Goal: Task Accomplishment & Management: Use online tool/utility

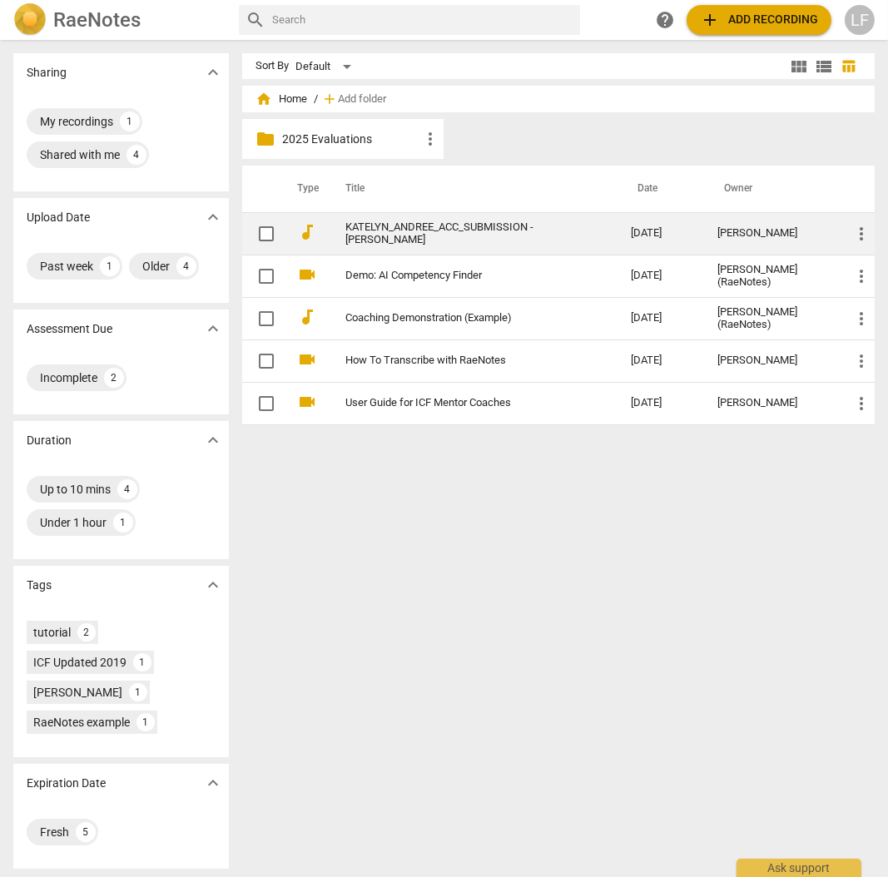
click at [473, 221] on link "KATELYN_ANDREE_ACC_SUBMISSION - [PERSON_NAME]" at bounding box center [458, 233] width 226 height 25
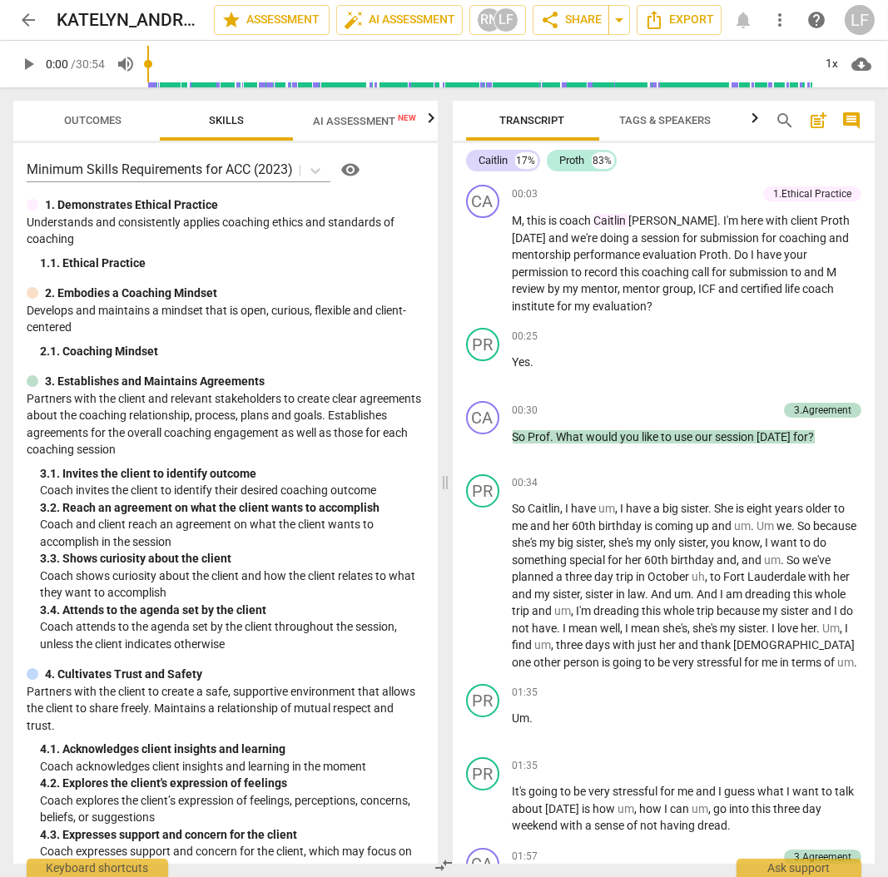
click at [340, 122] on span "AI Assessment New" at bounding box center [364, 121] width 103 height 12
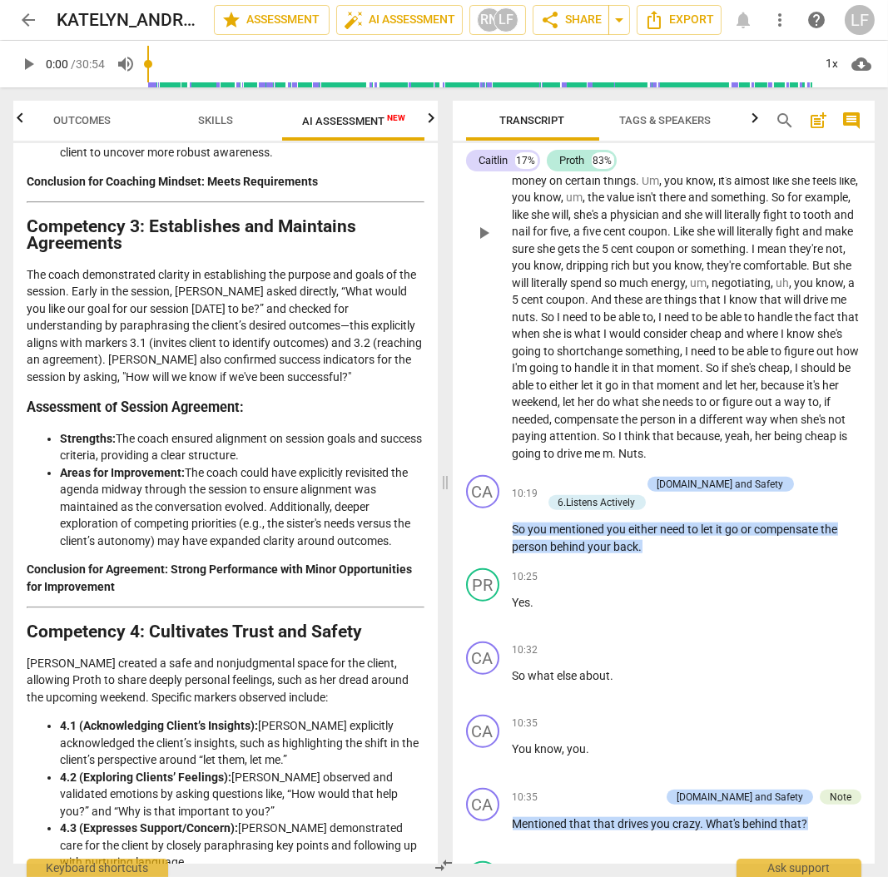
scroll to position [3385, 0]
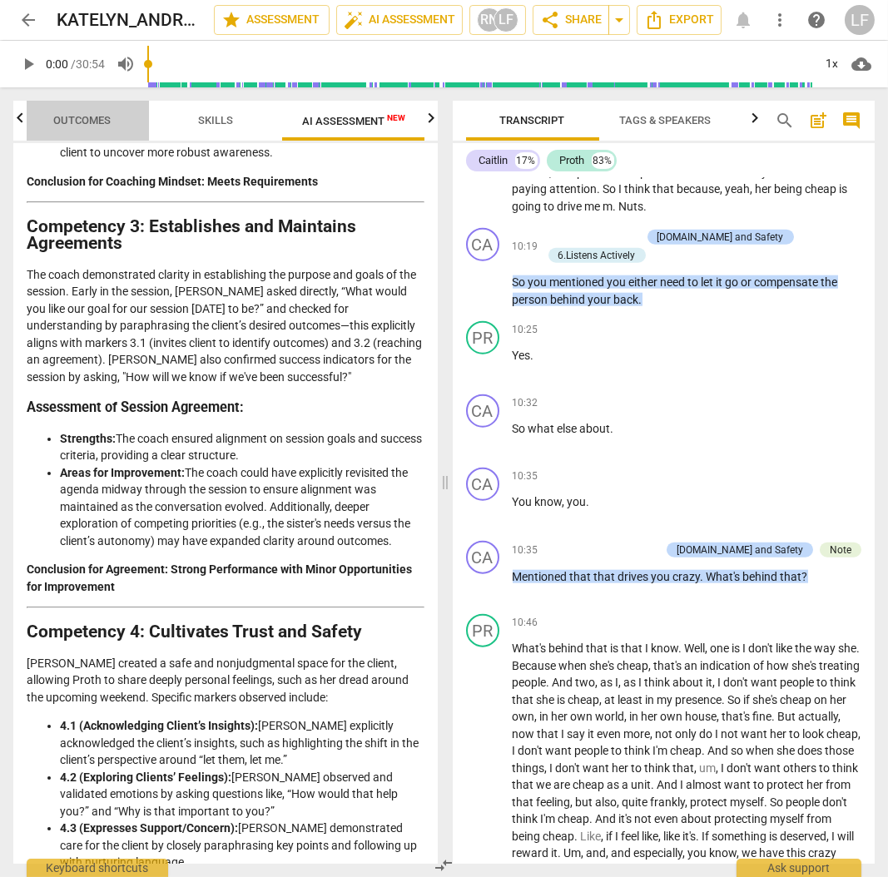
click at [65, 124] on span "Outcomes" at bounding box center [82, 120] width 57 height 12
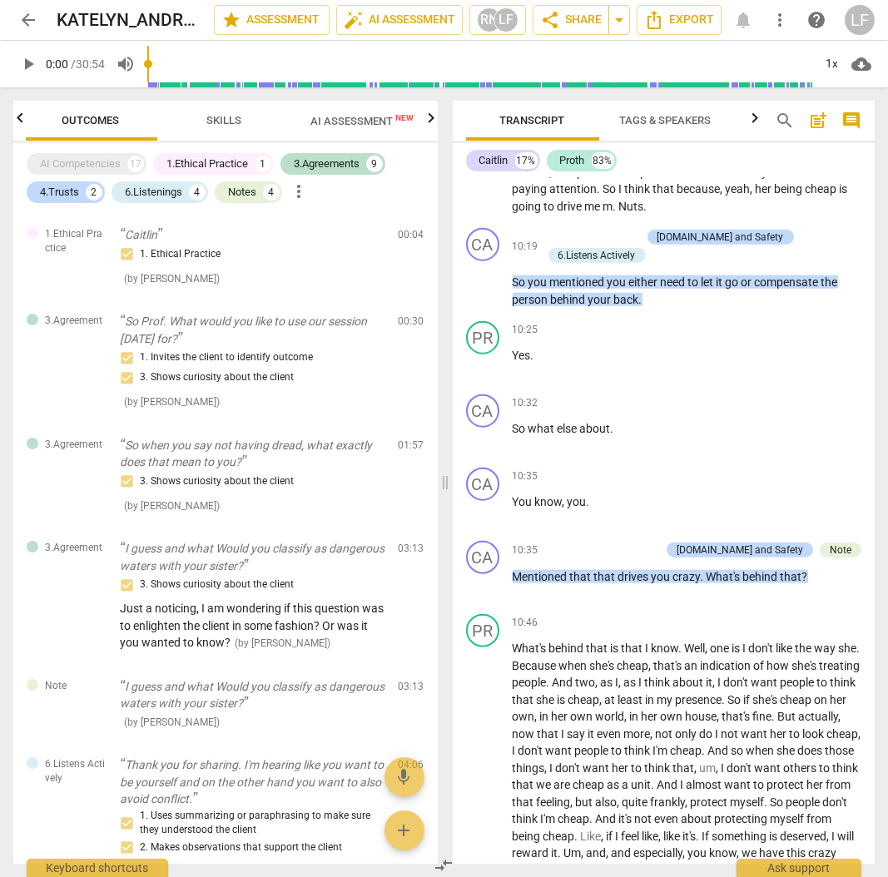
scroll to position [0, 0]
click at [47, 197] on div "4.Trusts" at bounding box center [59, 192] width 39 height 17
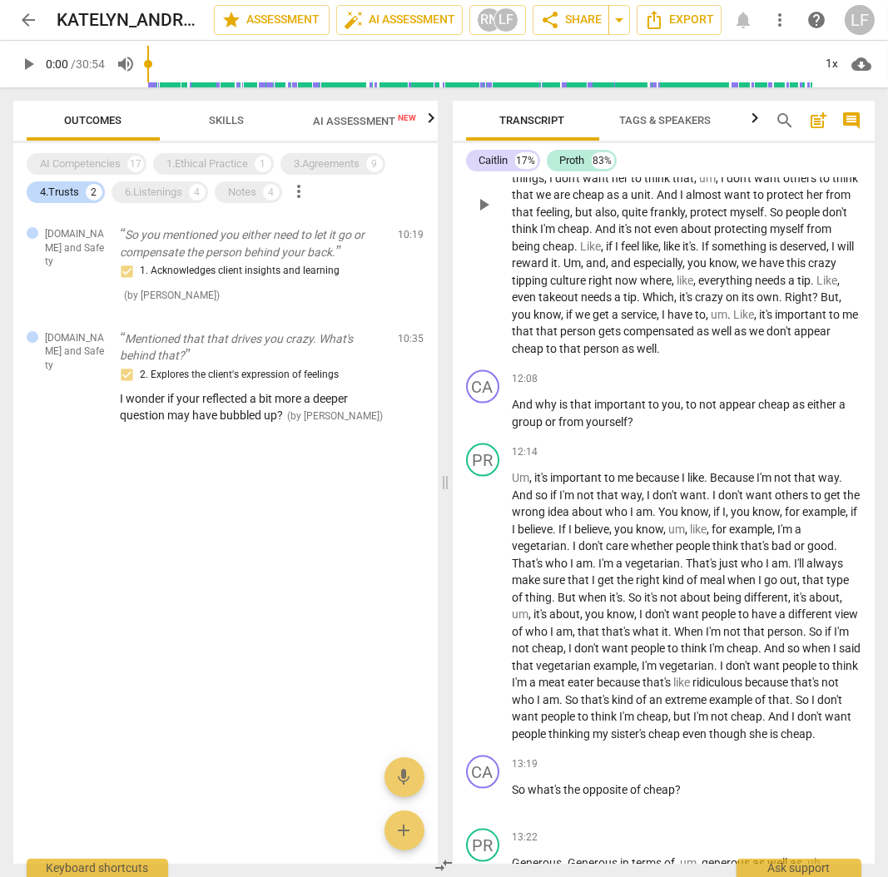
scroll to position [3872, 0]
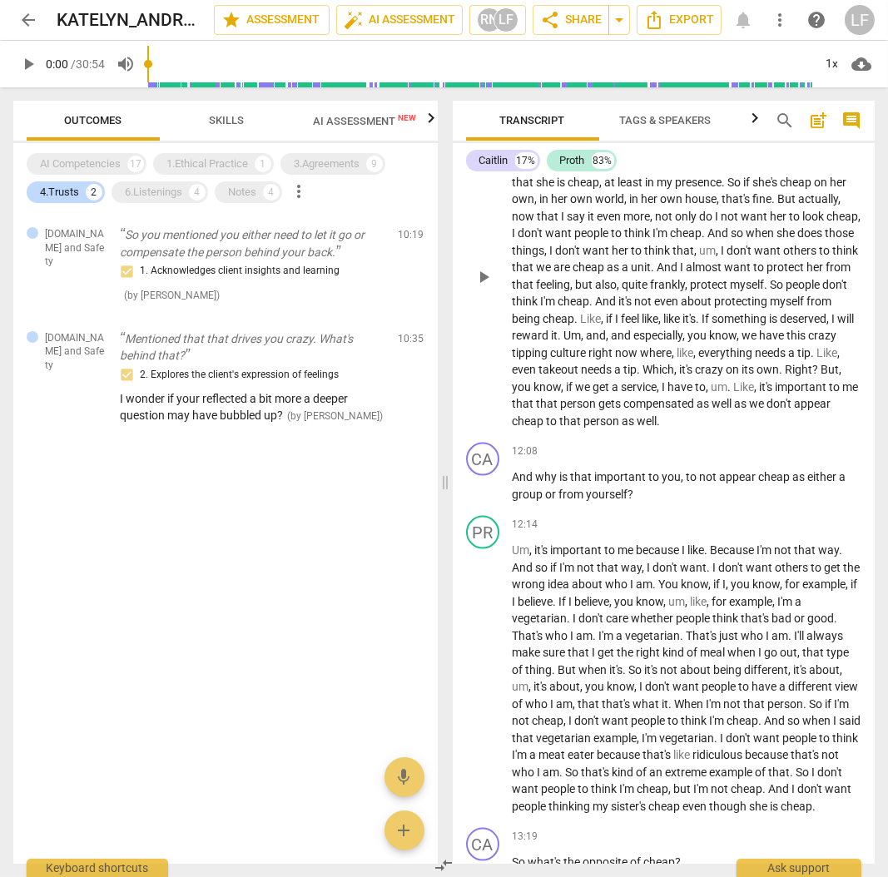
click at [491, 291] on button "play_arrow" at bounding box center [483, 277] width 27 height 27
click at [479, 497] on span "pause" at bounding box center [484, 487] width 20 height 20
type input "735"
click at [817, 460] on p "Add competency" at bounding box center [821, 452] width 79 height 15
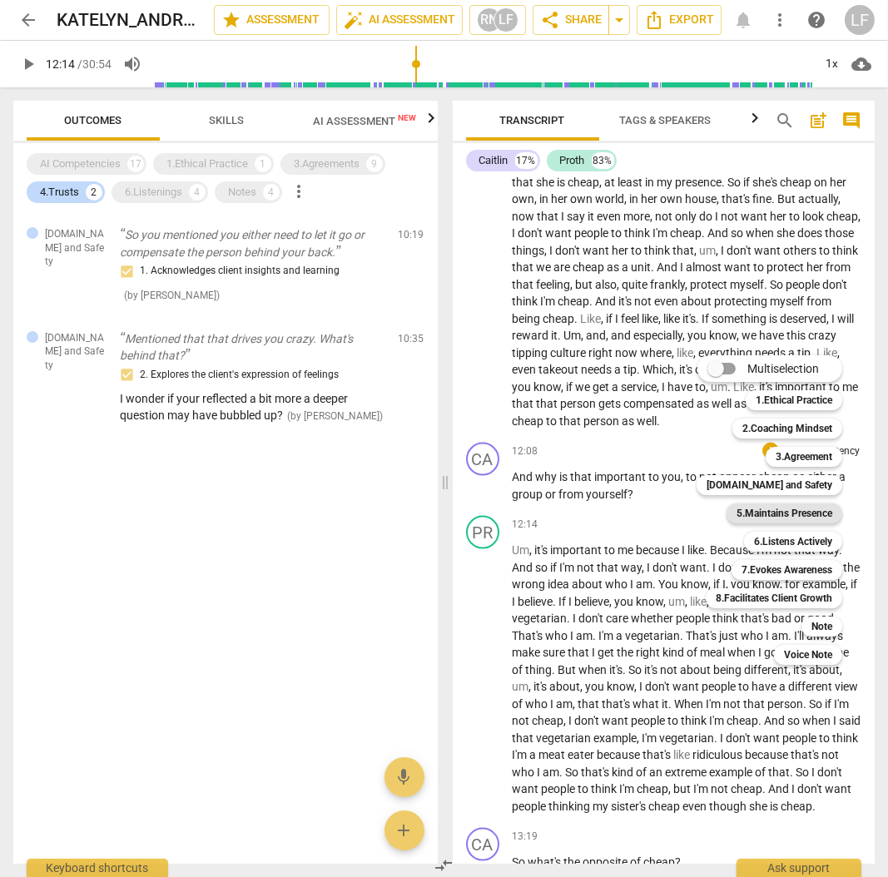
click at [791, 515] on b "5.Maintains Presence" at bounding box center [785, 514] width 96 height 20
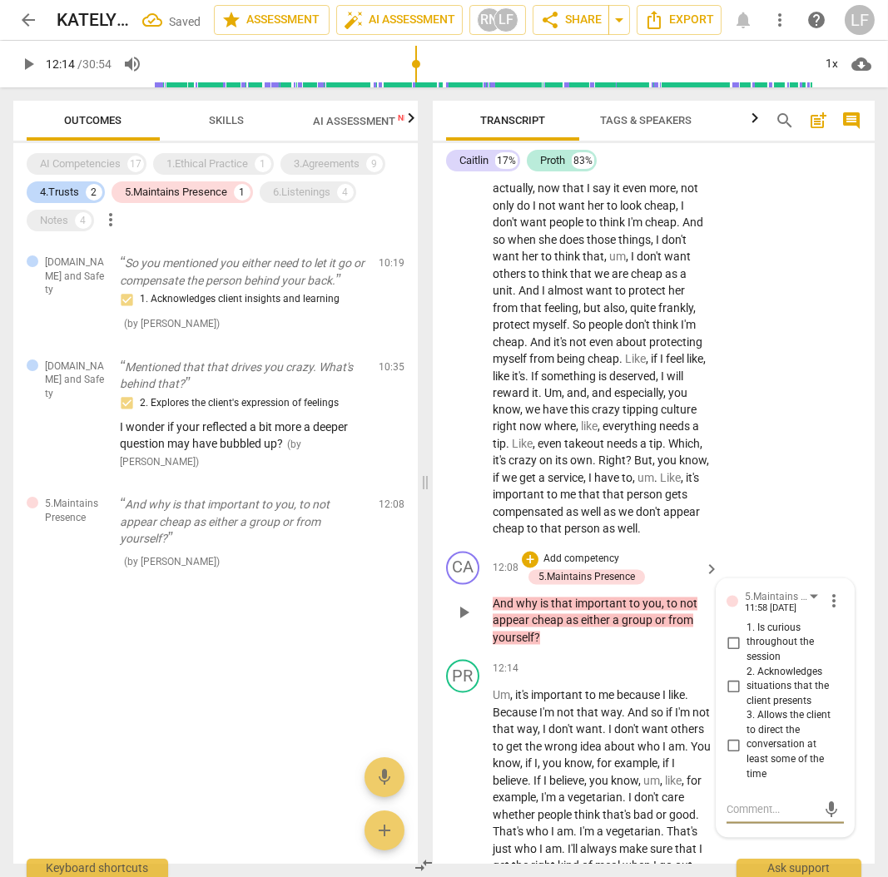
click at [725, 653] on input "1. Is curious throughout the session" at bounding box center [733, 643] width 27 height 20
checkbox input "true"
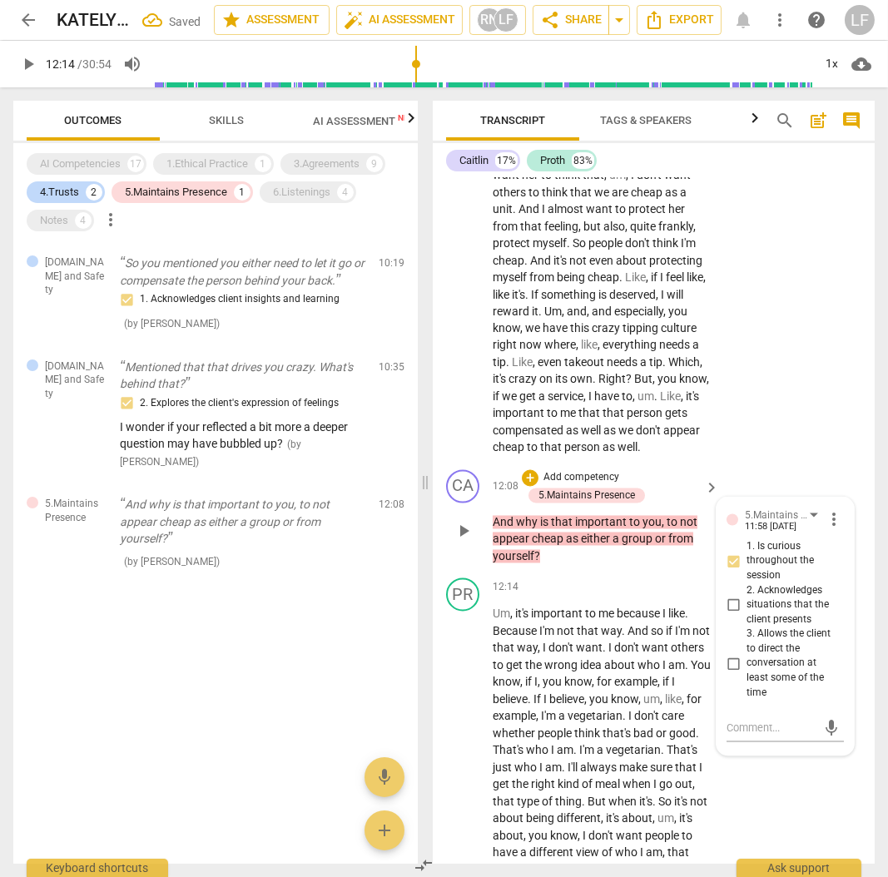
scroll to position [5223, 0]
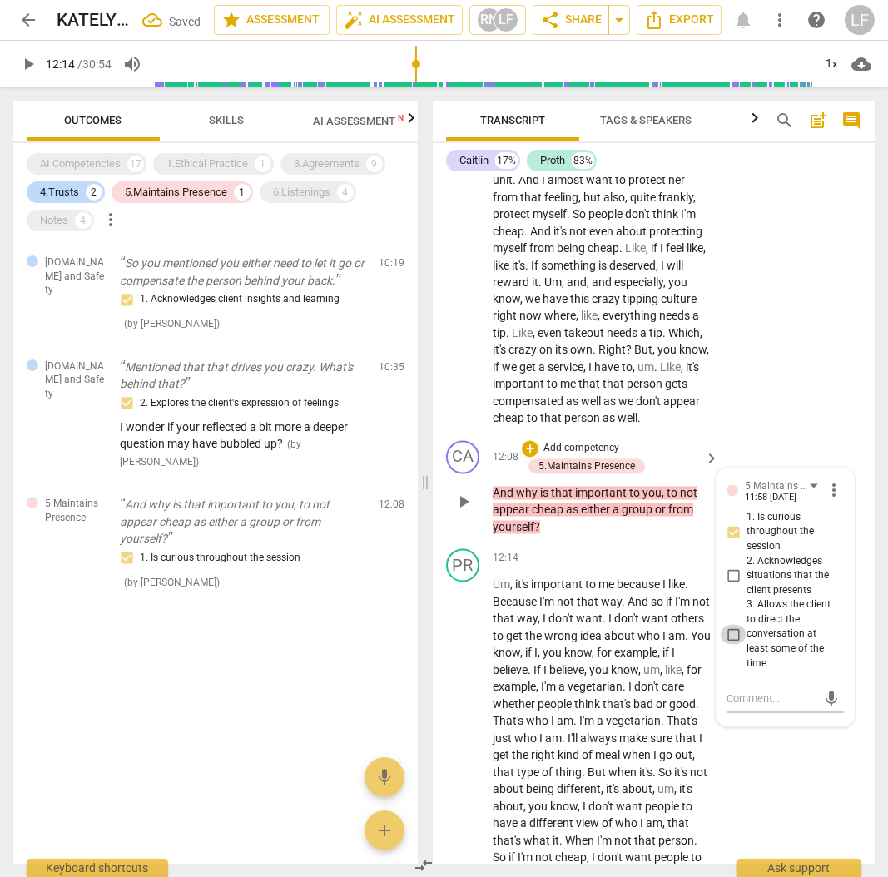
click at [729, 645] on input "3. Allows the client to direct the conversation at least some of the time" at bounding box center [733, 635] width 27 height 20
checkbox input "true"
click at [736, 587] on input "2. Acknowledges situations that the client presents" at bounding box center [733, 577] width 27 height 20
checkbox input "true"
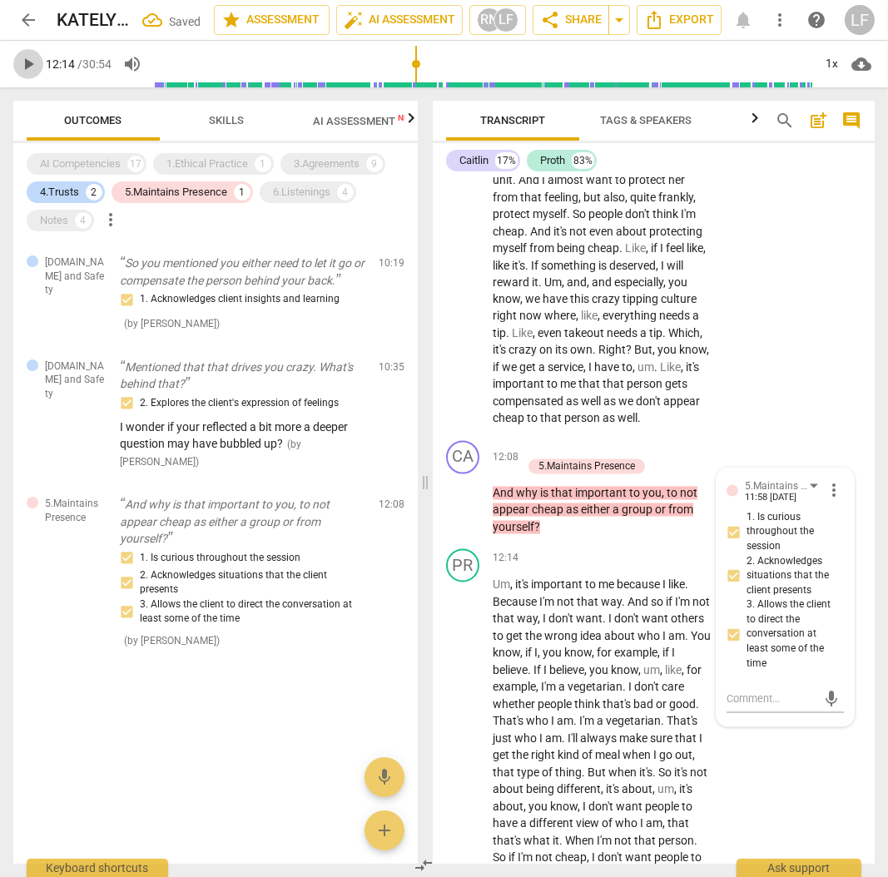
click at [22, 67] on span "play_arrow" at bounding box center [28, 64] width 20 height 20
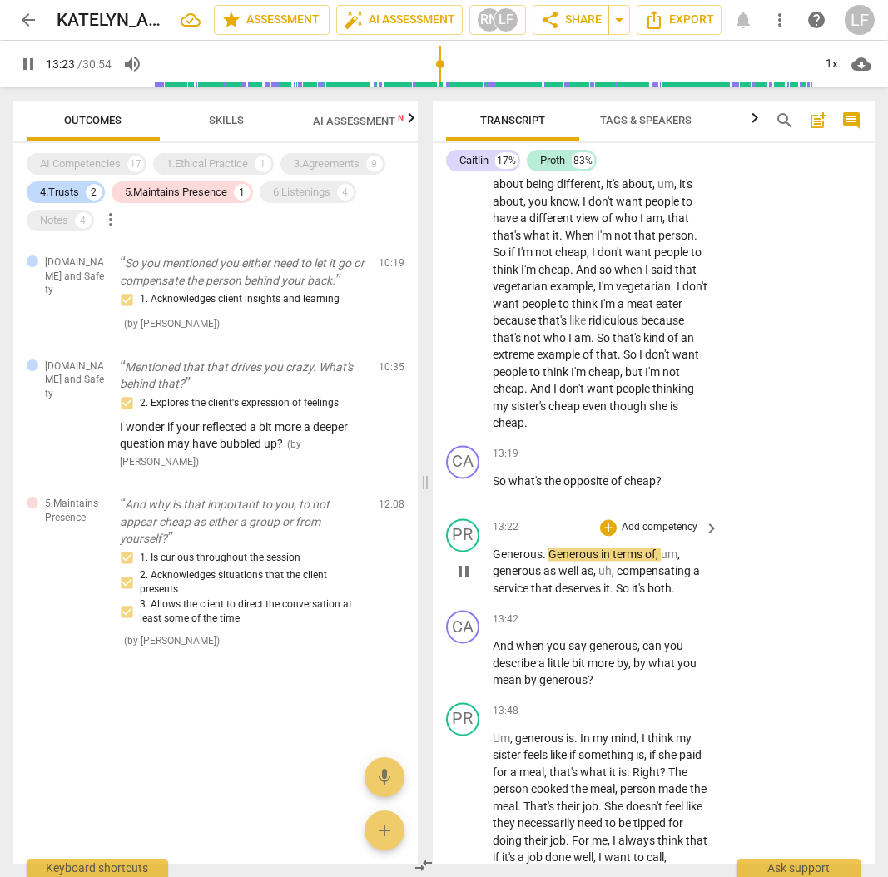
scroll to position [5834, 0]
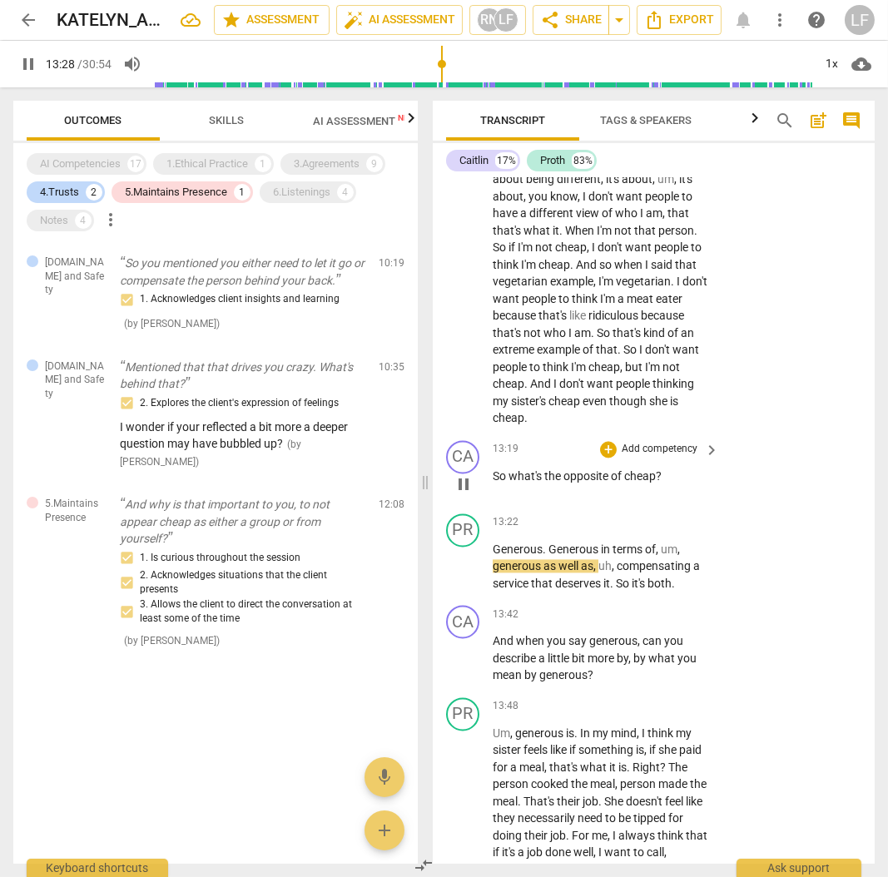
click at [663, 457] on p "Add competency" at bounding box center [659, 449] width 79 height 15
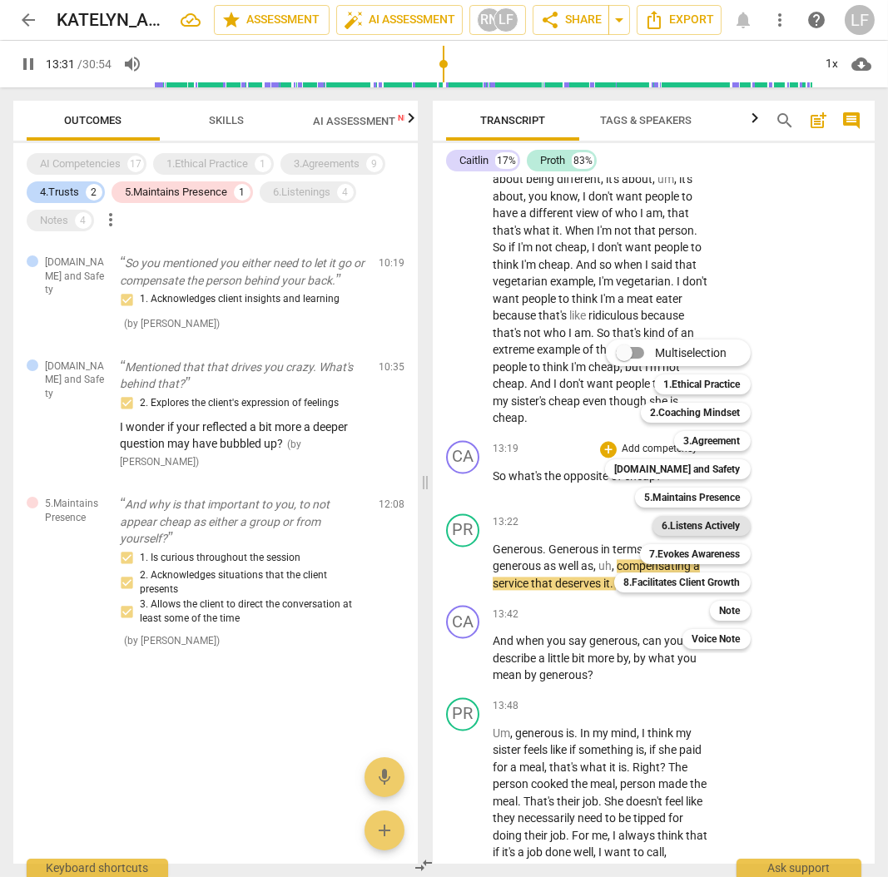
click at [689, 527] on b "6.Listens Actively" at bounding box center [702, 526] width 78 height 20
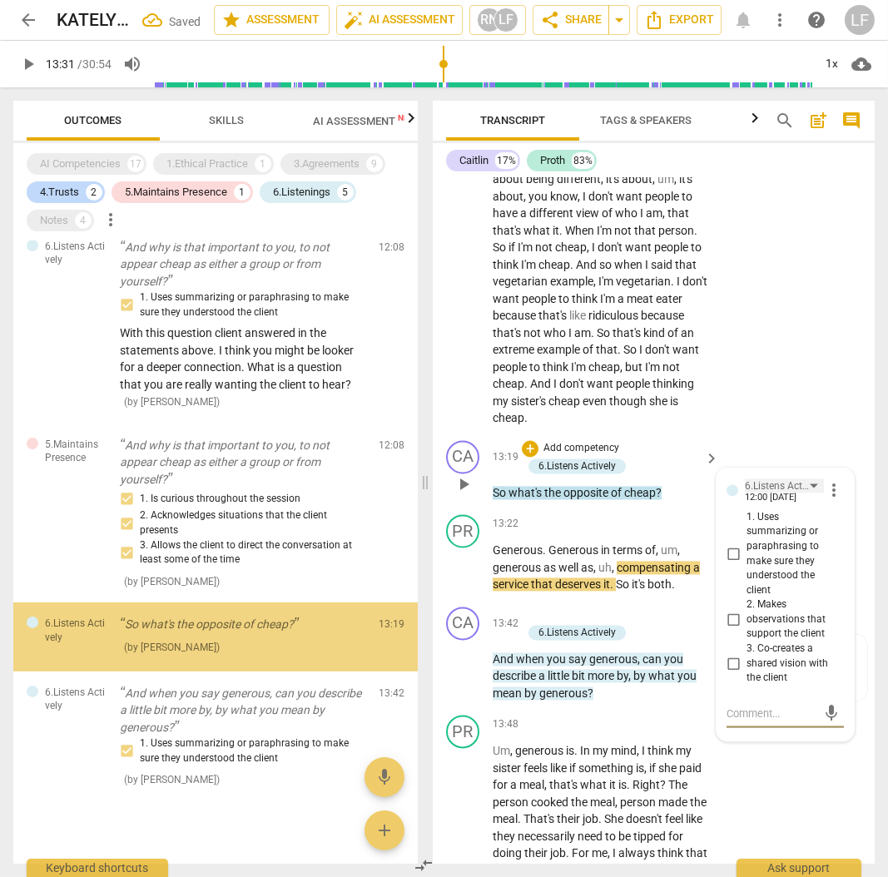
scroll to position [523, 0]
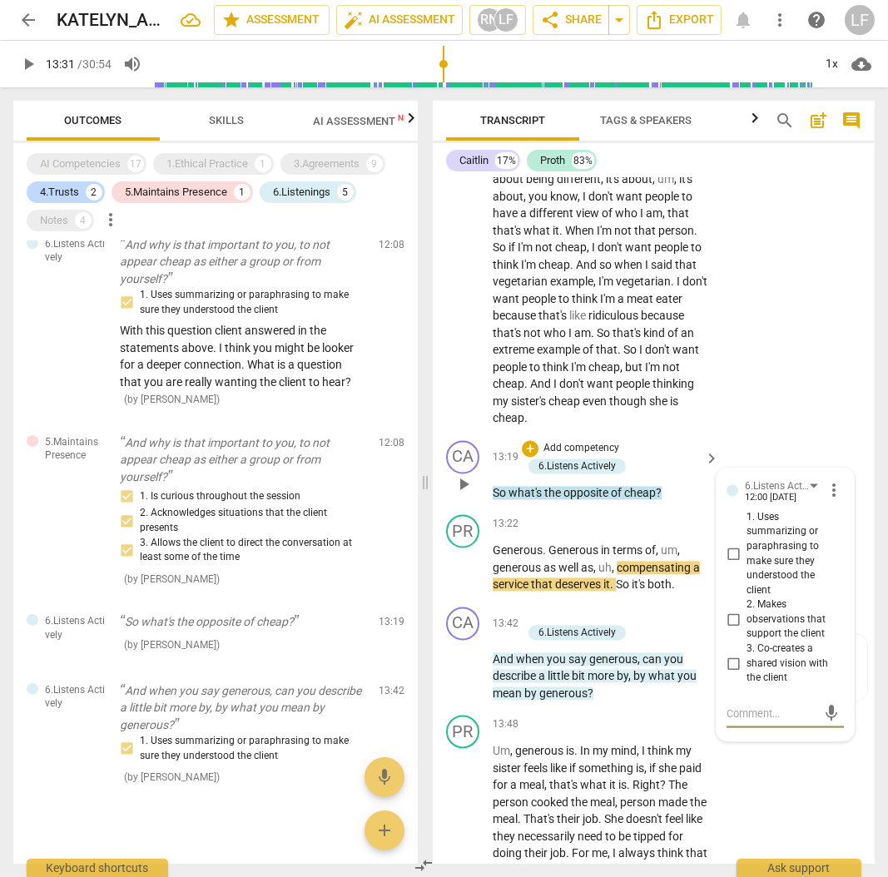
click at [832, 500] on span "more_vert" at bounding box center [834, 490] width 20 height 20
drag, startPoint x: 851, startPoint y: 573, endPoint x: 518, endPoint y: 55, distance: 615.6
click at [851, 573] on li "Delete" at bounding box center [845, 567] width 57 height 32
click at [829, 500] on span "more_vert" at bounding box center [834, 490] width 20 height 20
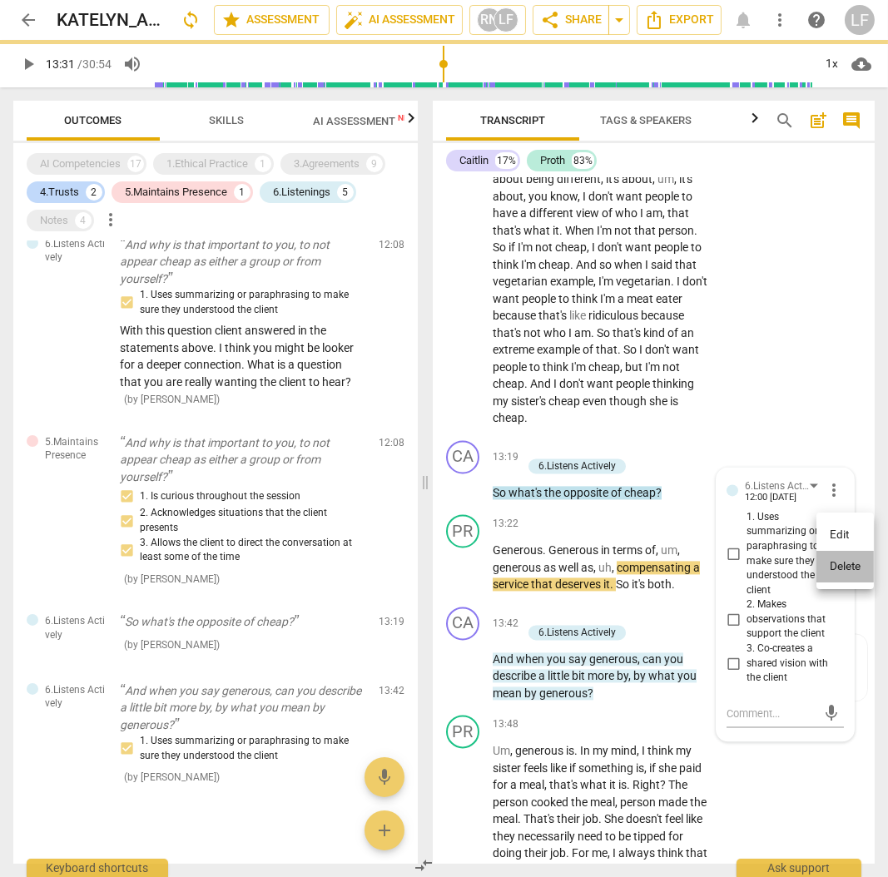
click at [850, 567] on li "Delete" at bounding box center [845, 567] width 57 height 32
click at [589, 456] on p "Add competency" at bounding box center [581, 448] width 79 height 15
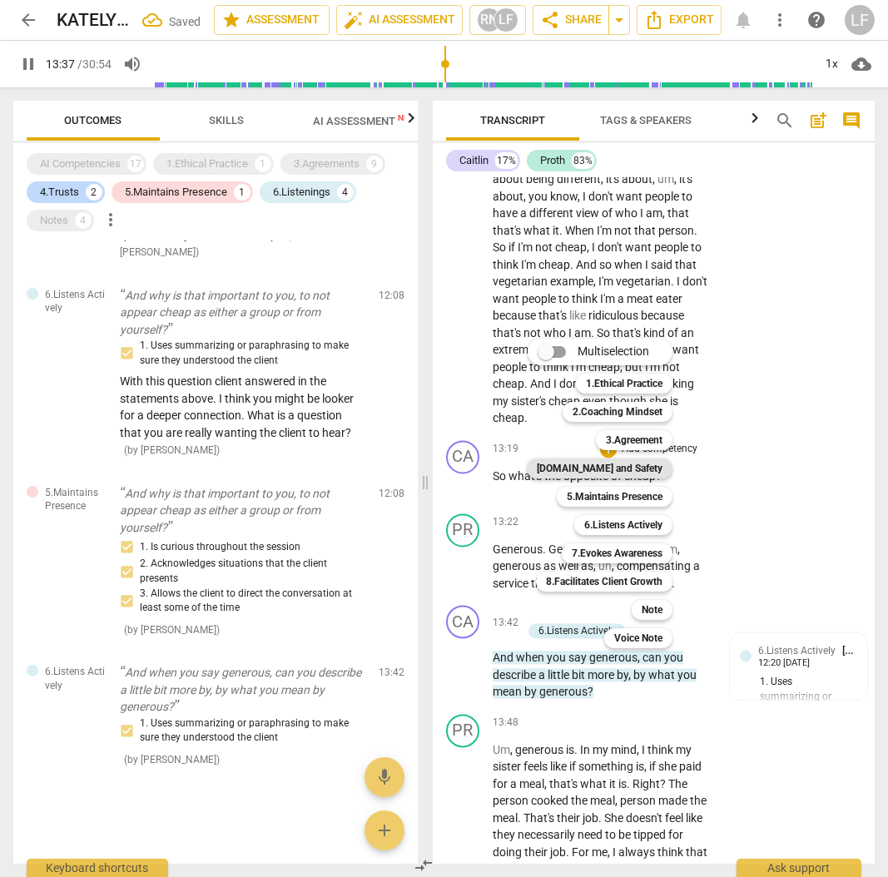
scroll to position [455, 0]
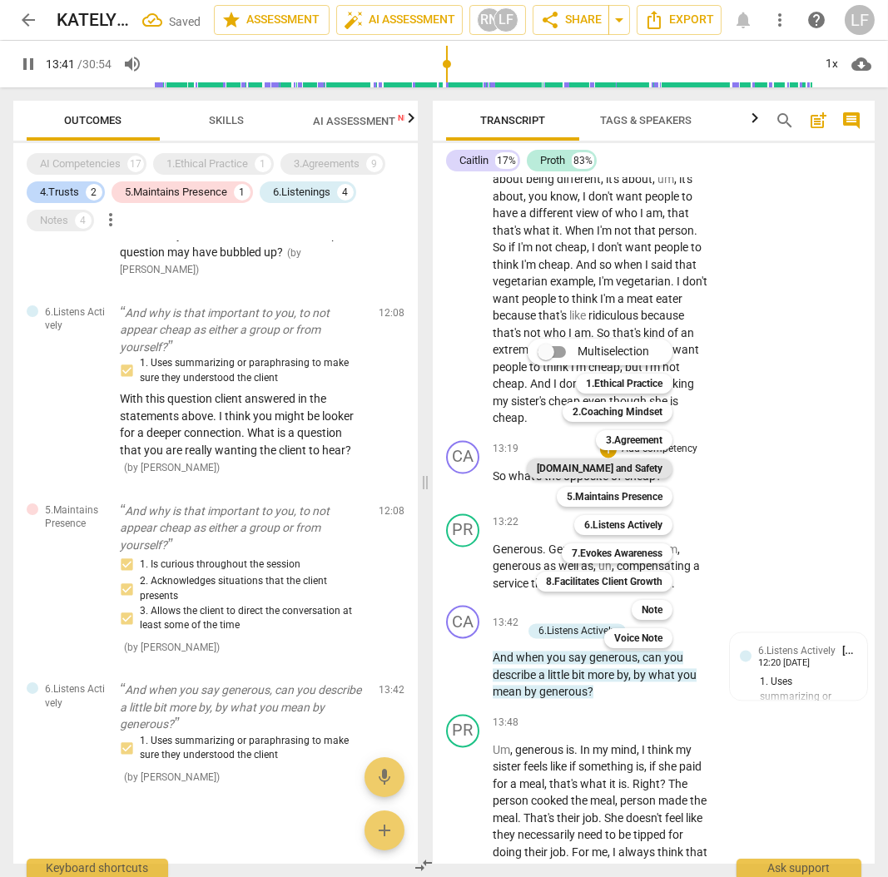
click at [625, 473] on b "[DOMAIN_NAME] and Safety" at bounding box center [600, 469] width 126 height 20
type input "821"
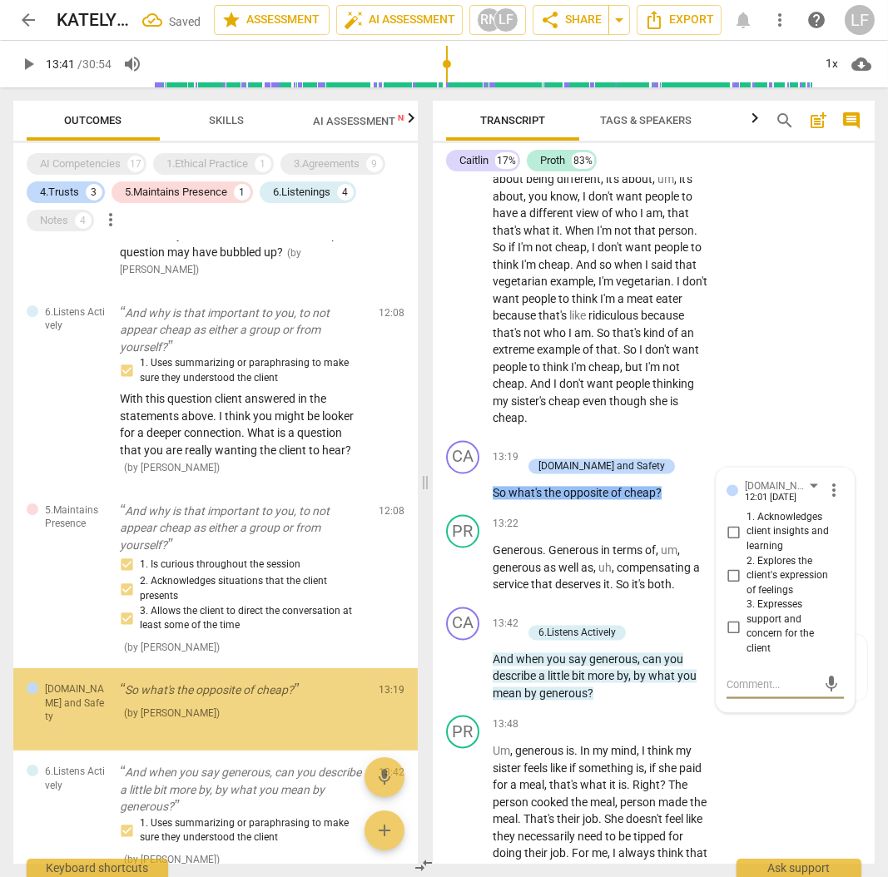
scroll to position [523, 0]
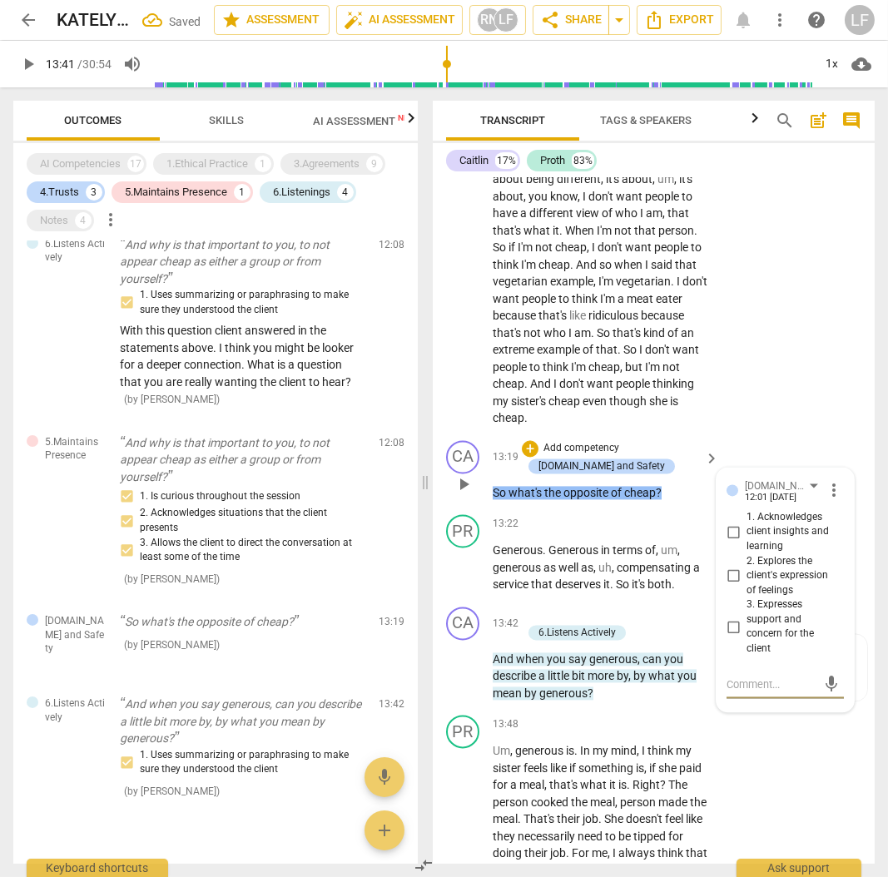
click at [728, 542] on input "1. Acknowledges client insights and learning" at bounding box center [733, 532] width 27 height 20
checkbox input "true"
click at [729, 586] on input "2. Explores the client's expression of feelings" at bounding box center [733, 576] width 27 height 20
checkbox input "true"
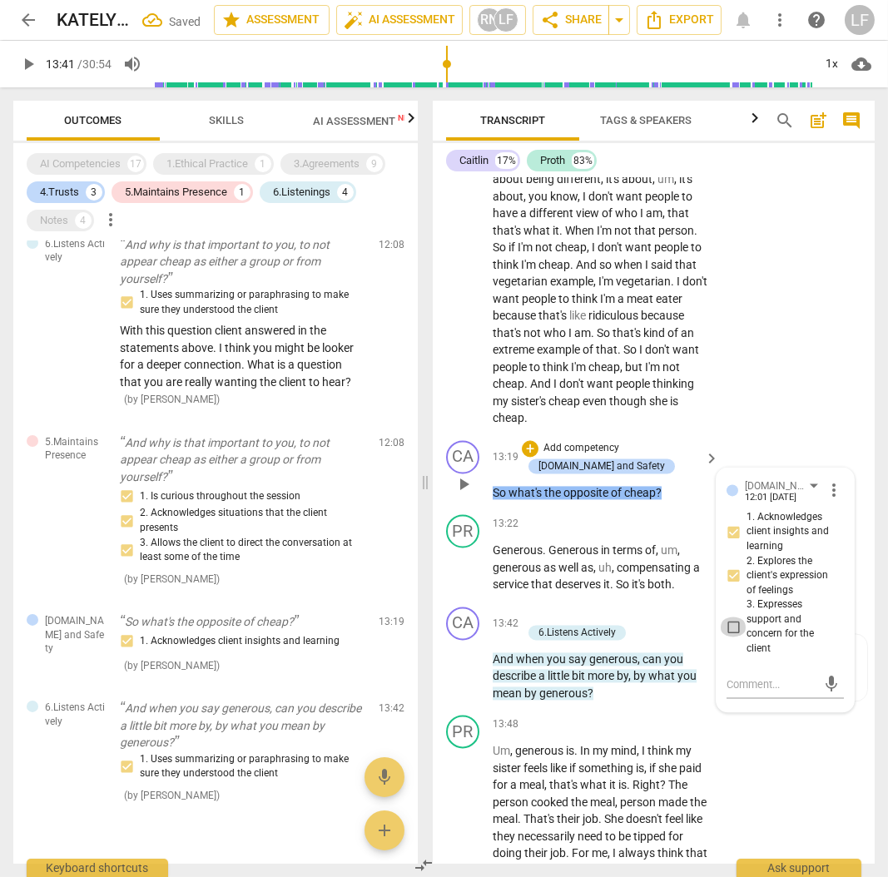
click at [731, 637] on input "3. Expresses support and concern for the client" at bounding box center [733, 627] width 27 height 20
checkbox input "false"
click at [763, 415] on div "PR play_arrow pause 12:14 + Add competency keyboard_arrow_right Um , it's impor…" at bounding box center [654, 183] width 442 height 502
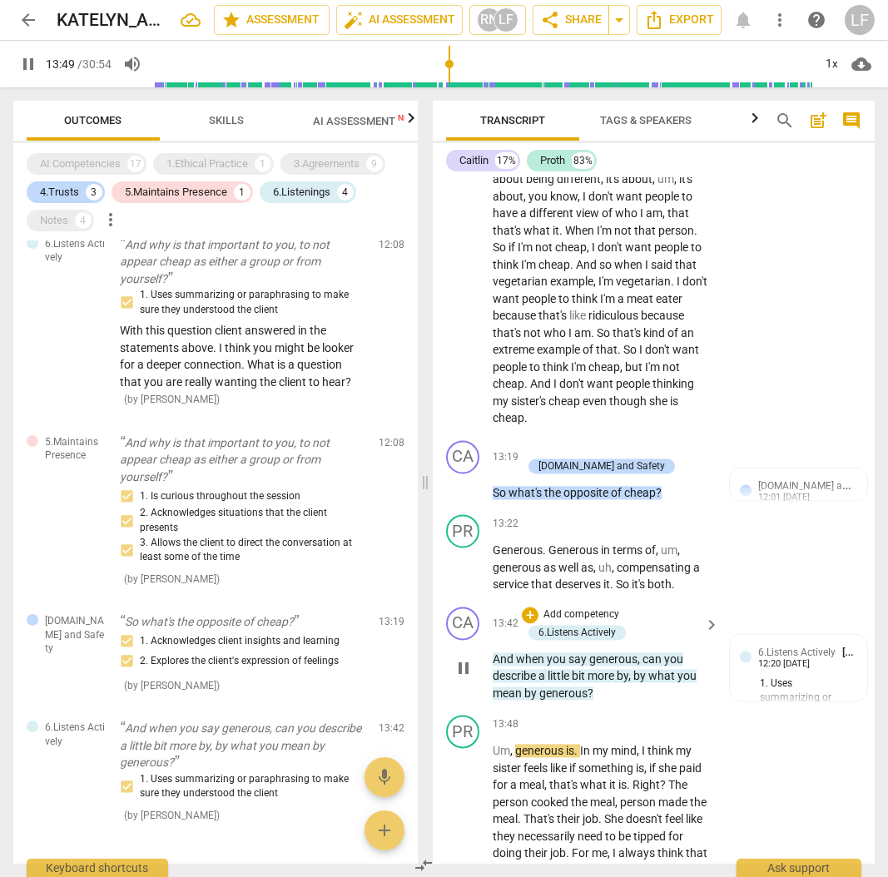
click at [597, 623] on p "Add competency" at bounding box center [581, 615] width 79 height 15
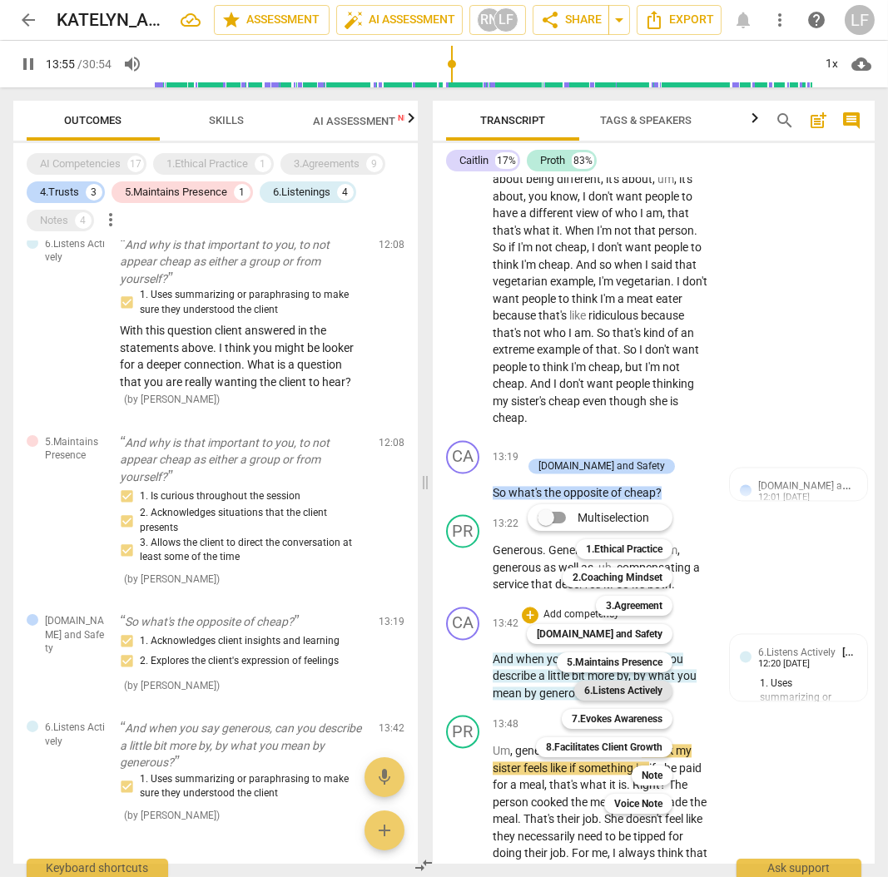
click at [633, 693] on b "6.Listens Actively" at bounding box center [623, 691] width 78 height 20
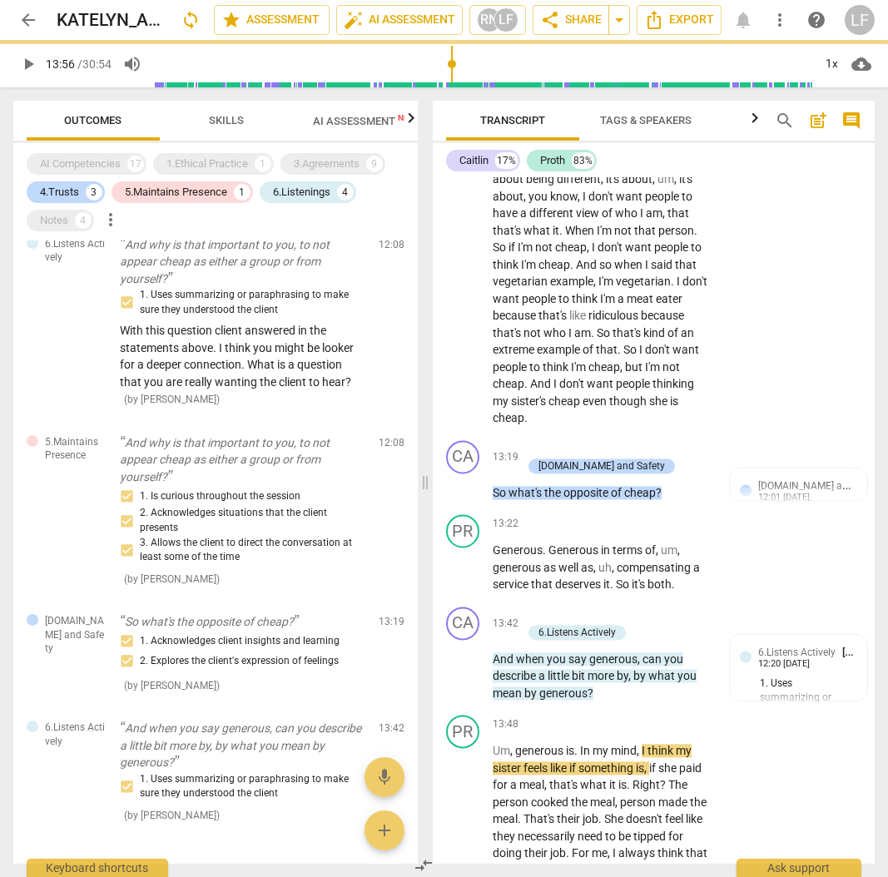
type input "836"
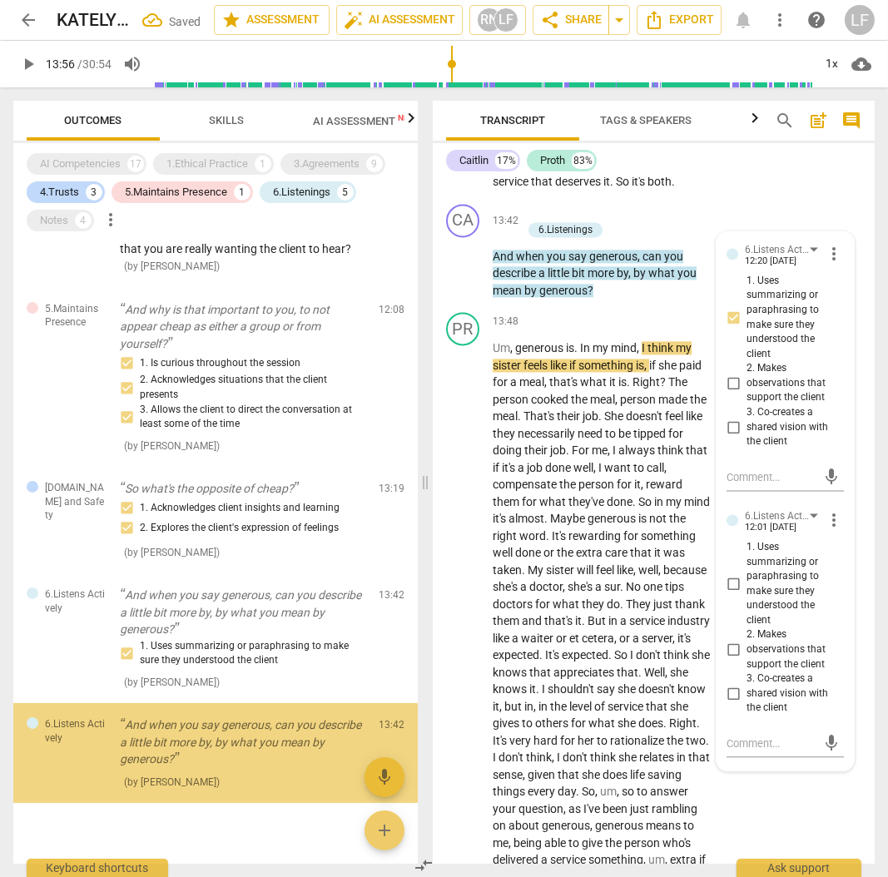
scroll to position [661, 0]
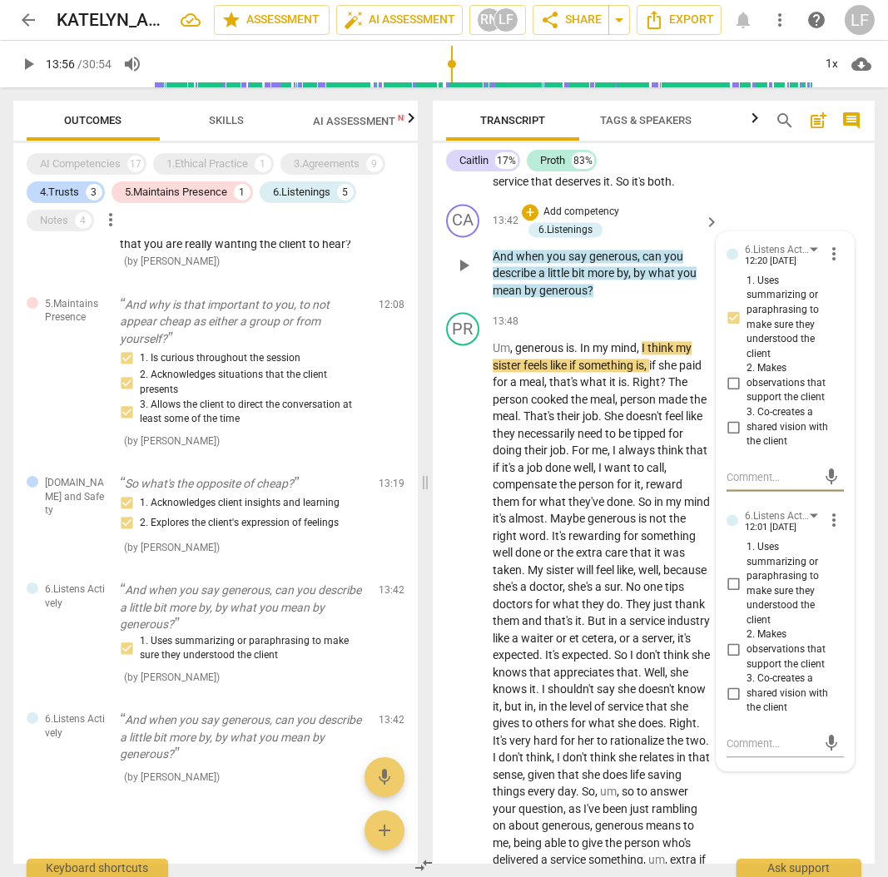
click at [733, 594] on input "1. Uses summarizing or paraphrasing to make sure they understood the client" at bounding box center [733, 584] width 27 height 20
checkbox input "true"
click at [601, 220] on p "Add competency" at bounding box center [581, 212] width 79 height 15
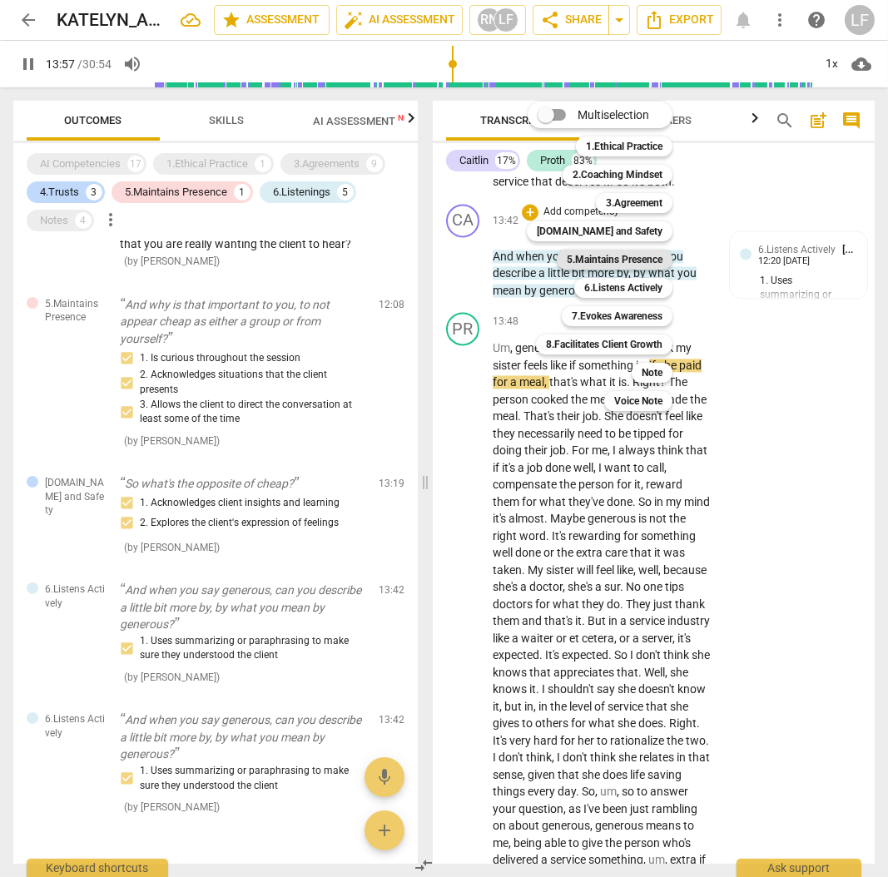
click at [642, 260] on b "5.Maintains Presence" at bounding box center [615, 260] width 96 height 20
type input "838"
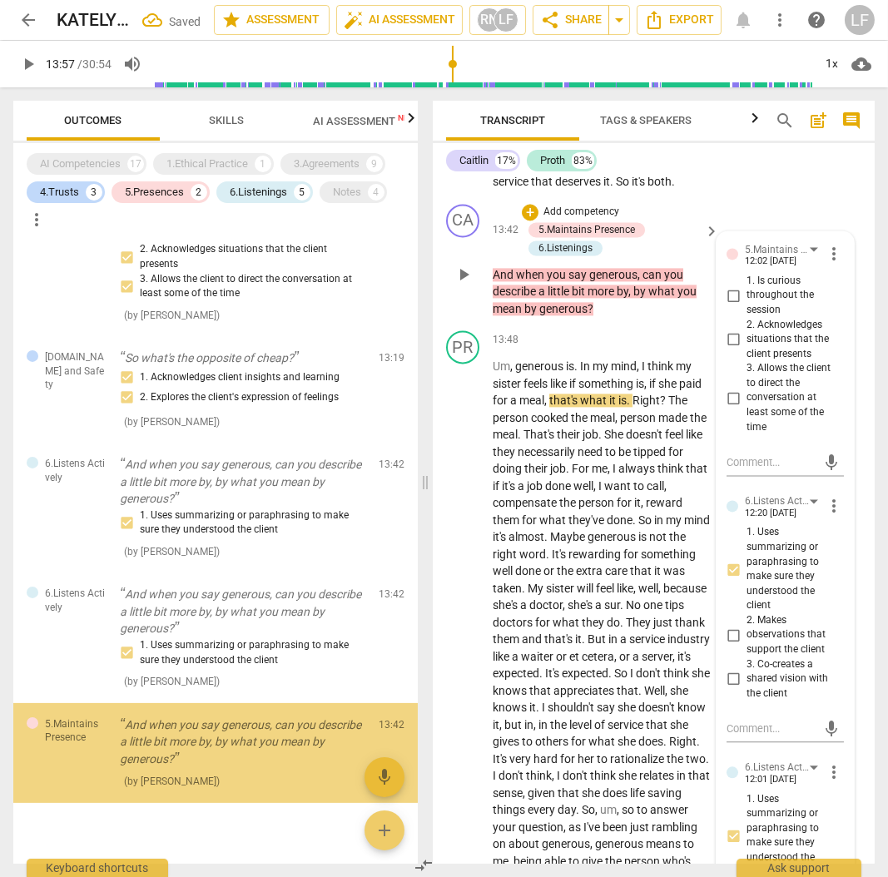
scroll to position [789, 0]
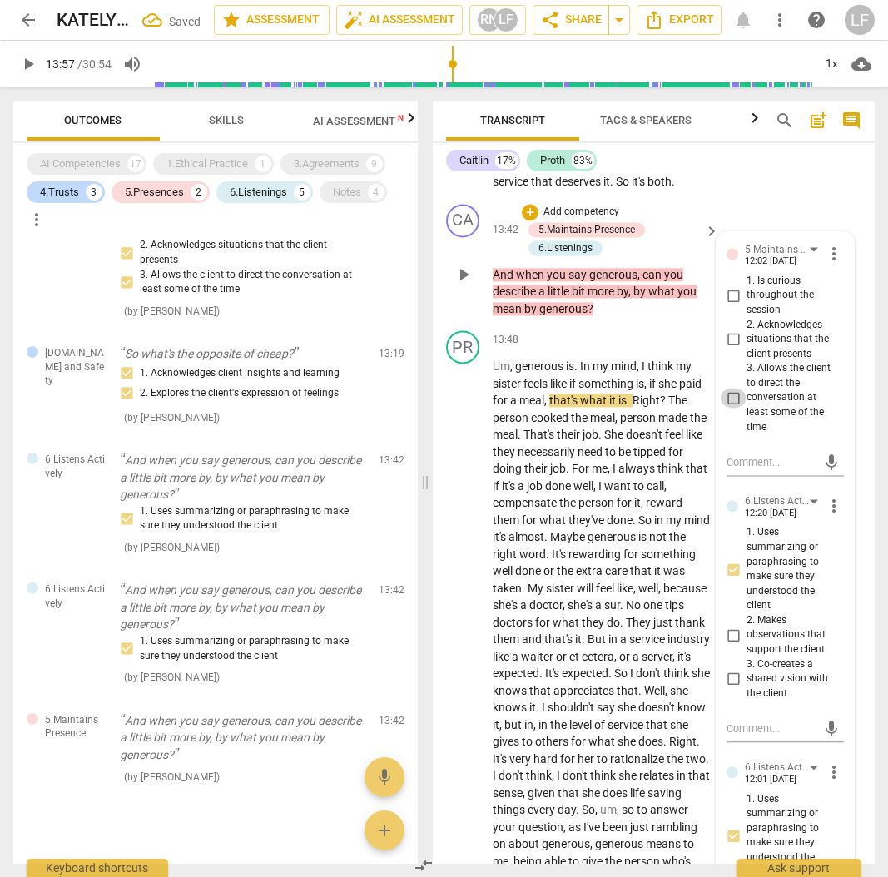
click at [733, 408] on input "3. Allows the client to direct the conversation at least some of the time" at bounding box center [733, 398] width 27 height 20
checkbox input "true"
click at [728, 350] on input "2. Acknowledges situations that the client presents" at bounding box center [733, 340] width 27 height 20
checkbox input "true"
click at [728, 306] on input "1. Is curious throughout the session" at bounding box center [733, 296] width 27 height 20
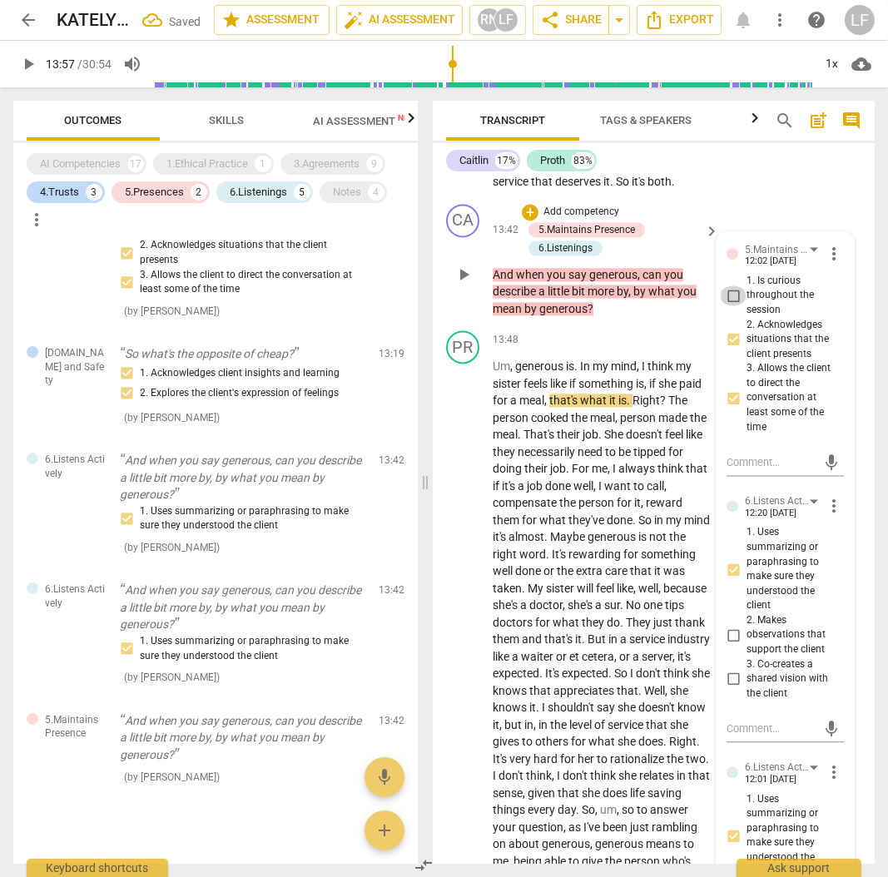
checkbox input "true"
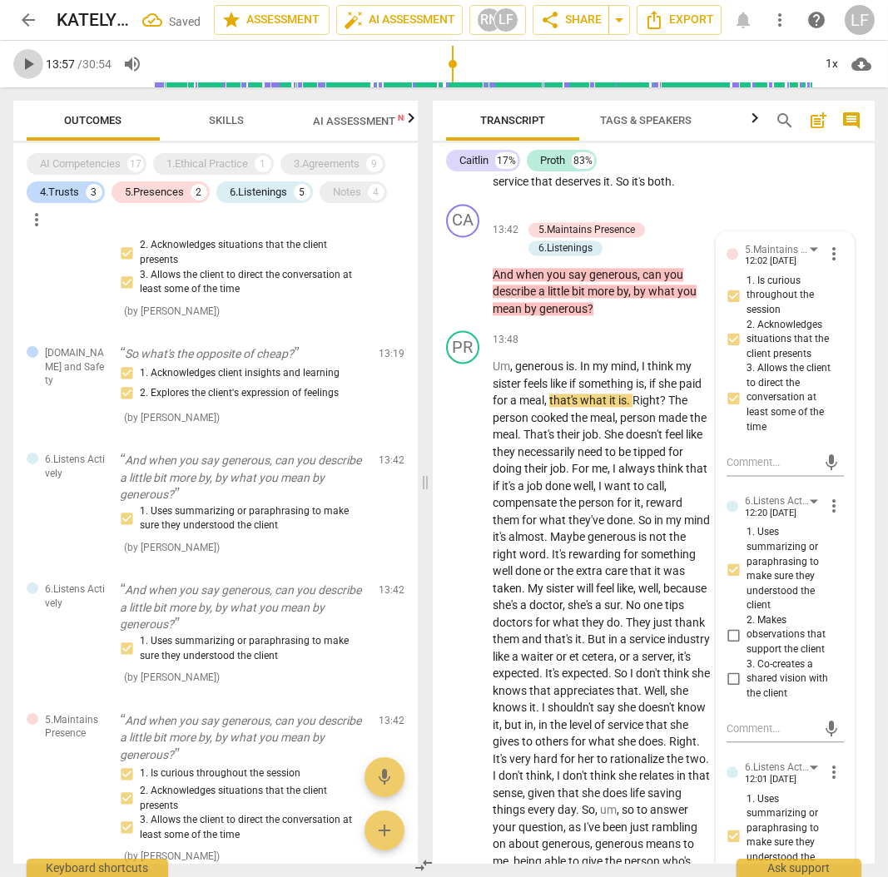
click at [22, 67] on span "play_arrow" at bounding box center [28, 64] width 20 height 20
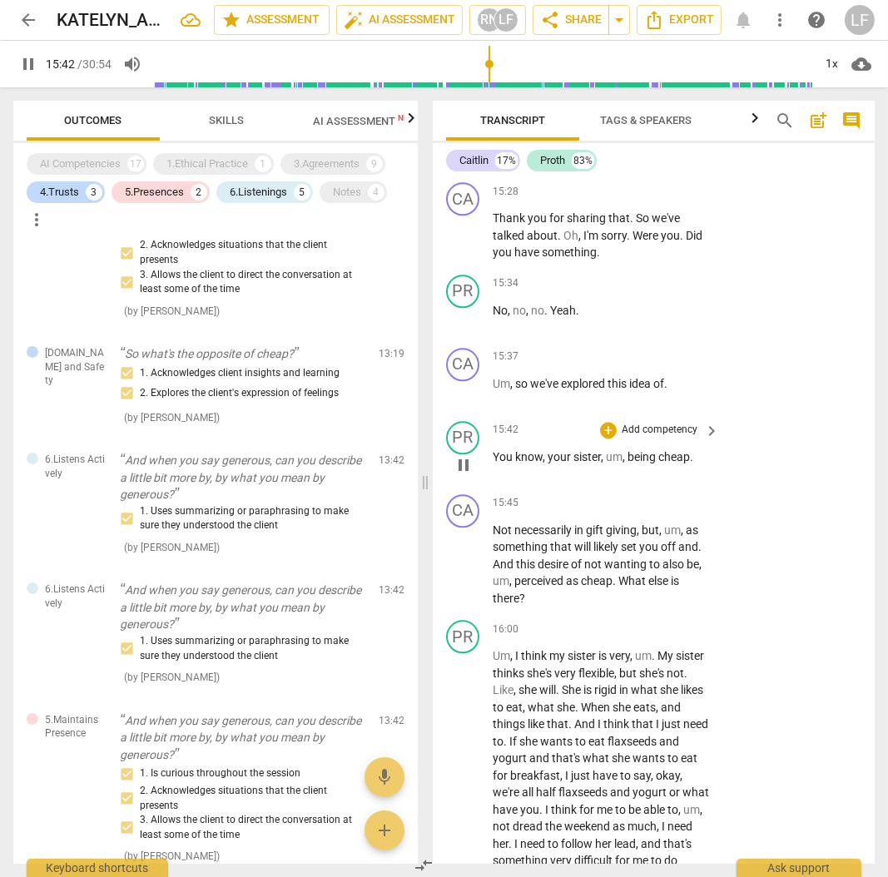
scroll to position [7067, 0]
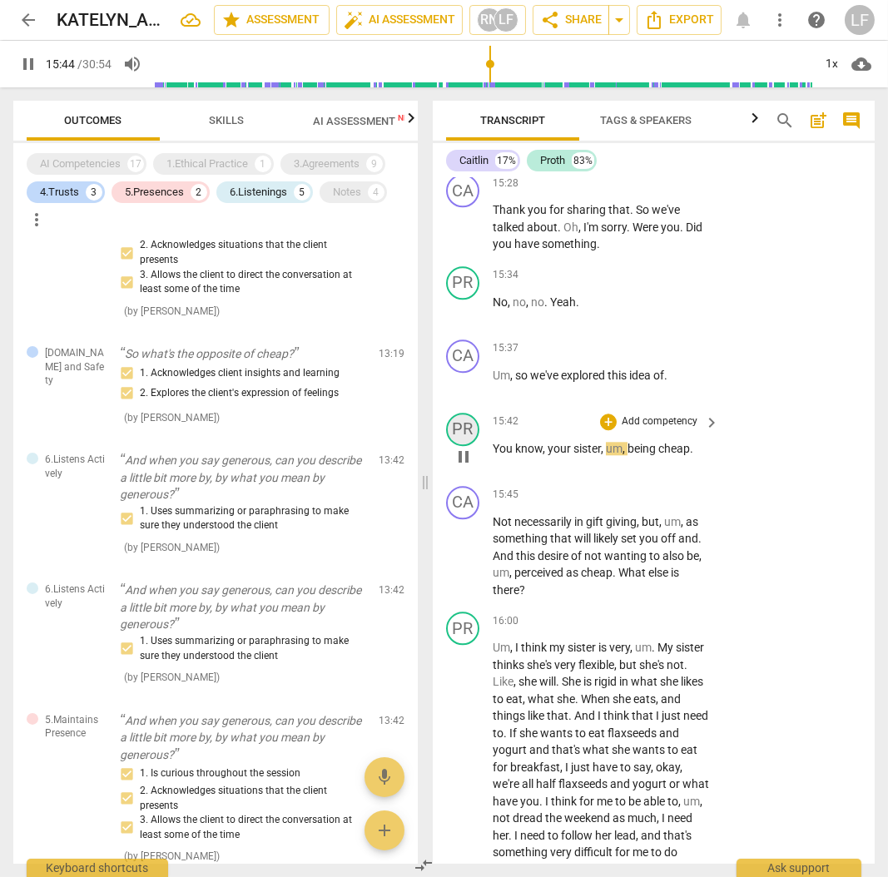
click at [452, 446] on div "PR" at bounding box center [462, 429] width 33 height 33
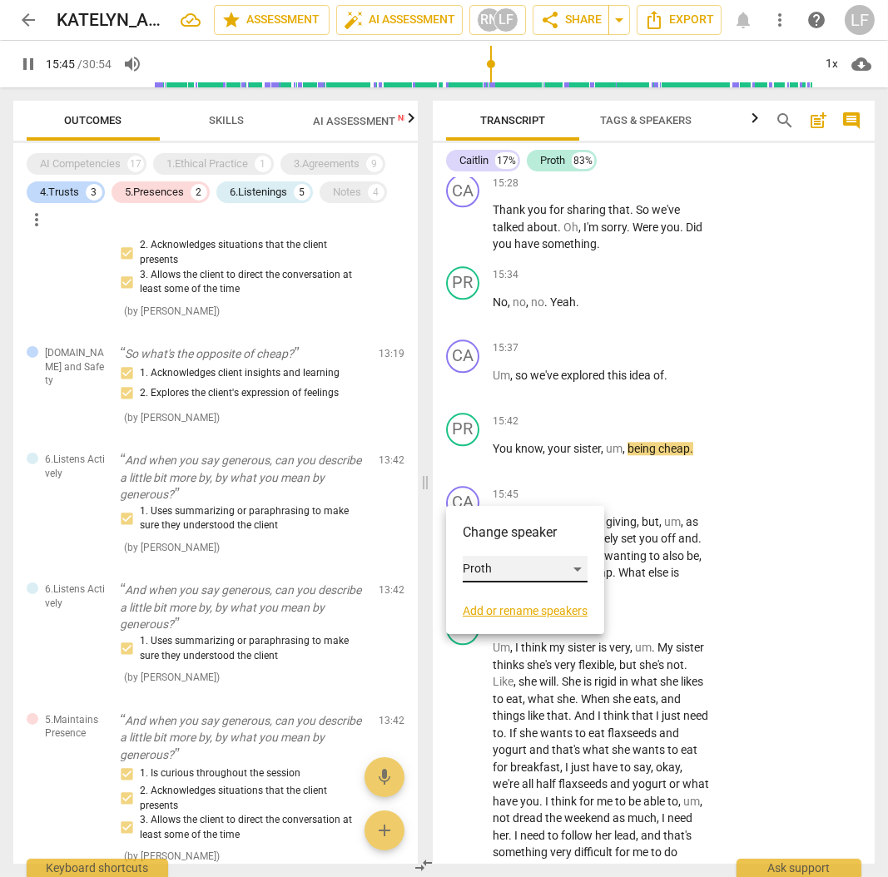
click at [480, 571] on div "Proth" at bounding box center [525, 569] width 125 height 27
drag, startPoint x: 496, startPoint y: 532, endPoint x: 544, endPoint y: 548, distance: 50.0
click at [497, 532] on li "Caitlin" at bounding box center [526, 538] width 127 height 32
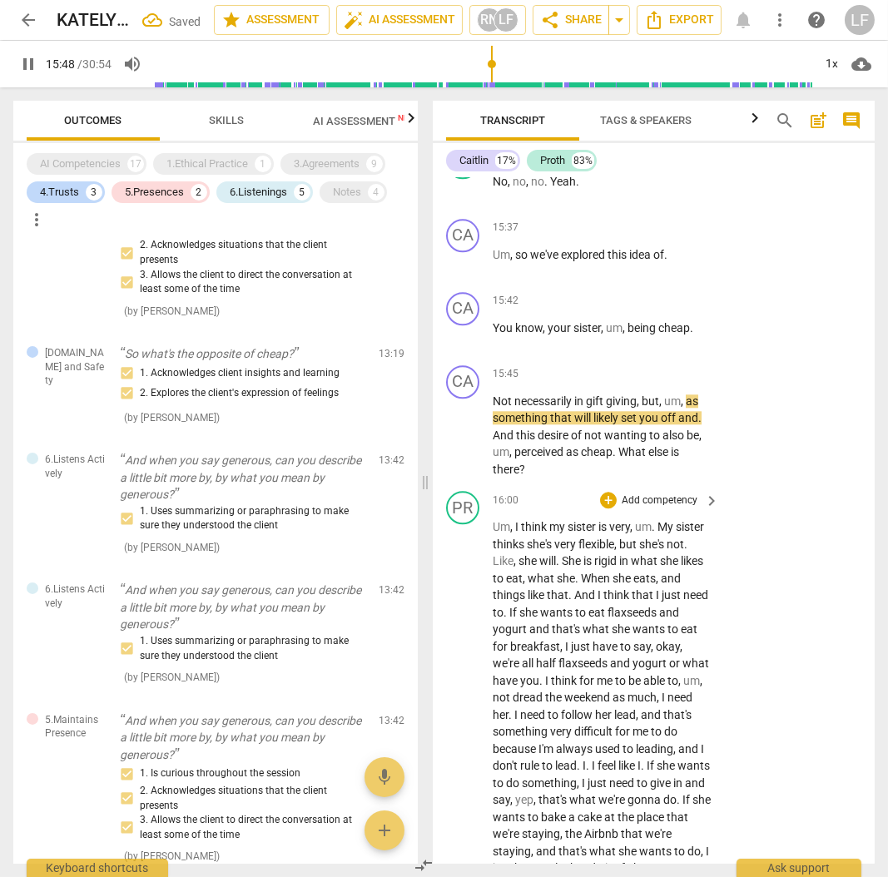
scroll to position [7234, 0]
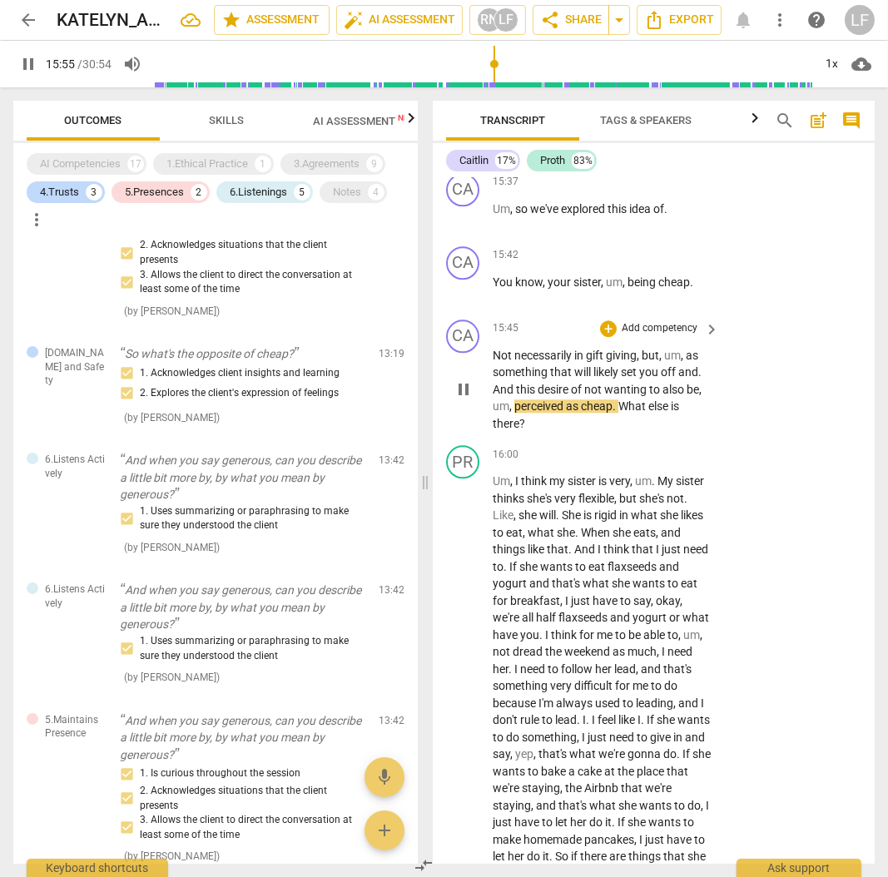
click at [646, 336] on p "Add competency" at bounding box center [659, 328] width 79 height 15
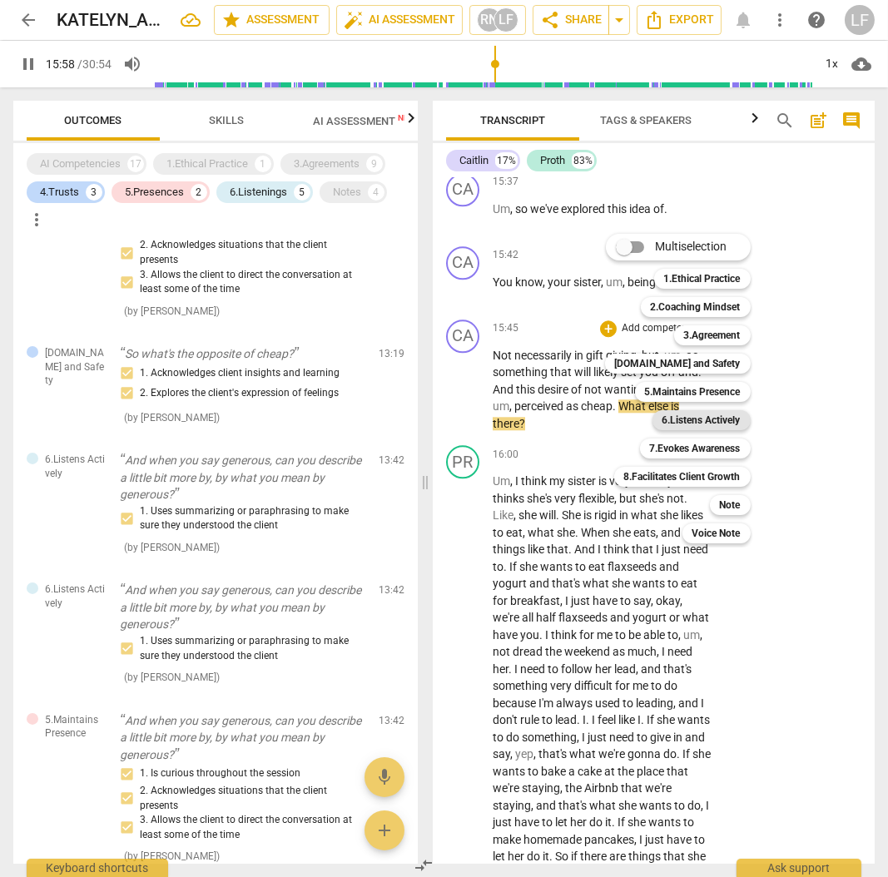
click at [699, 425] on b "6.Listens Actively" at bounding box center [702, 420] width 78 height 20
type input "958"
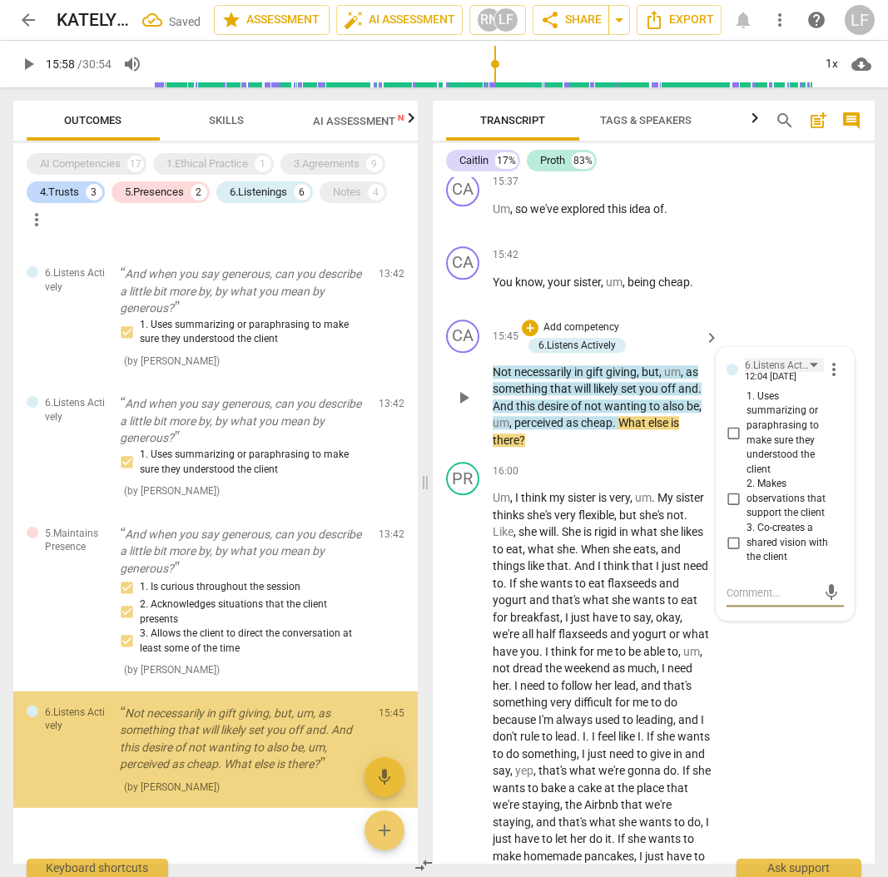
scroll to position [986, 0]
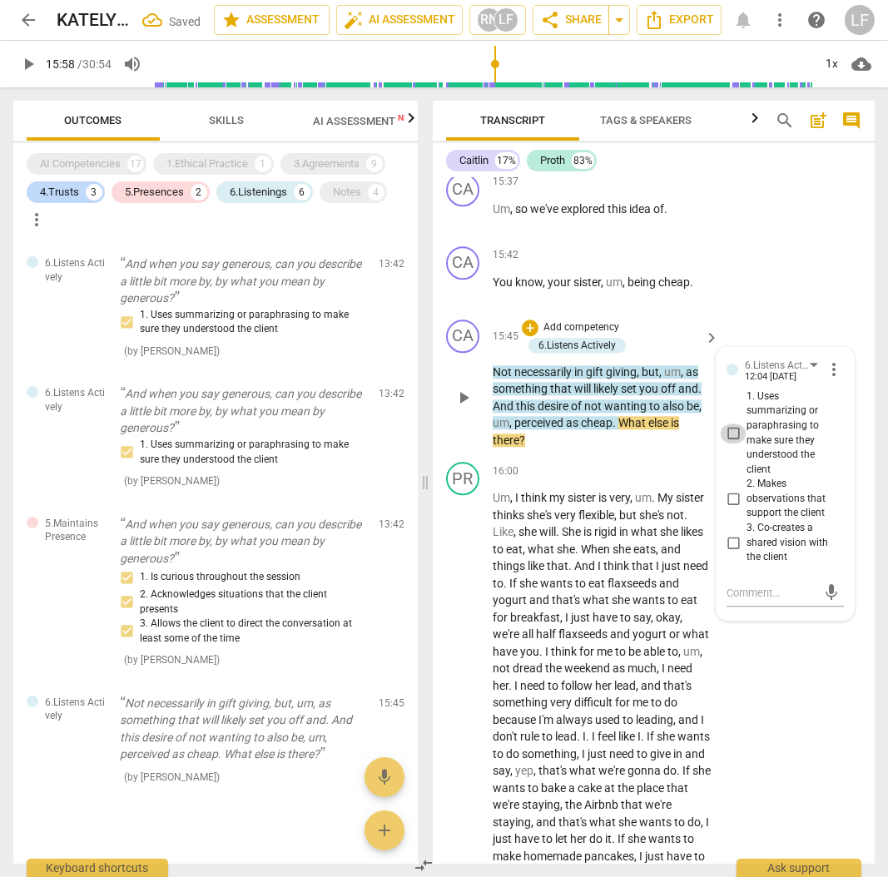
click at [731, 444] on input "1. Uses summarizing or paraphrasing to make sure they understood the client" at bounding box center [733, 434] width 27 height 20
checkbox input "true"
click at [736, 509] on input "2. Makes observations that support the client" at bounding box center [733, 499] width 27 height 20
checkbox input "true"
click at [728, 553] on input "3. Co-creates a shared vision with the client" at bounding box center [733, 543] width 27 height 20
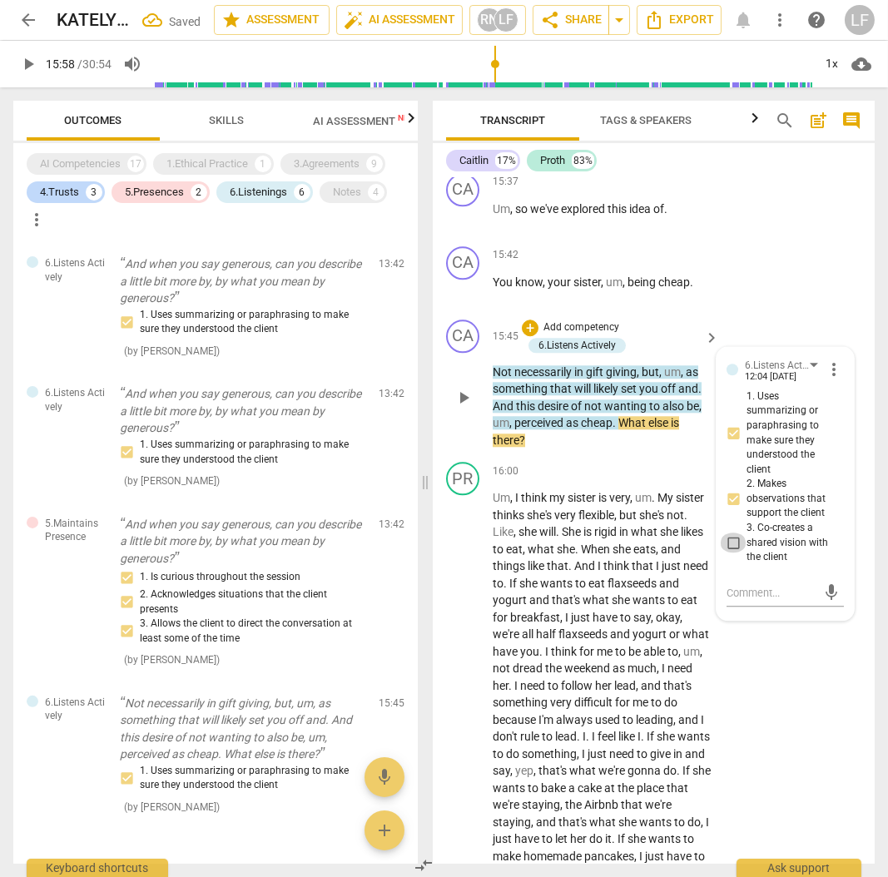
checkbox input "true"
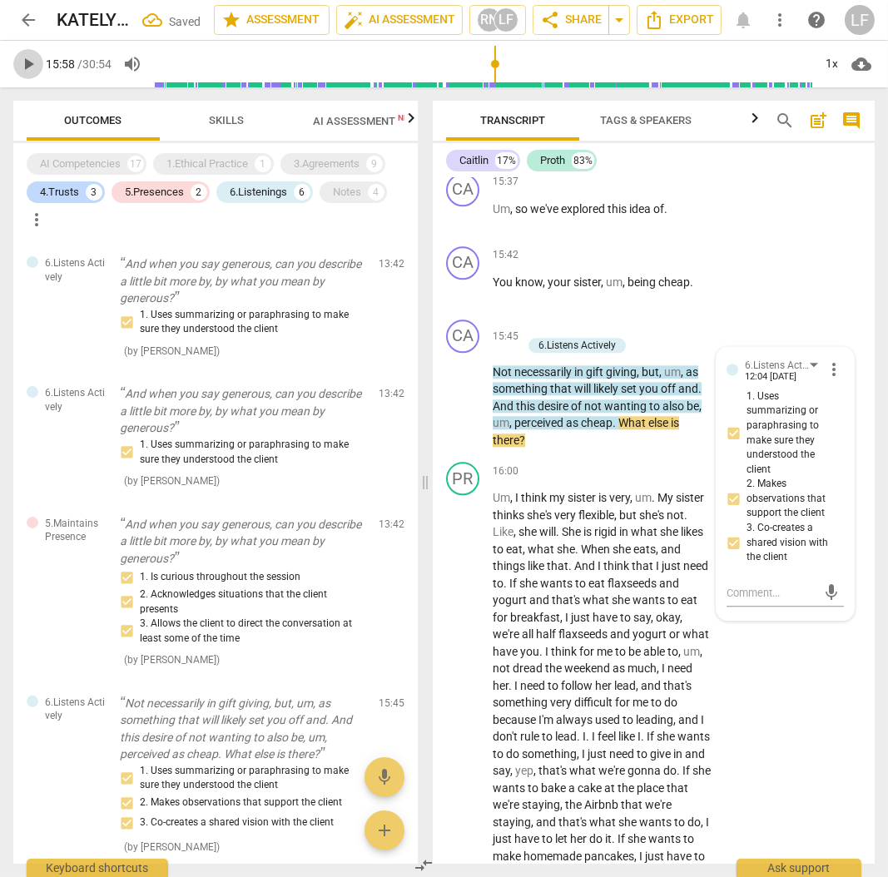
click at [25, 67] on span "play_arrow" at bounding box center [28, 64] width 20 height 20
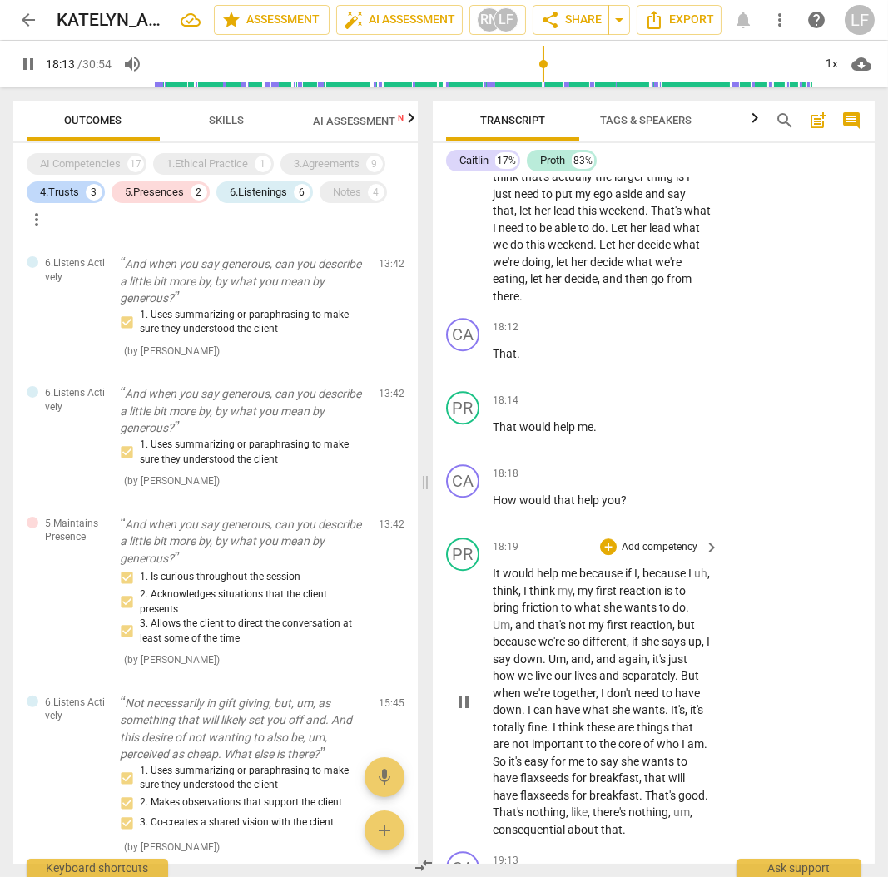
scroll to position [8140, 0]
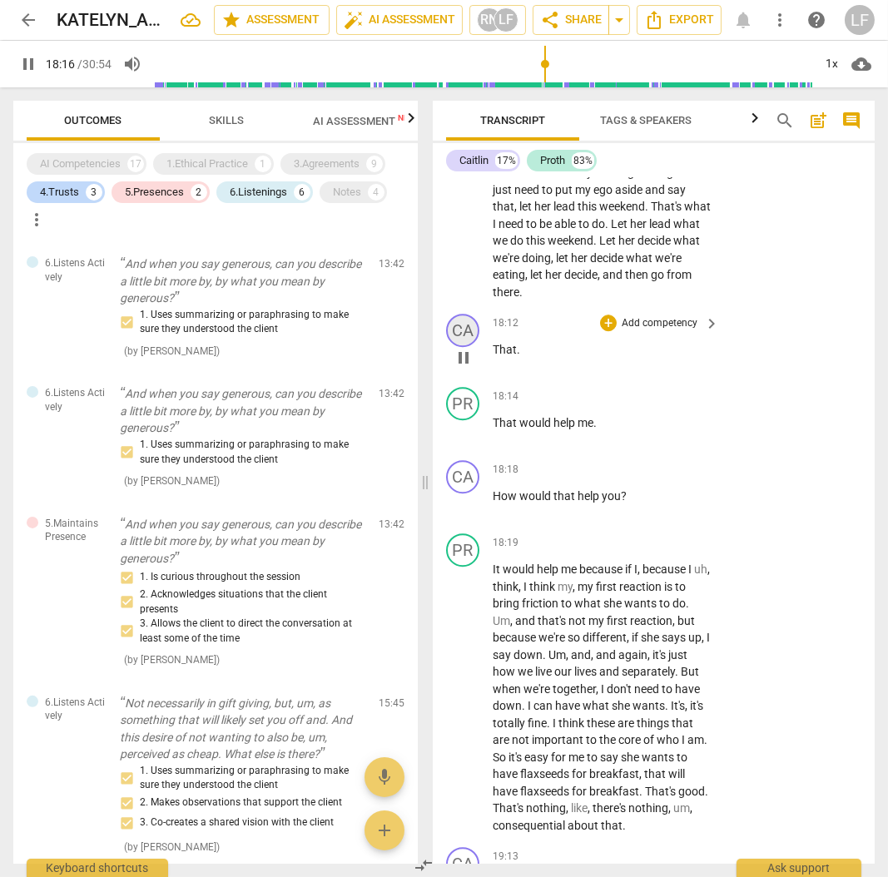
click at [457, 347] on div "CA" at bounding box center [462, 330] width 33 height 33
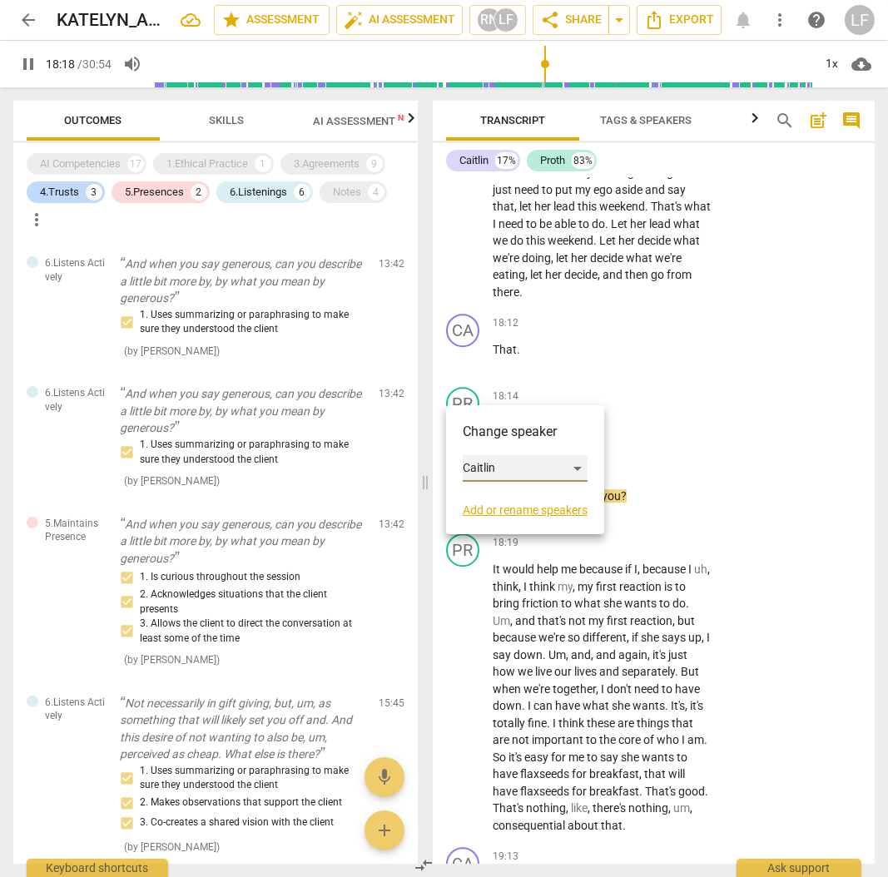
click at [483, 469] on div "Caitlin" at bounding box center [525, 468] width 125 height 27
click at [500, 500] on li "Proth" at bounding box center [526, 500] width 127 height 32
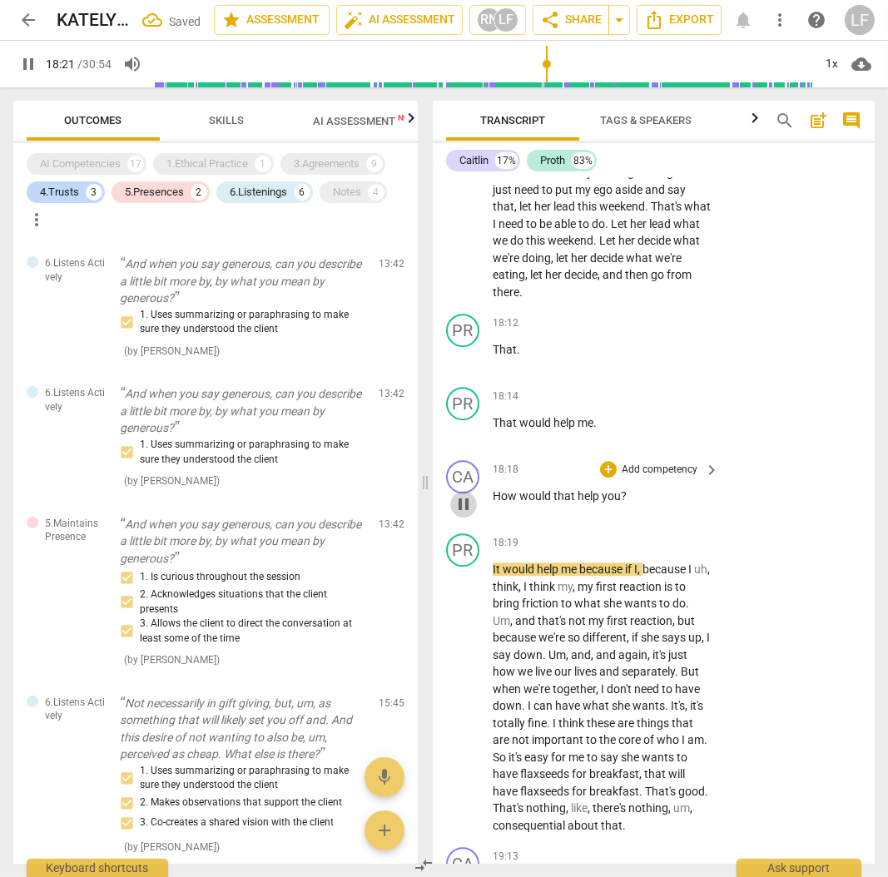
click at [474, 514] on span "pause" at bounding box center [463, 504] width 27 height 20
type input "1102"
click at [653, 478] on p "Add competency" at bounding box center [659, 470] width 79 height 15
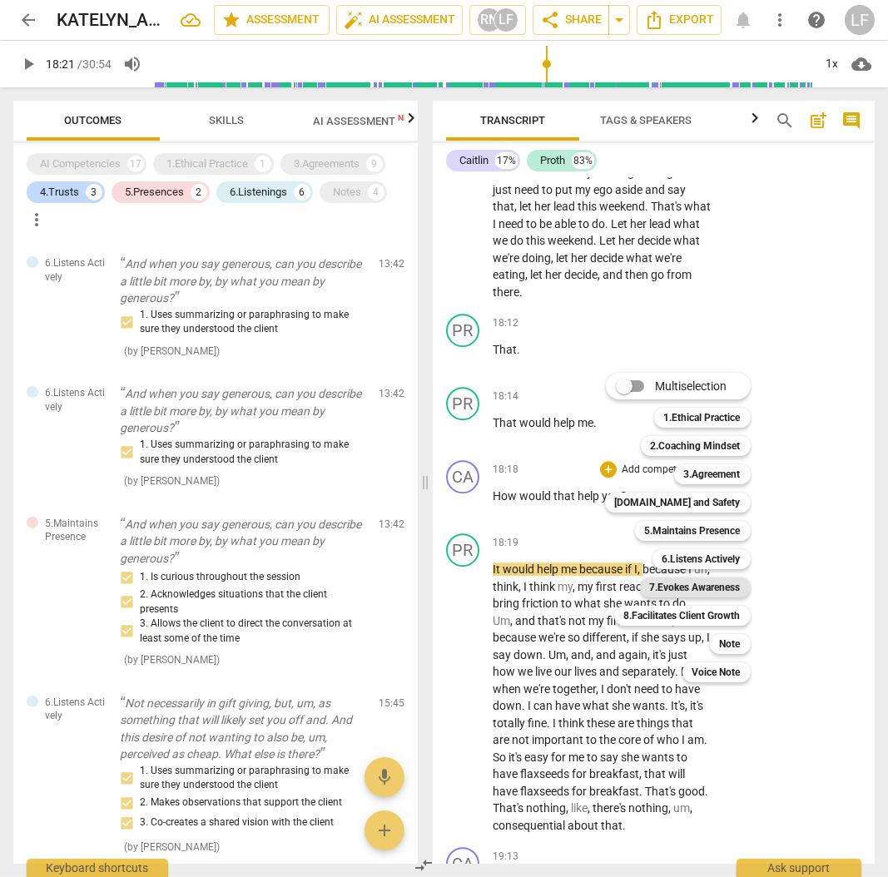
click at [688, 591] on b "7.Evokes Awareness" at bounding box center [695, 588] width 91 height 20
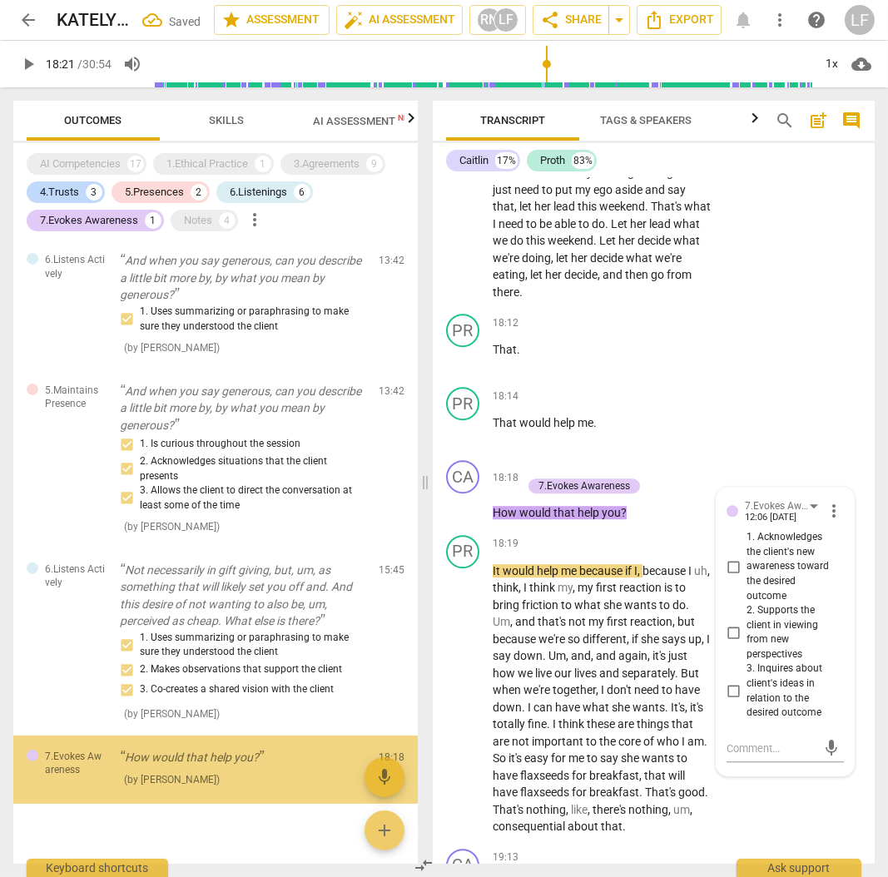
scroll to position [1125, 0]
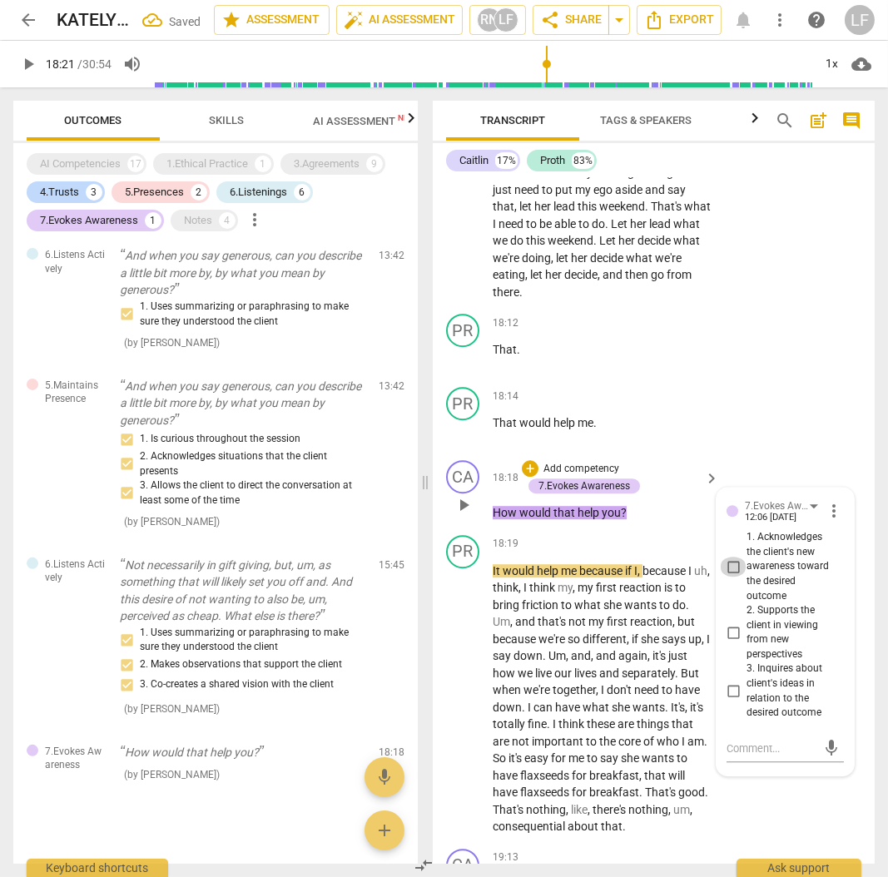
drag, startPoint x: 731, startPoint y: 627, endPoint x: 731, endPoint y: 650, distance: 23.3
click at [731, 577] on input "1. Acknowledges the client's new awareness toward the desired outcome" at bounding box center [733, 567] width 27 height 20
checkbox input "true"
click at [730, 643] on input "2. Supports the client in viewing from new perspectives" at bounding box center [733, 633] width 27 height 20
checkbox input "true"
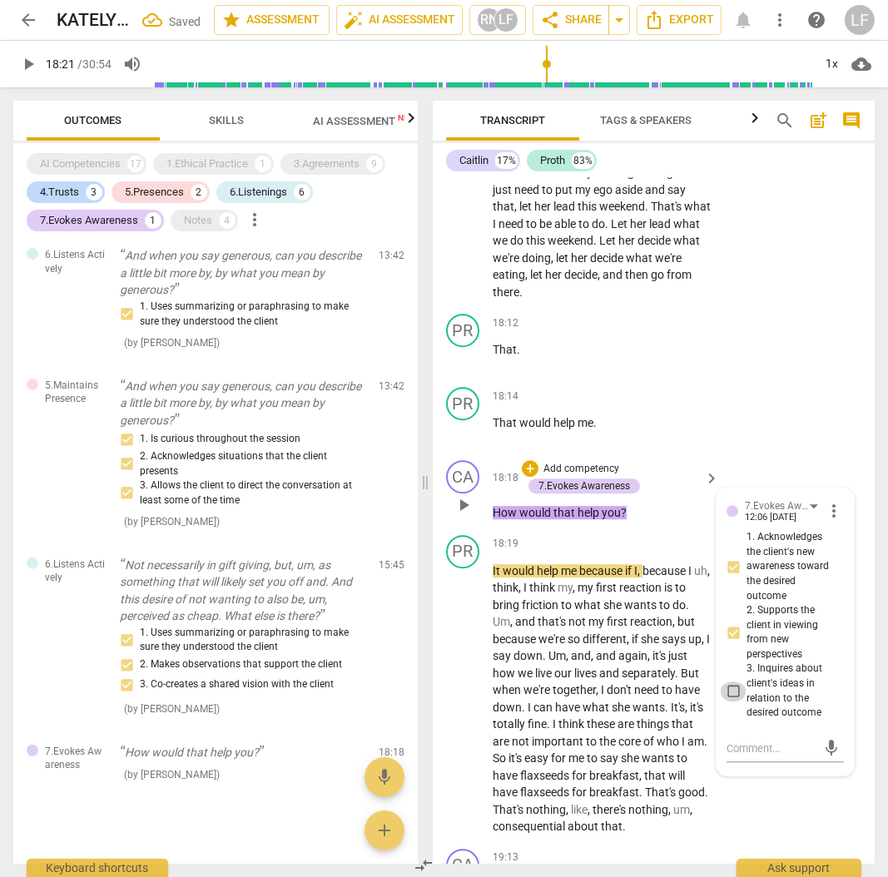
click at [726, 702] on input "3. Inquires about client's ideas in relation to the desired outcome" at bounding box center [733, 692] width 27 height 20
checkbox input "true"
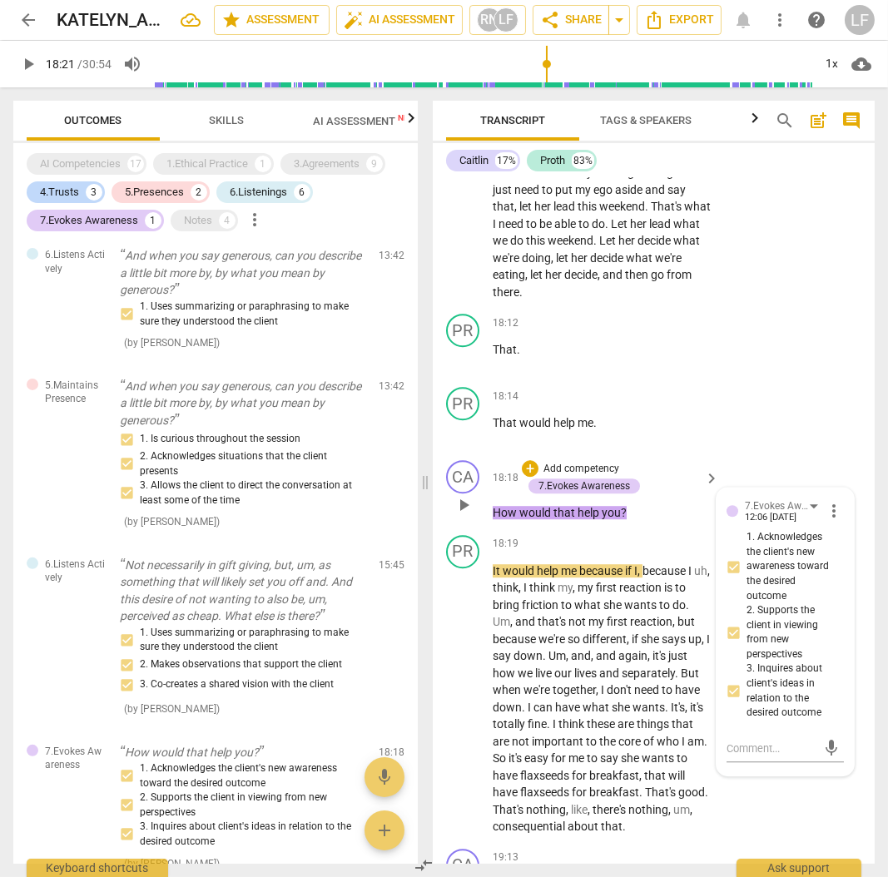
click at [583, 477] on p "Add competency" at bounding box center [581, 469] width 79 height 15
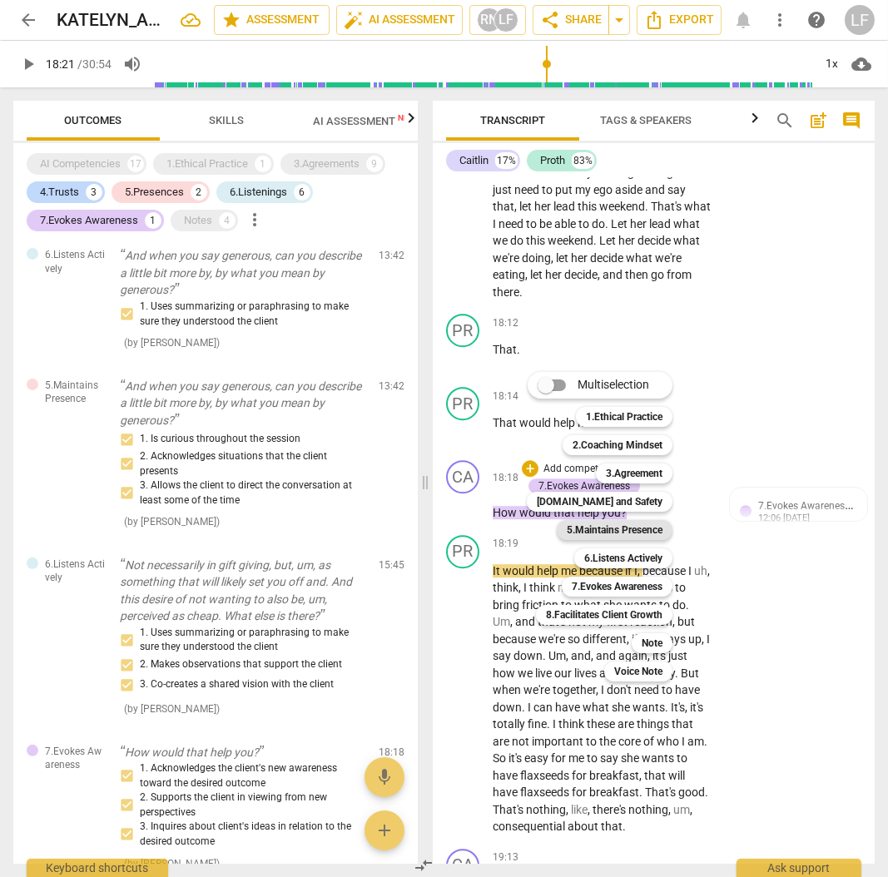
click at [650, 526] on b "5.Maintains Presence" at bounding box center [615, 530] width 96 height 20
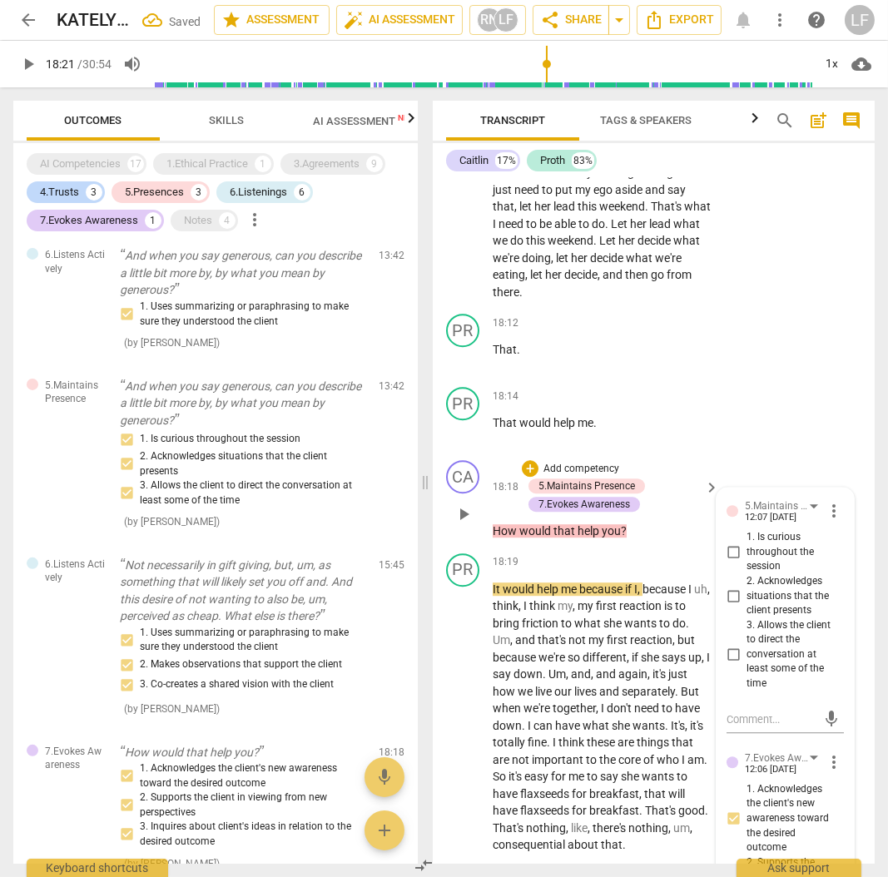
scroll to position [1280, 0]
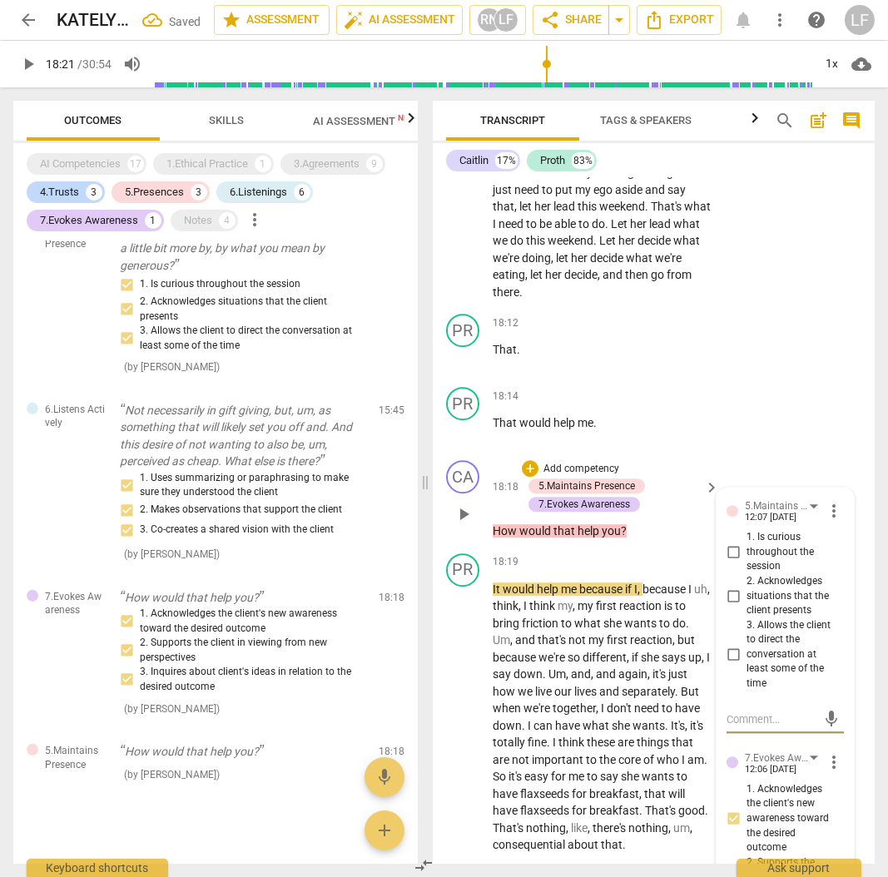
click at [725, 563] on input "1. Is curious throughout the session" at bounding box center [733, 553] width 27 height 20
checkbox input "true"
drag, startPoint x: 724, startPoint y: 653, endPoint x: 732, endPoint y: 687, distance: 34.9
click at [724, 606] on input "2. Acknowledges situations that the client presents" at bounding box center [733, 596] width 27 height 20
checkbox input "true"
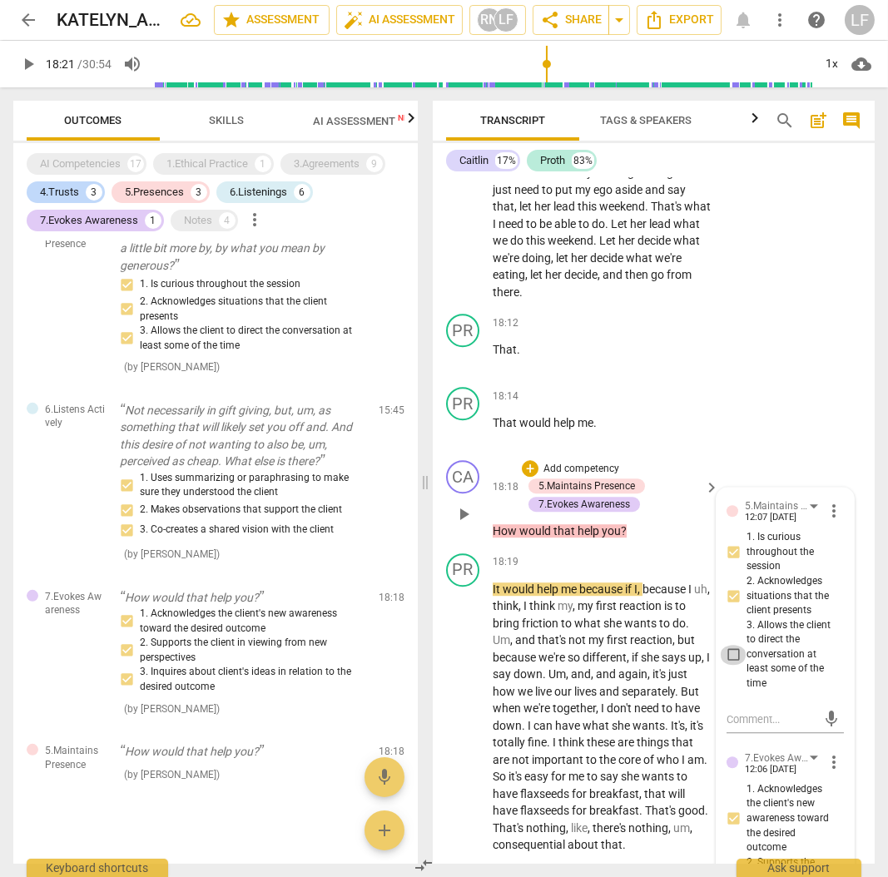
click at [727, 665] on input "3. Allows the client to direct the conversation at least some of the time" at bounding box center [733, 655] width 27 height 20
checkbox input "true"
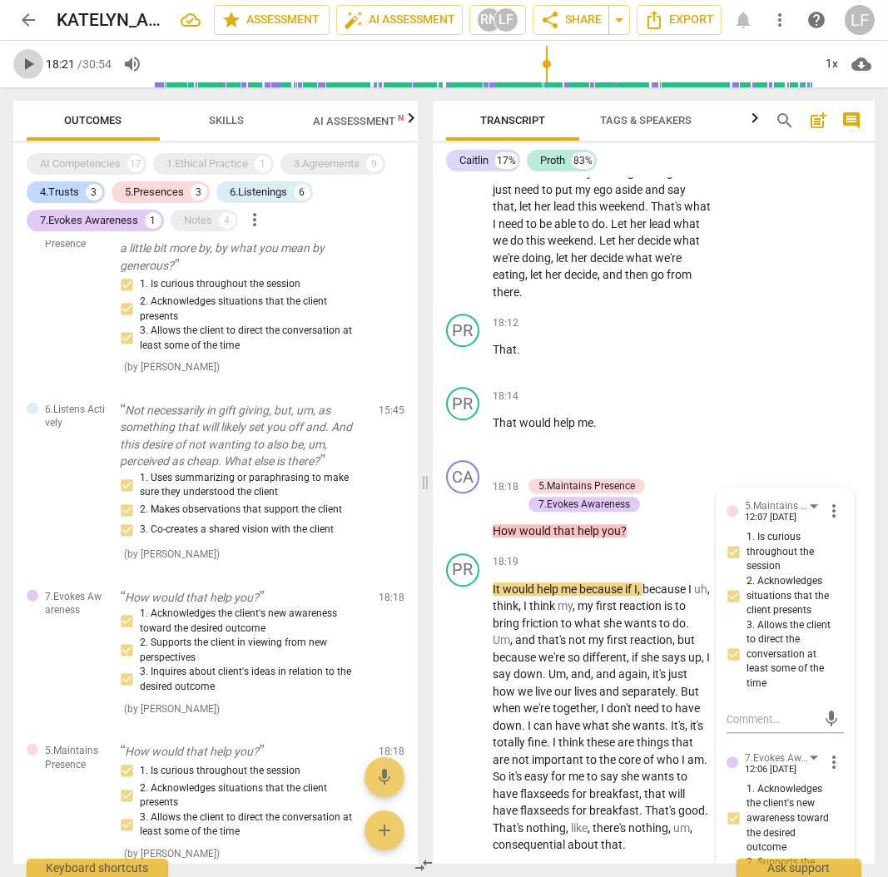
click at [20, 66] on span "play_arrow" at bounding box center [28, 64] width 20 height 20
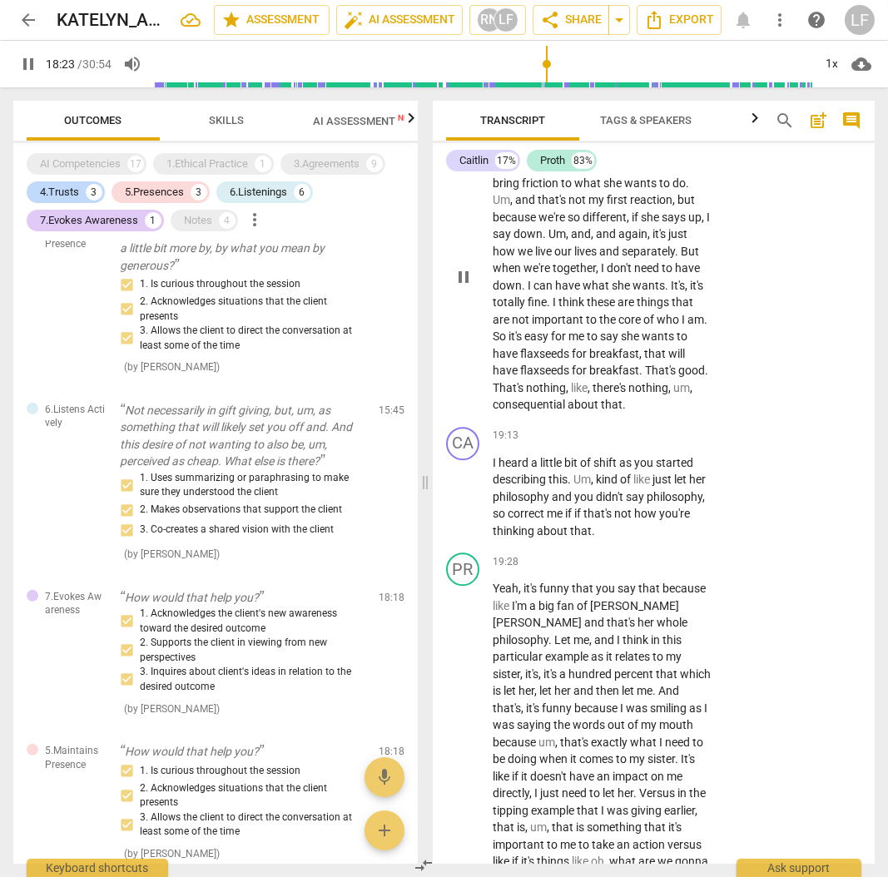
scroll to position [8584, 0]
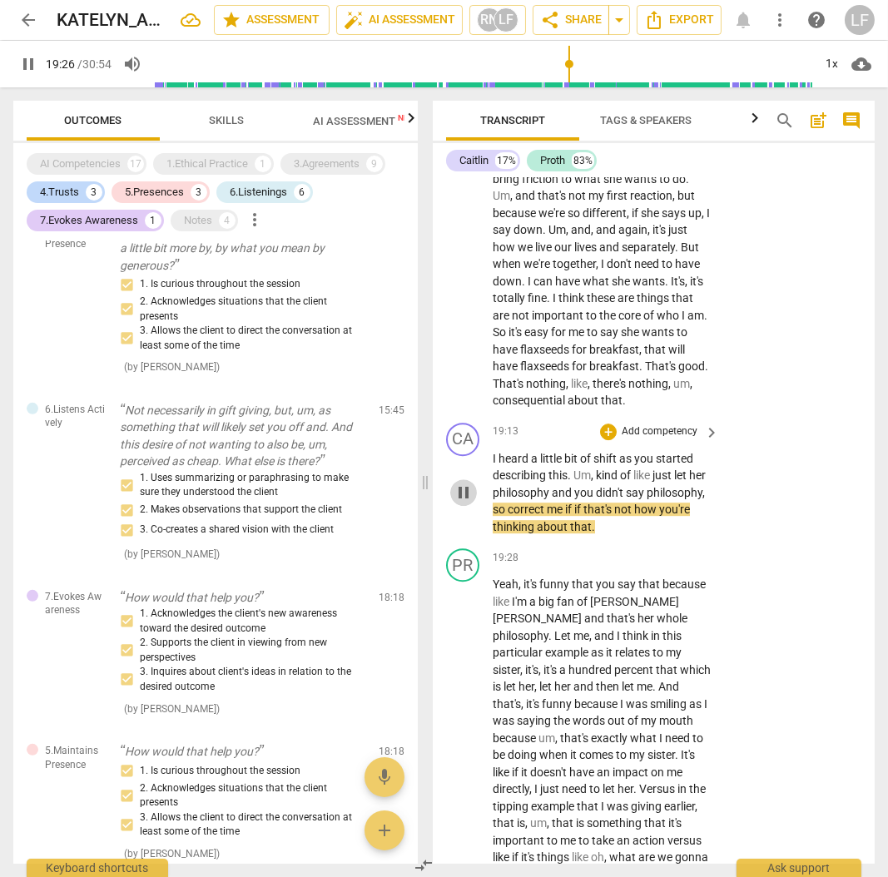
click at [463, 503] on span "pause" at bounding box center [464, 493] width 20 height 20
type input "1166"
click at [663, 440] on p "Add competency" at bounding box center [659, 432] width 79 height 15
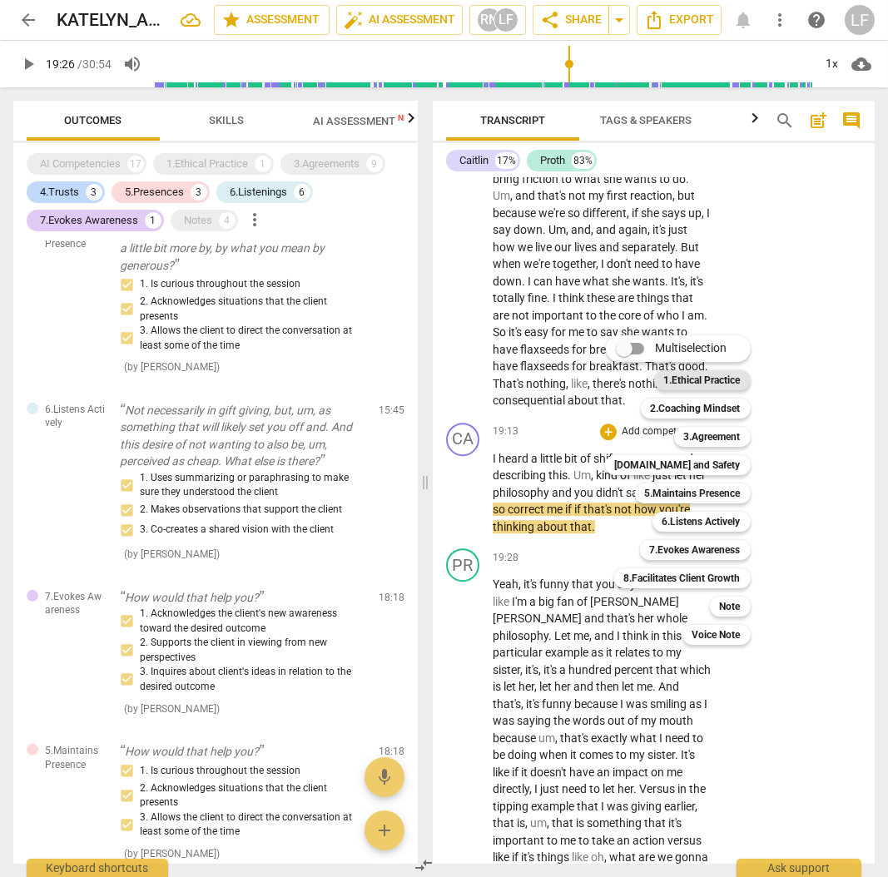
click at [721, 377] on b "1.Ethical Practice" at bounding box center [702, 380] width 77 height 20
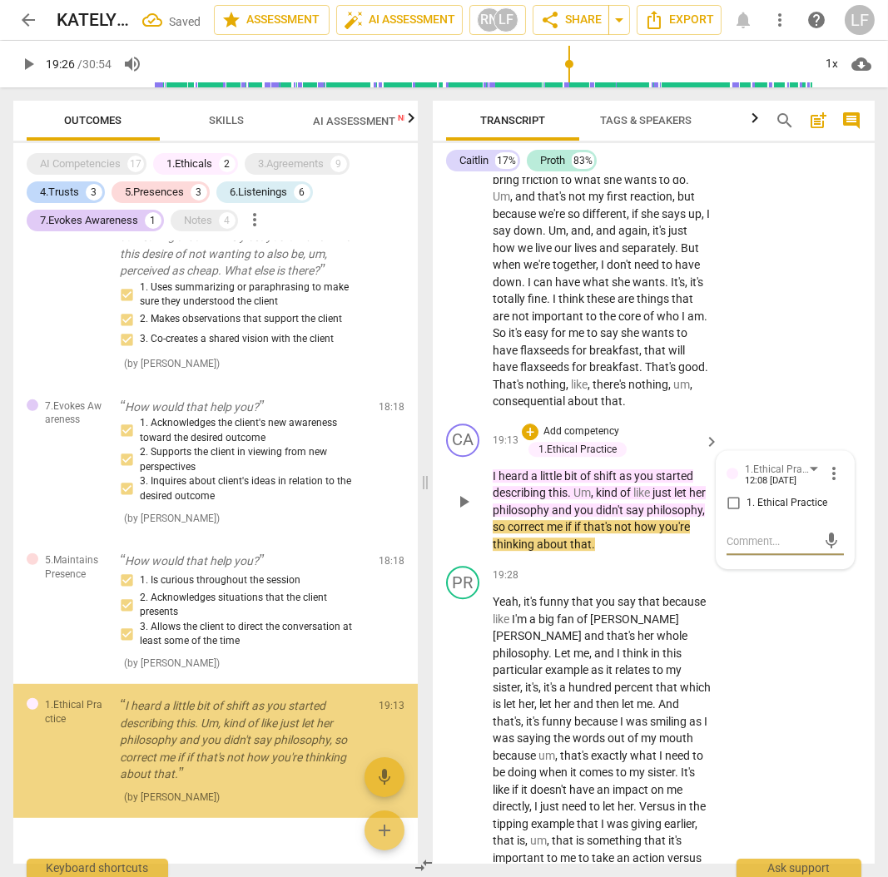
scroll to position [1577, 0]
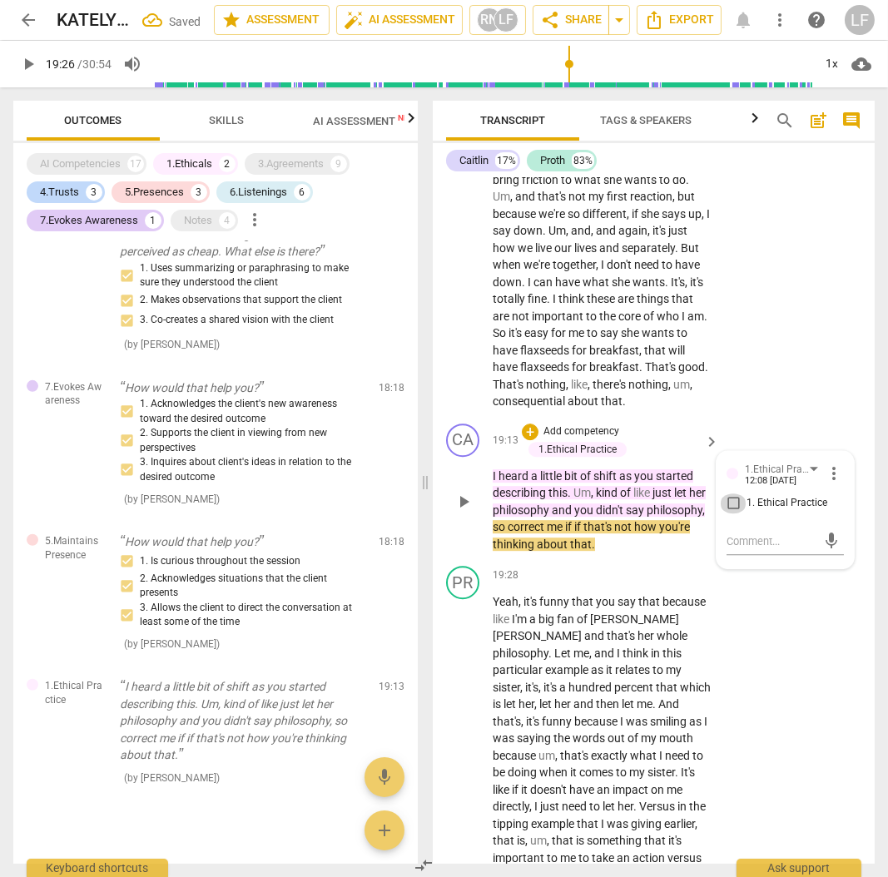
click at [728, 514] on input "1. Ethical Practice" at bounding box center [733, 504] width 27 height 20
checkbox input "true"
click at [587, 440] on p "Add competency" at bounding box center [581, 432] width 79 height 15
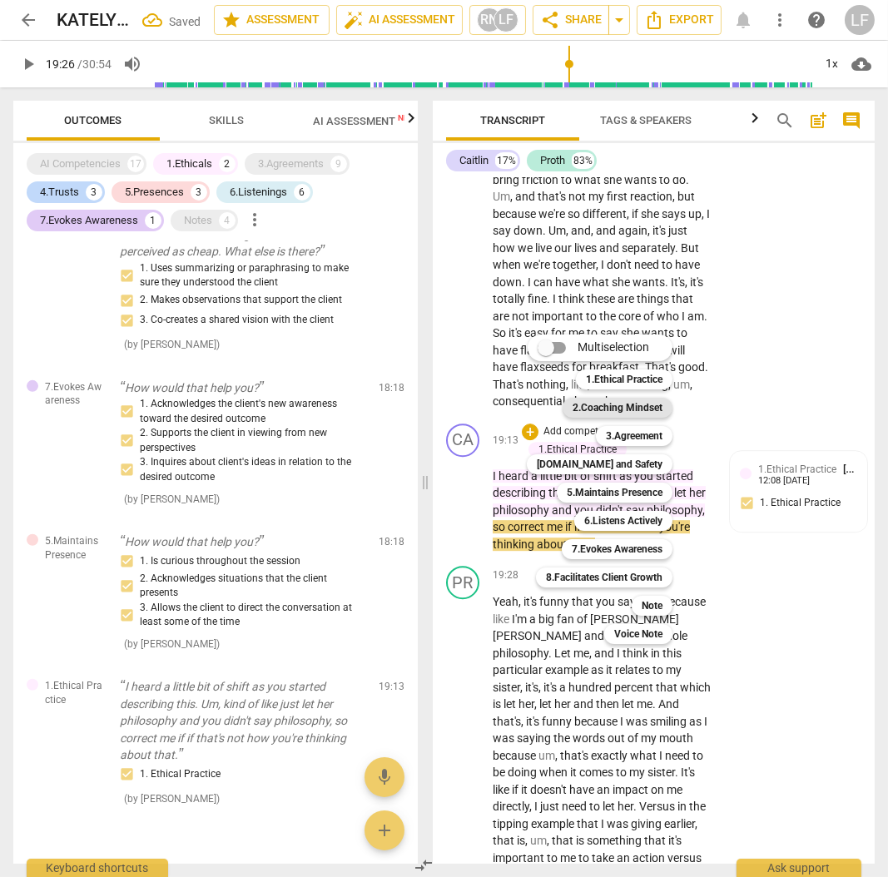
click at [638, 400] on b "2.Coaching Mindset" at bounding box center [618, 408] width 90 height 20
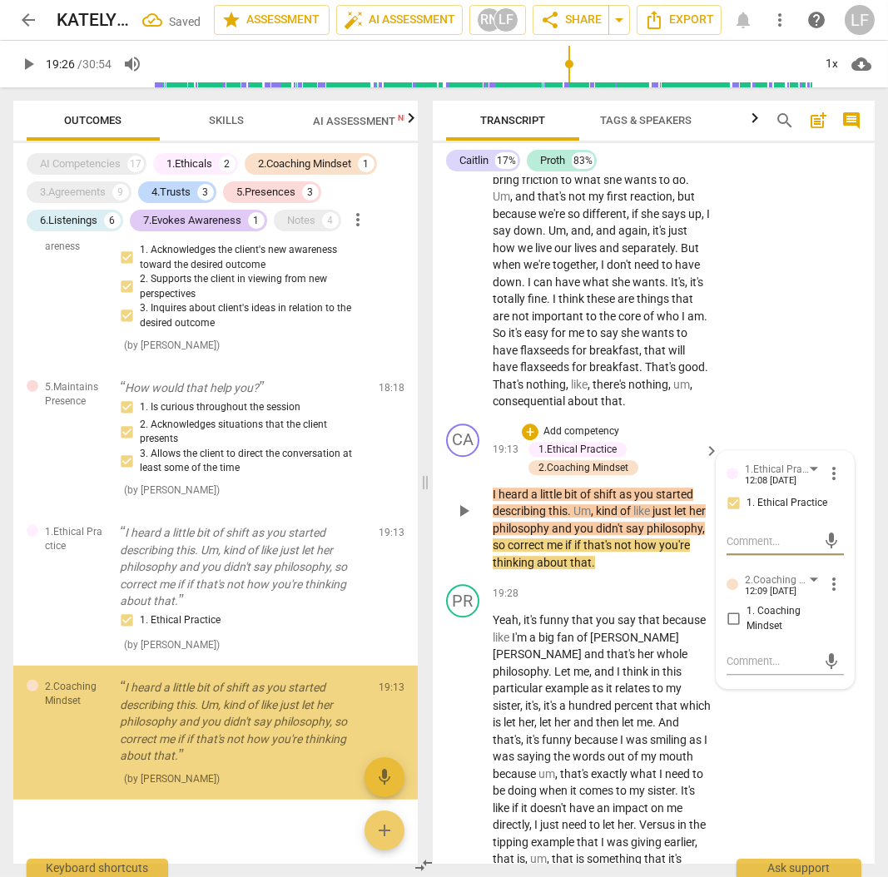
scroll to position [1732, 0]
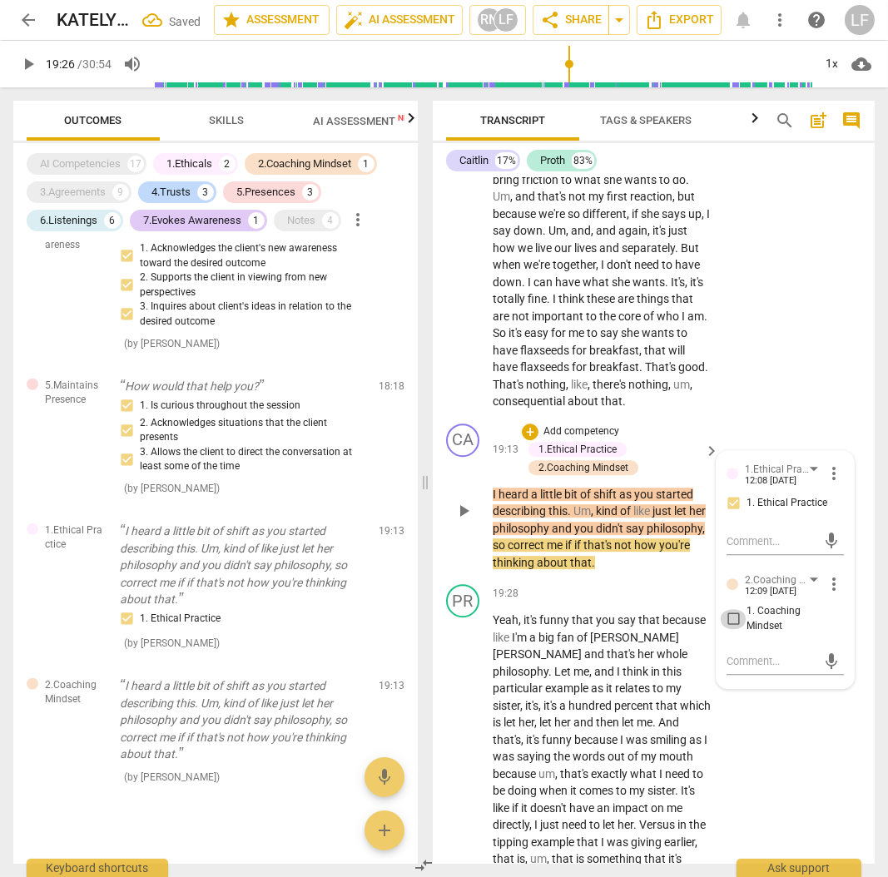
click at [732, 629] on input "1. Coaching Mindset" at bounding box center [733, 619] width 27 height 20
checkbox input "true"
click at [587, 440] on p "Add competency" at bounding box center [581, 432] width 79 height 15
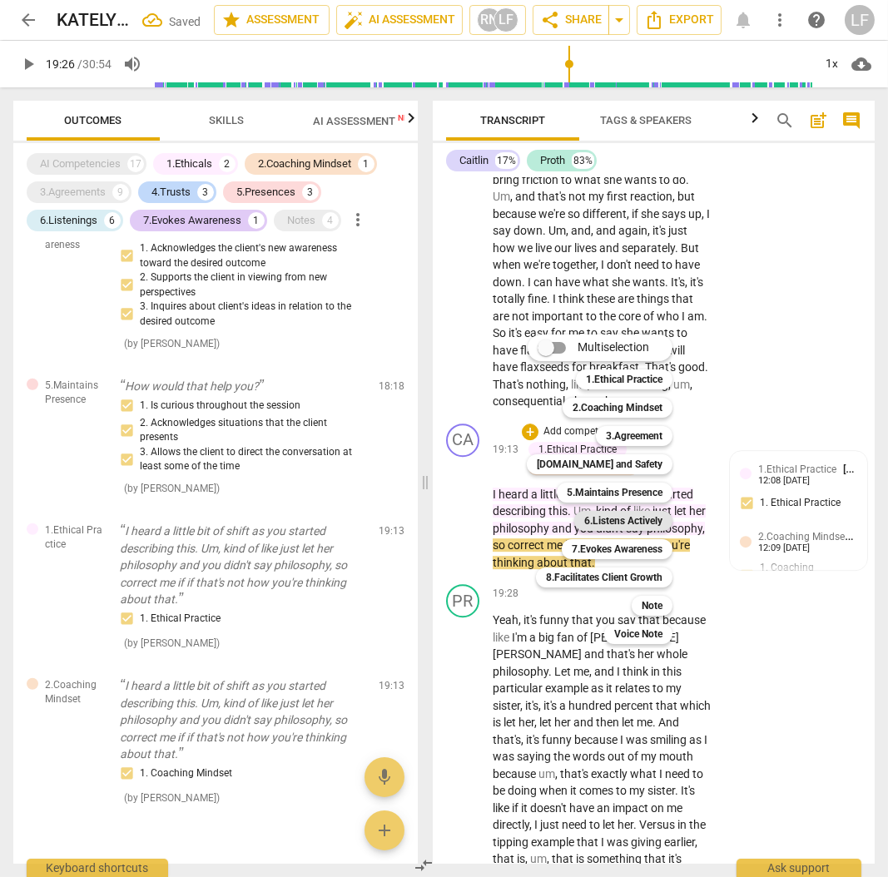
click at [637, 523] on b "6.Listens Actively" at bounding box center [623, 521] width 78 height 20
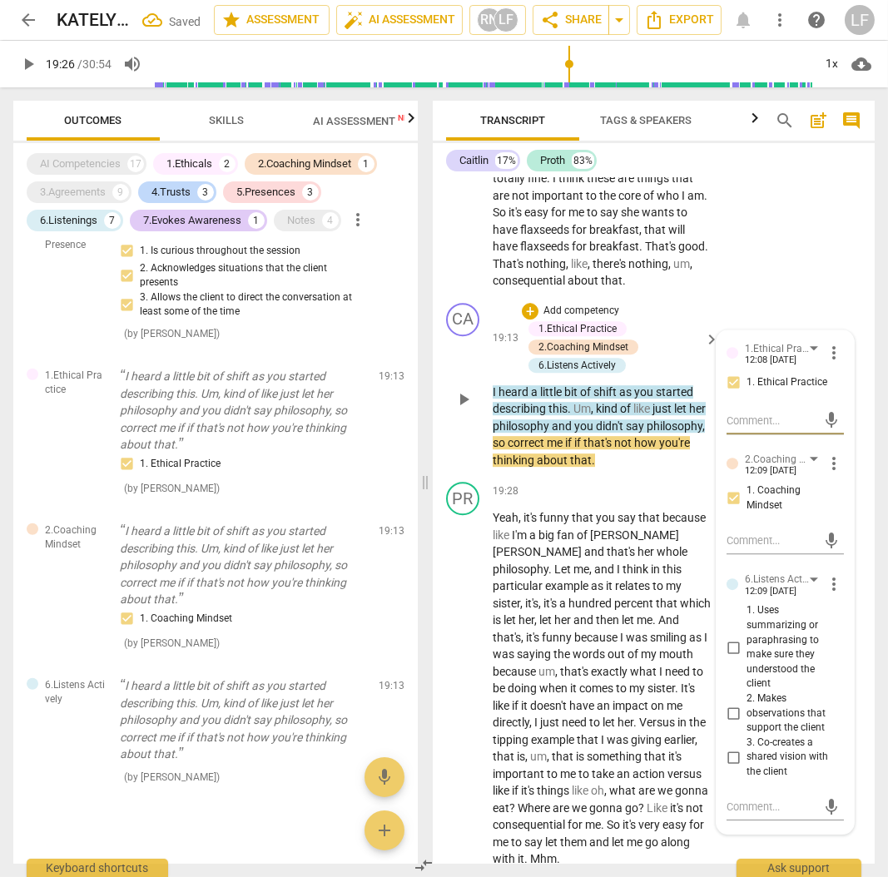
scroll to position [8822, 0]
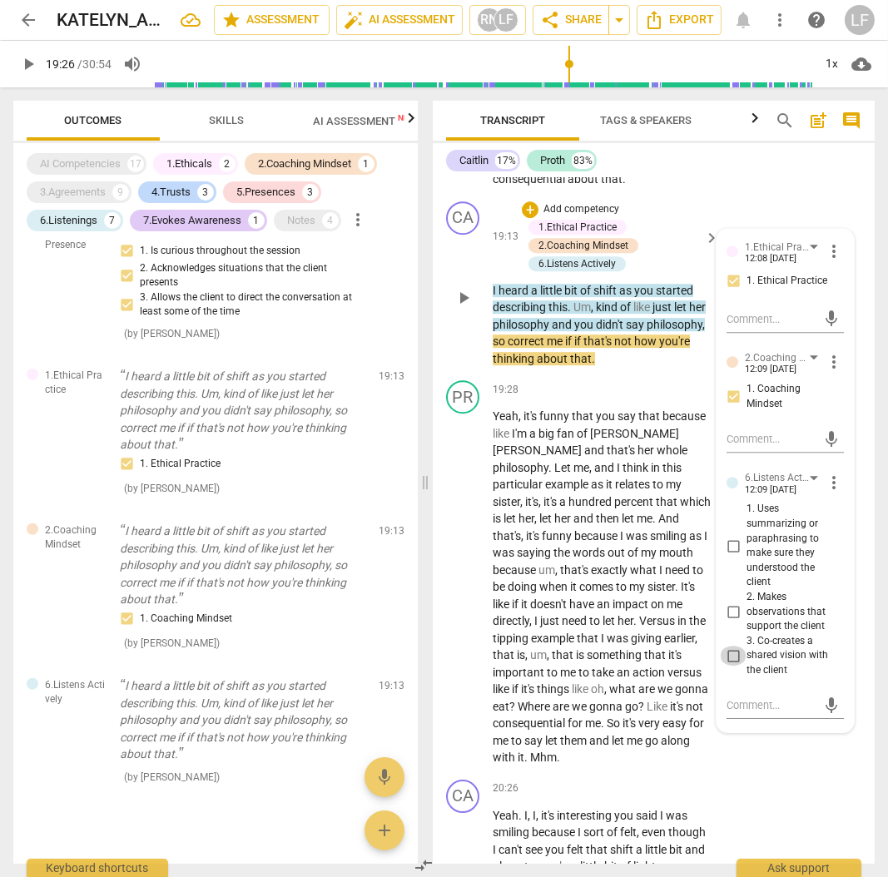
click at [728, 666] on input "3. Co-creates a shared vision with the client" at bounding box center [733, 656] width 27 height 20
checkbox input "true"
click at [729, 622] on input "2. Makes observations that support the client" at bounding box center [733, 612] width 27 height 20
checkbox input "true"
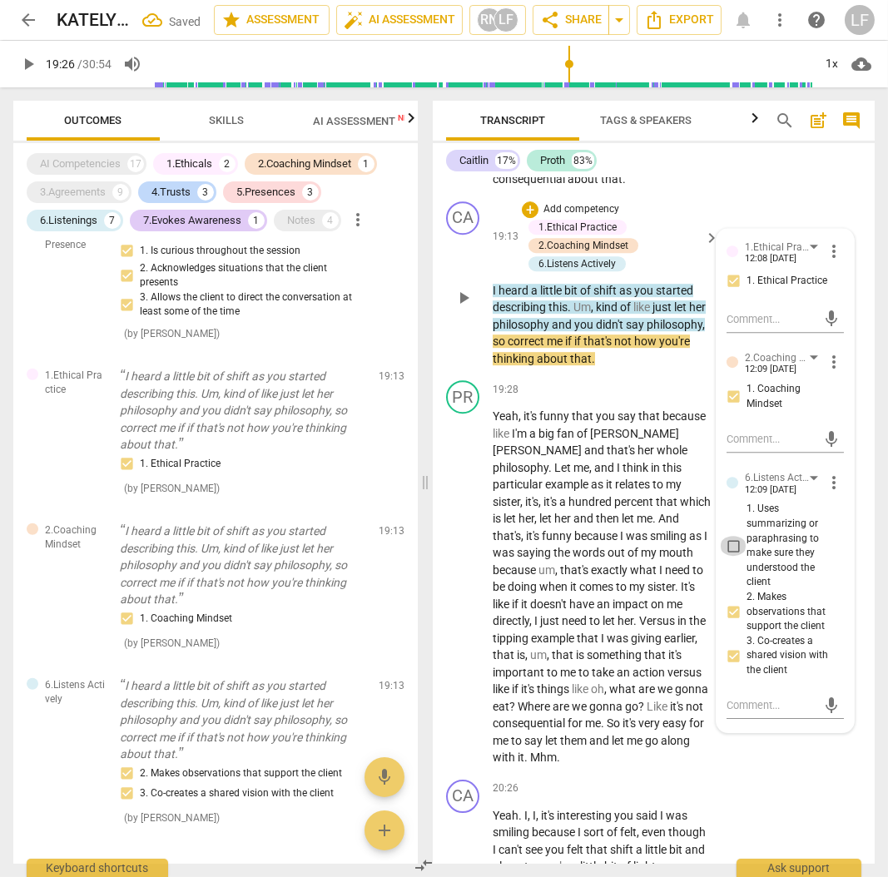
click at [731, 556] on input "1. Uses summarizing or paraphrasing to make sure they understood the client" at bounding box center [733, 546] width 27 height 20
checkbox input "true"
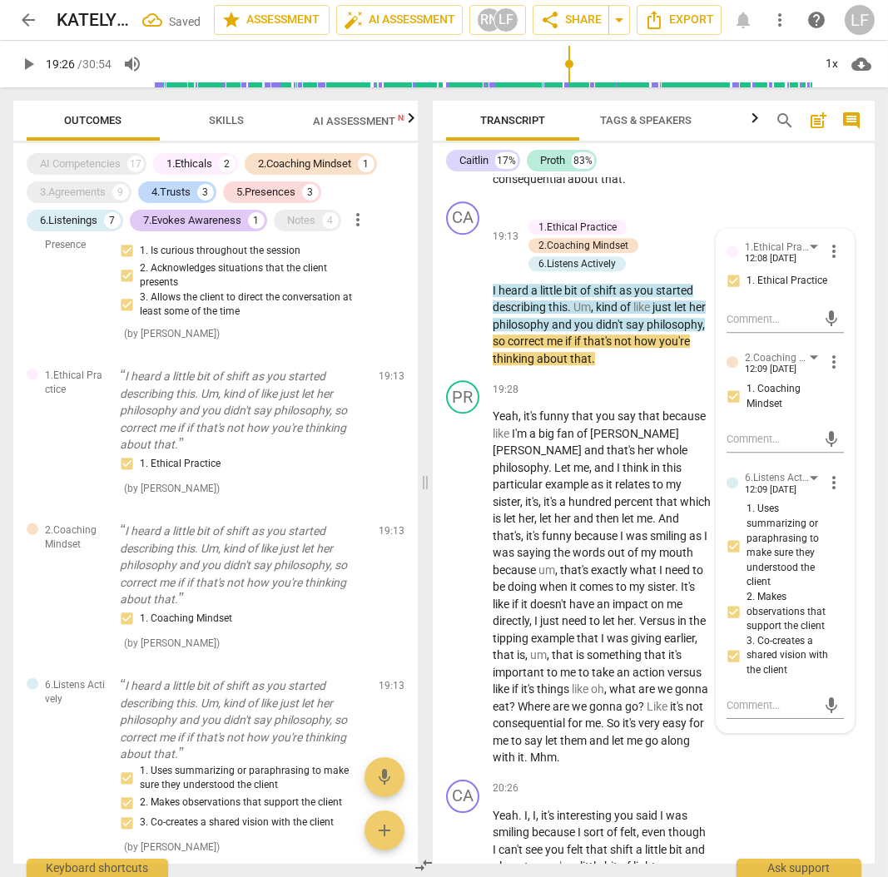
click at [19, 65] on span "play_arrow" at bounding box center [28, 64] width 20 height 20
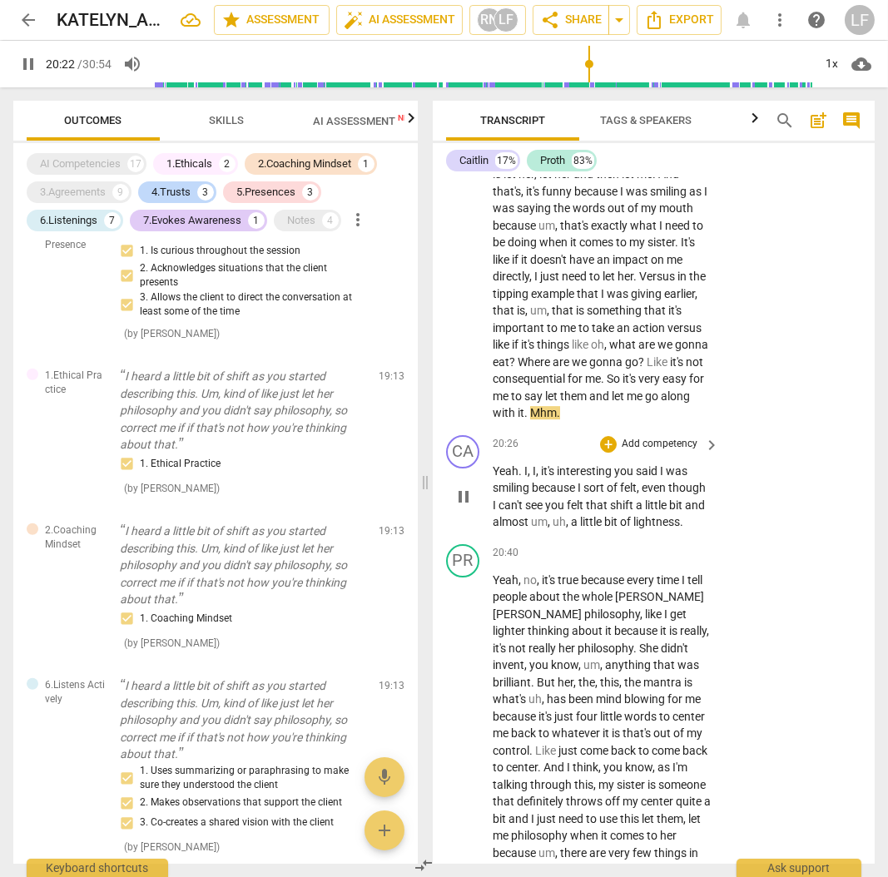
scroll to position [9211, 0]
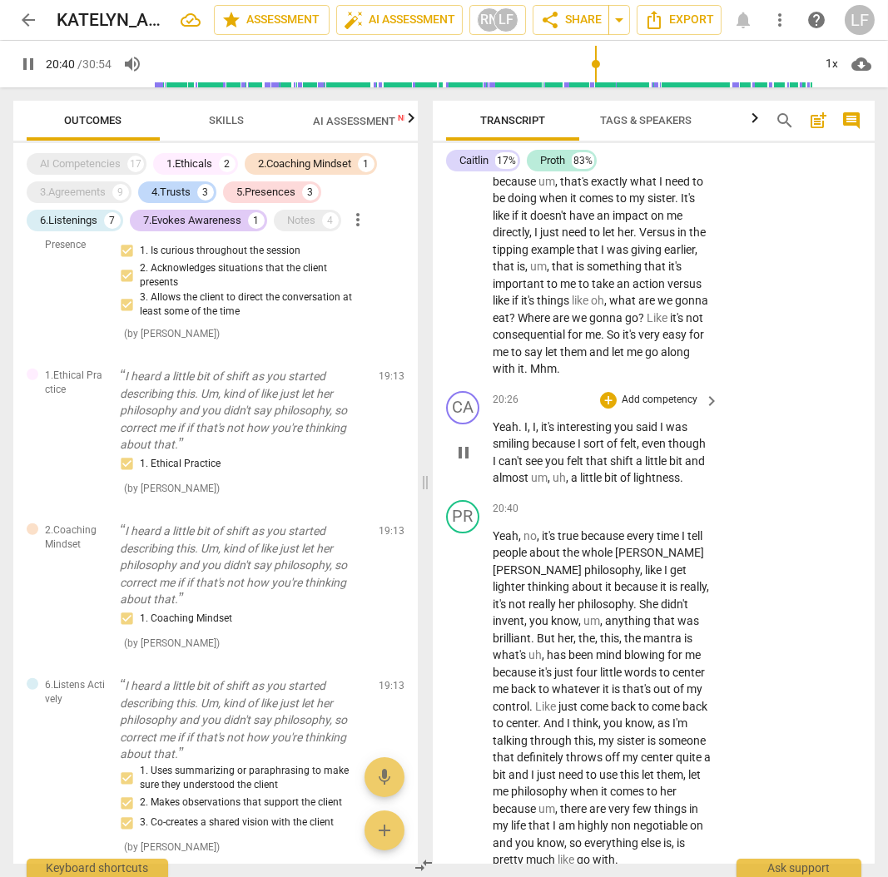
click at [467, 463] on span "pause" at bounding box center [464, 453] width 20 height 20
type input "1241"
click at [666, 408] on p "Add competency" at bounding box center [659, 400] width 79 height 15
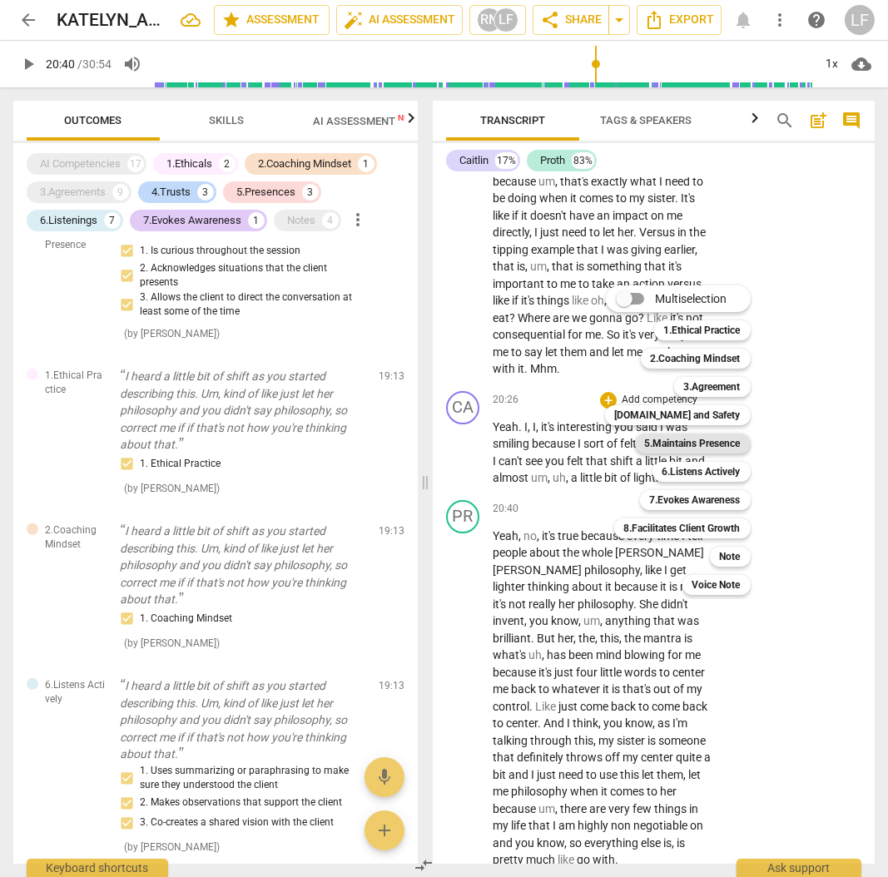
click at [709, 447] on b "5.Maintains Presence" at bounding box center [693, 444] width 96 height 20
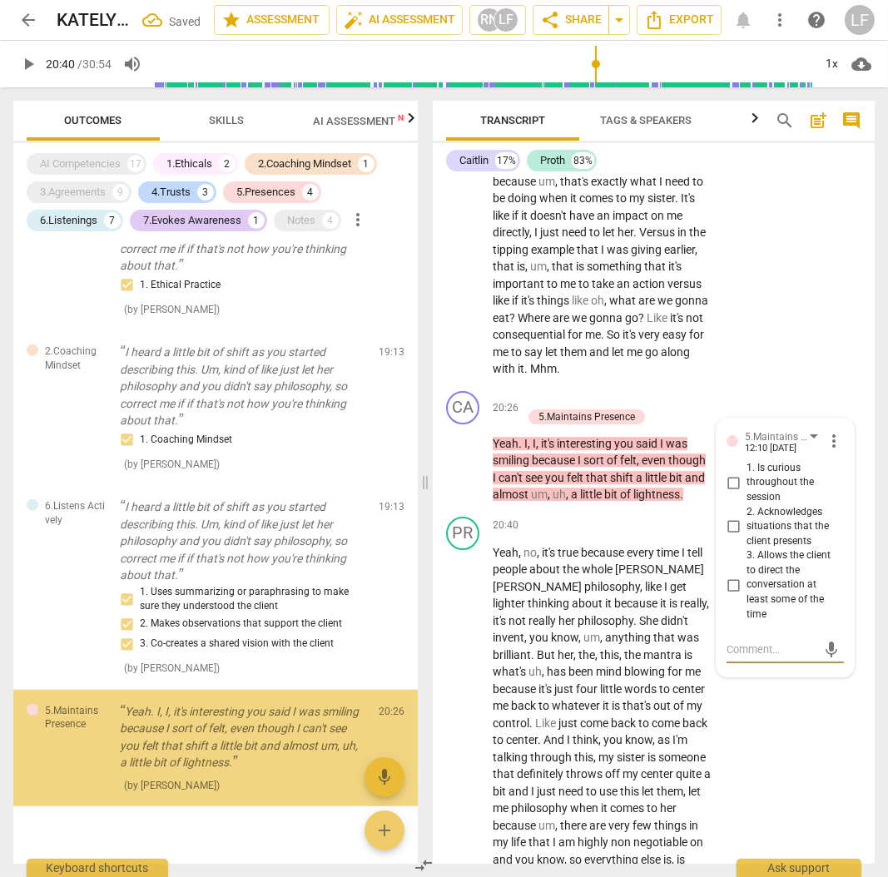
scroll to position [2074, 0]
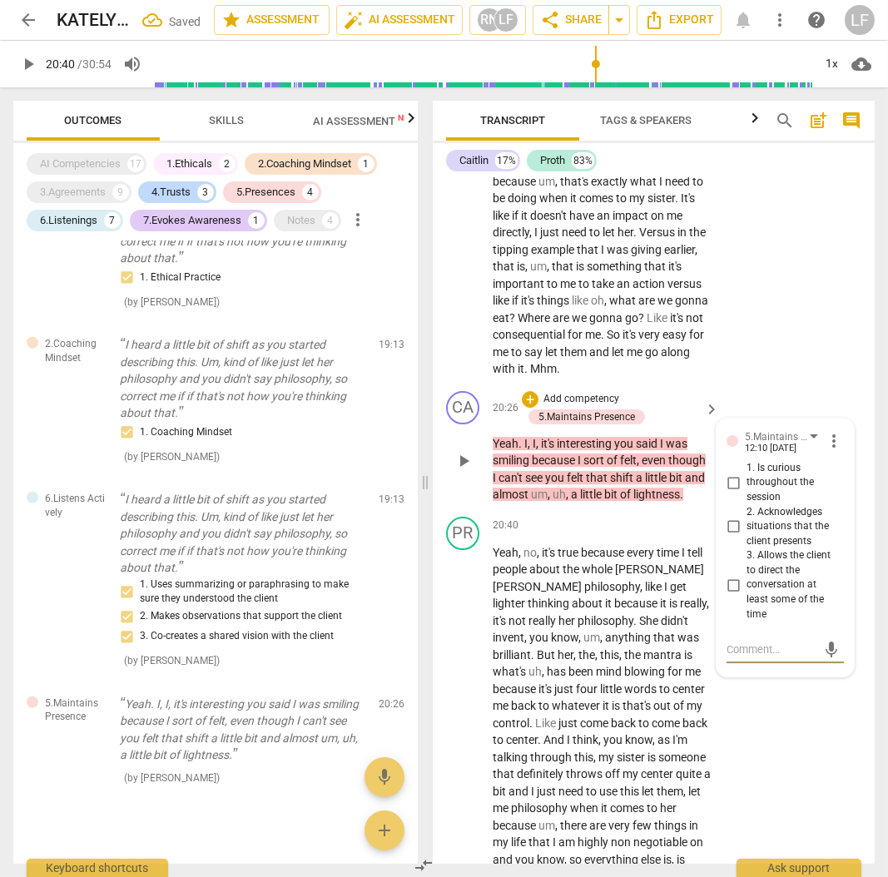
click at [730, 537] on input "2. Acknowledges situations that the client presents" at bounding box center [733, 527] width 27 height 20
checkbox input "true"
click at [580, 407] on p "Add competency" at bounding box center [581, 399] width 79 height 15
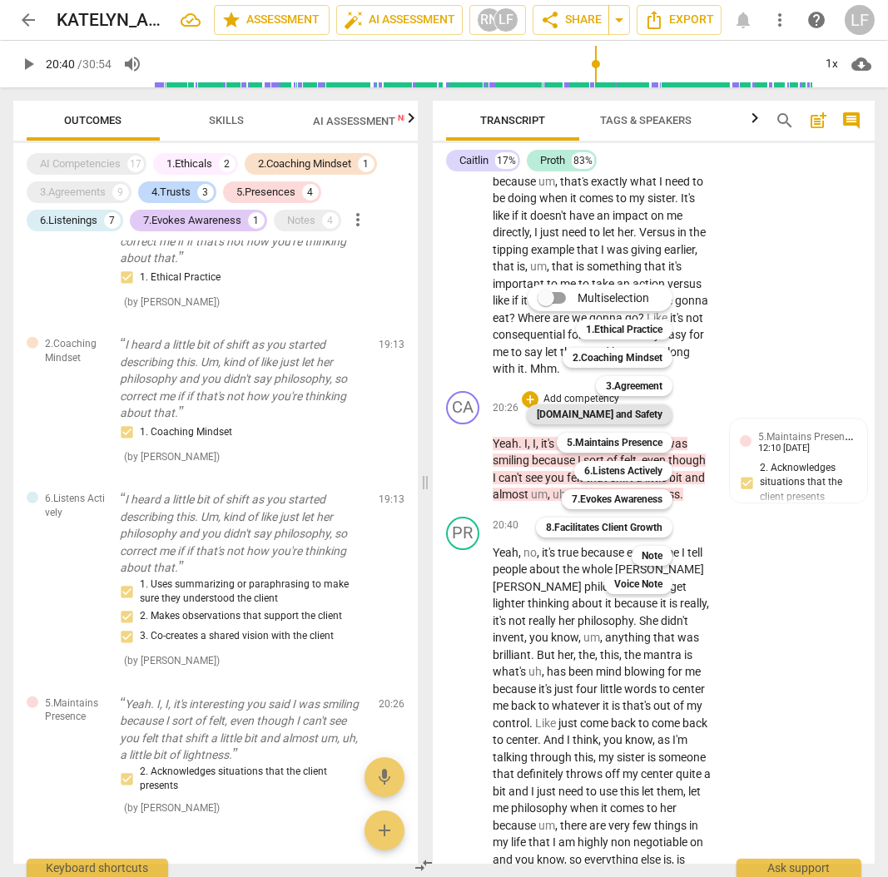
click at [612, 417] on b "[DOMAIN_NAME] and Safety" at bounding box center [600, 415] width 126 height 20
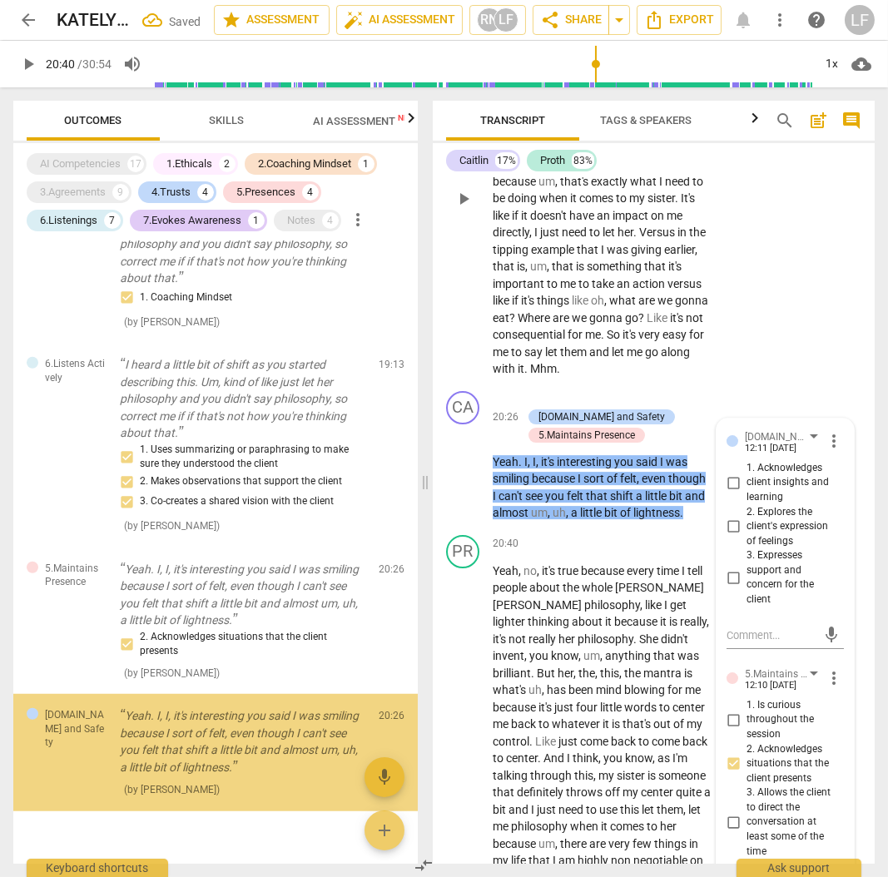
scroll to position [2221, 0]
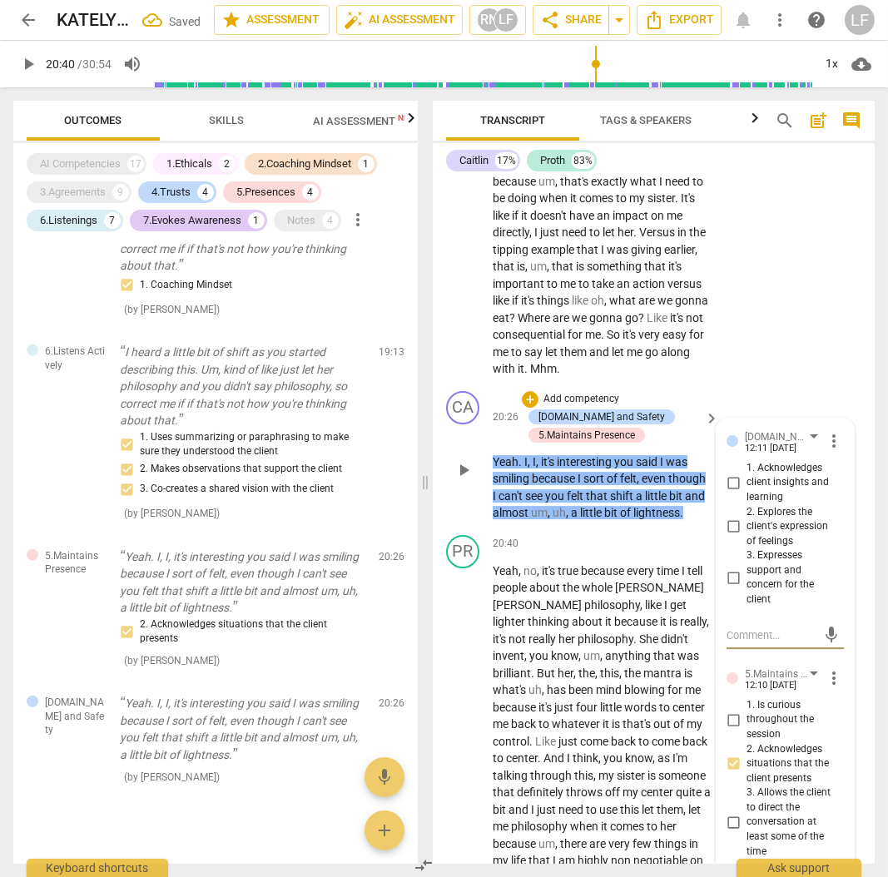
click at [731, 588] on input "3. Expresses support and concern for the client" at bounding box center [733, 578] width 27 height 20
checkbox input "true"
click at [731, 537] on input "2. Explores the client's expression of feelings" at bounding box center [733, 527] width 27 height 20
checkbox input "true"
click at [731, 493] on input "1. Acknowledges client insights and learning" at bounding box center [733, 483] width 27 height 20
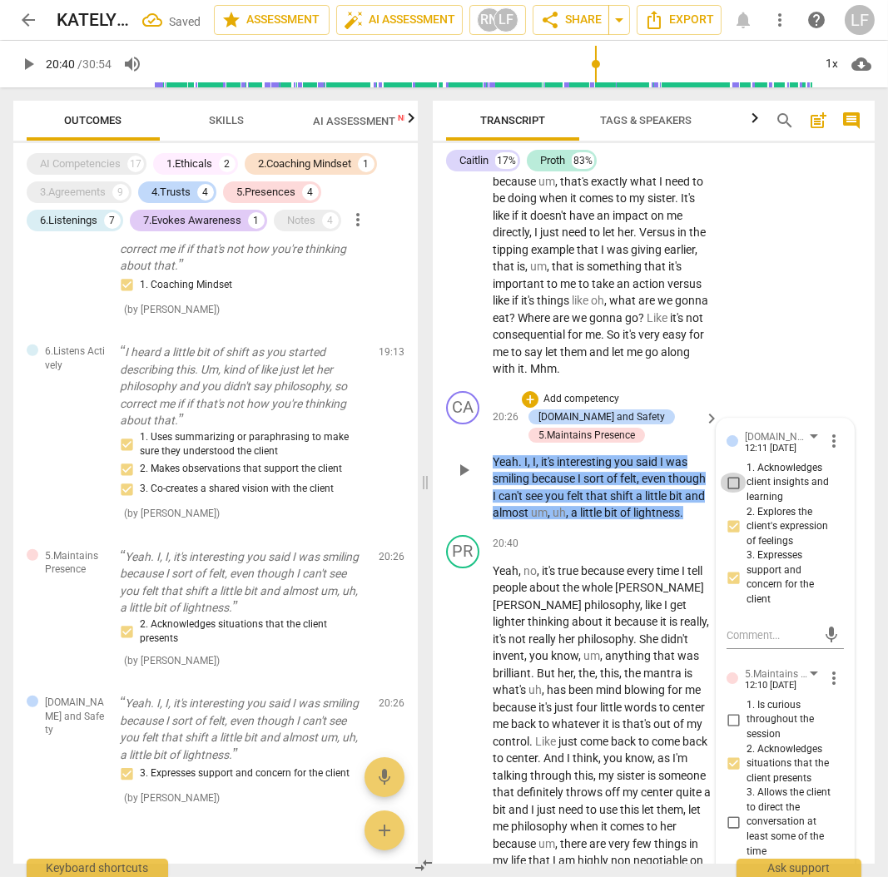
checkbox input "true"
click at [784, 385] on div "PR play_arrow pause 19:28 + Add competency keyboard_arrow_right Yeah , it's fun…" at bounding box center [654, 185] width 442 height 400
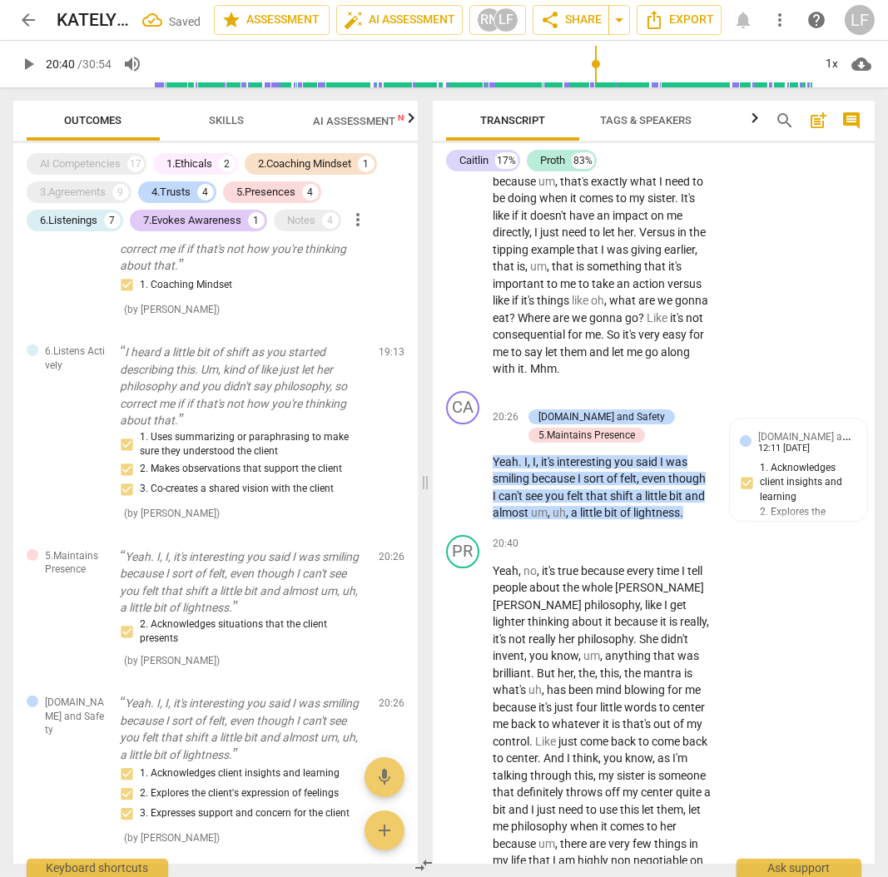
click at [22, 62] on span "play_arrow" at bounding box center [28, 64] width 20 height 20
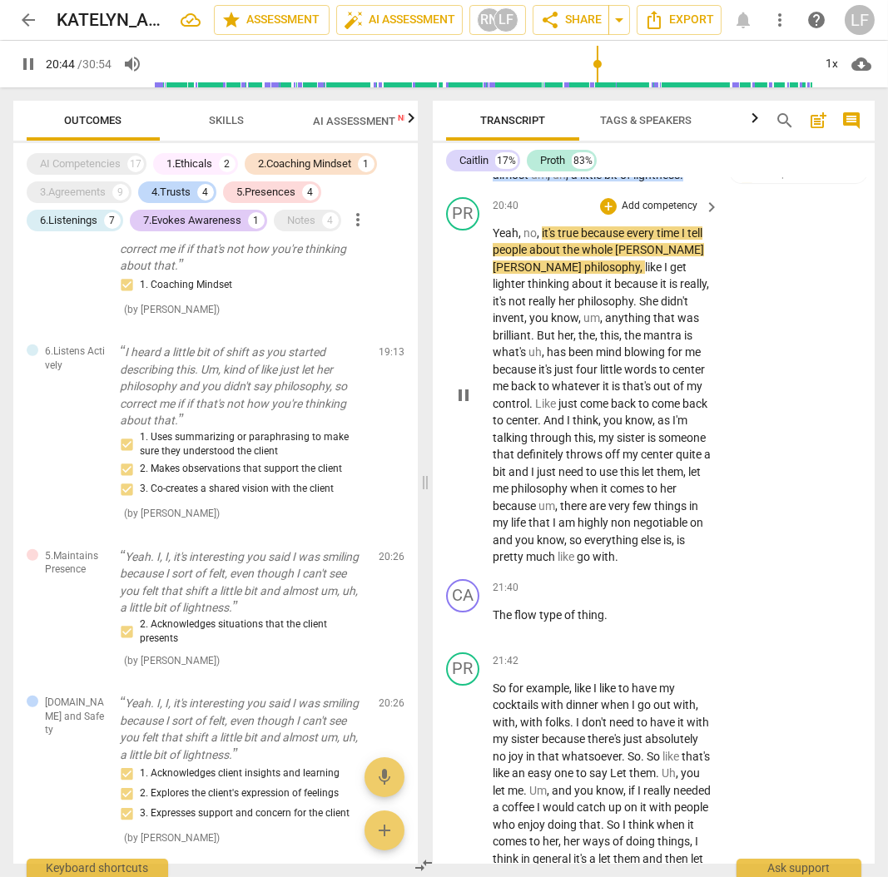
scroll to position [9599, 0]
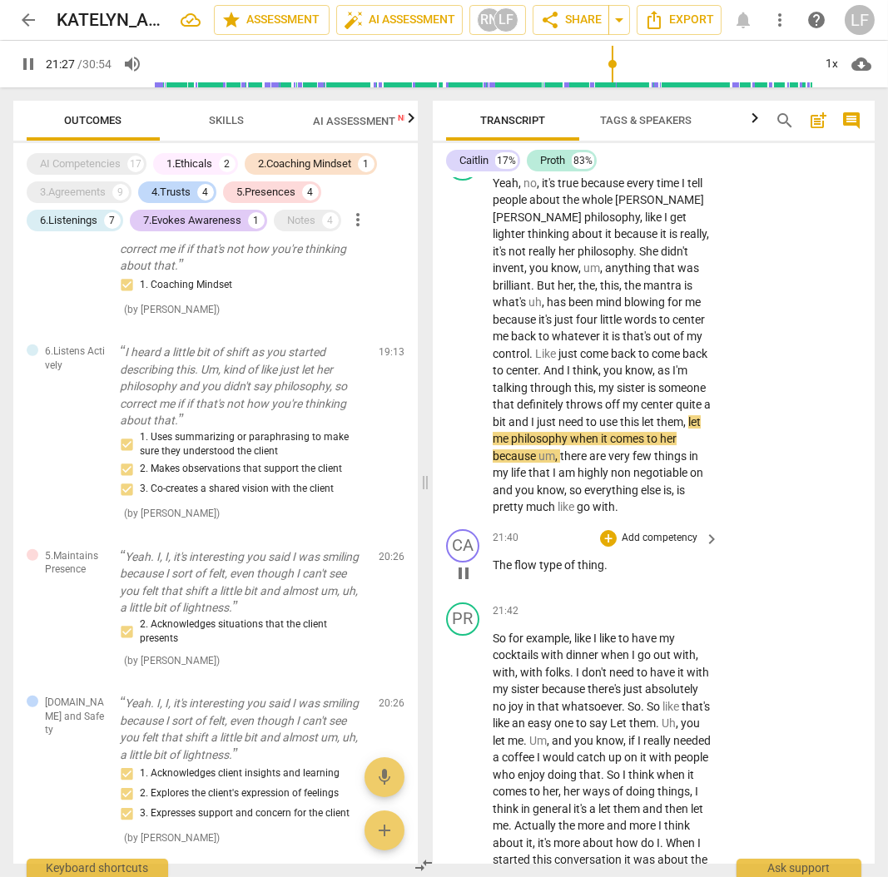
click at [467, 584] on span "pause" at bounding box center [464, 574] width 20 height 20
type input "1288"
click at [661, 546] on p "Add competency" at bounding box center [659, 538] width 79 height 15
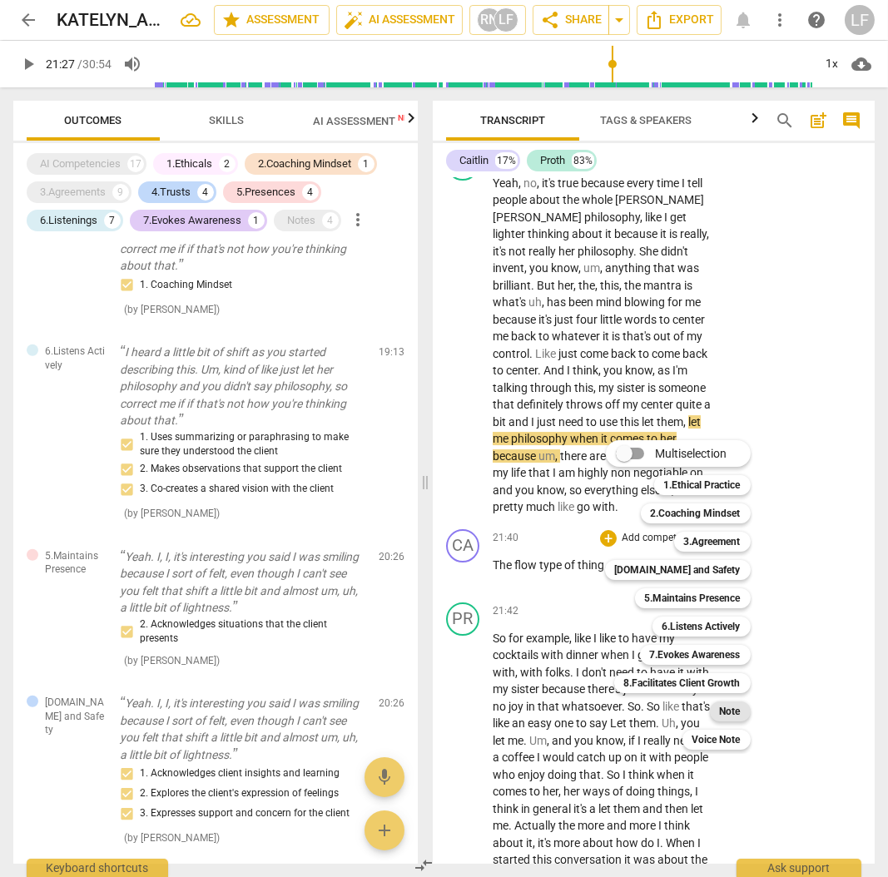
click at [730, 715] on b "Note" at bounding box center [730, 712] width 21 height 20
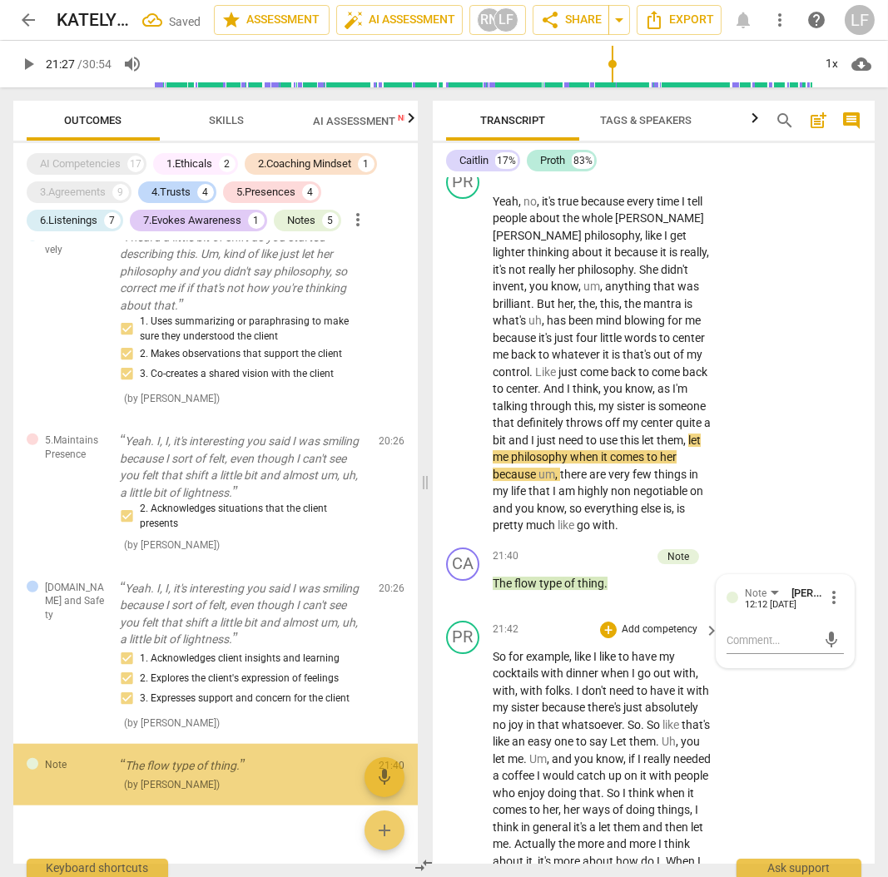
scroll to position [2743, 0]
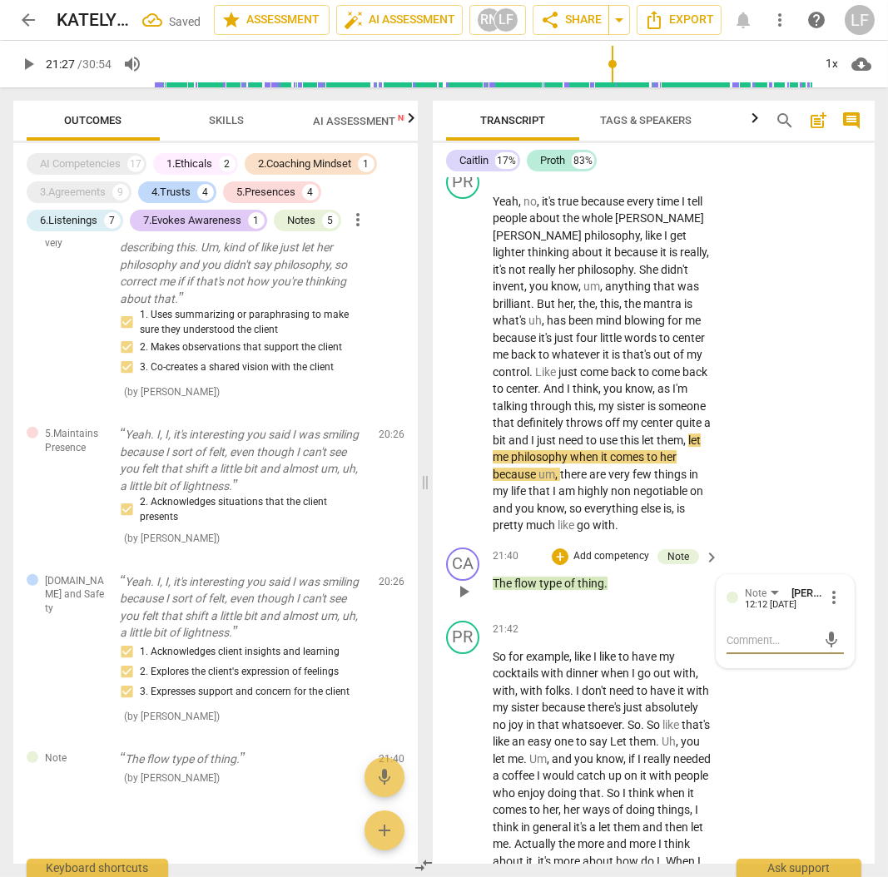
type textarea "T"
type textarea "Th"
type textarea "Thi"
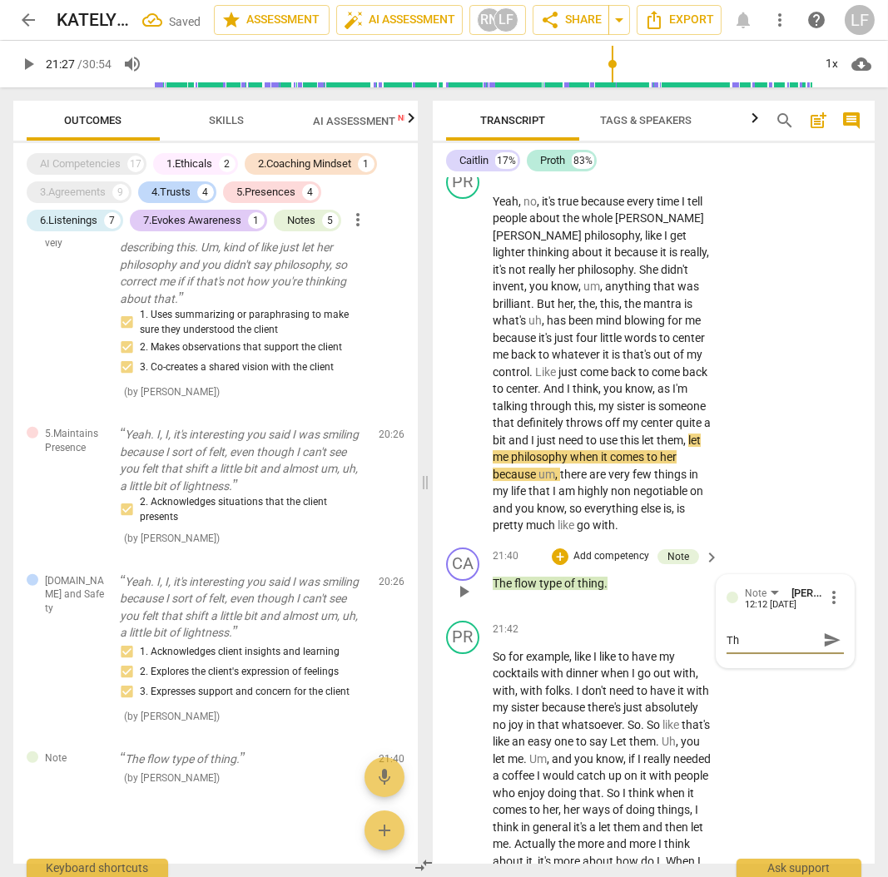
type textarea "Thi"
type textarea "This"
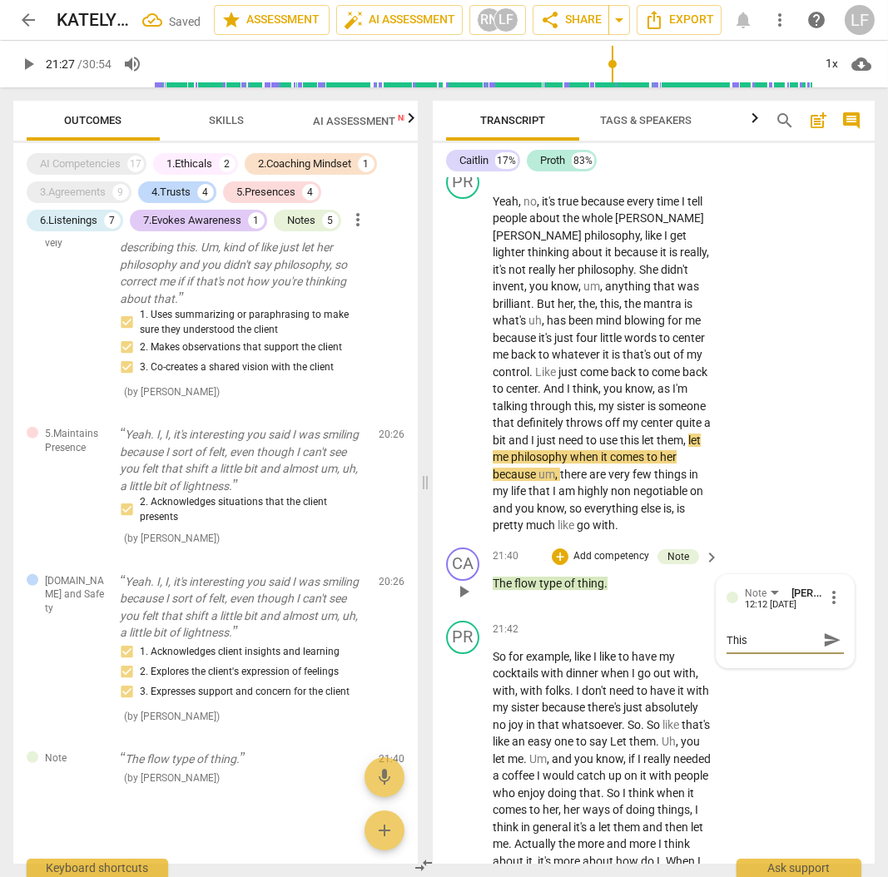
type textarea "This m"
type textarea "This mi"
type textarea "This mig"
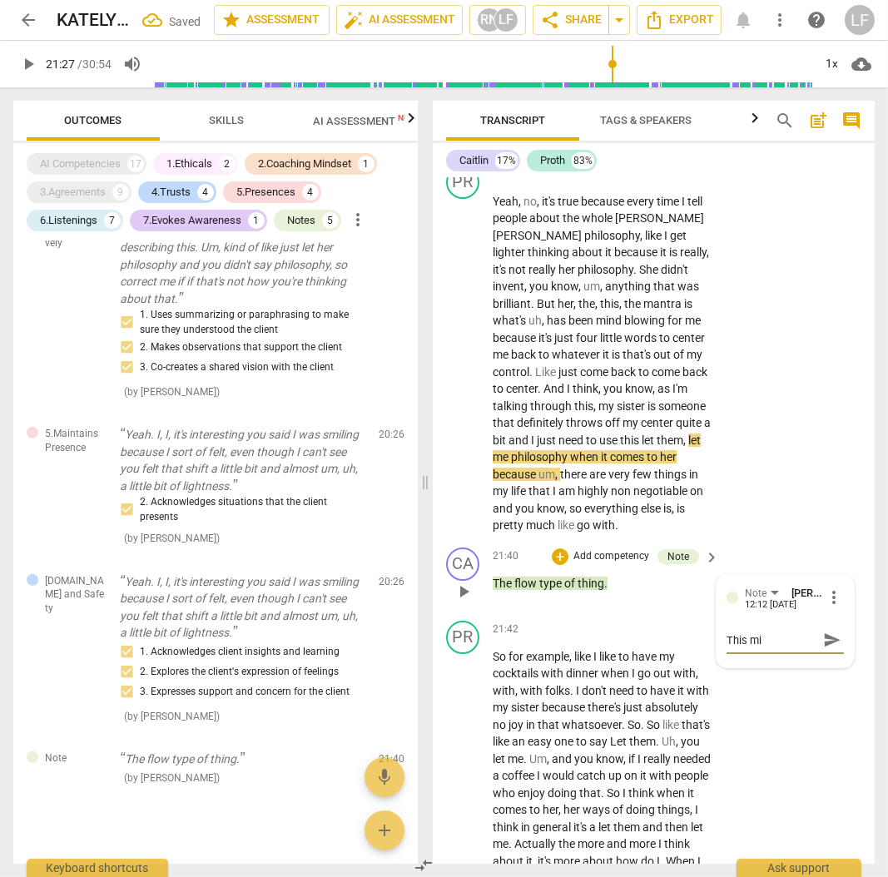
type textarea "This mig"
type textarea "This migh"
type textarea "This might"
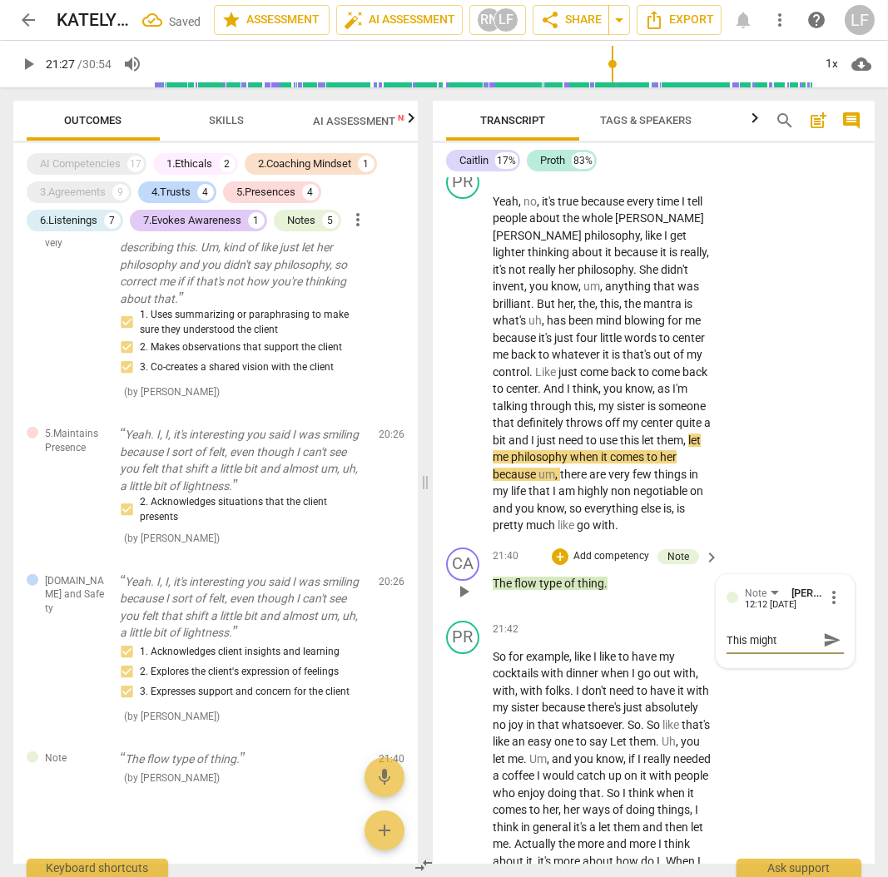
type textarea "This might"
type textarea "This might h"
type textarea "This might ha"
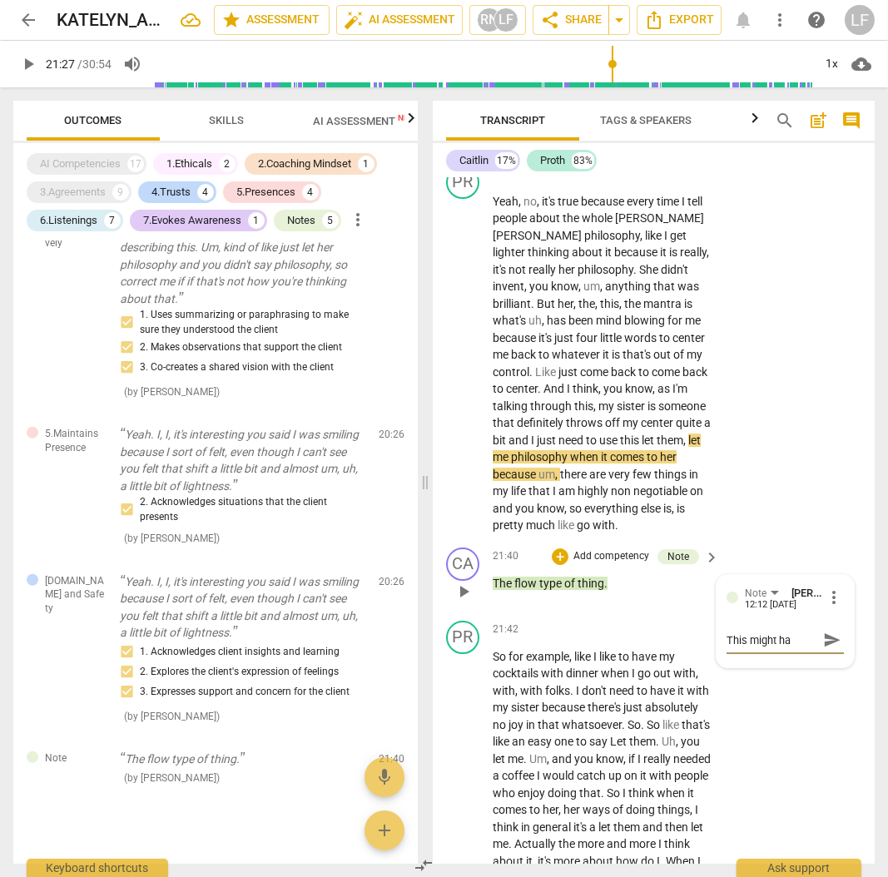
type textarea "This might hav"
type textarea "This might have"
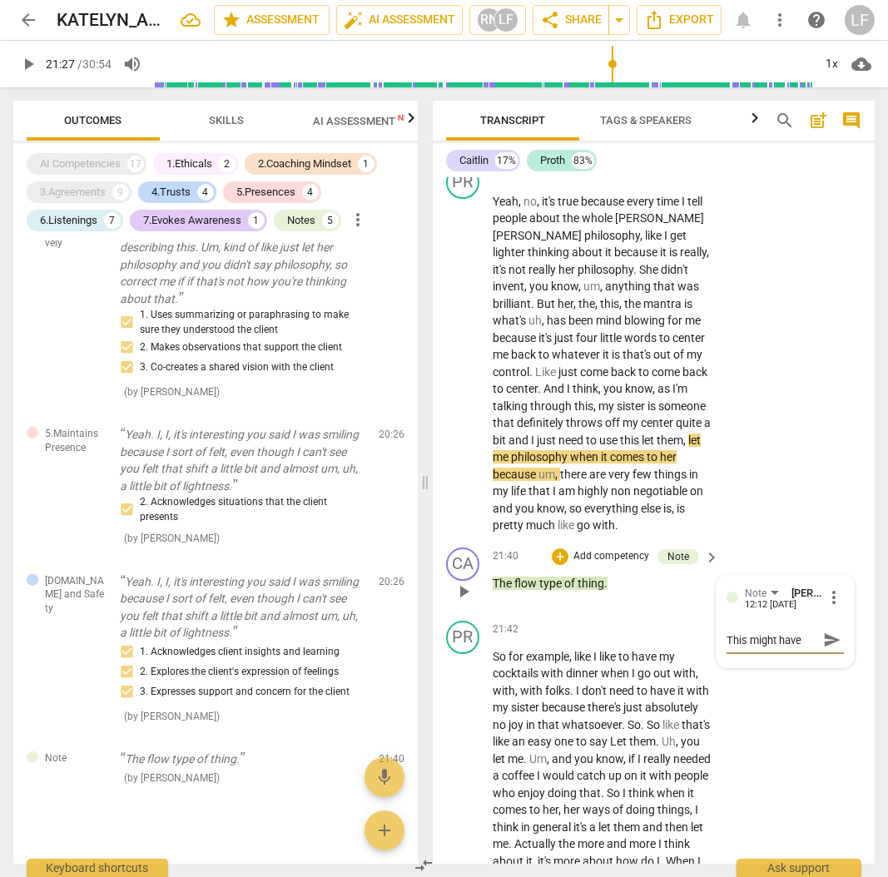
type textarea "This might have b"
type textarea "This might have be"
type textarea "This might have bee"
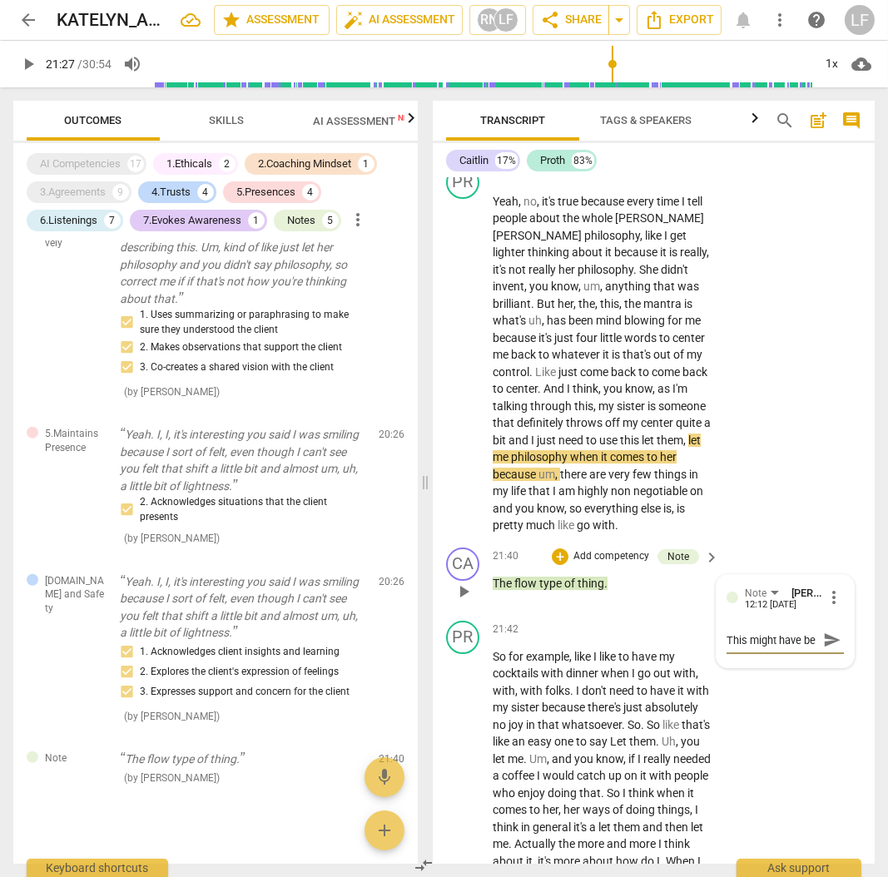
type textarea "This might have bee"
type textarea "This might have been"
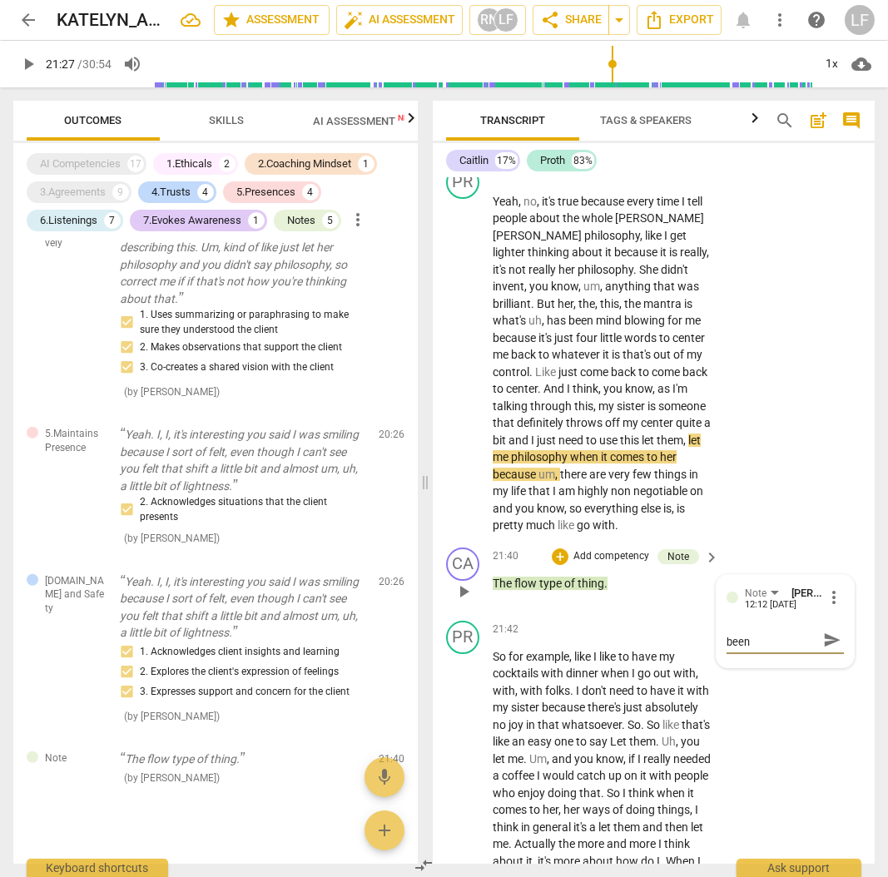
type textarea "This might have been"
type textarea "This might have been a"
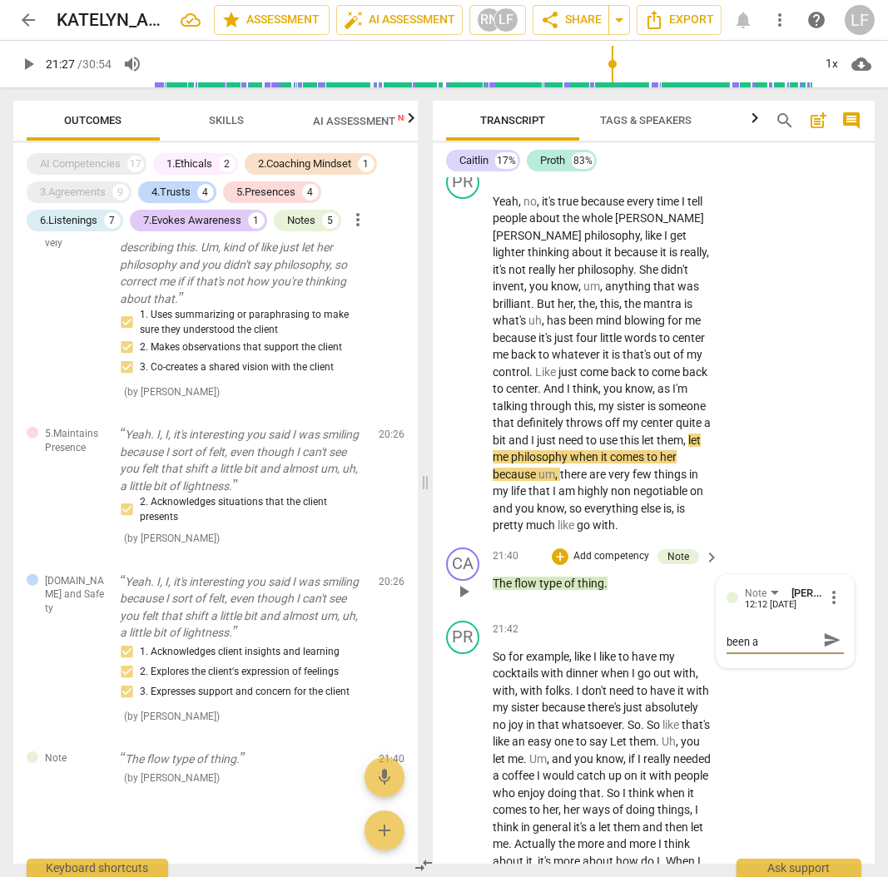
type textarea "This might have been a t"
type textarea "This might have been a ti"
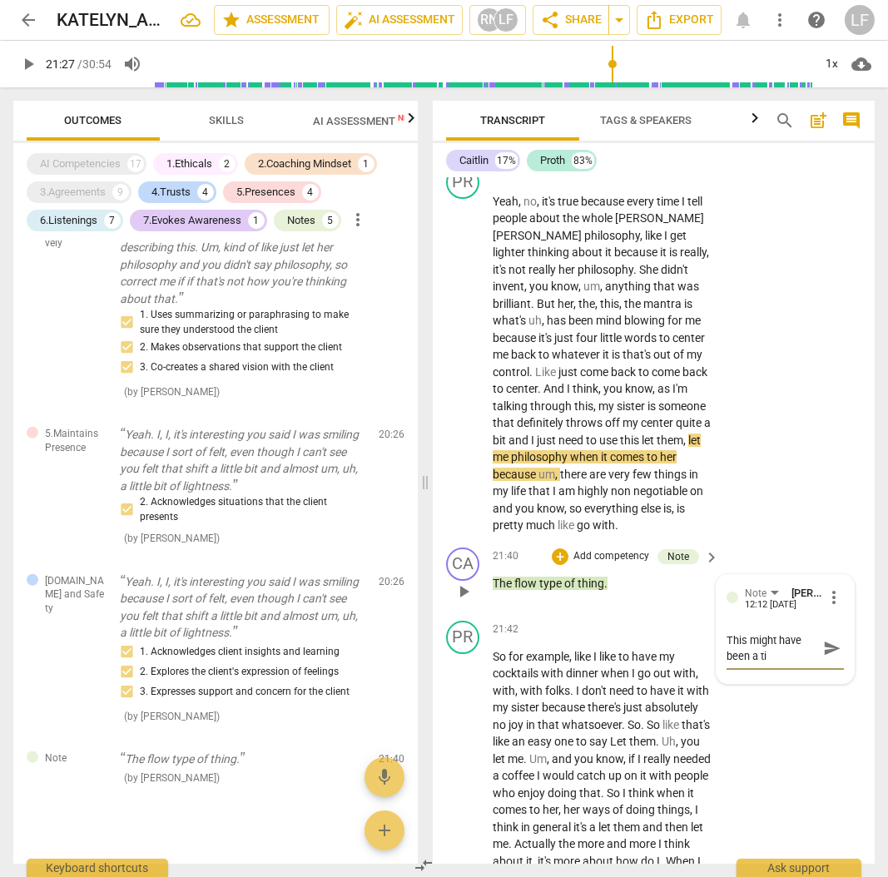
type textarea "This might have been a [PERSON_NAME]"
type textarea "This might have been a time"
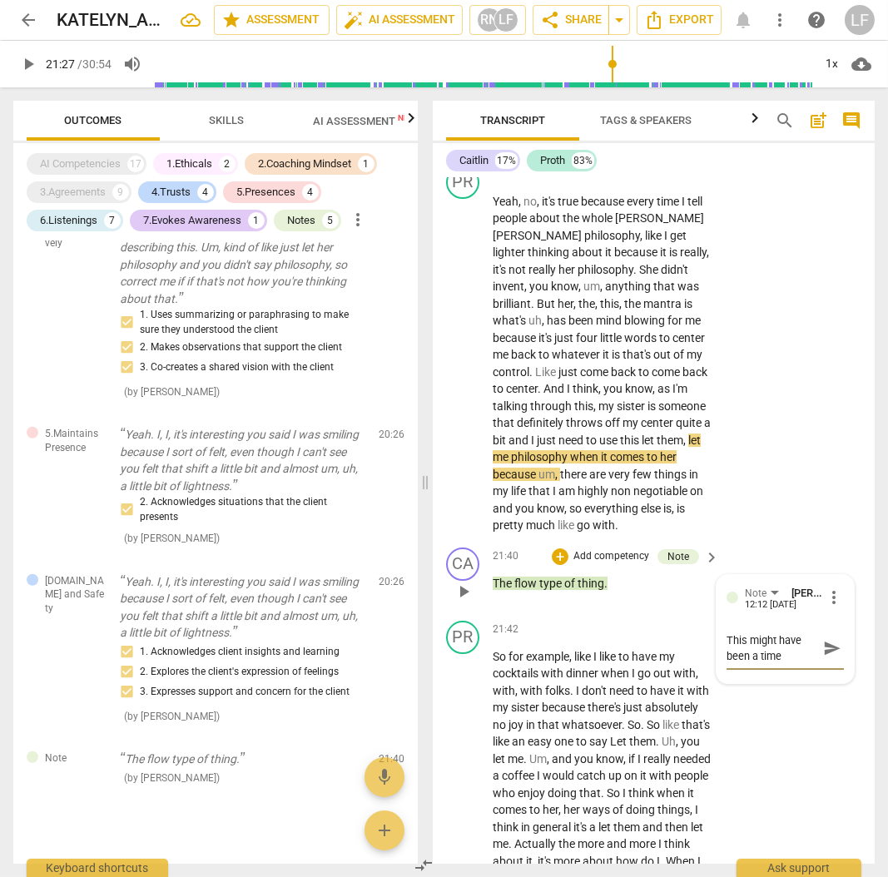
type textarea "This might have been a time"
type textarea "This might have been a time t"
type textarea "This might have been a time to"
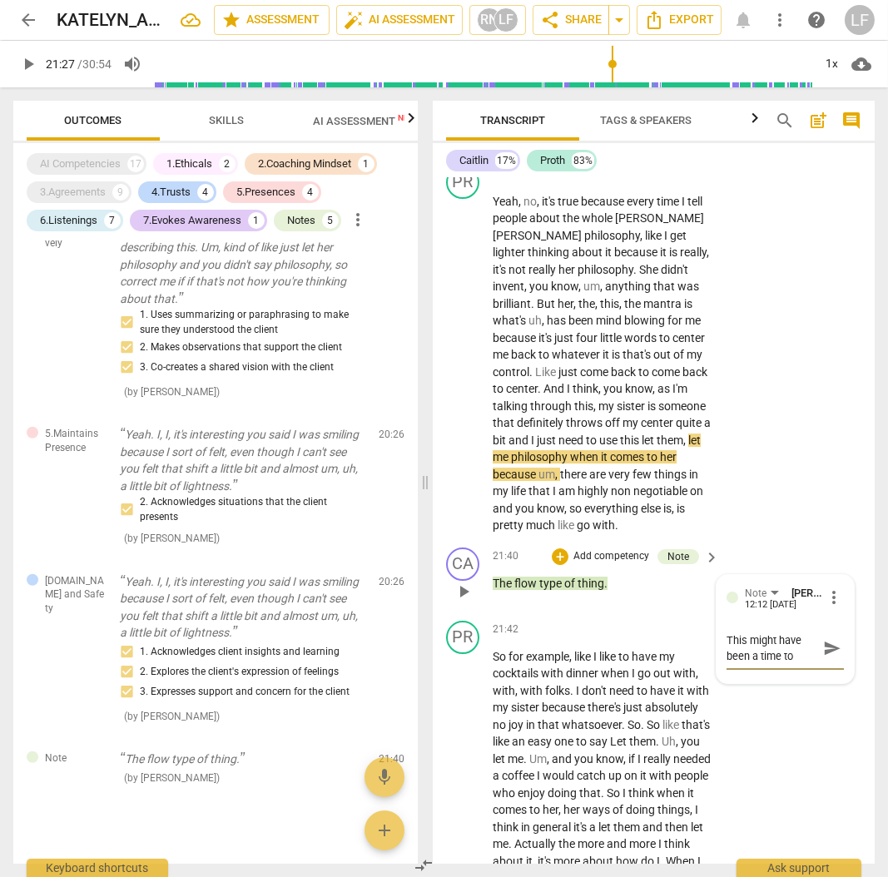
type textarea "This might have been a time to"
type textarea "This might have been a time to a"
type textarea "This might have been a time to as"
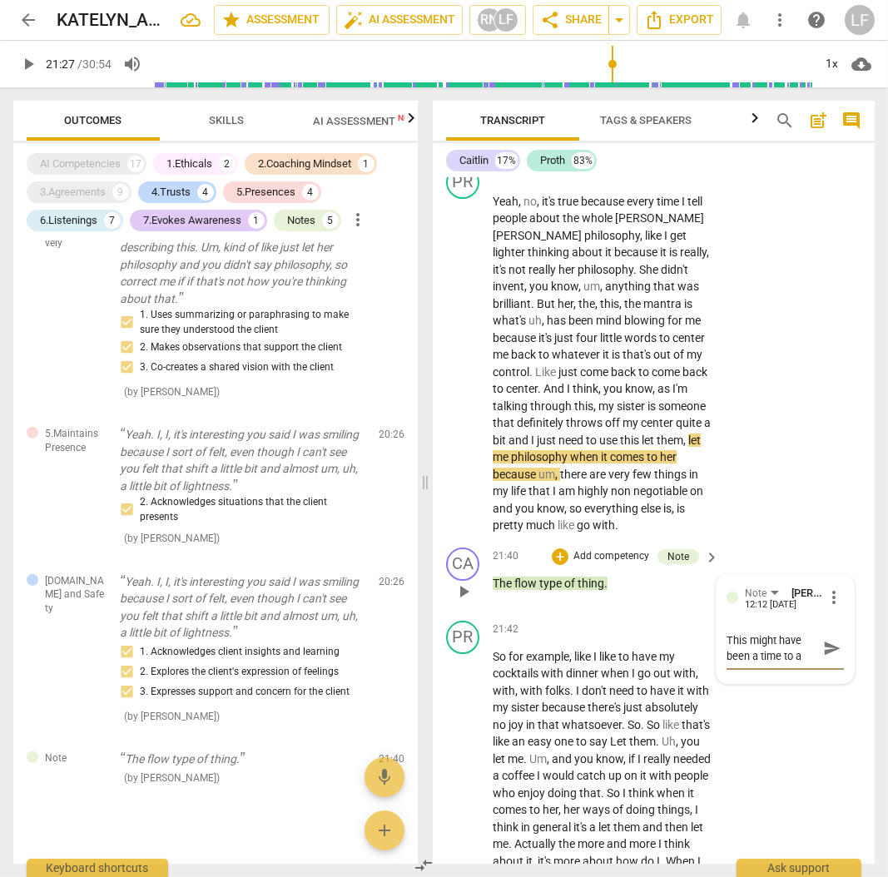
type textarea "This might have been a time to as"
type textarea "This might have been a time to ask"
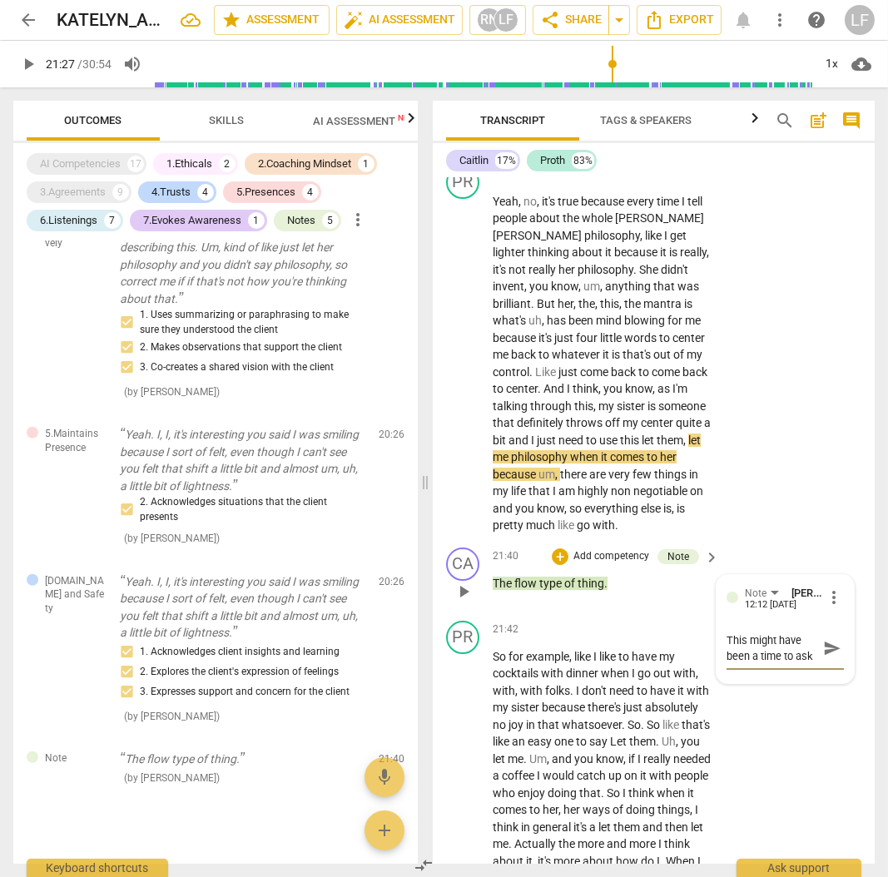
type textarea "This might have been a time to ask c"
type textarea "This might have been a time to ask cl"
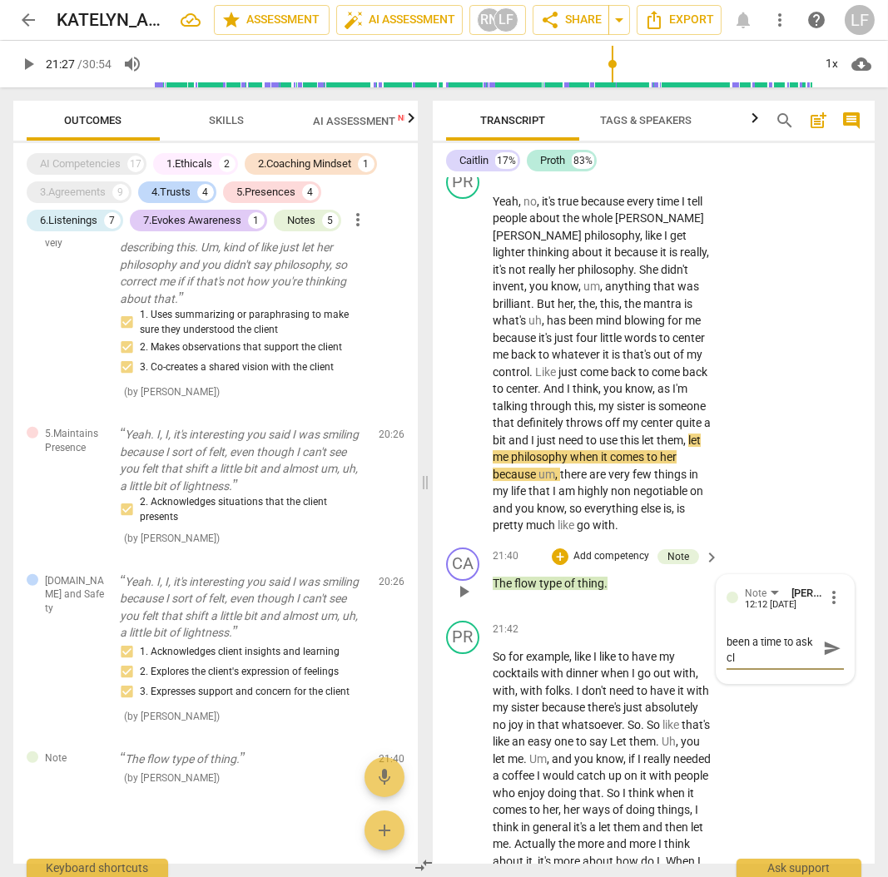
type textarea "This might have been a time to ask cli"
type textarea "This might have been a time to ask [PERSON_NAME]"
type textarea "This might have been a time to ask clien"
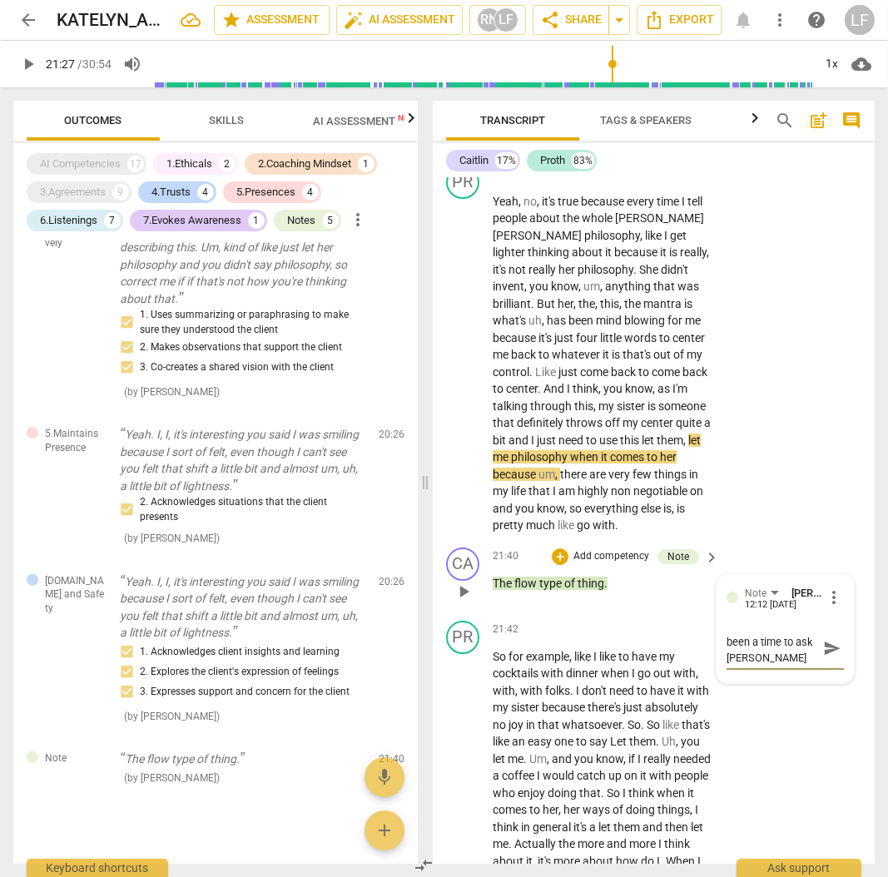
type textarea "This might have been a time to ask clien"
type textarea "This might have been a time to ask client"
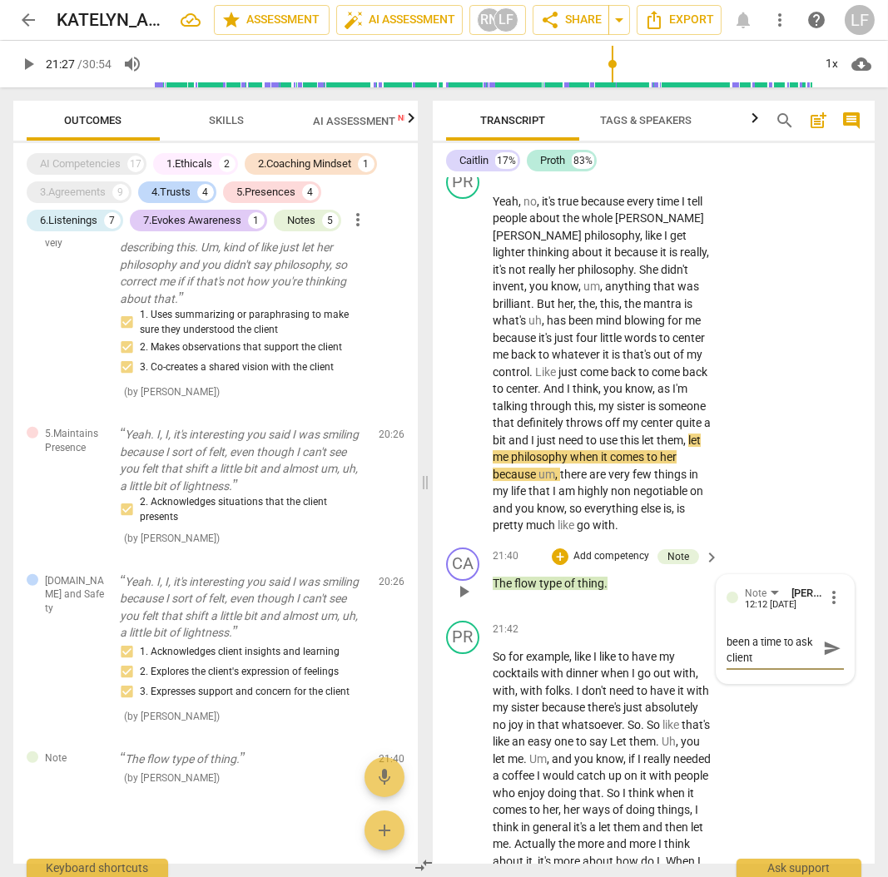
type textarea "This might have been a time to ask client a"
type textarea "This might have been a time to ask client af"
type textarea "This might have been a time to ask client aft"
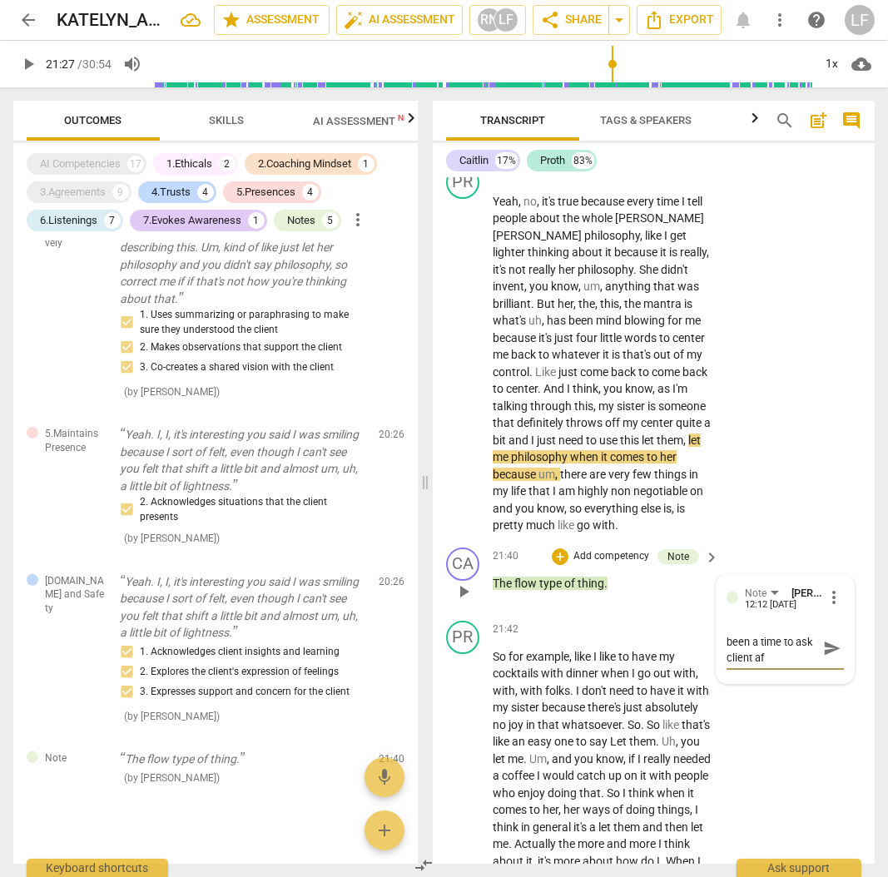
type textarea "This might have been a time to ask client aft"
type textarea "This might have been a time to ask client afte"
type textarea "This might have been a time to ask client after"
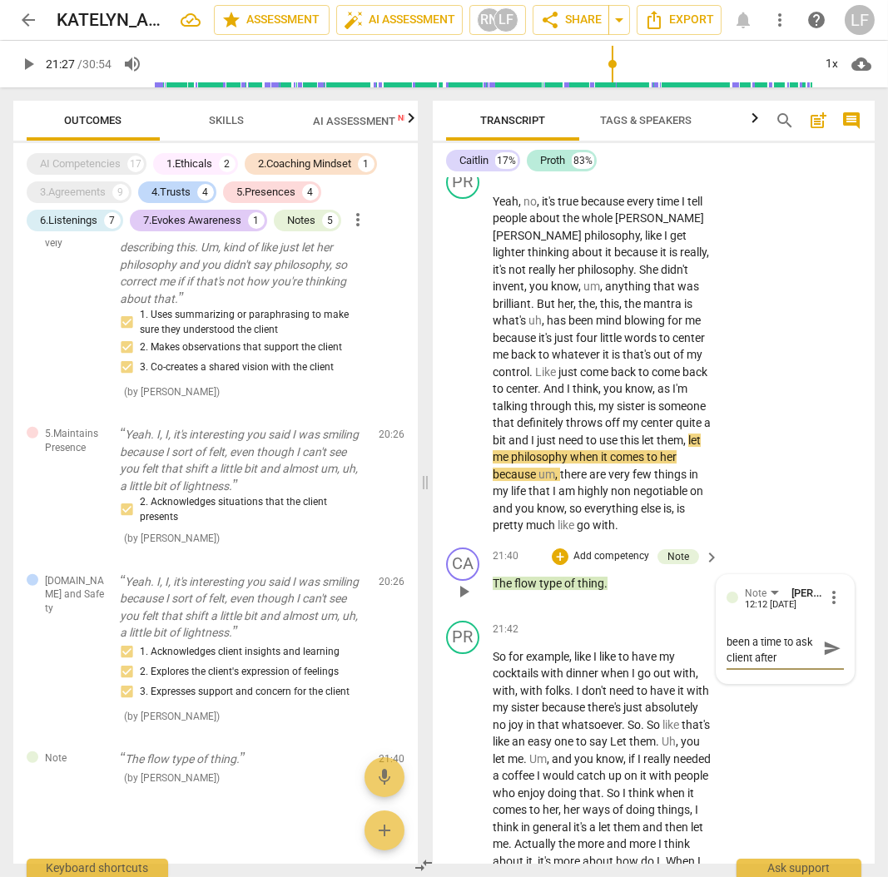
type textarea "This might have been a time to ask client after"
type textarea "This might have been a time to ask client after b"
type textarea "This might have been a time to ask client after br"
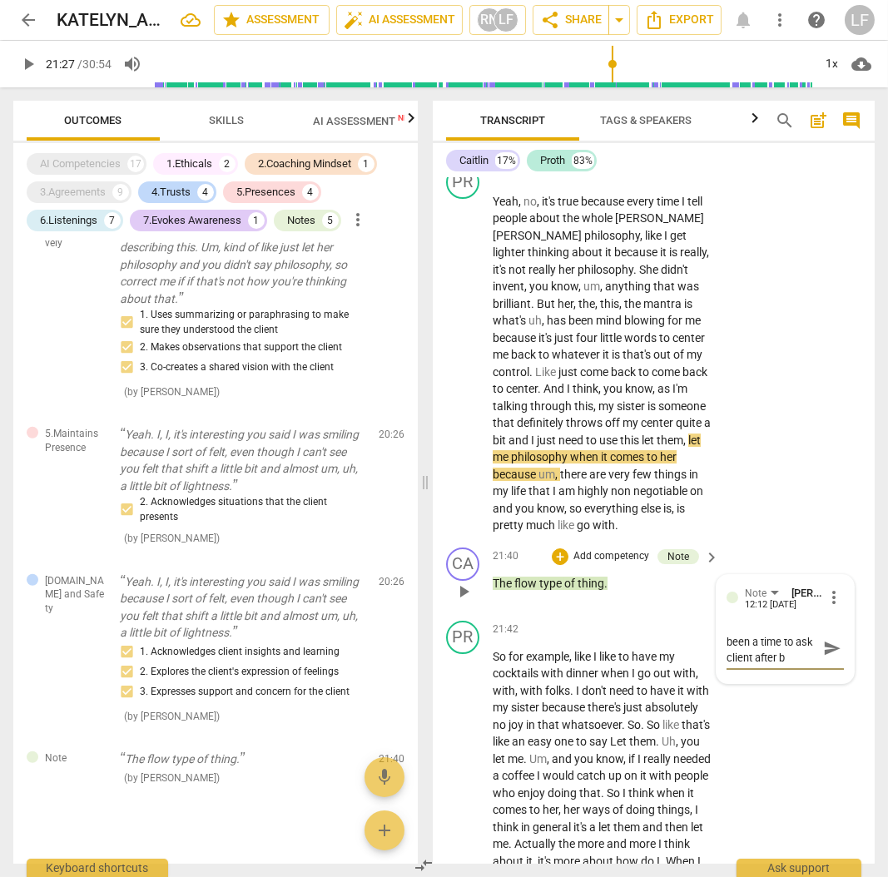
type textarea "This might have been a time to ask client after br"
type textarea "This might have been a time to ask client after bri"
type textarea "This might have been a time to ask client after [PERSON_NAME]"
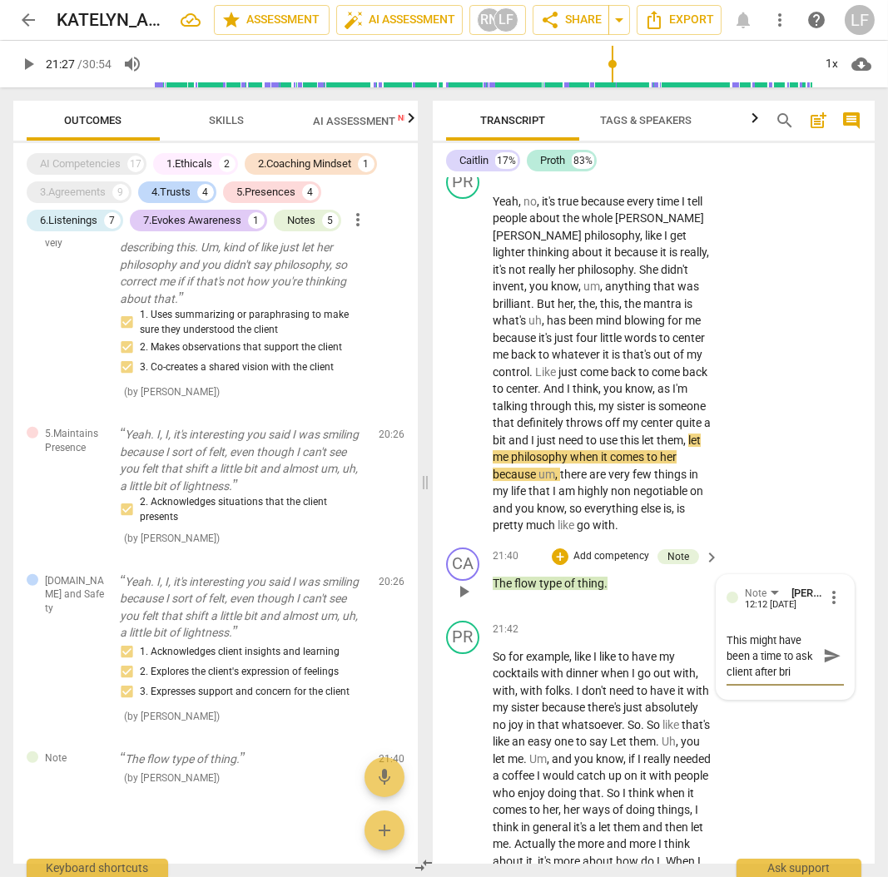
type textarea "This might have been a time to ask client after [PERSON_NAME]"
type textarea "This might have been a time to ask client after brief"
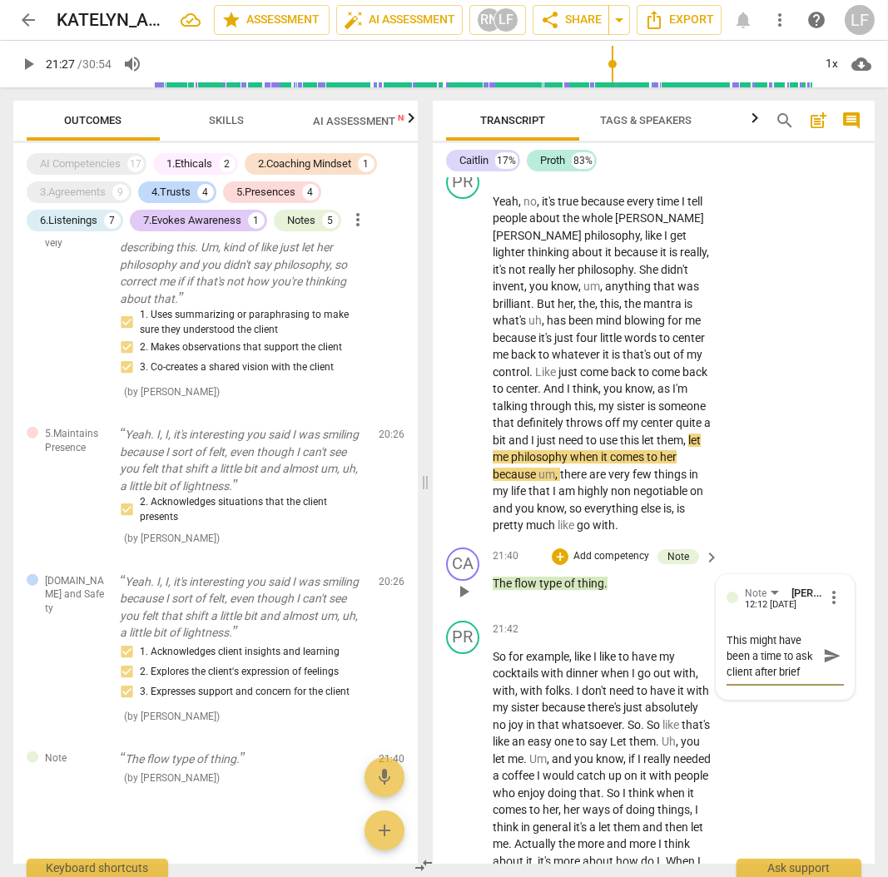
type textarea "This might have been a time to ask client after brief r"
type textarea "This might have been a time to ask client after brief re"
type textarea "This might have been a time to ask client after brief ref"
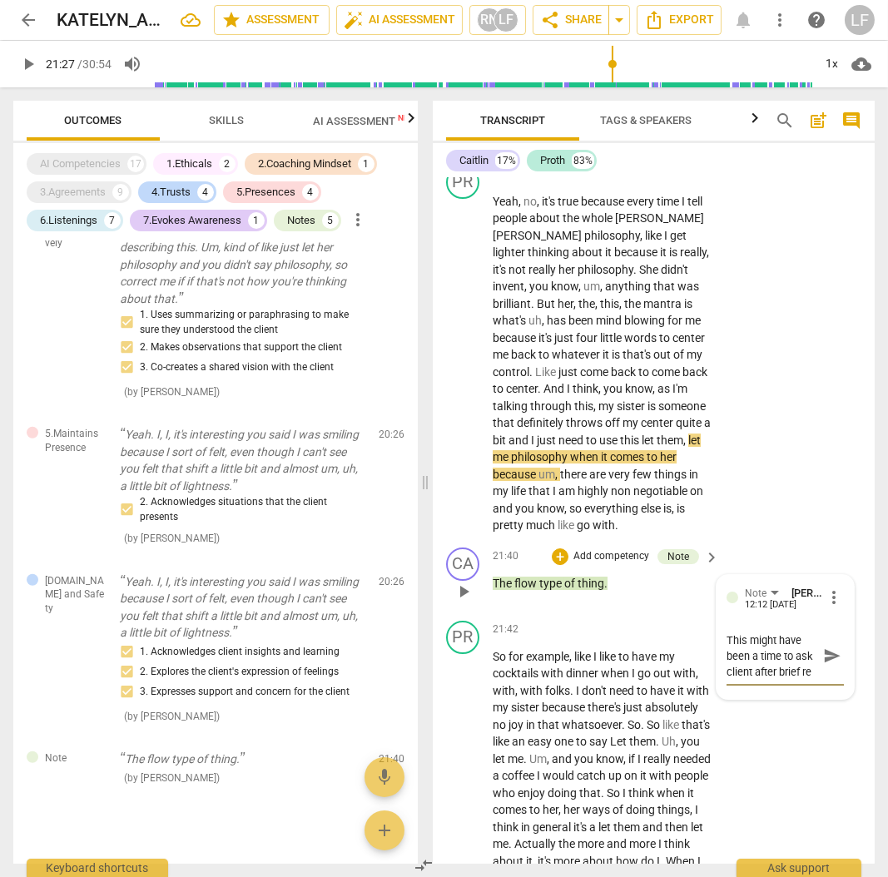
type textarea "This might have been a time to ask client after brief ref"
type textarea "This might have been a time to ask client after brief refl"
type textarea "This might have been a time to ask client after brief refle"
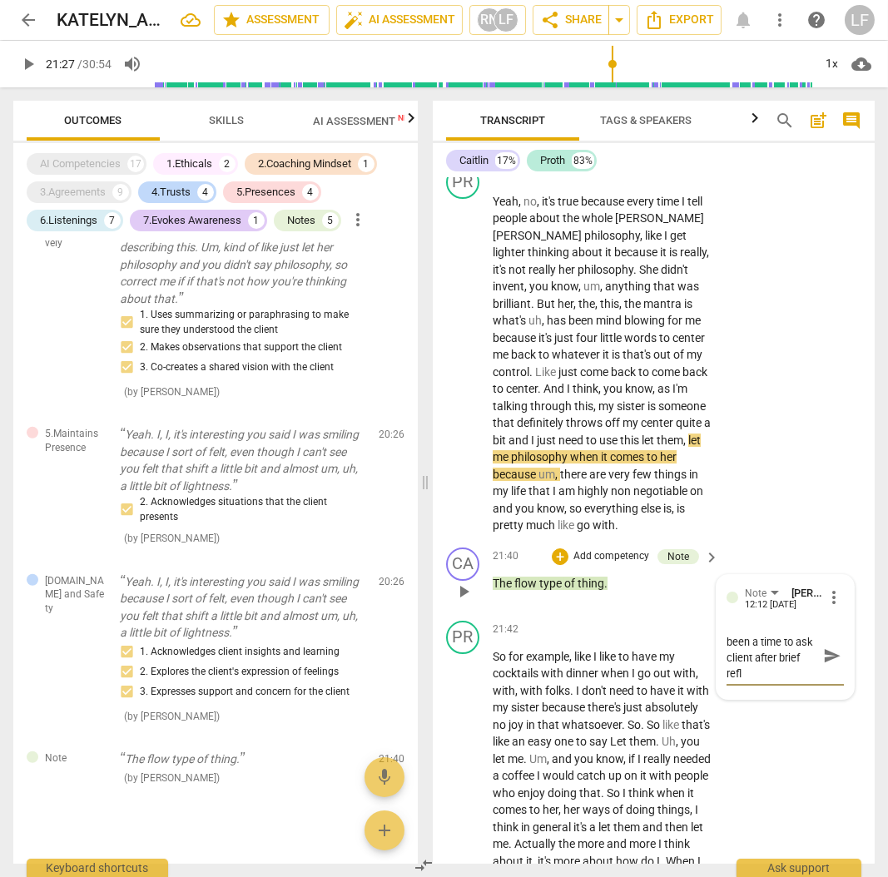
type textarea "This might have been a time to ask client after brief refle"
type textarea "This might have been a time to ask client after brief reflec"
type textarea "This might have been a time to ask client after brief reflect"
type textarea "This might have been a time to ask client after brief reflecti"
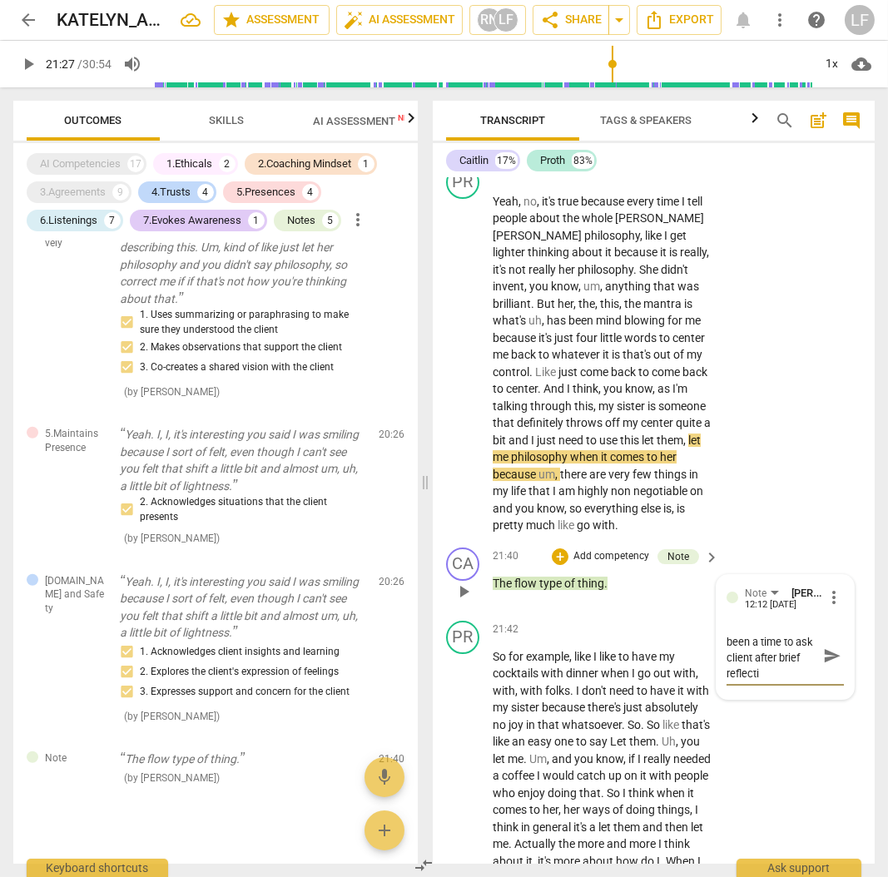
type textarea "This might have been a time to ask client after brief reflectio"
type textarea "This might have been a time to ask client after brief reflection"
type textarea "This might have been a time to ask client after brief reflection,"
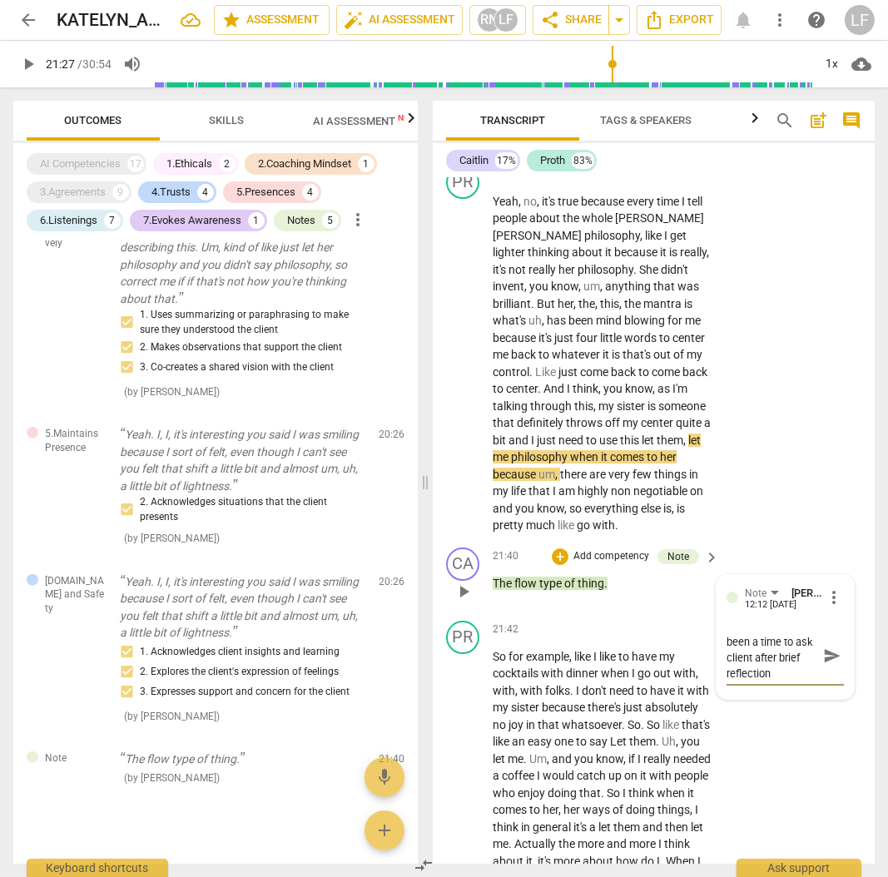
type textarea "This might have been a time to ask client after brief reflection,"
type textarea "This might have been a time to ask client after brief reflection, T"
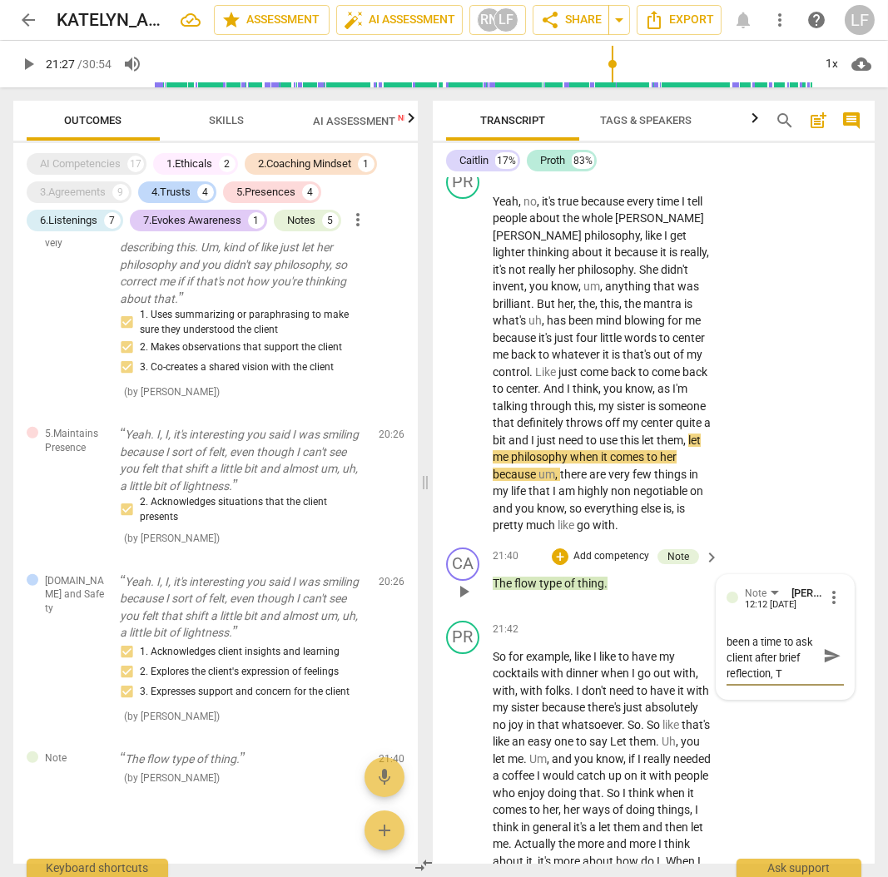
type textarea "This might have been a time to ask client after brief reflection, Th"
type textarea "This might have been a time to ask client after brief reflection, The"
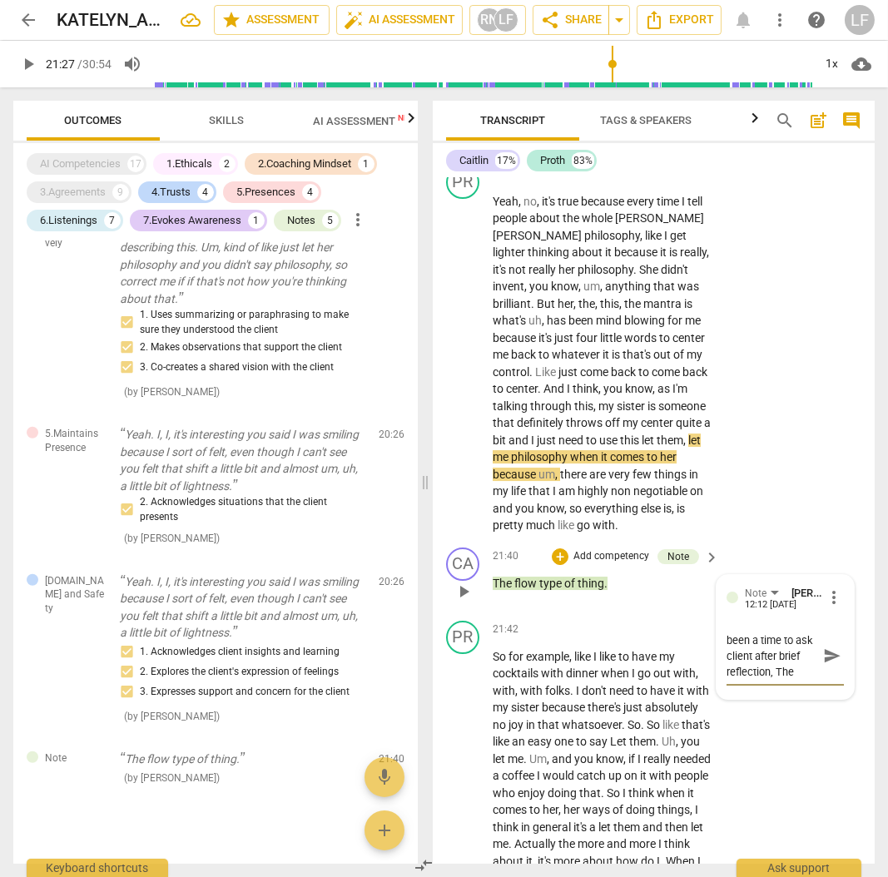
type textarea "This might have been a time to ask client after brief reflection, Ther"
type textarea "This might have been a time to ask client after brief reflection, There"
type textarea "This might have been a time to ask client after brief reflection, There i"
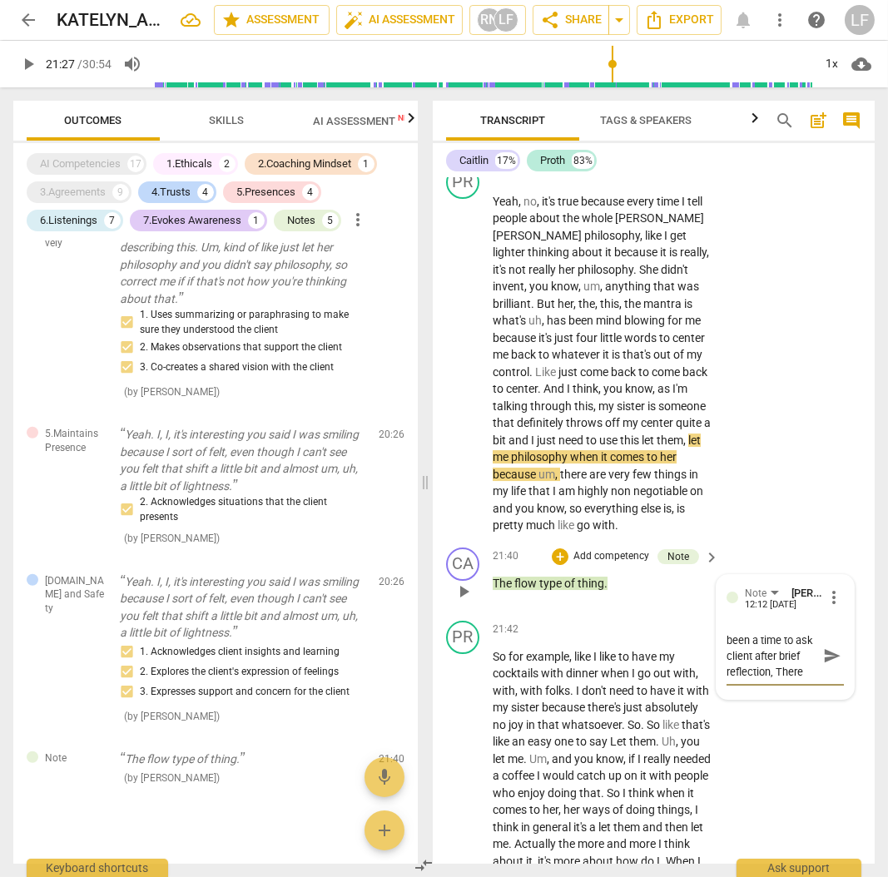
type textarea "This might have been a time to ask client after brief reflection, There i"
type textarea "This might have been a time to ask client after brief reflection, There is"
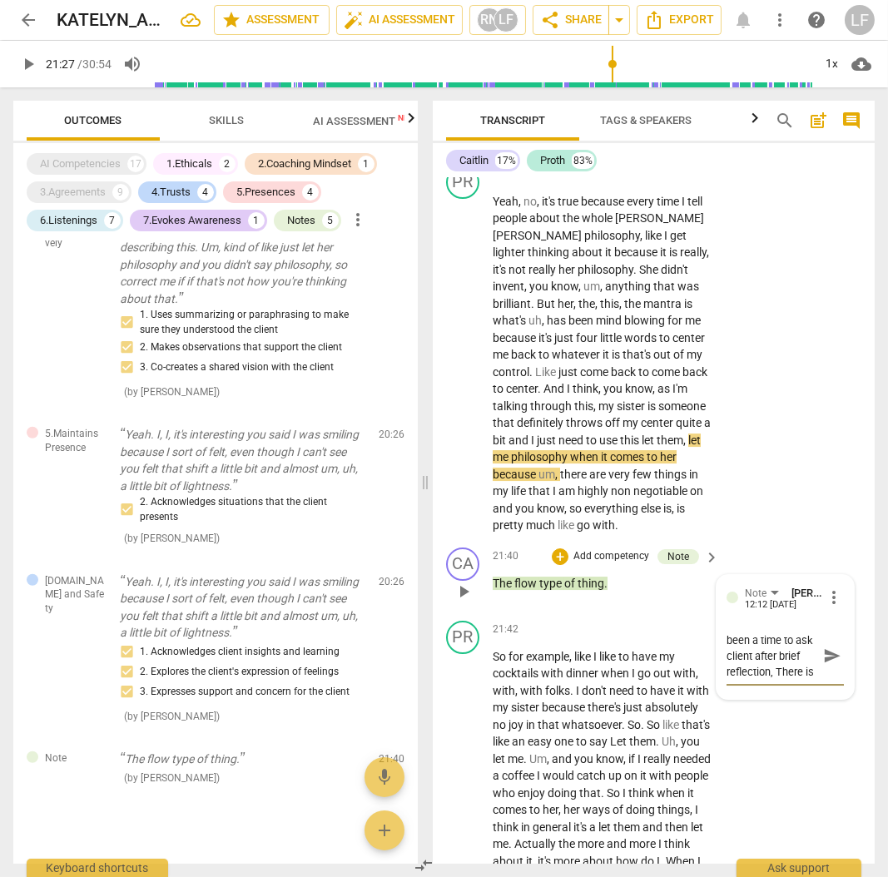
type textarea "This might have been a time to ask client after brief reflection, There is a"
type textarea "This might have been a time to ask client after brief reflection, There is an"
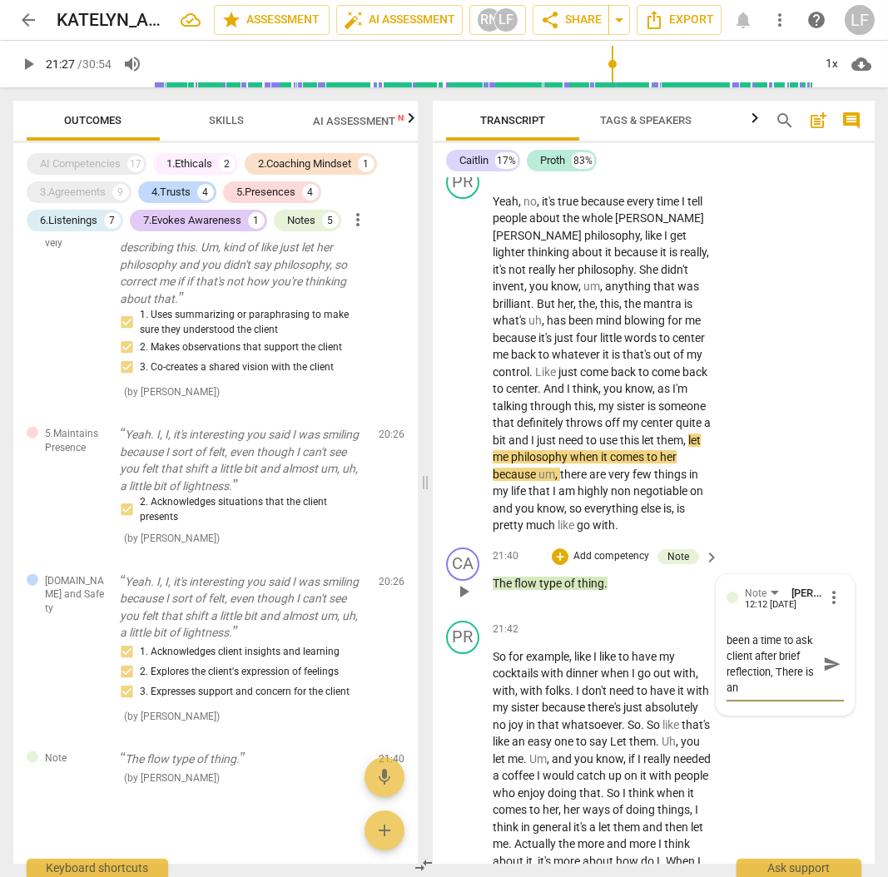
type textarea "This might have been a time to ask client after brief reflection, There is an"
type textarea "This might have been a time to ask client after brief reflection, There is an a"
type textarea "This might have been a time to ask client after brief reflection, There is an ad"
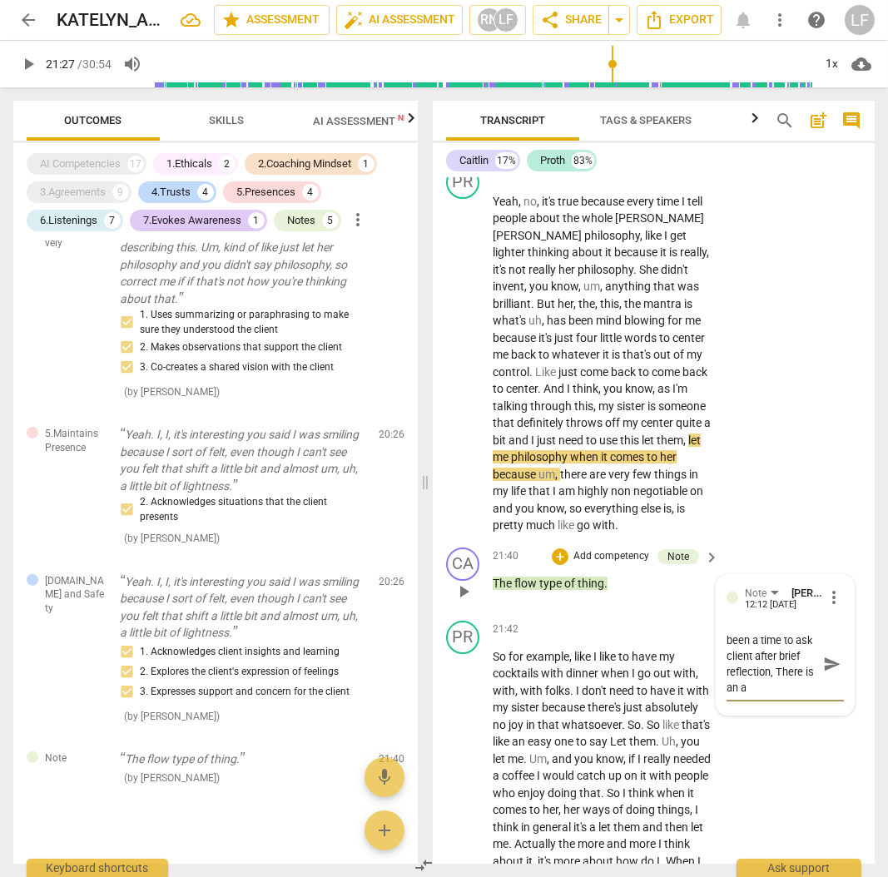
type textarea "This might have been a time to ask client after brief reflection, There is an ad"
type textarea "This might have been a time to ask client after brief reflection, There is an a…"
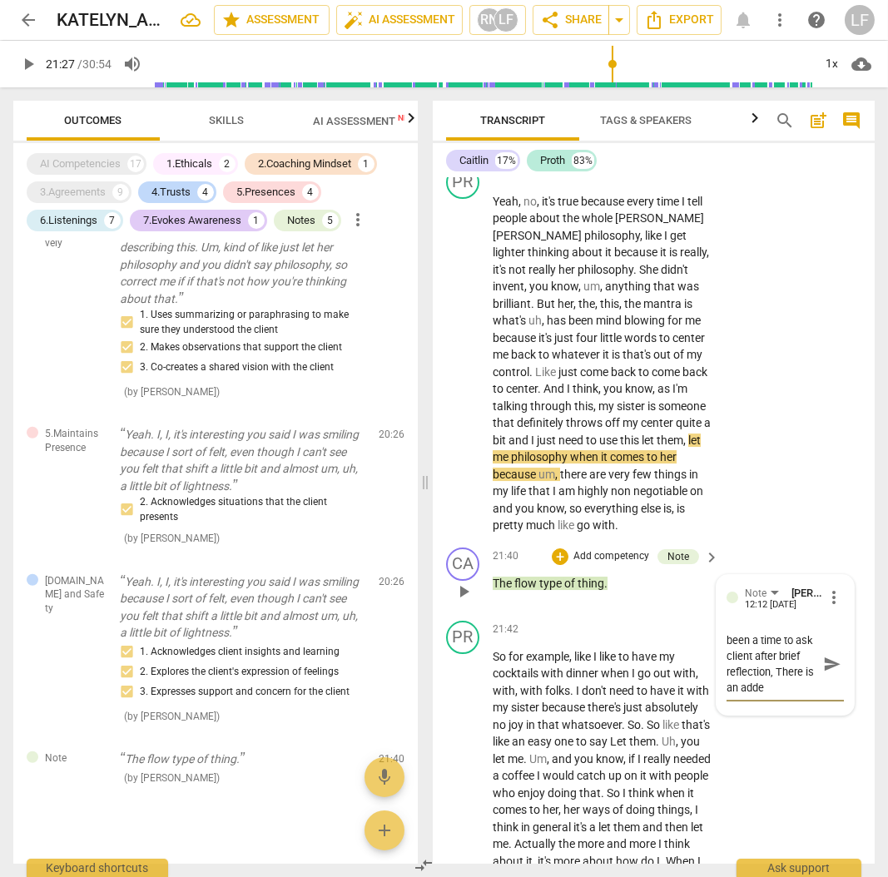
type textarea "This might have been a time to ask client after brief reflection, There is an a…"
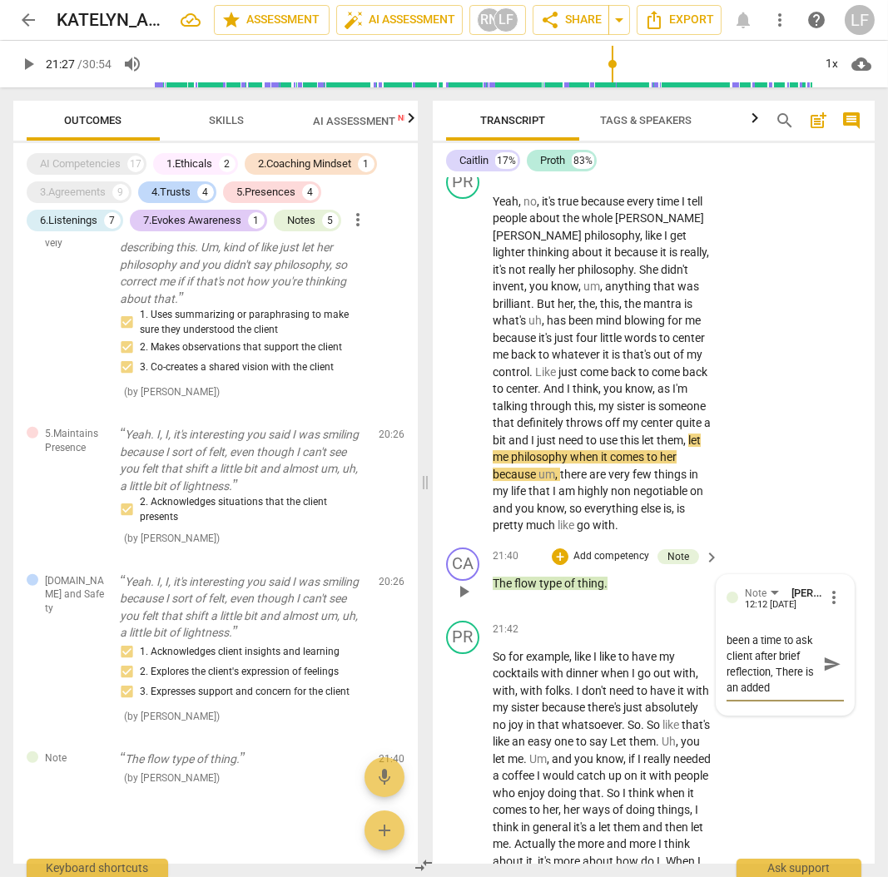
type textarea "This might have been a time to ask client after brief reflection, There is an a…"
drag, startPoint x: 800, startPoint y: 725, endPoint x: 713, endPoint y: 678, distance: 98.7
click at [717, 678] on div "Note [PERSON_NAME] 12:12 [DATE] more_vert This might have been a time to ask cl…" at bounding box center [785, 668] width 137 height 187
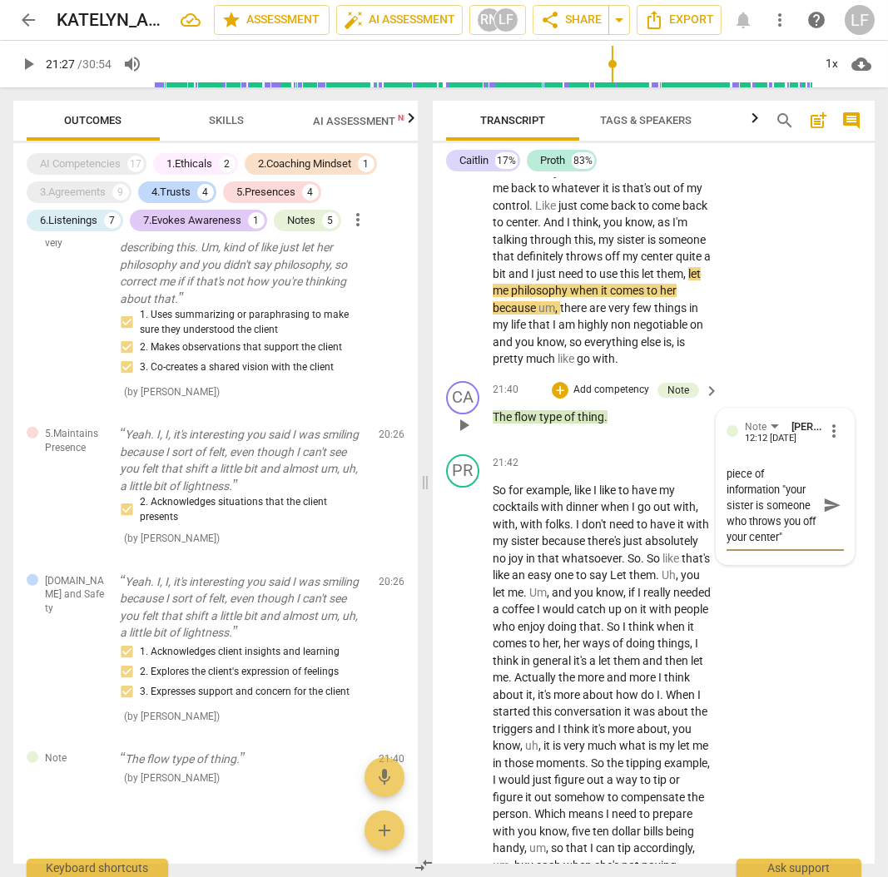
scroll to position [31, 0]
click at [789, 545] on textarea "There is an added piece of information "your sister is someone who throws you o…" at bounding box center [772, 505] width 91 height 79
click at [823, 539] on span "send" at bounding box center [832, 529] width 18 height 18
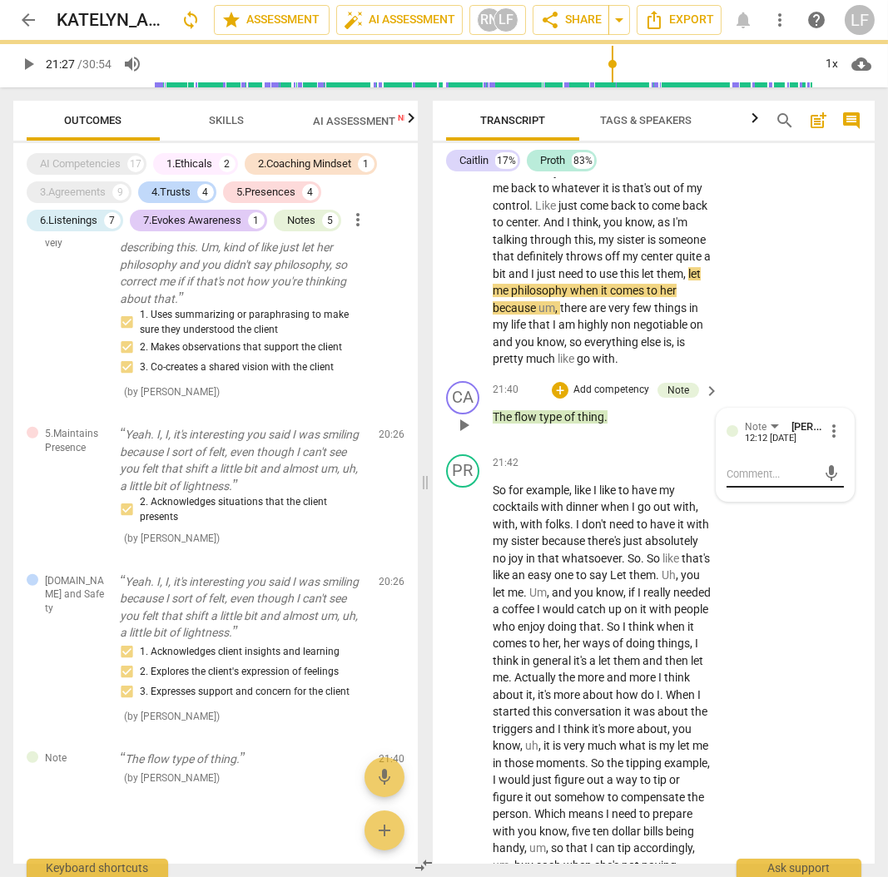
scroll to position [0, 0]
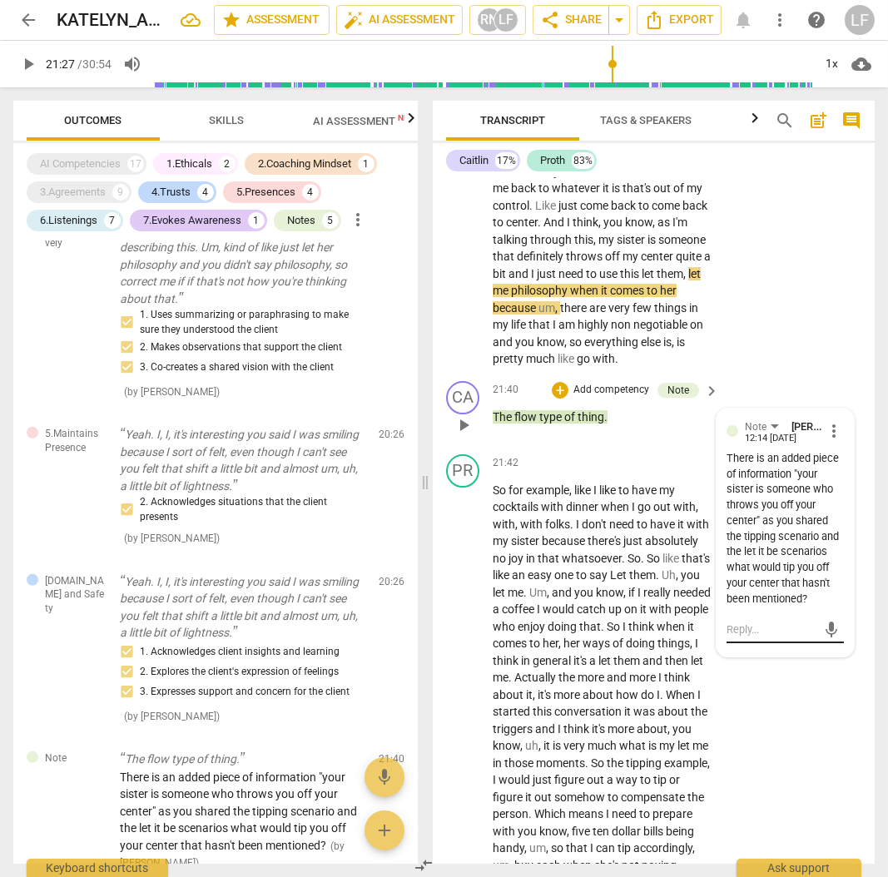
click at [747, 638] on textarea at bounding box center [772, 630] width 91 height 16
click at [835, 671] on span "send" at bounding box center [832, 662] width 18 height 18
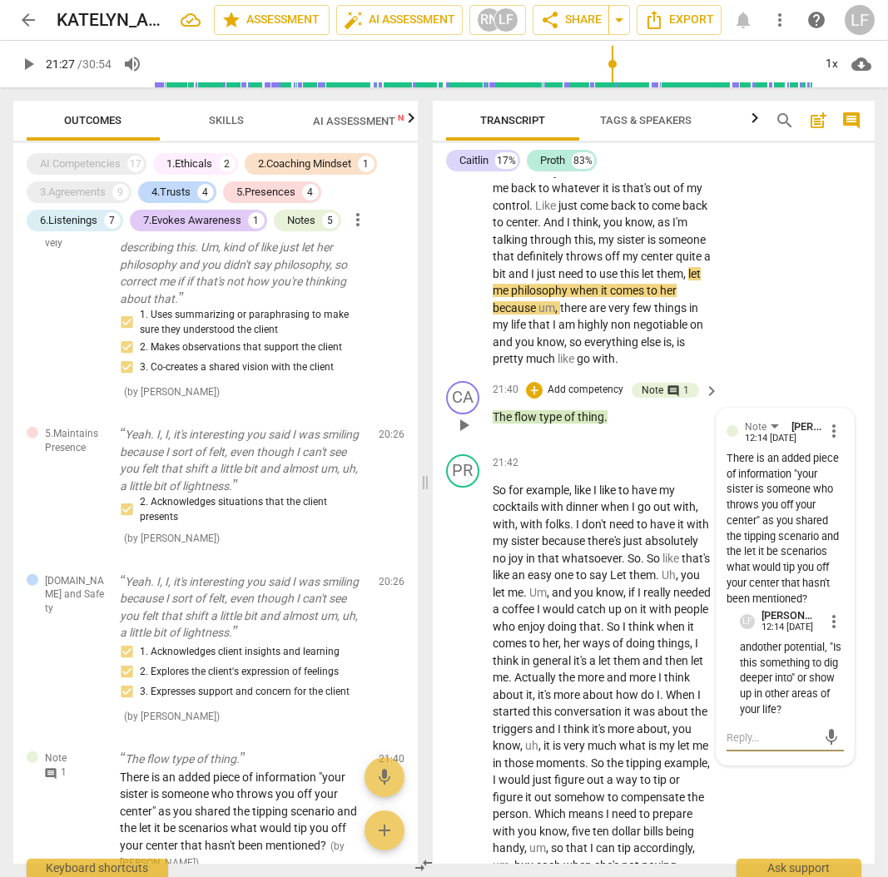
click at [753, 746] on textarea at bounding box center [772, 738] width 91 height 16
click at [824, 763] on span "send" at bounding box center [832, 753] width 18 height 18
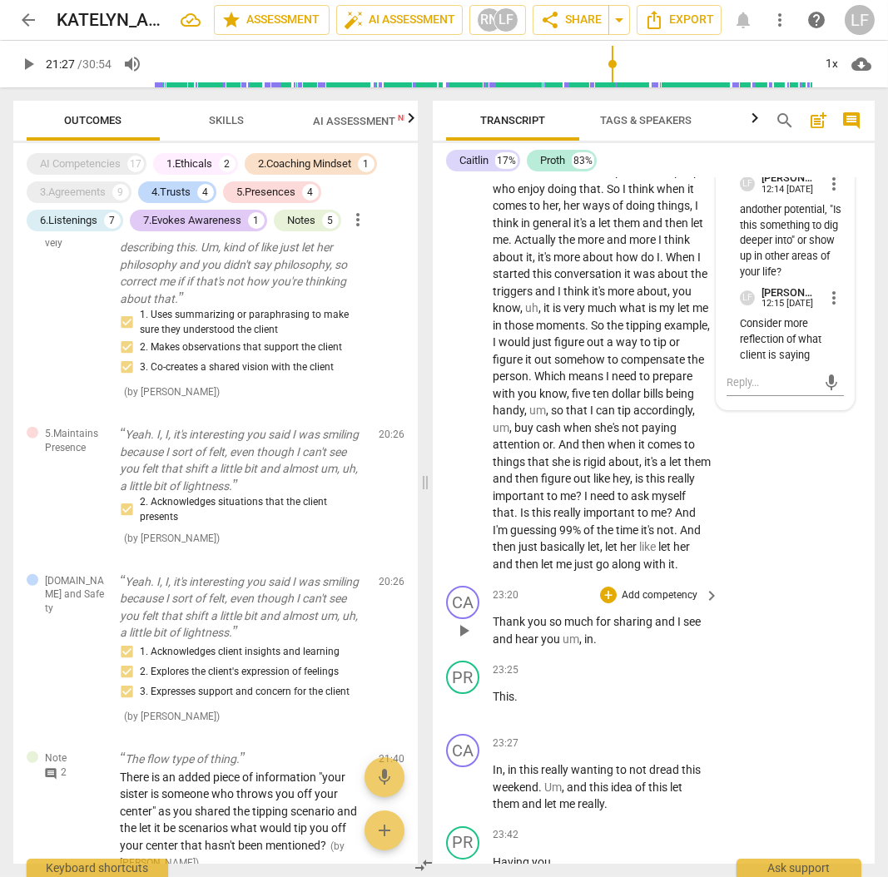
scroll to position [10154, 0]
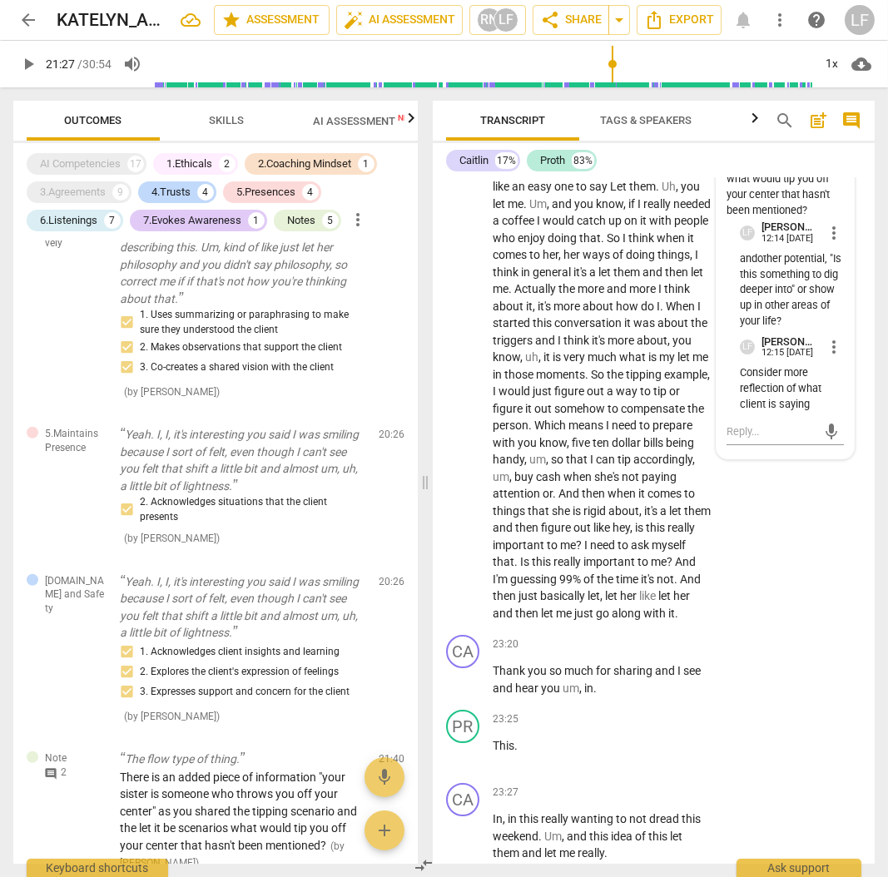
click at [25, 66] on span "play_arrow" at bounding box center [28, 64] width 20 height 20
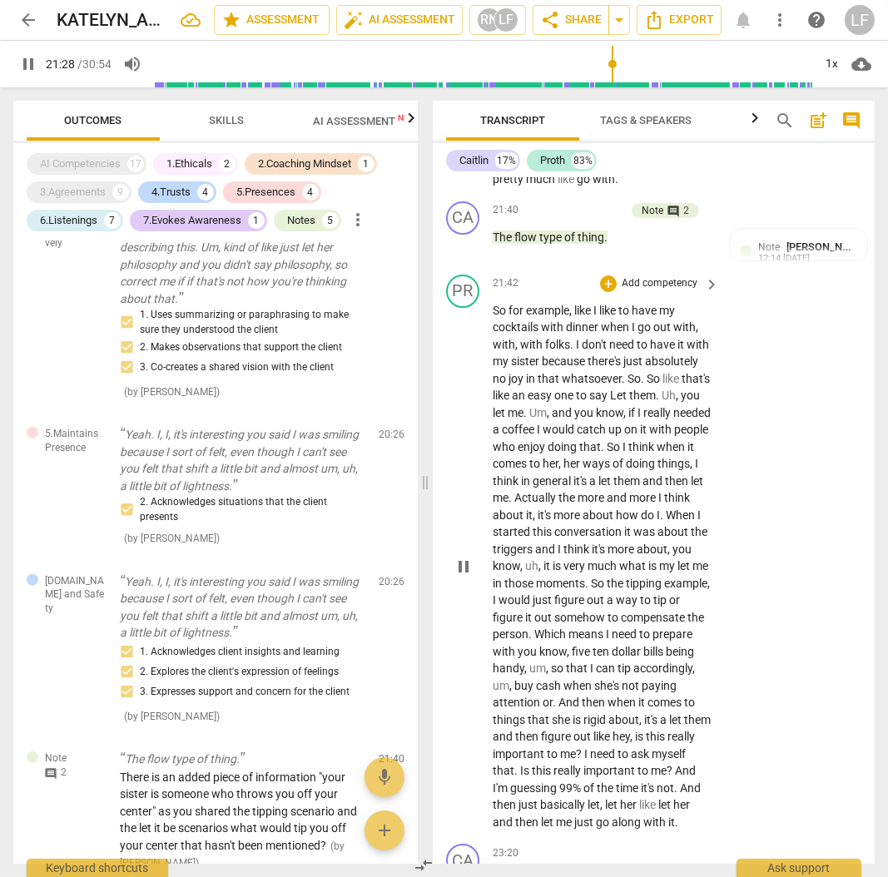
scroll to position [9877, 0]
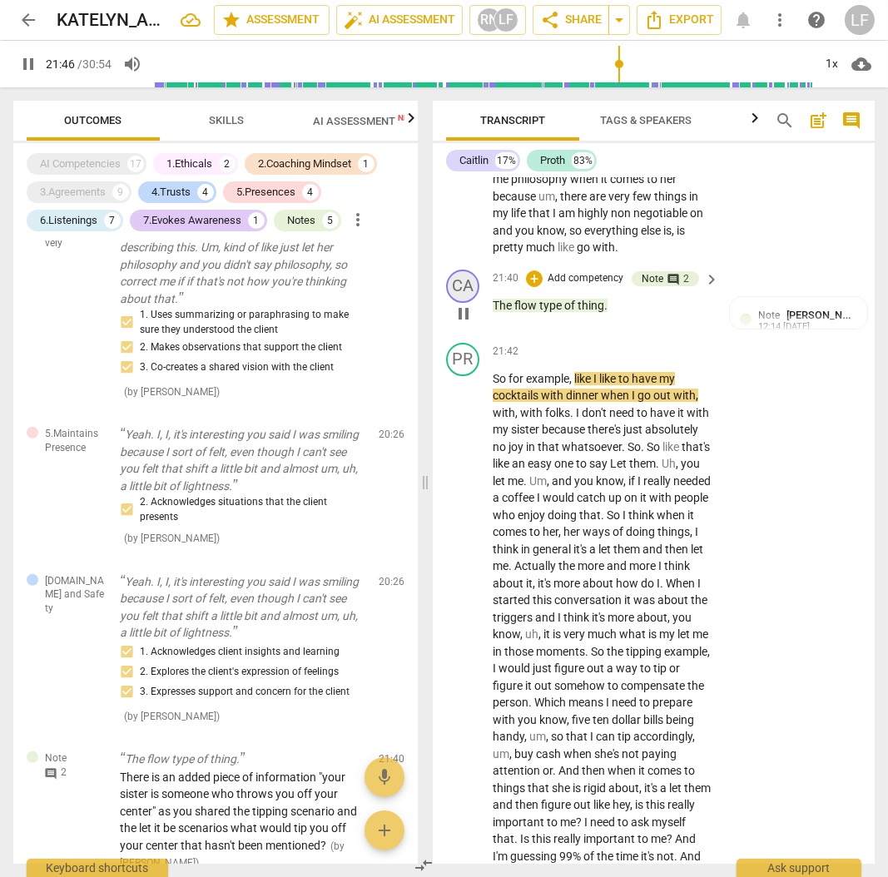
click at [468, 303] on div "CA" at bounding box center [462, 286] width 33 height 33
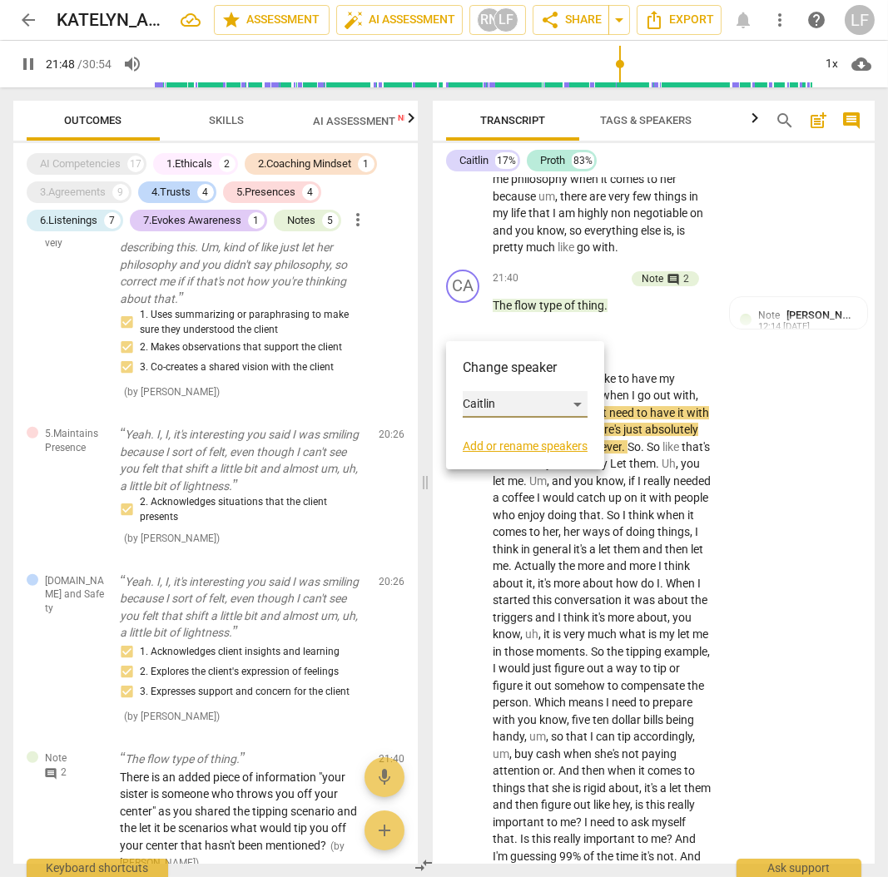
click at [494, 401] on div "Caitlin" at bounding box center [525, 404] width 125 height 27
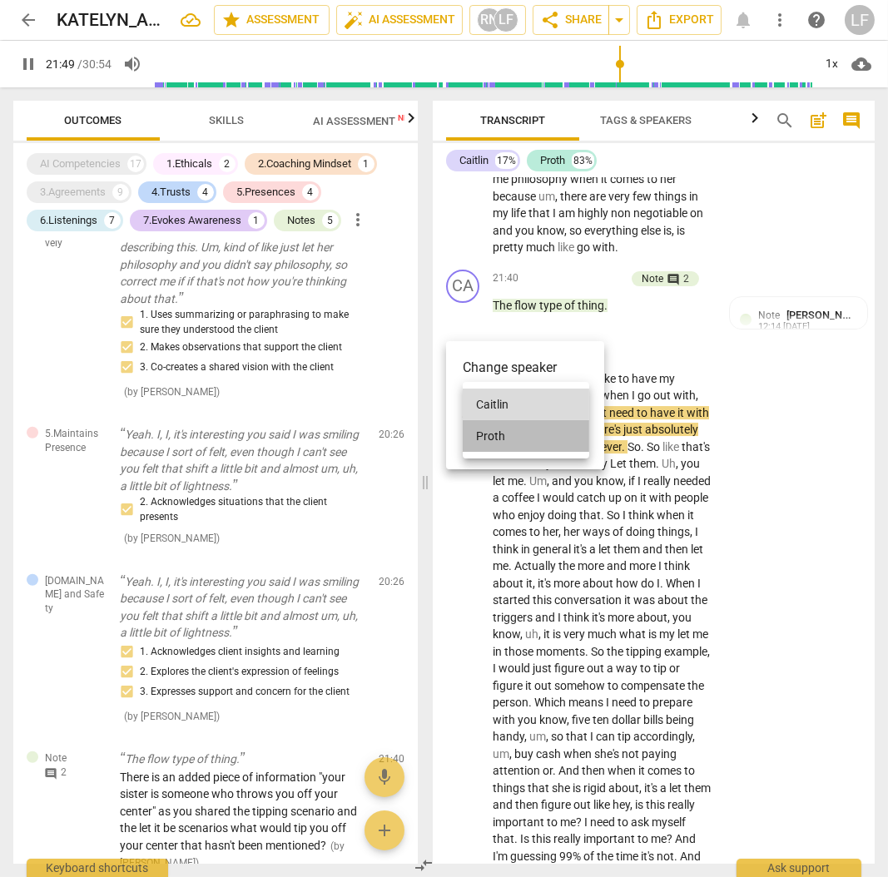
click at [495, 434] on li "Proth" at bounding box center [526, 436] width 127 height 32
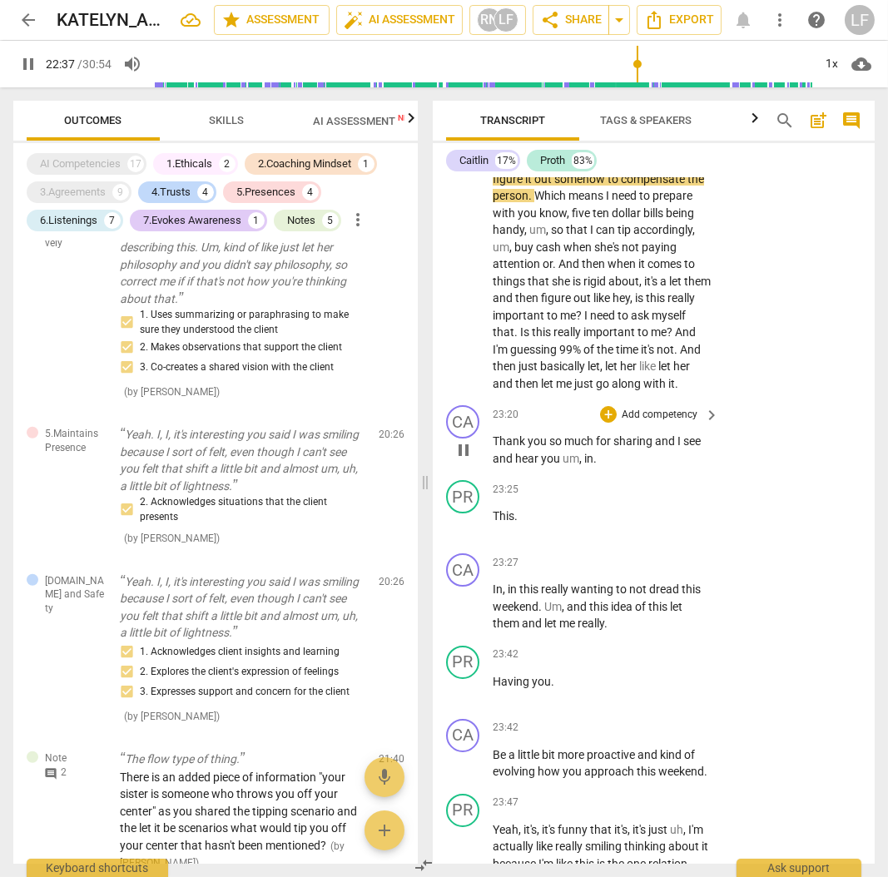
scroll to position [10431, 0]
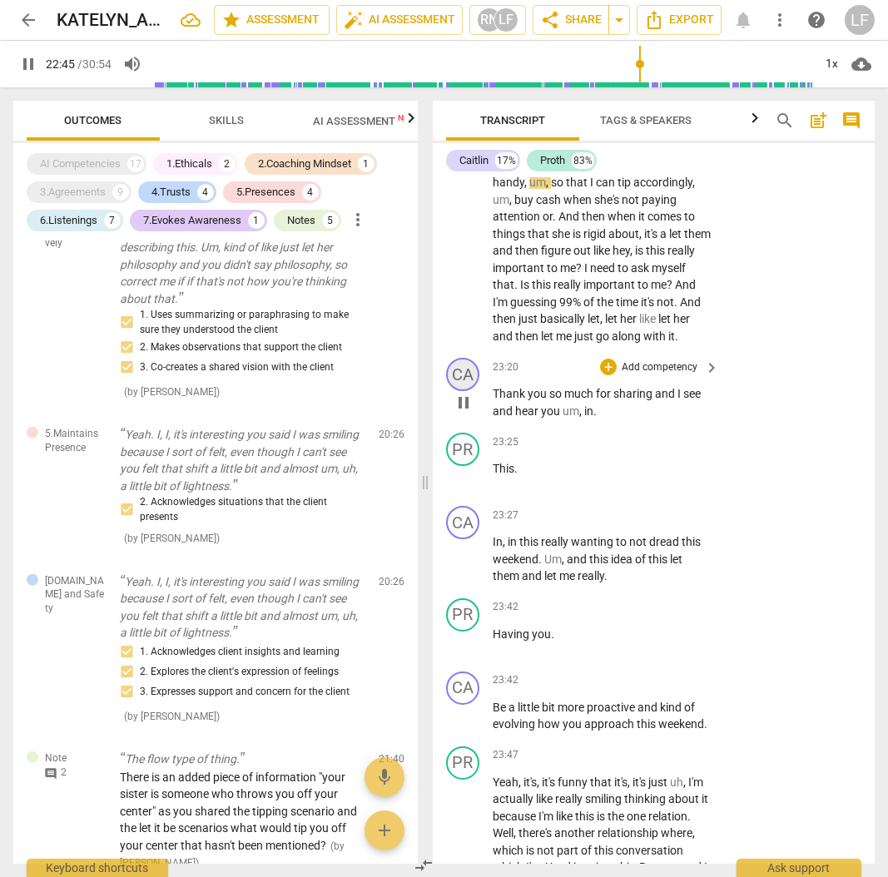
click at [460, 391] on div "CA" at bounding box center [462, 374] width 33 height 33
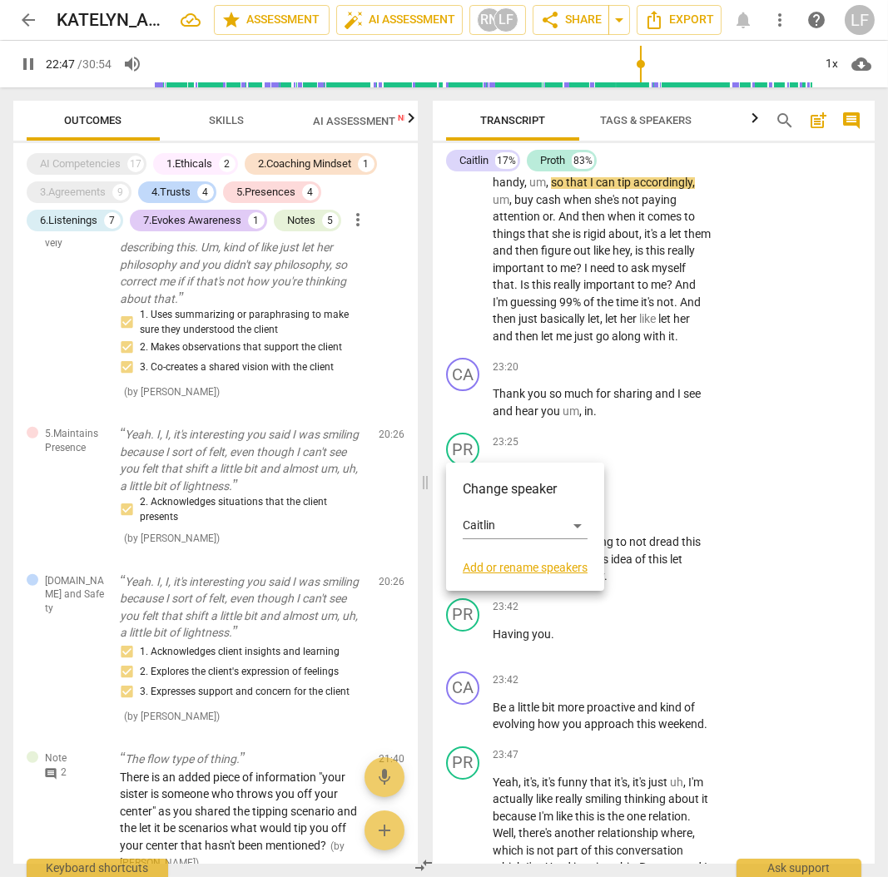
click at [733, 564] on div at bounding box center [444, 438] width 888 height 877
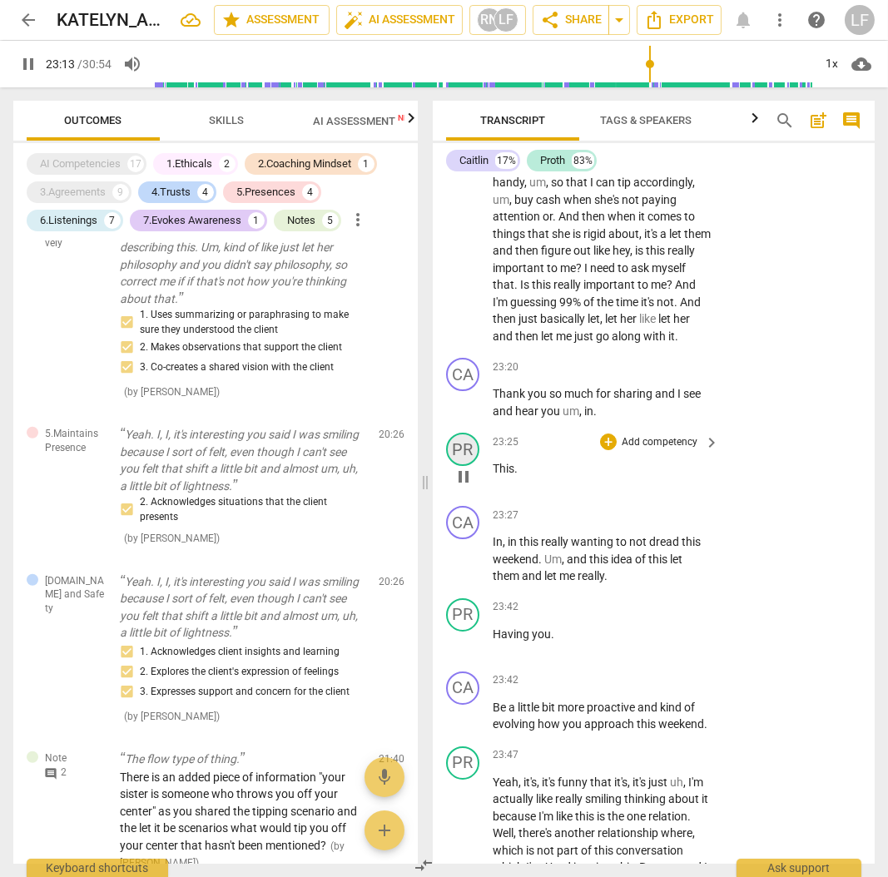
click at [460, 466] on div "PR" at bounding box center [462, 449] width 33 height 33
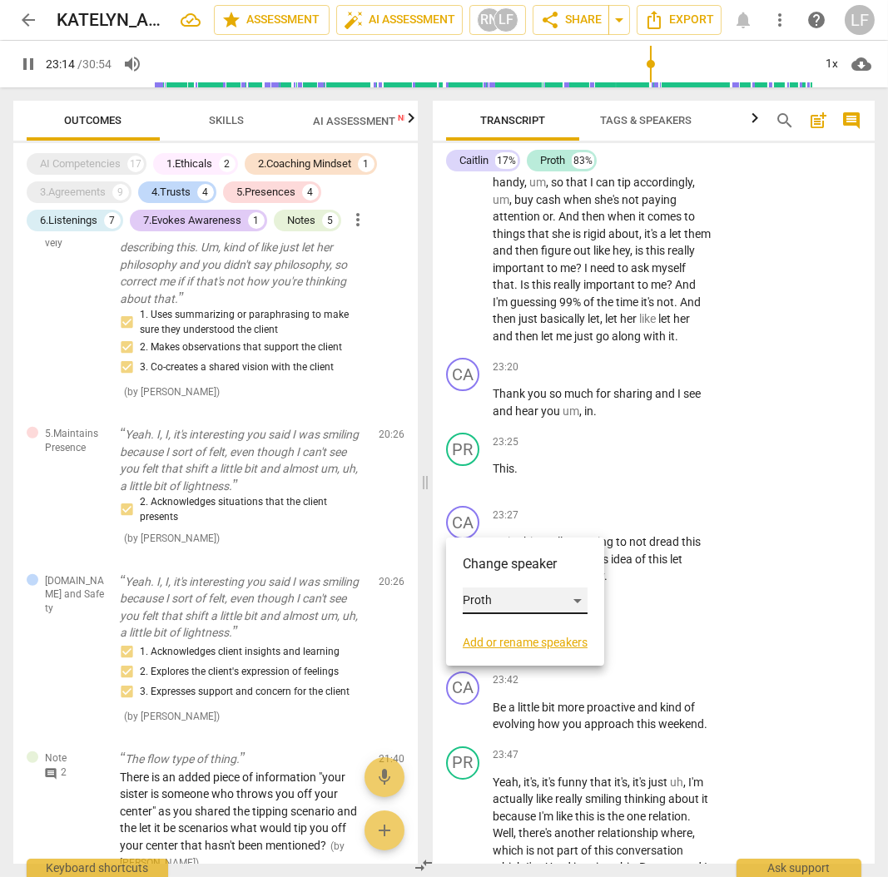
click at [480, 606] on div "Proth" at bounding box center [525, 601] width 125 height 27
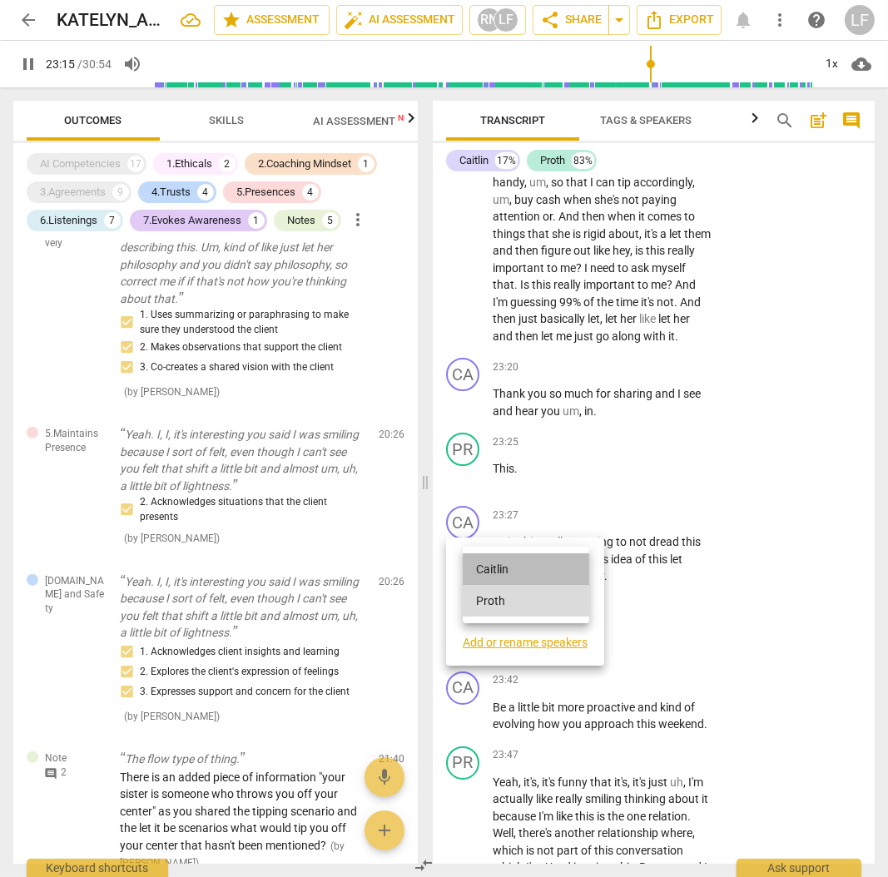
drag, startPoint x: 499, startPoint y: 571, endPoint x: 715, endPoint y: 546, distance: 217.9
click at [500, 572] on li "Caitlin" at bounding box center [526, 570] width 127 height 32
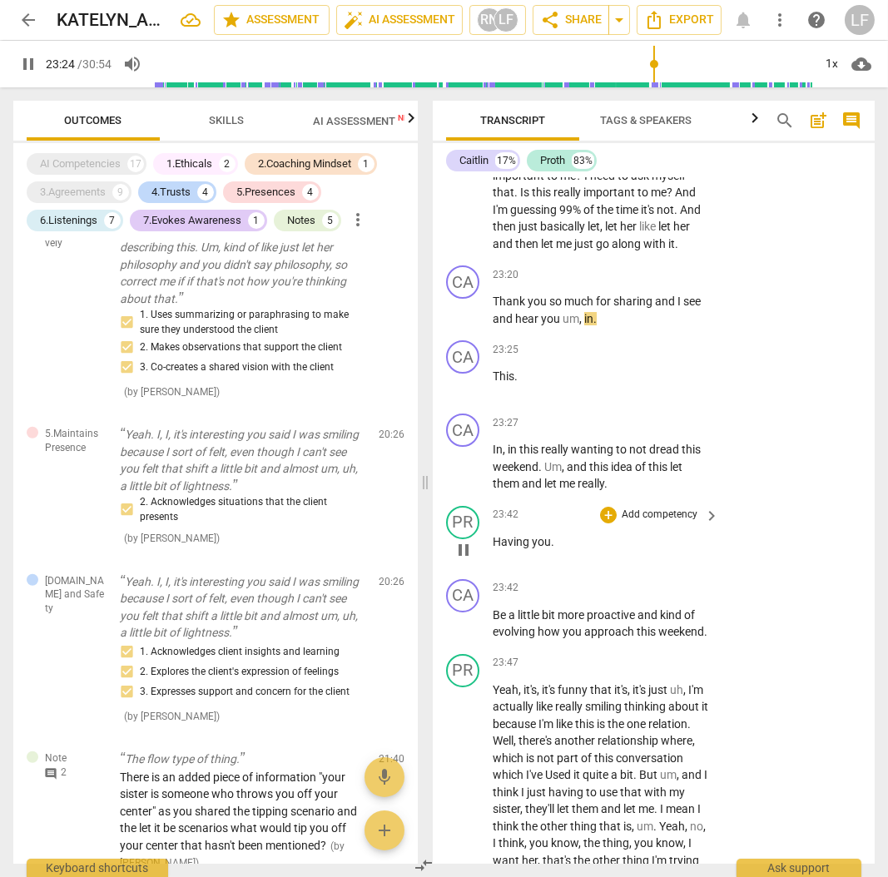
scroll to position [10542, 0]
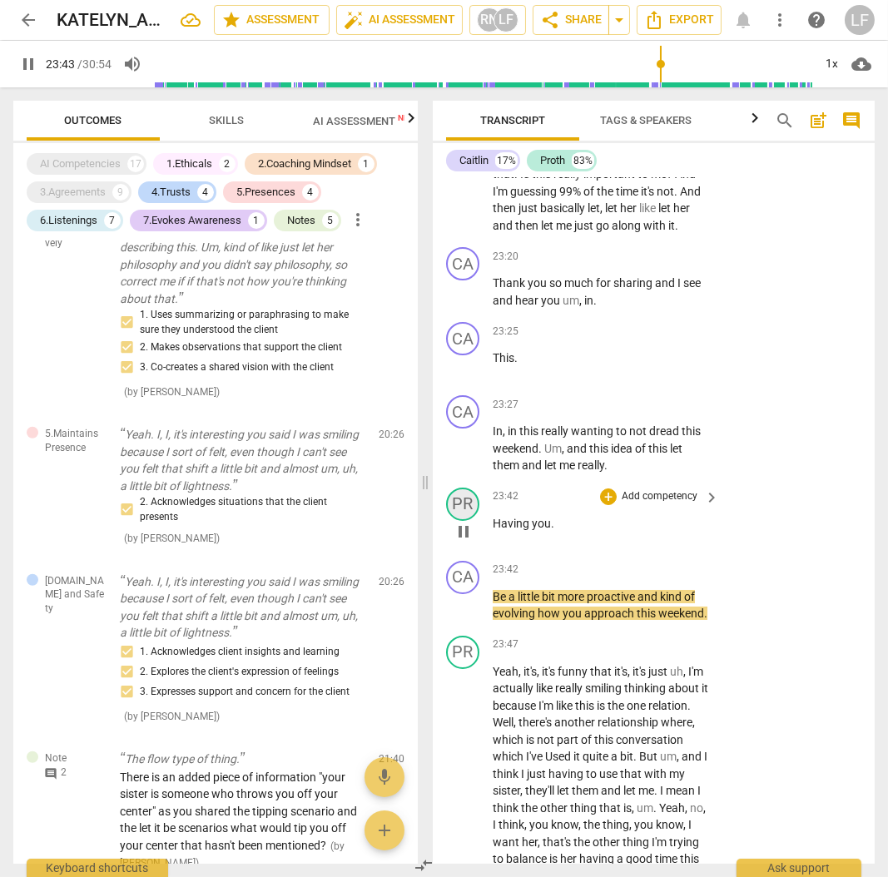
click at [463, 521] on div "PR" at bounding box center [462, 504] width 33 height 33
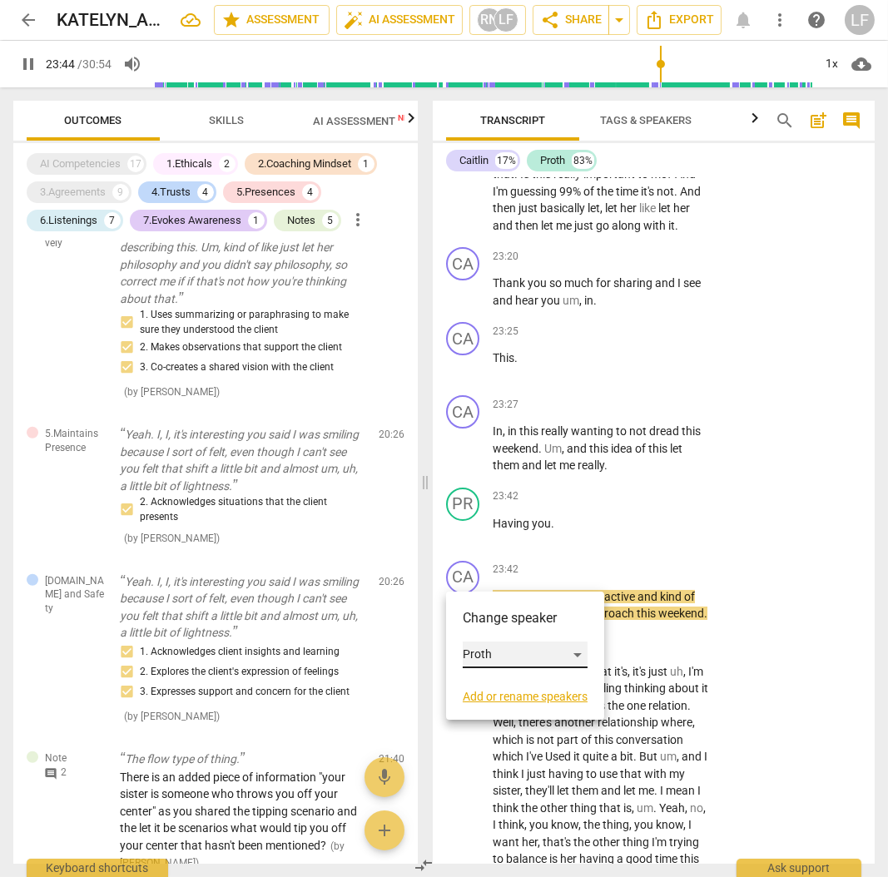
click at [491, 658] on div "Proth" at bounding box center [525, 655] width 125 height 27
drag, startPoint x: 499, startPoint y: 623, endPoint x: 564, endPoint y: 616, distance: 64.4
click at [502, 623] on li "Caitlin" at bounding box center [526, 624] width 127 height 32
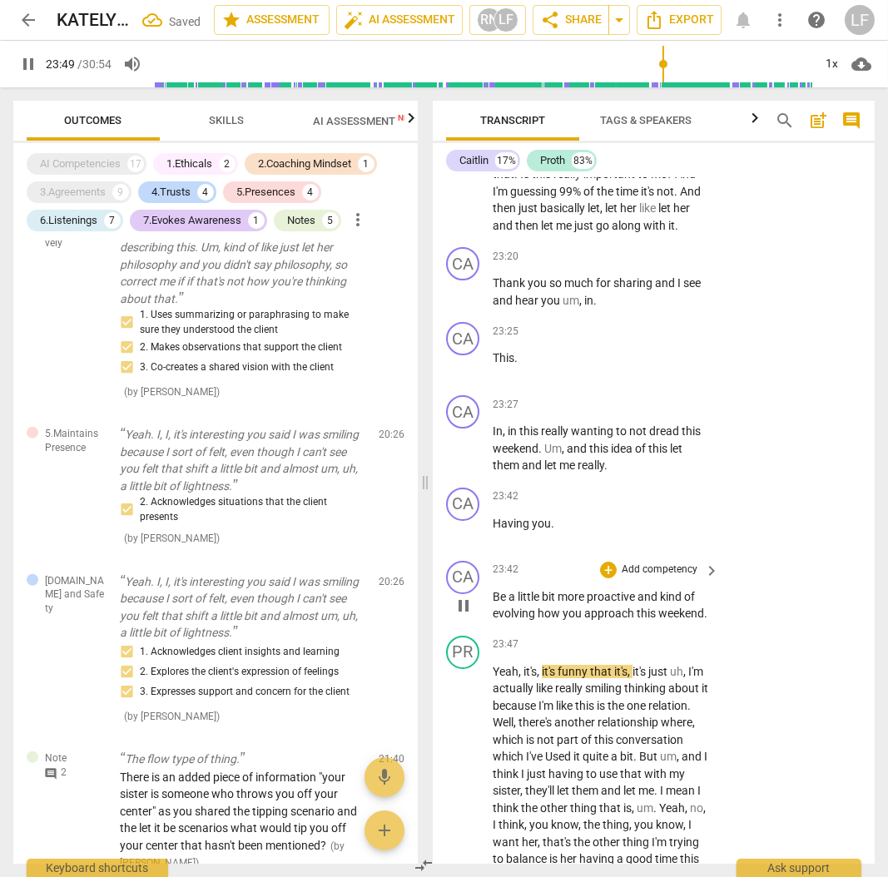
click at [466, 616] on span "pause" at bounding box center [464, 606] width 20 height 20
click at [658, 578] on p "Add competency" at bounding box center [659, 570] width 79 height 15
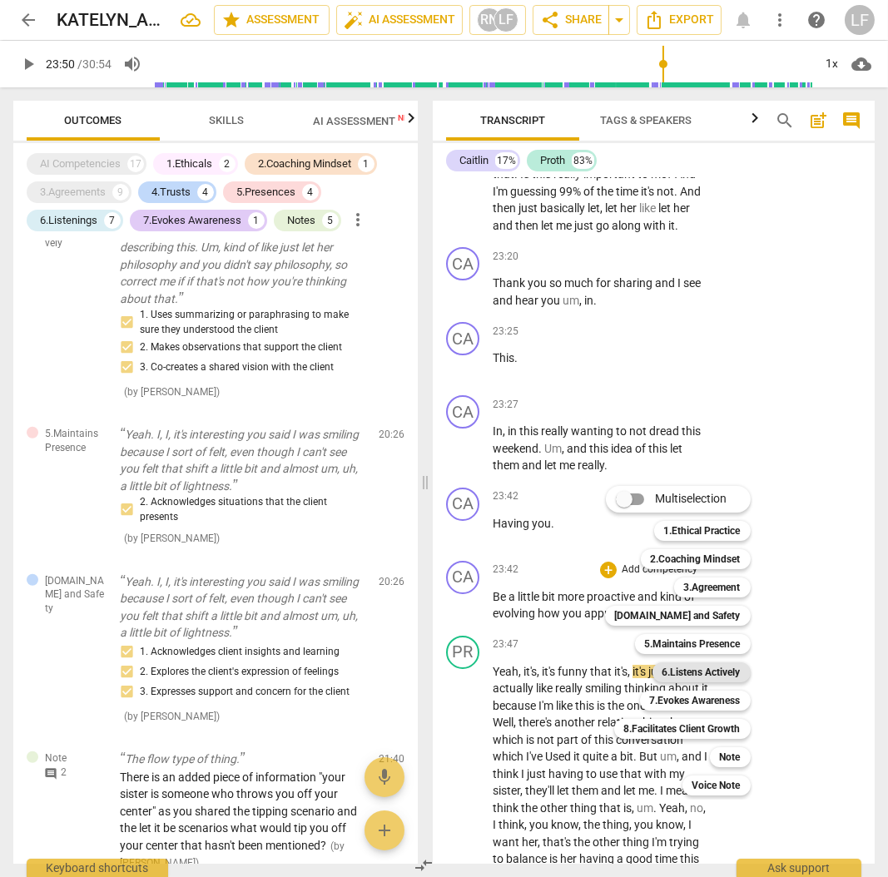
click at [726, 671] on b "6.Listens Actively" at bounding box center [702, 673] width 78 height 20
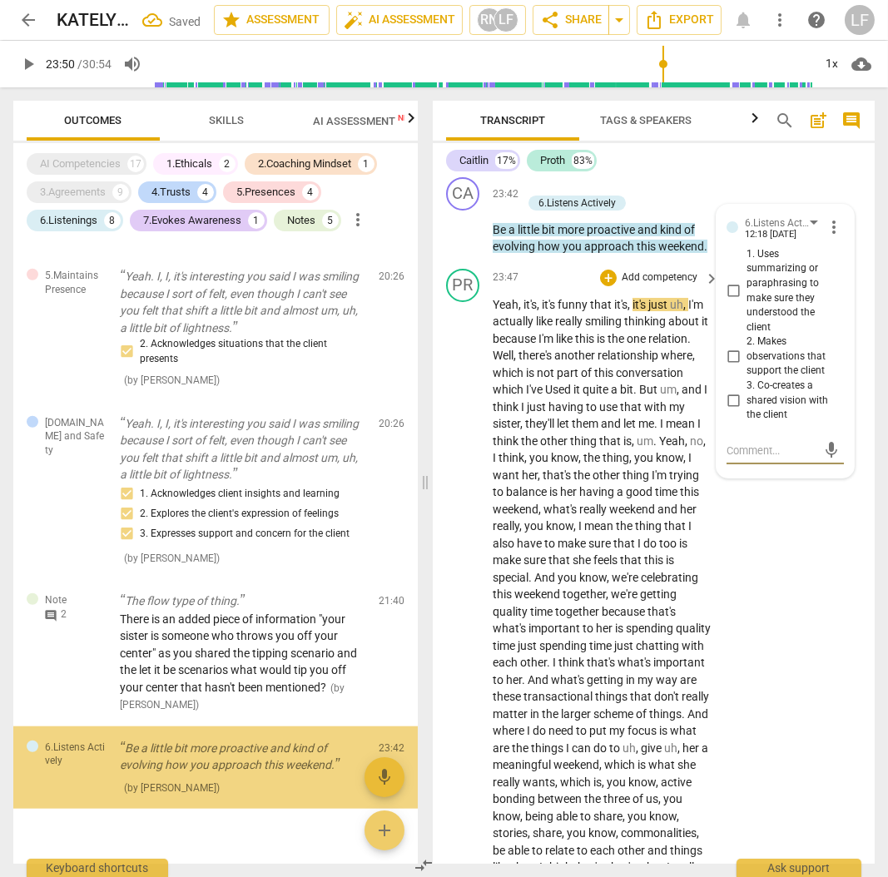
scroll to position [2911, 0]
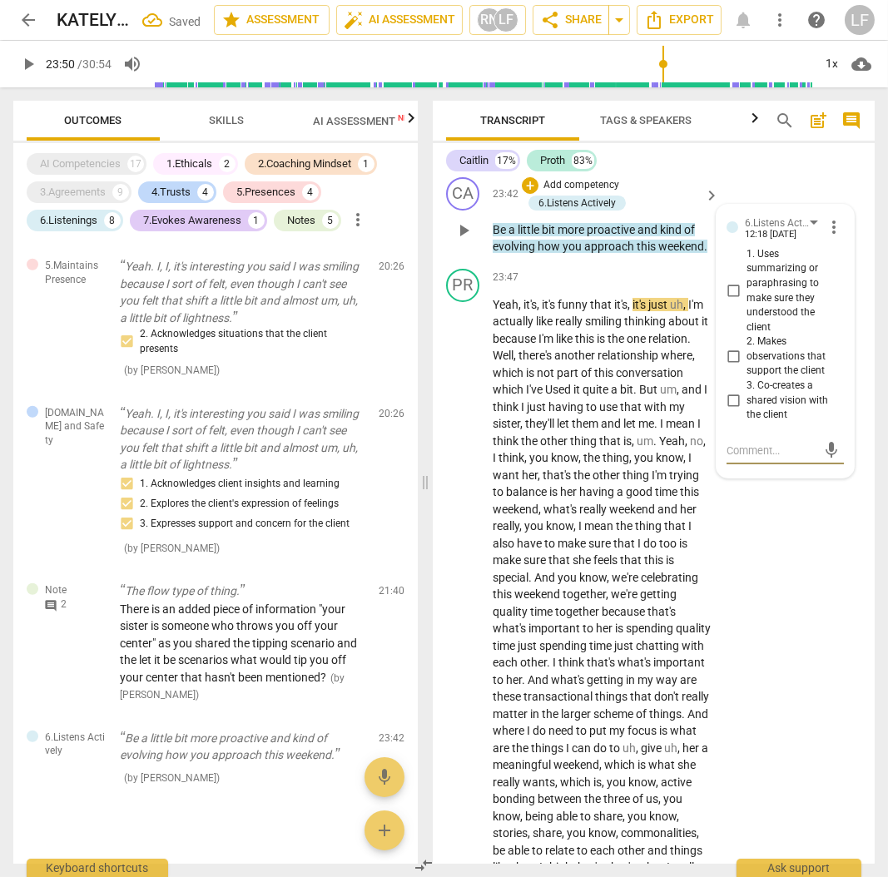
click at [730, 301] on input "1. Uses summarizing or paraphrasing to make sure they understood the client" at bounding box center [733, 291] width 27 height 20
click at [722, 367] on input "2. Makes observations that support the client" at bounding box center [733, 357] width 27 height 20
click at [732, 410] on input "3. Co-creates a shared vision with the client" at bounding box center [733, 400] width 27 height 20
click at [584, 193] on p "Add competency" at bounding box center [581, 185] width 79 height 15
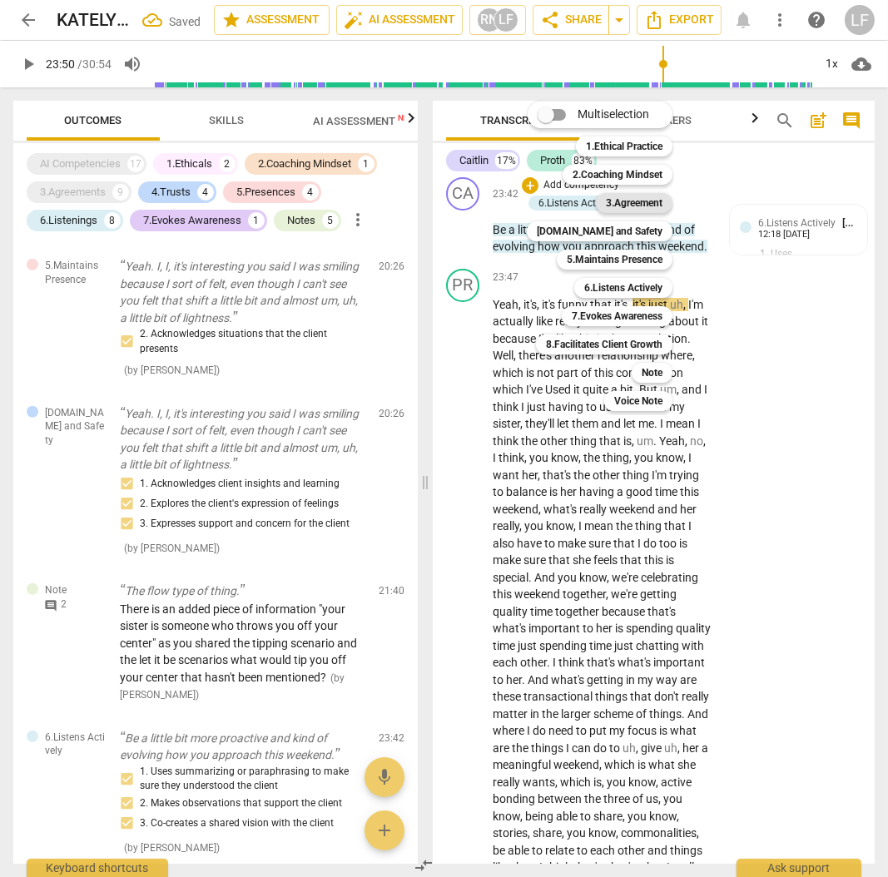
click at [628, 204] on b "3.Agreement" at bounding box center [634, 203] width 57 height 20
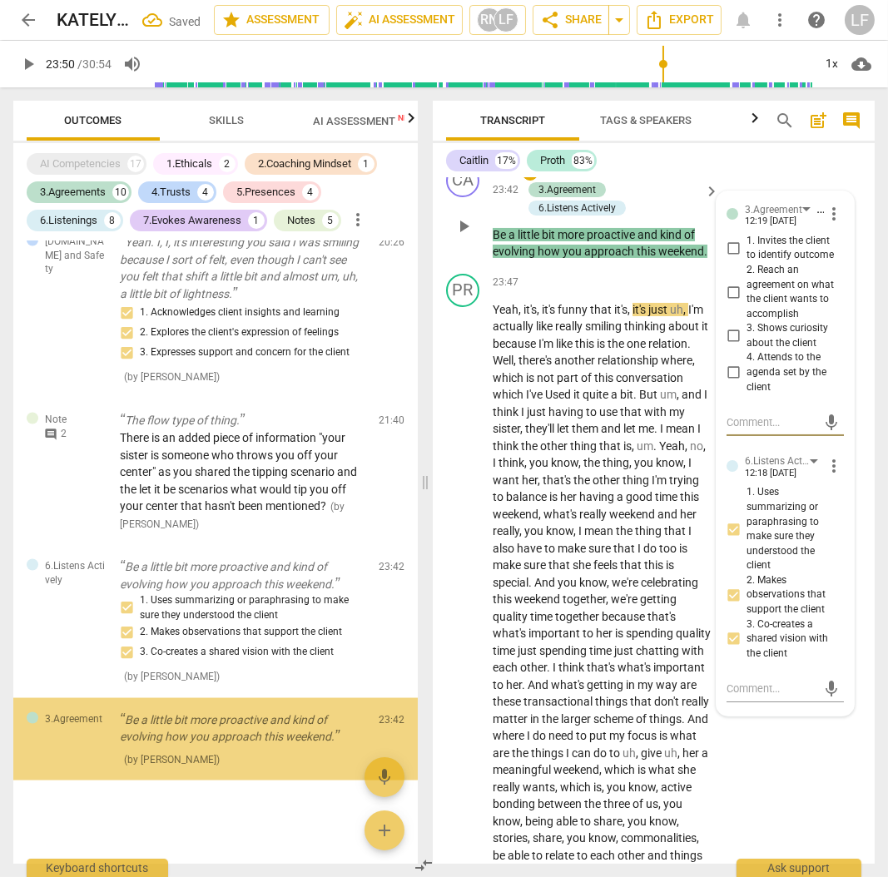
scroll to position [4491, 0]
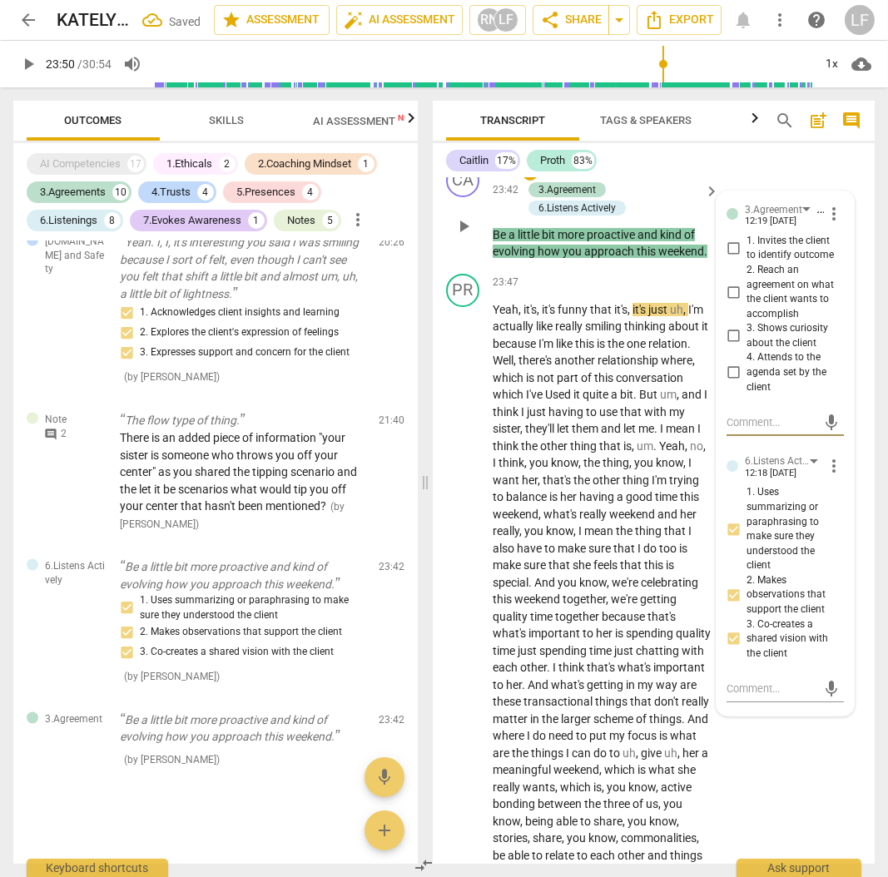
click at [728, 383] on input "4. Attends to the agenda set by the client" at bounding box center [733, 373] width 27 height 20
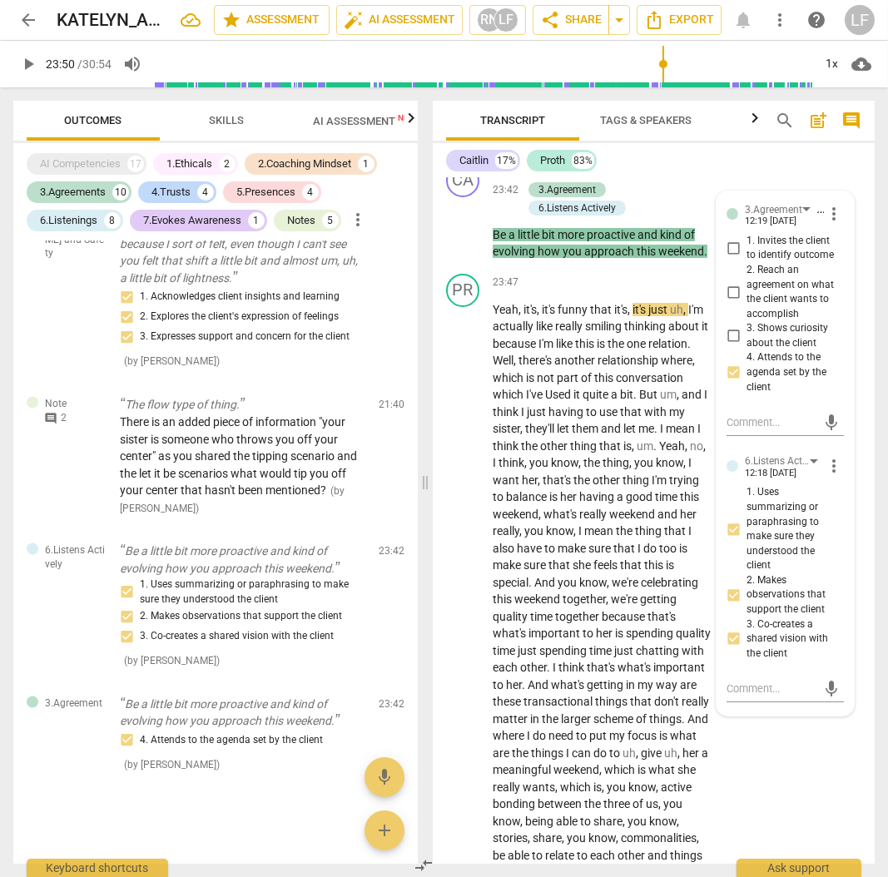
click at [23, 65] on span "play_arrow" at bounding box center [28, 64] width 20 height 20
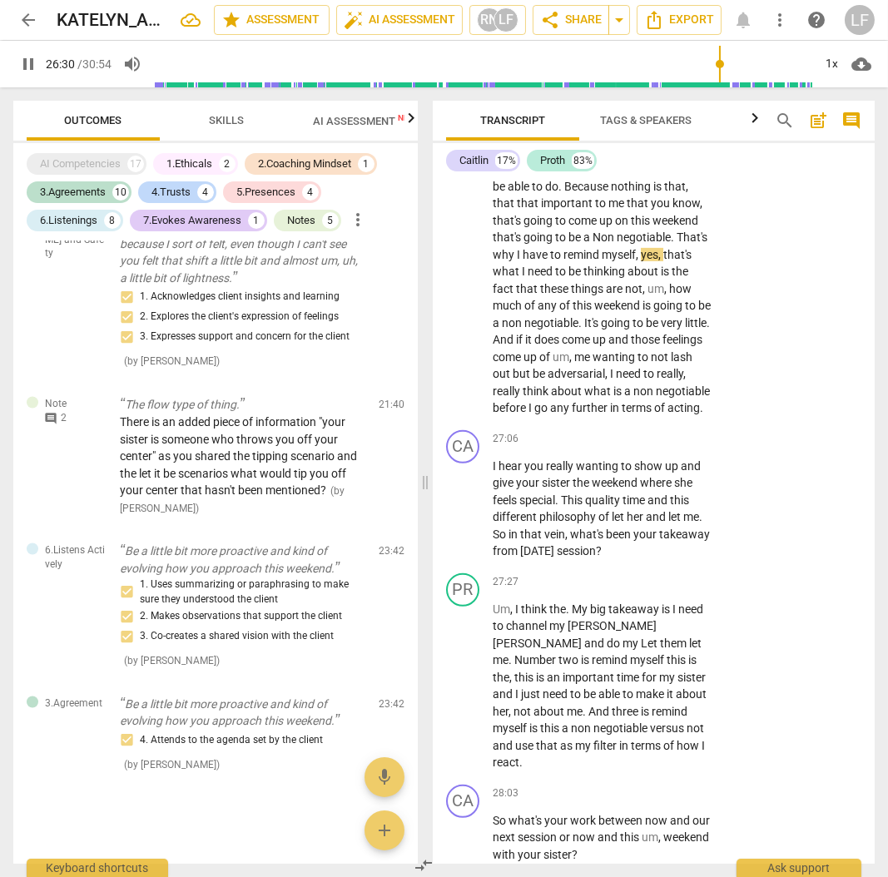
scroll to position [12113, 0]
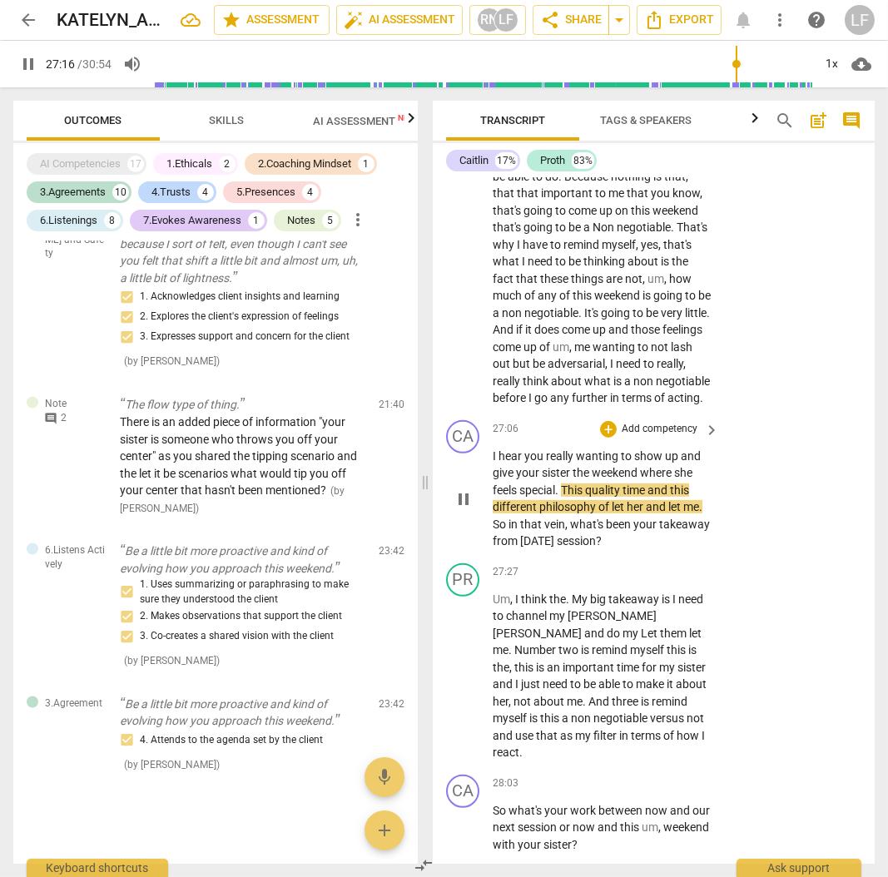
click at [654, 437] on p "Add competency" at bounding box center [659, 429] width 79 height 15
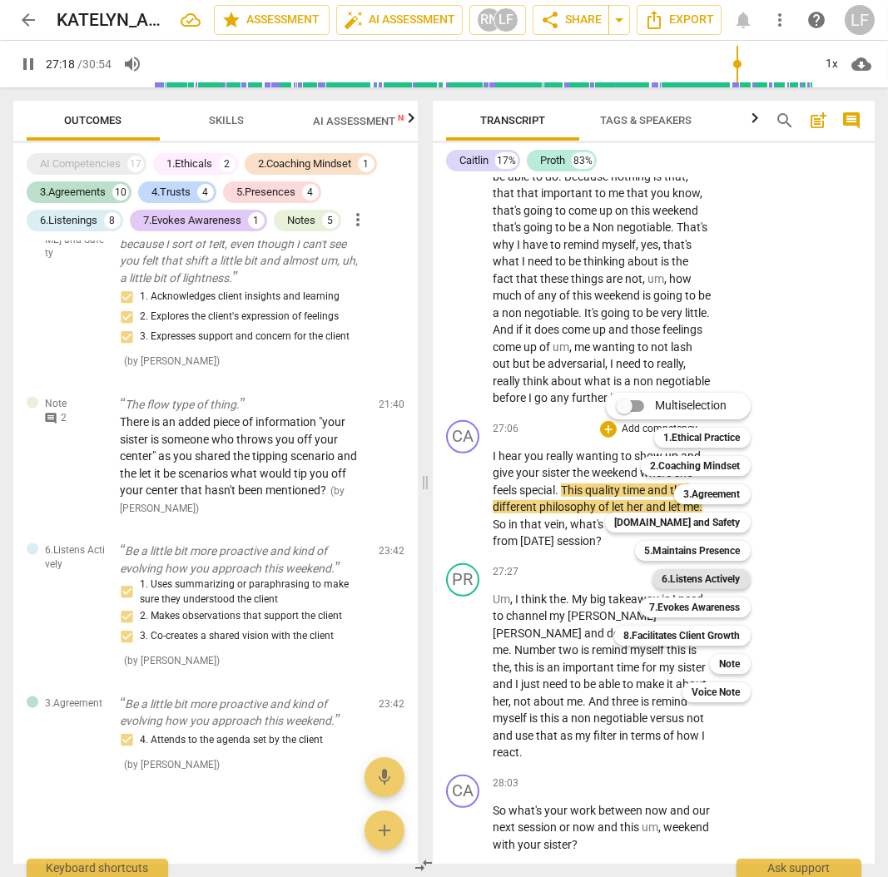
click at [683, 572] on b "6.Listens Actively" at bounding box center [702, 579] width 78 height 20
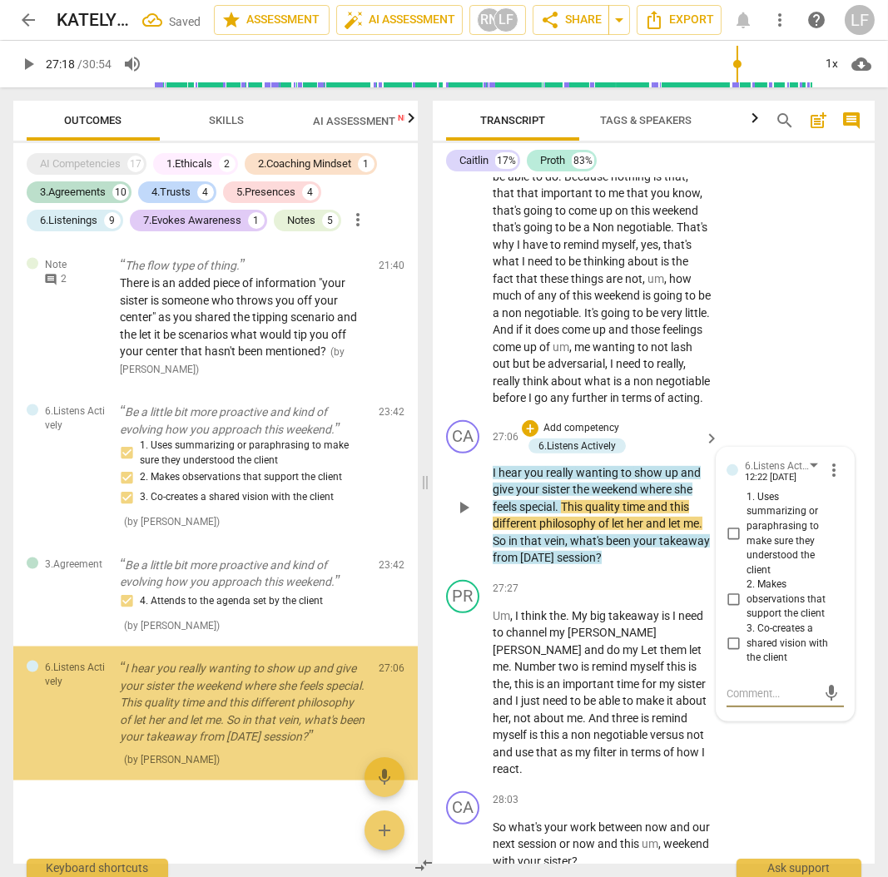
scroll to position [4663, 0]
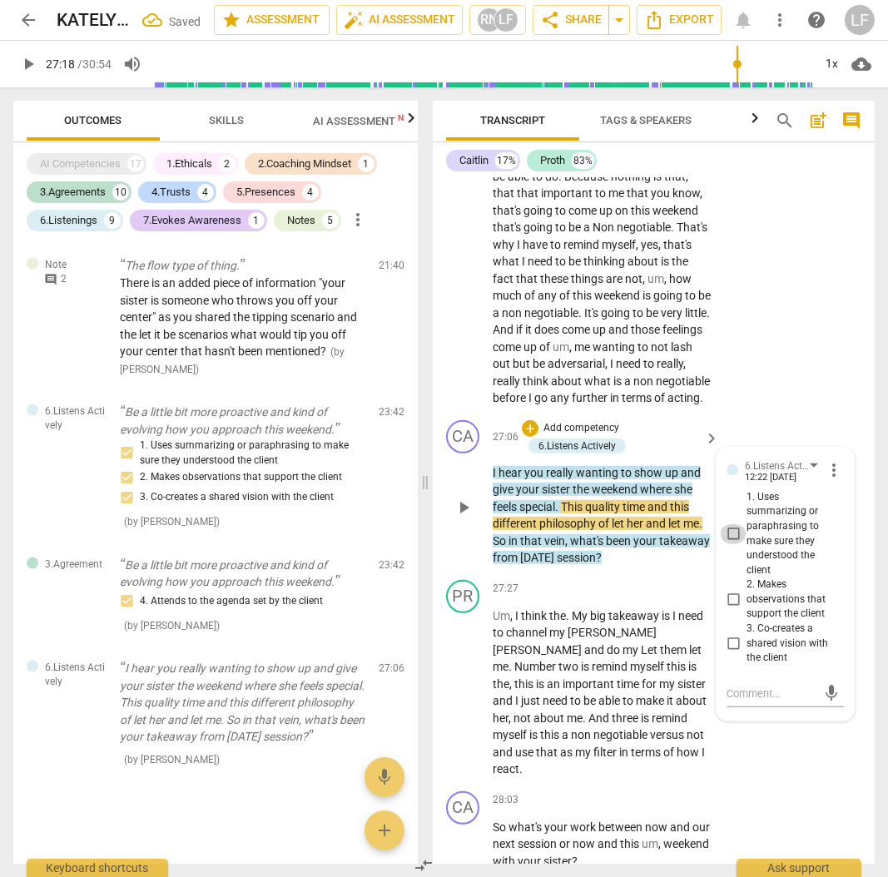
click at [738, 544] on input "1. Uses summarizing or paraphrasing to make sure they understood the client" at bounding box center [733, 534] width 27 height 20
drag, startPoint x: 729, startPoint y: 720, endPoint x: 739, endPoint y: 728, distance: 13.0
click at [736, 622] on label "2. Makes observations that support the client" at bounding box center [778, 600] width 117 height 44
click at [736, 610] on input "2. Makes observations that support the client" at bounding box center [733, 600] width 27 height 20
click at [734, 653] on input "3. Co-creates a shared vision with the client" at bounding box center [733, 643] width 27 height 20
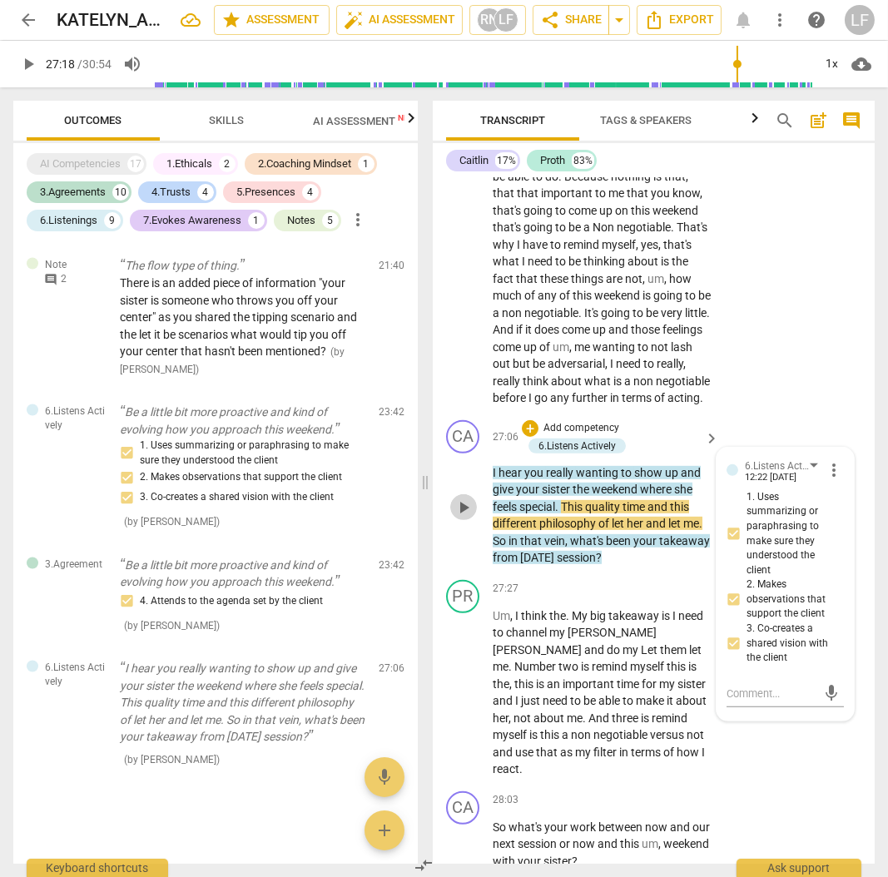
click at [455, 518] on span "play_arrow" at bounding box center [464, 508] width 20 height 20
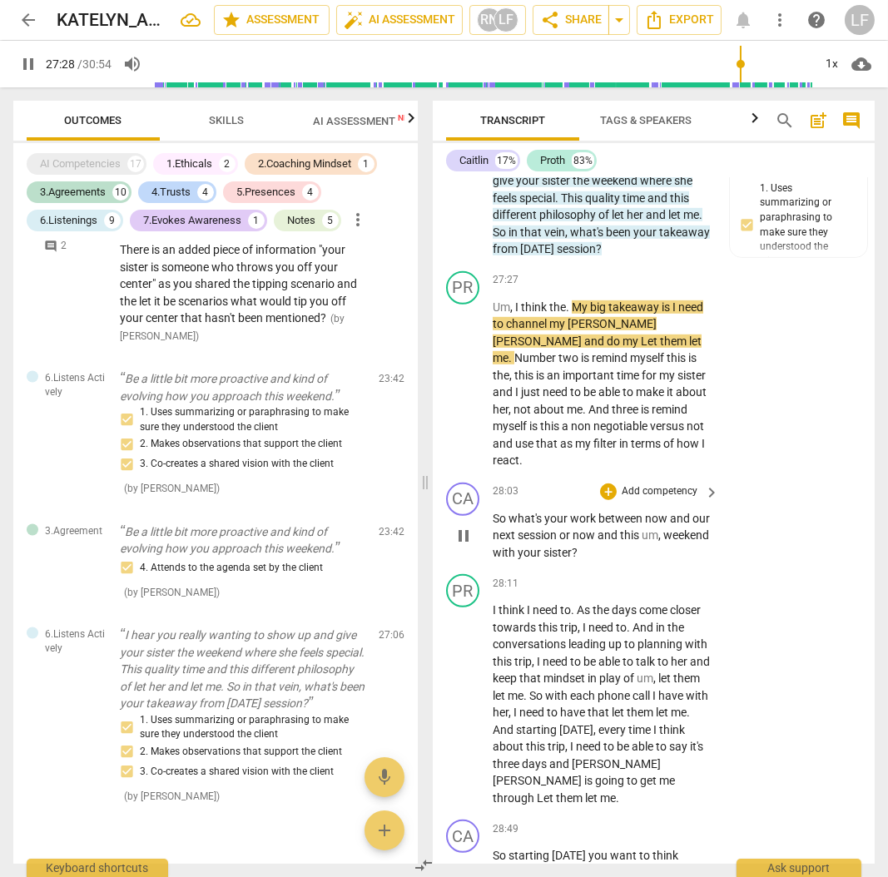
scroll to position [12446, 0]
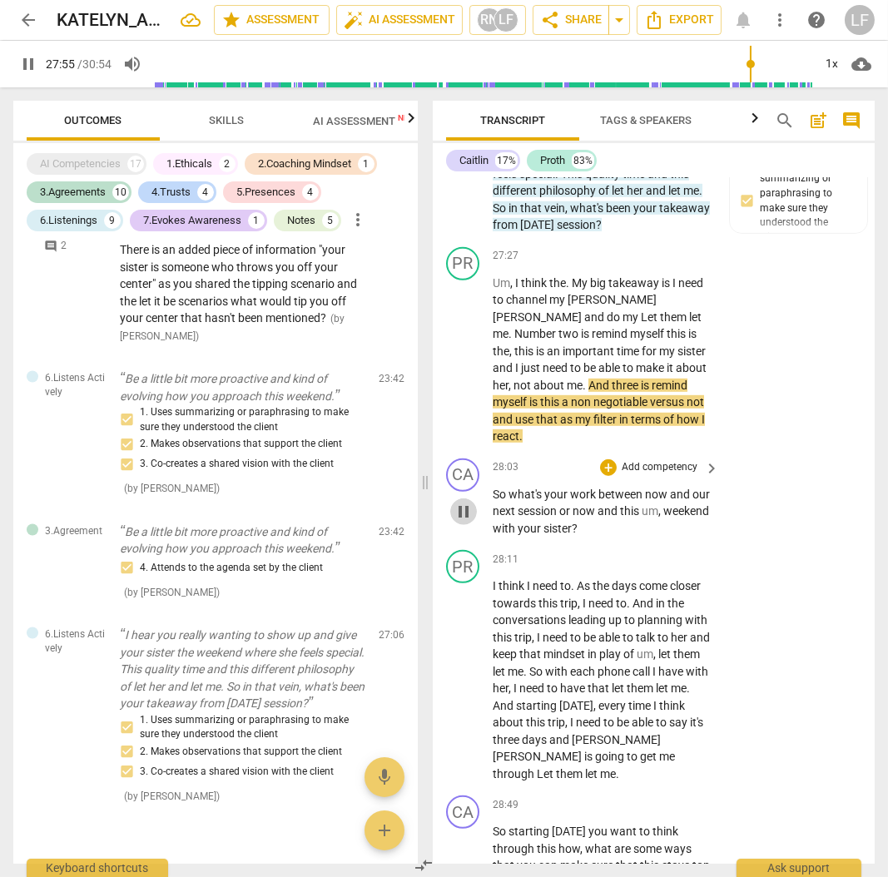
click at [469, 522] on span "pause" at bounding box center [464, 512] width 20 height 20
click at [663, 475] on p "Add competency" at bounding box center [659, 467] width 79 height 15
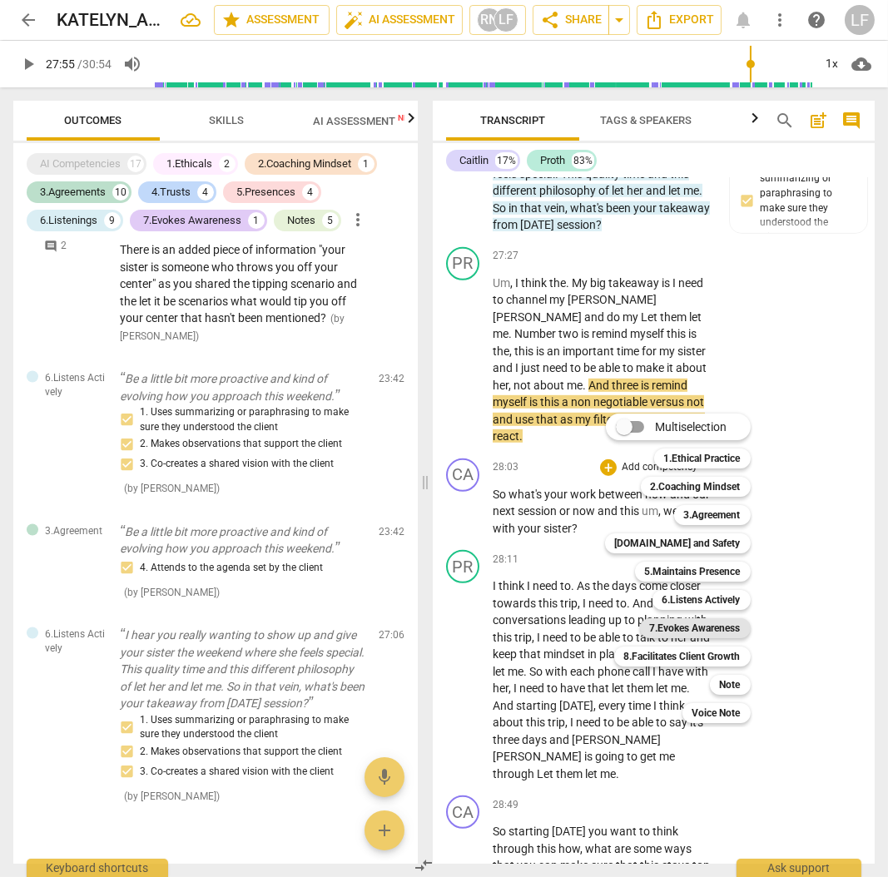
click at [715, 628] on b "7.Evokes Awareness" at bounding box center [695, 628] width 91 height 20
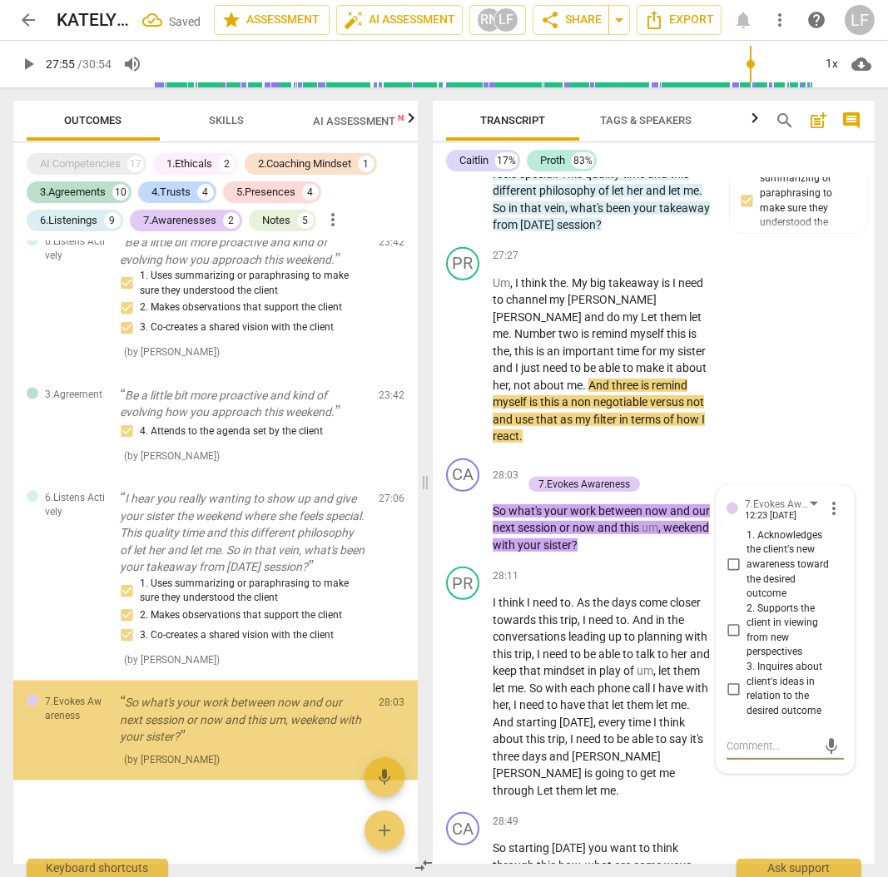
scroll to position [4833, 0]
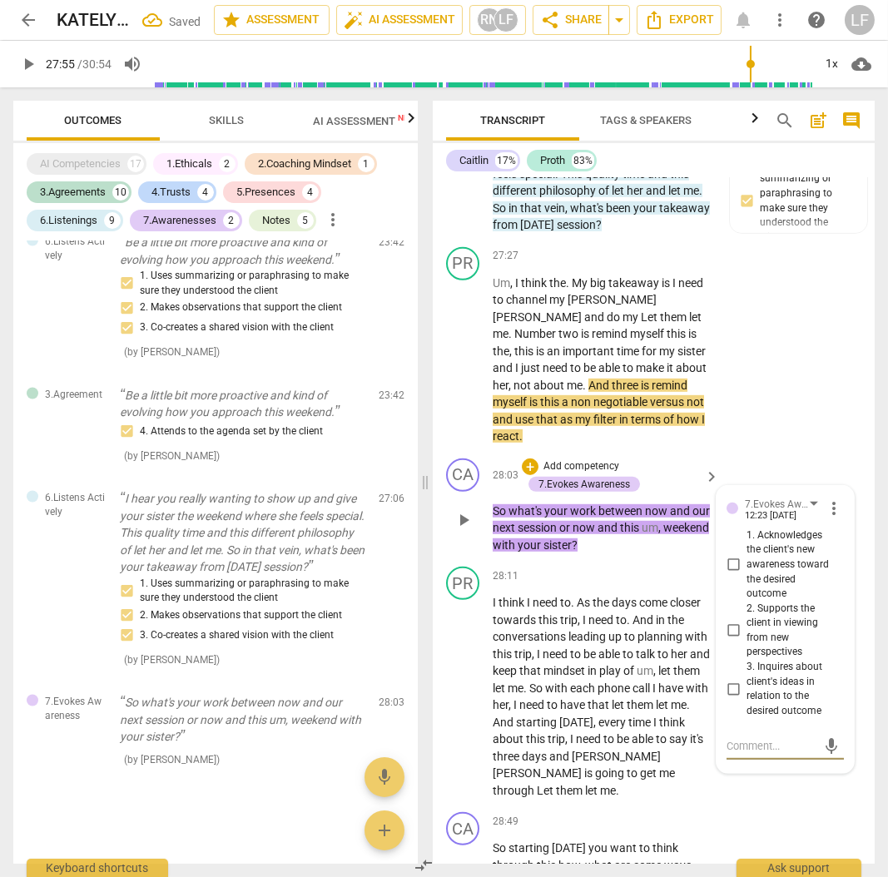
click at [728, 575] on input "1. Acknowledges the client's new awareness toward the desired outcome" at bounding box center [733, 565] width 27 height 20
click at [733, 641] on input "2. Supports the client in viewing from new perspectives" at bounding box center [733, 631] width 27 height 20
click at [724, 699] on input "3. Inquires about client's ideas in relation to the desired outcome" at bounding box center [733, 689] width 27 height 20
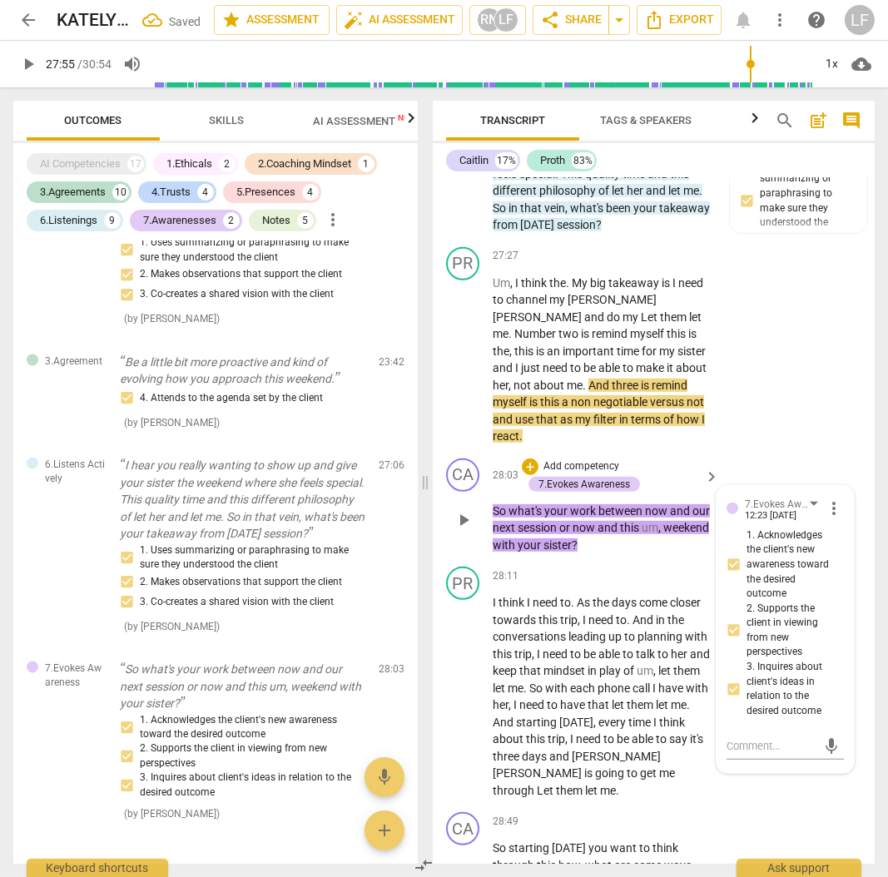
click at [466, 530] on span "play_arrow" at bounding box center [464, 520] width 20 height 20
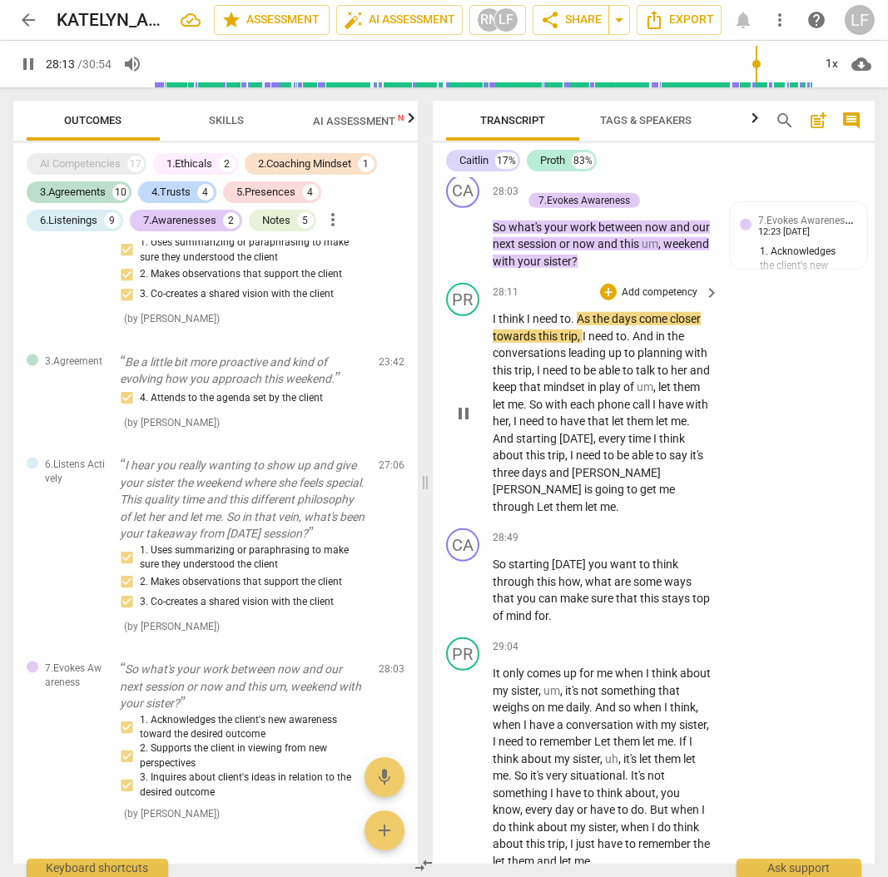
scroll to position [12779, 0]
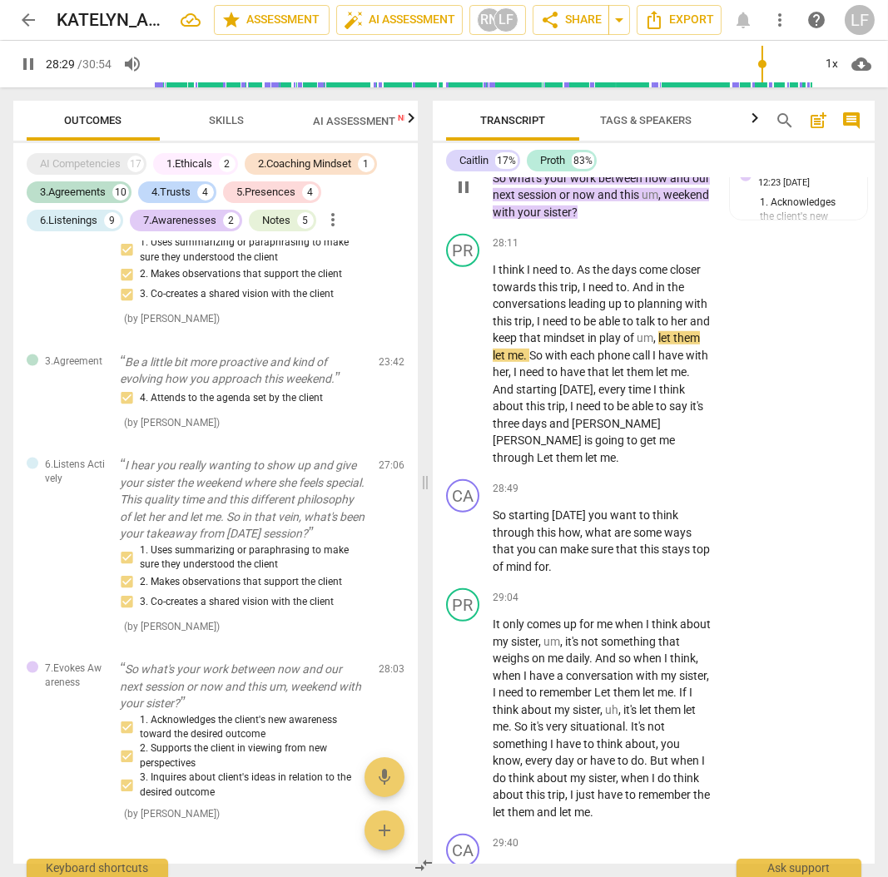
click at [583, 142] on p "Add competency" at bounding box center [581, 134] width 79 height 15
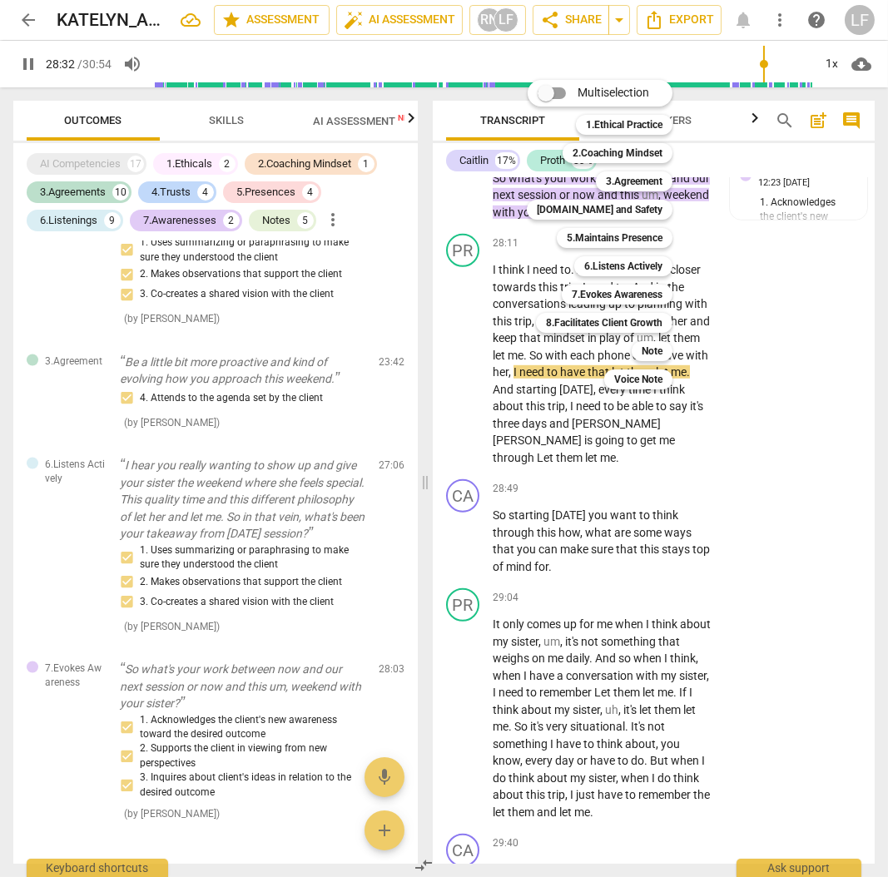
click at [812, 507] on div at bounding box center [444, 438] width 888 height 877
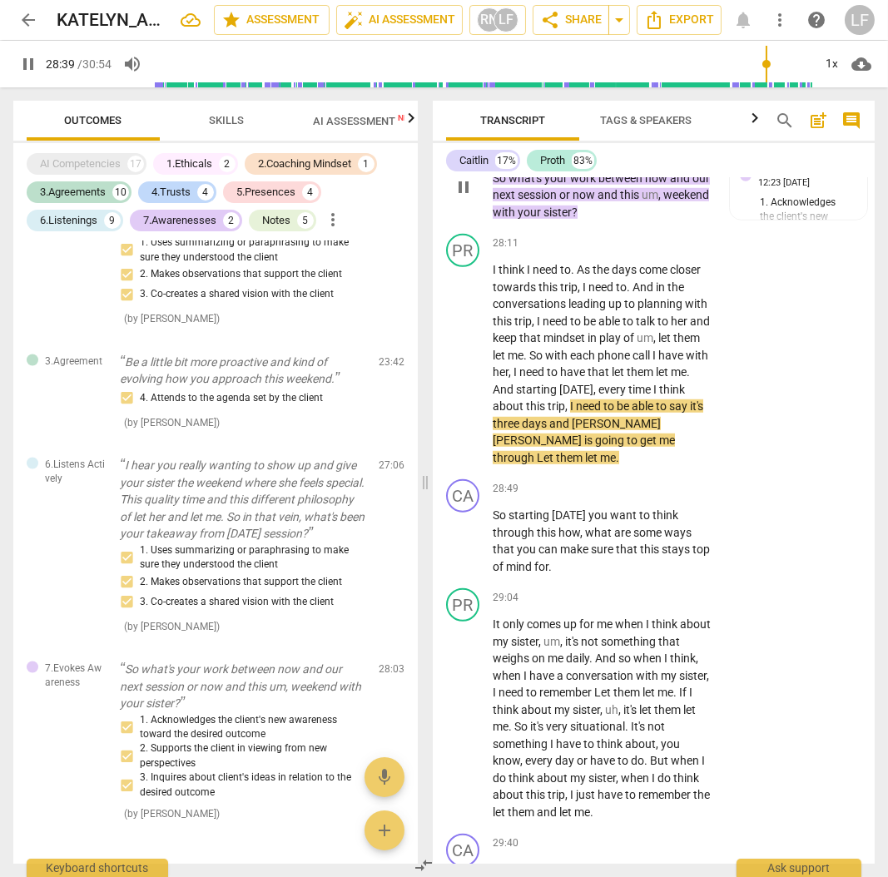
click at [578, 142] on p "Add competency" at bounding box center [581, 134] width 79 height 15
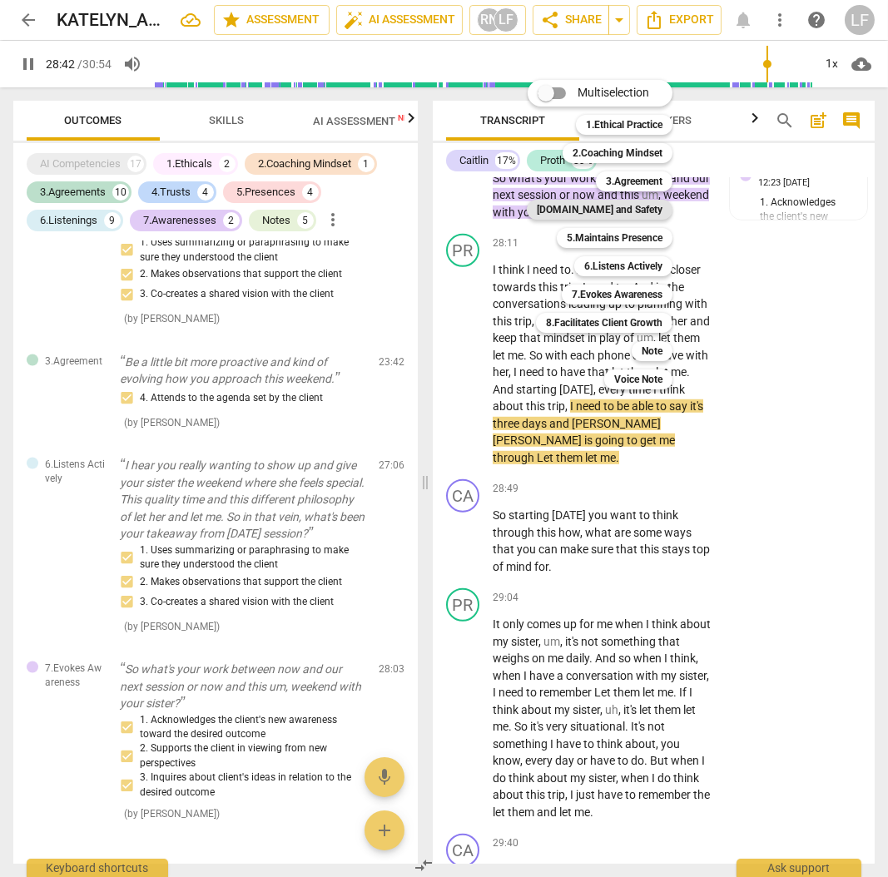
click at [642, 206] on b "[DOMAIN_NAME] and Safety" at bounding box center [600, 210] width 126 height 20
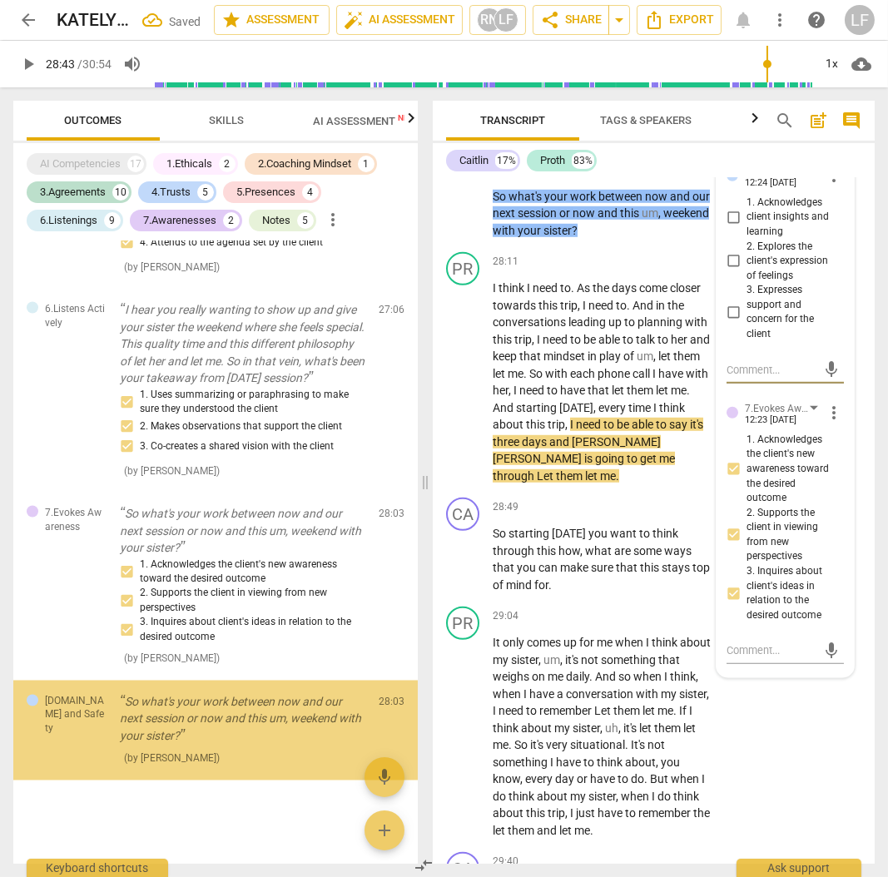
scroll to position [5021, 0]
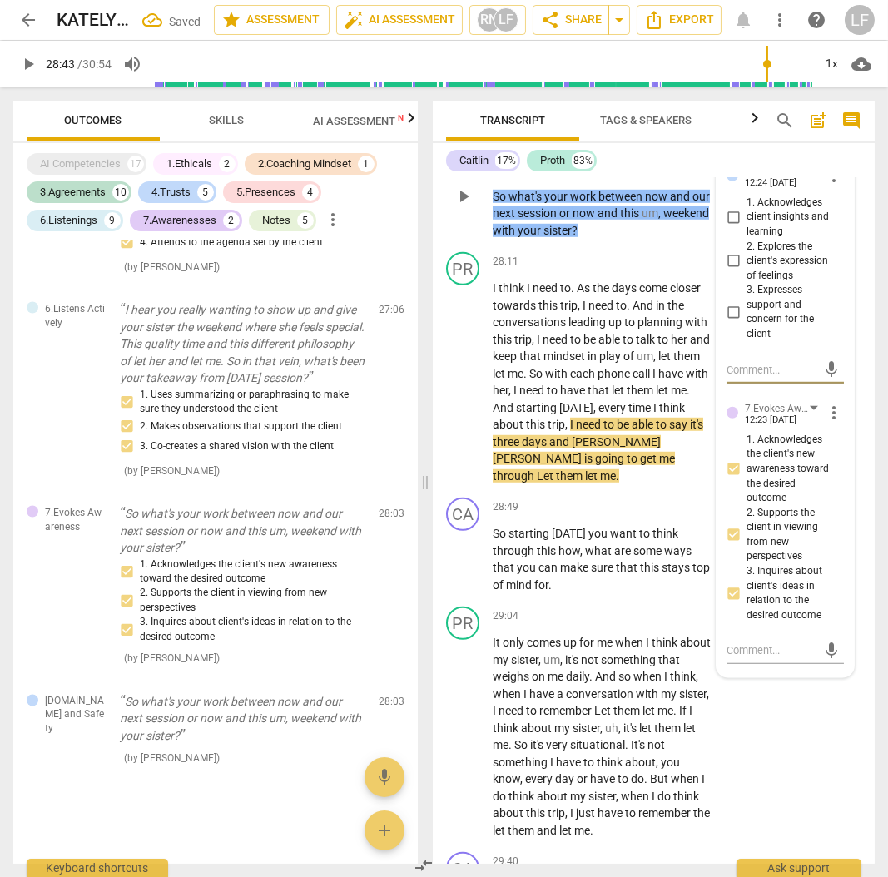
click at [733, 227] on input "1. Acknowledges client insights and learning" at bounding box center [733, 217] width 27 height 20
drag, startPoint x: 733, startPoint y: 367, endPoint x: 735, endPoint y: 398, distance: 30.8
click at [733, 271] on input "2. Explores the client's expression of feelings" at bounding box center [733, 261] width 27 height 20
click at [729, 322] on input "3. Expresses support and concern for the client" at bounding box center [733, 312] width 27 height 20
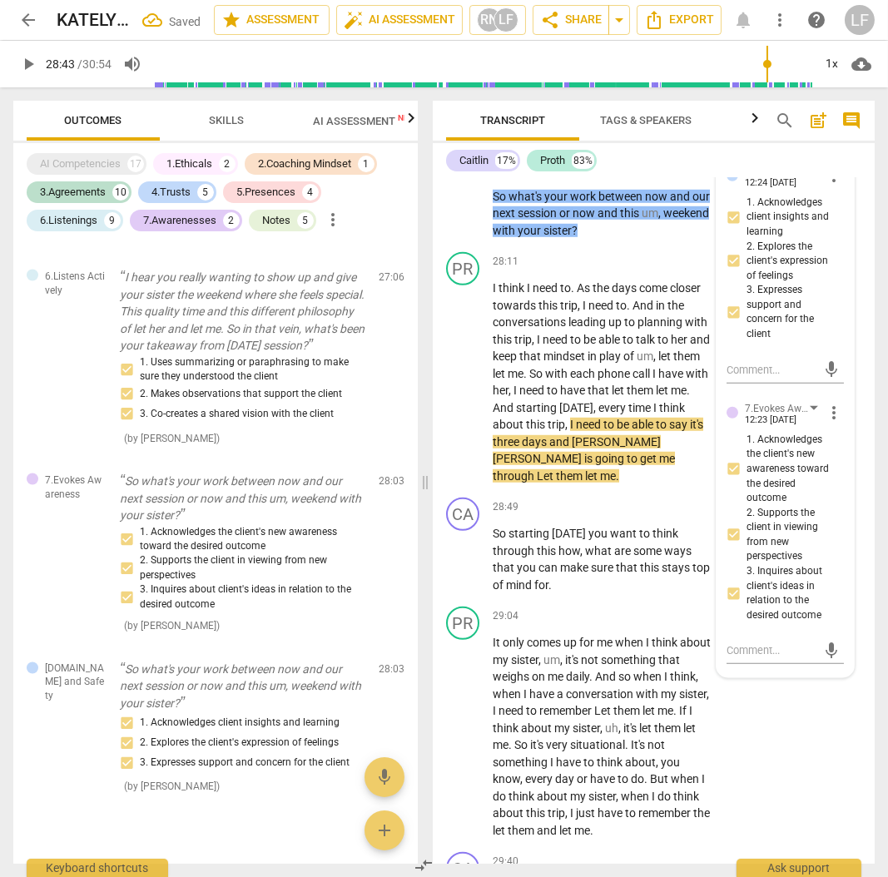
drag, startPoint x: 32, startPoint y: 54, endPoint x: 37, endPoint y: 62, distance: 8.6
click at [32, 54] on span "play_arrow" at bounding box center [28, 64] width 20 height 20
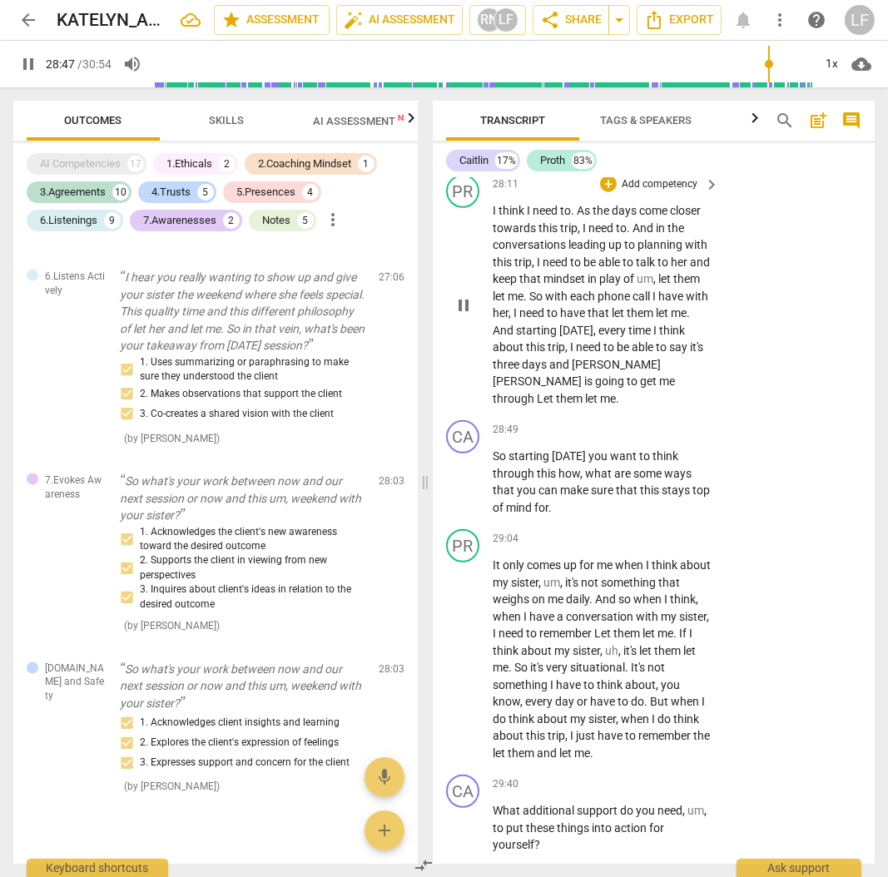
scroll to position [12945, 0]
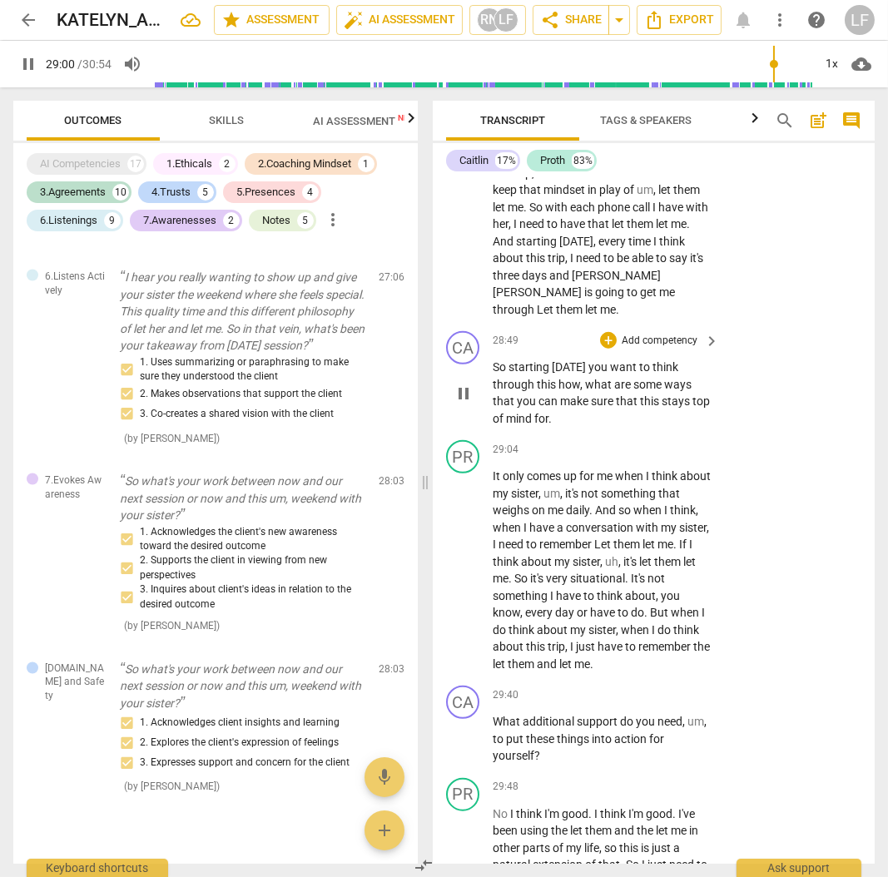
click at [668, 349] on p "Add competency" at bounding box center [659, 341] width 79 height 15
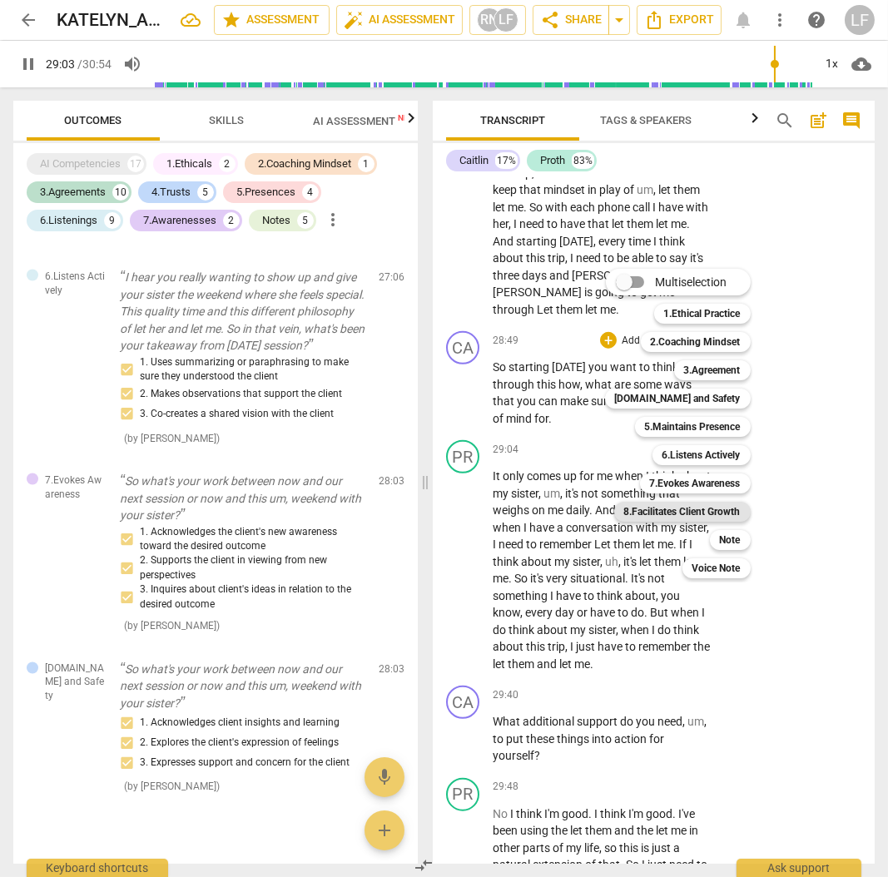
click at [713, 512] on b "8.Facilitates Client Growth" at bounding box center [682, 512] width 117 height 20
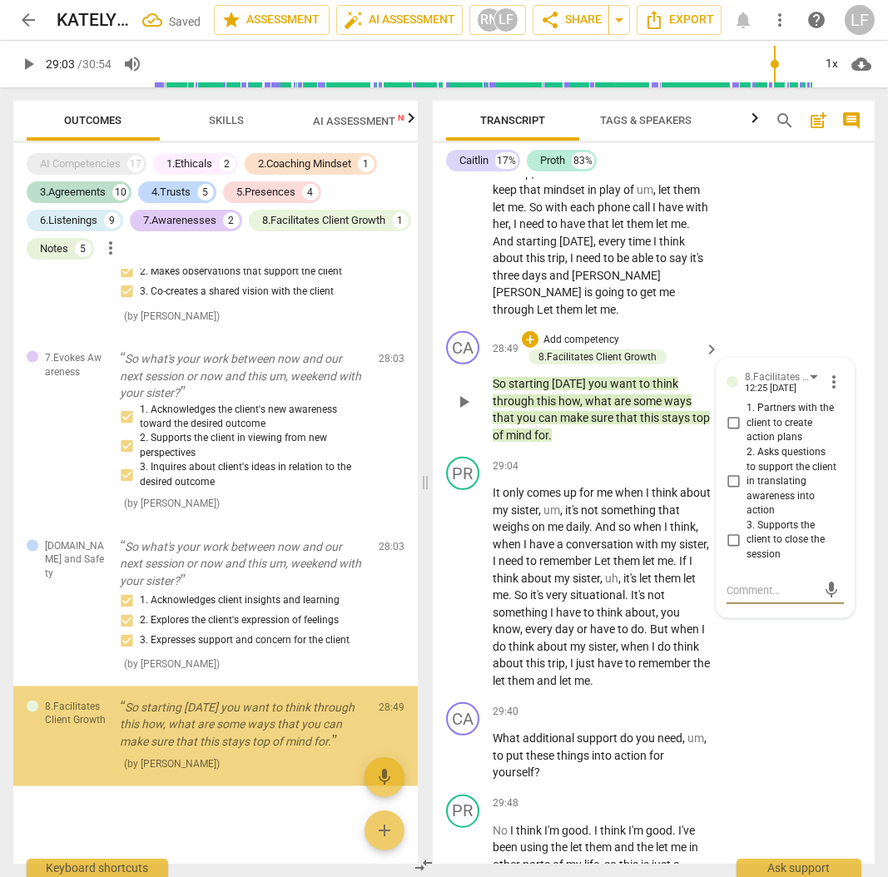
scroll to position [5210, 0]
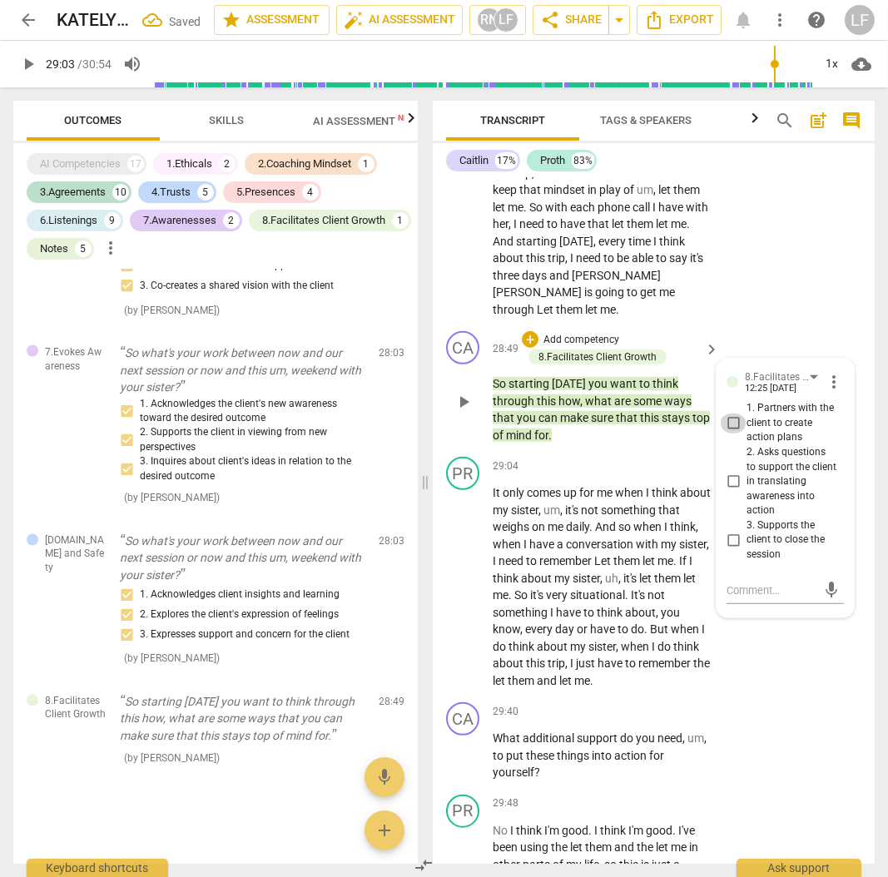
click at [730, 434] on input "1. Partners with the client to create action plans" at bounding box center [733, 424] width 27 height 20
click at [730, 492] on input "2. Asks questions to support the client in translating awareness into action" at bounding box center [733, 482] width 27 height 20
click at [734, 550] on input "3. Supports the client to close the session" at bounding box center [733, 540] width 27 height 20
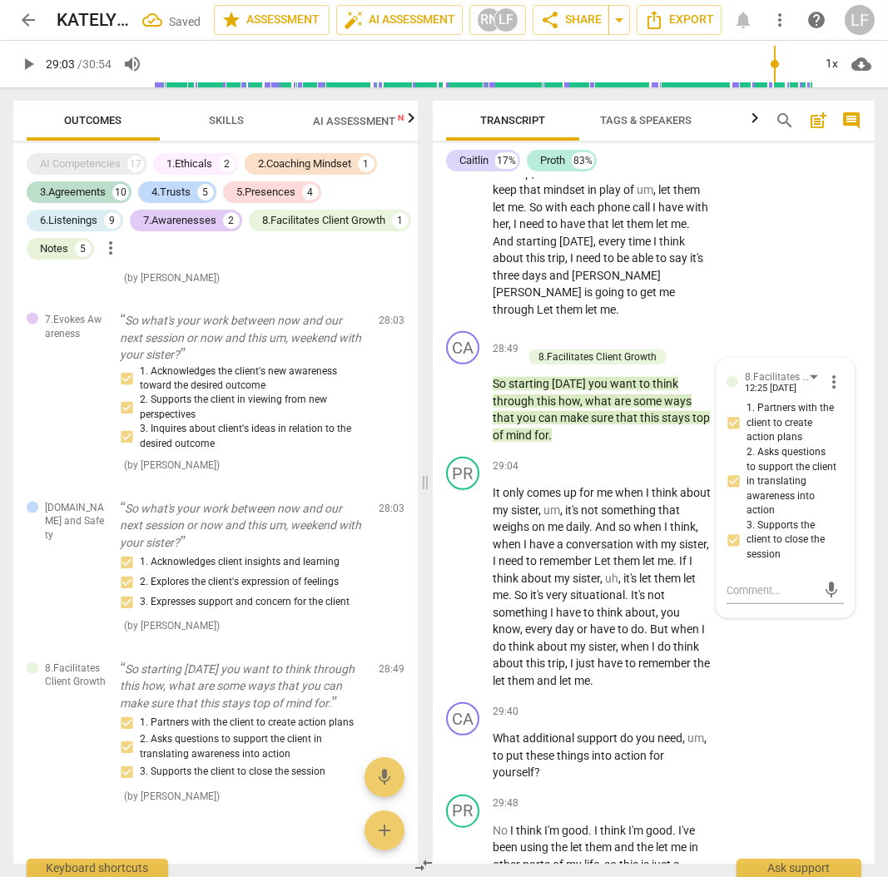
click at [19, 67] on span "play_arrow" at bounding box center [28, 64] width 20 height 20
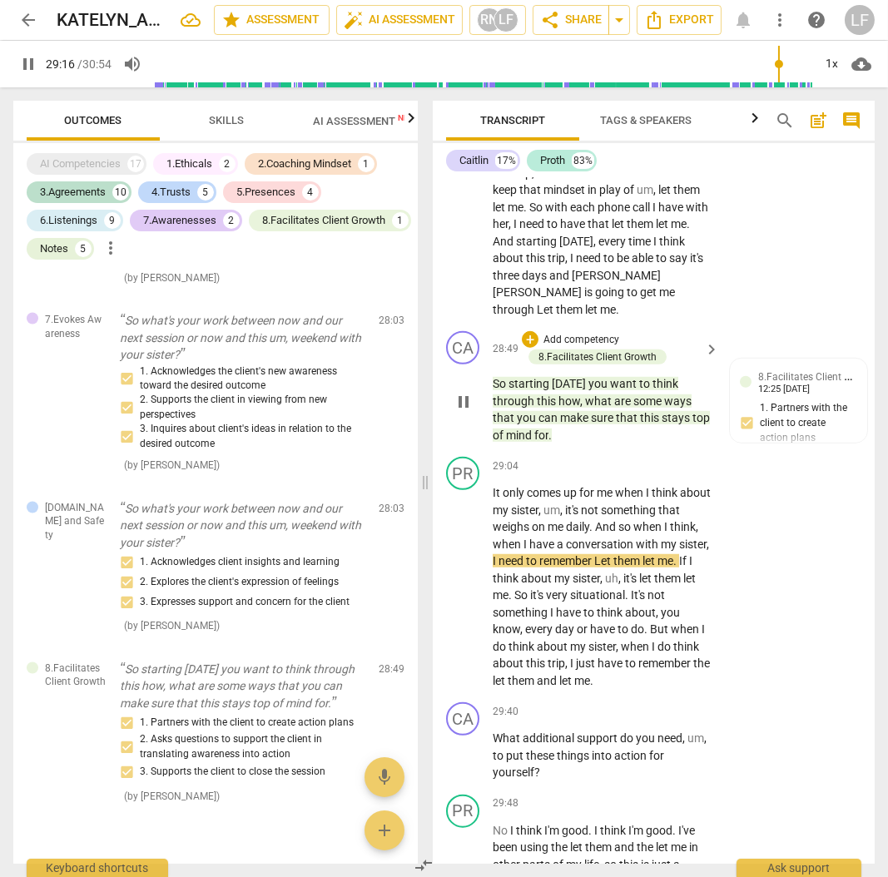
click at [605, 348] on p "Add competency" at bounding box center [581, 340] width 79 height 15
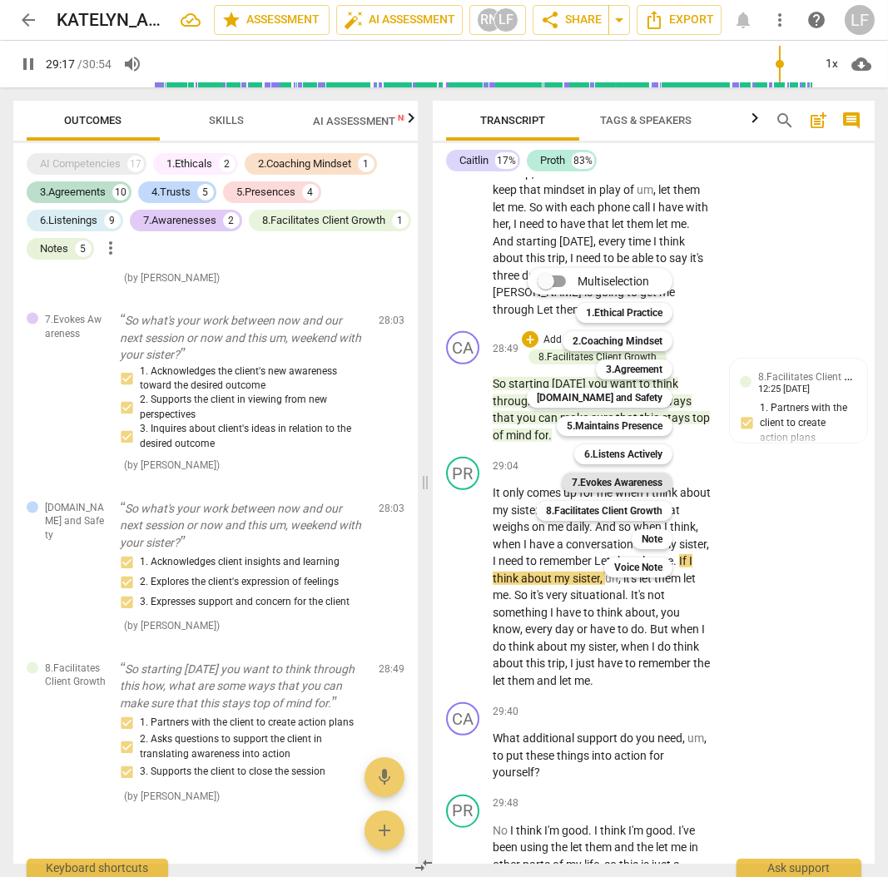
click at [641, 479] on b "7.Evokes Awareness" at bounding box center [617, 483] width 91 height 20
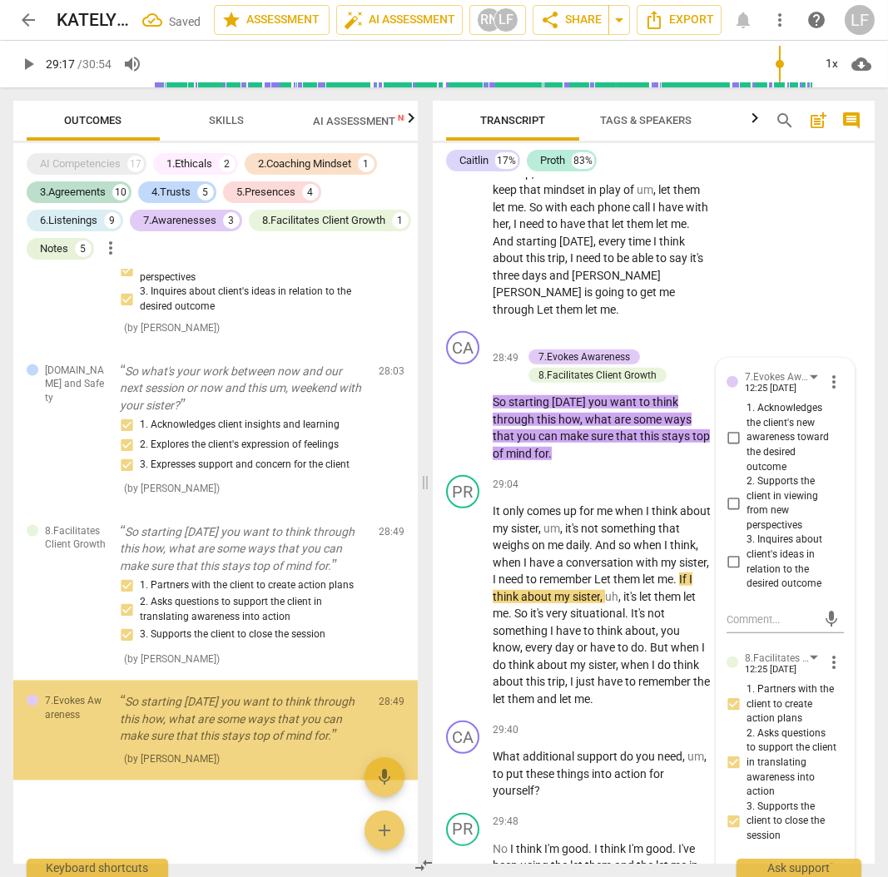
scroll to position [5380, 0]
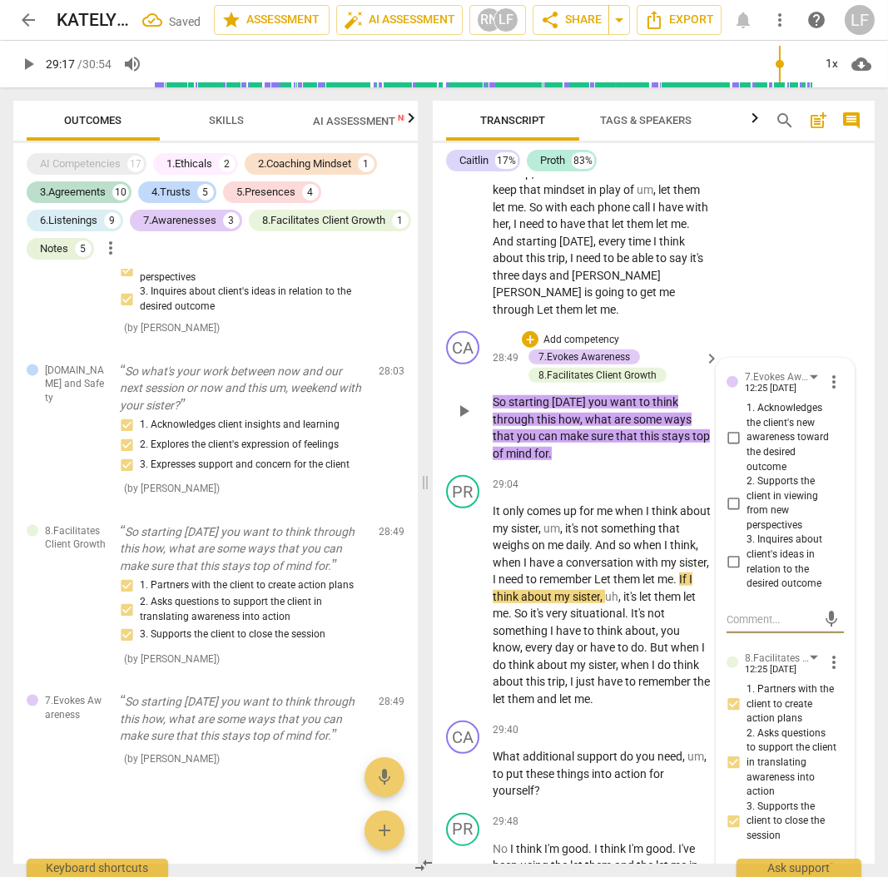
click at [733, 448] on input "1. Acknowledges the client's new awareness toward the desired outcome" at bounding box center [733, 438] width 27 height 20
drag, startPoint x: 733, startPoint y: 592, endPoint x: 734, endPoint y: 635, distance: 43.3
click at [733, 514] on input "2. Supports the client in viewing from new perspectives" at bounding box center [733, 504] width 27 height 20
click at [730, 573] on input "3. Inquires about client's ideas in relation to the desired outcome" at bounding box center [733, 563] width 27 height 20
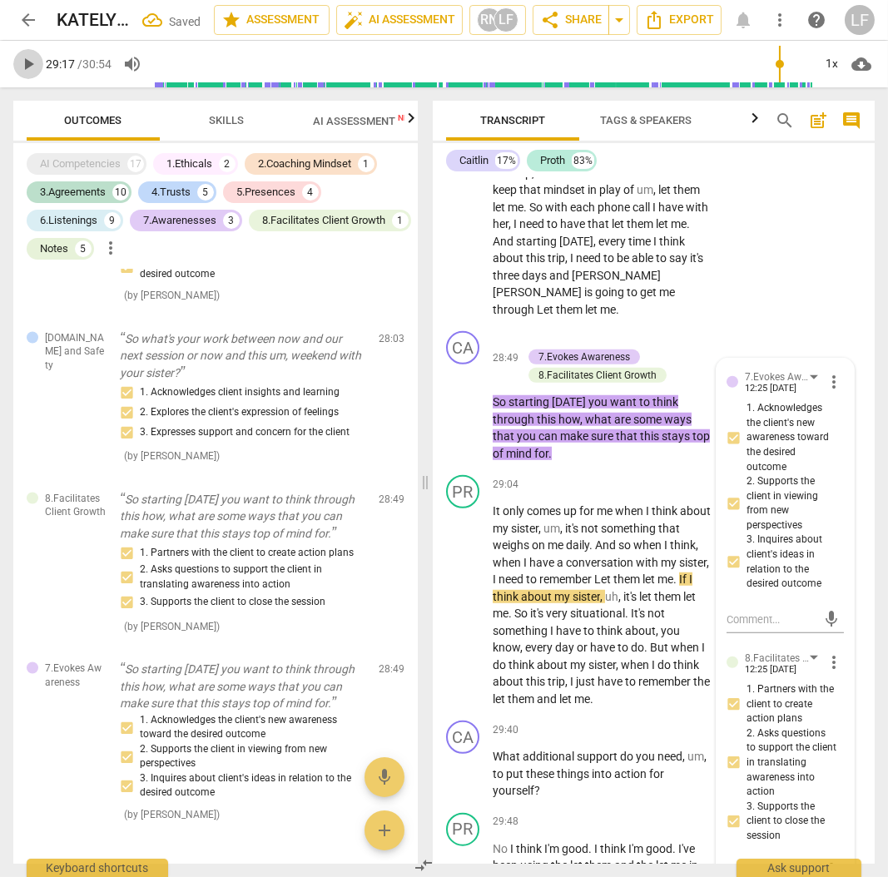
click at [29, 72] on span "play_arrow" at bounding box center [28, 64] width 20 height 20
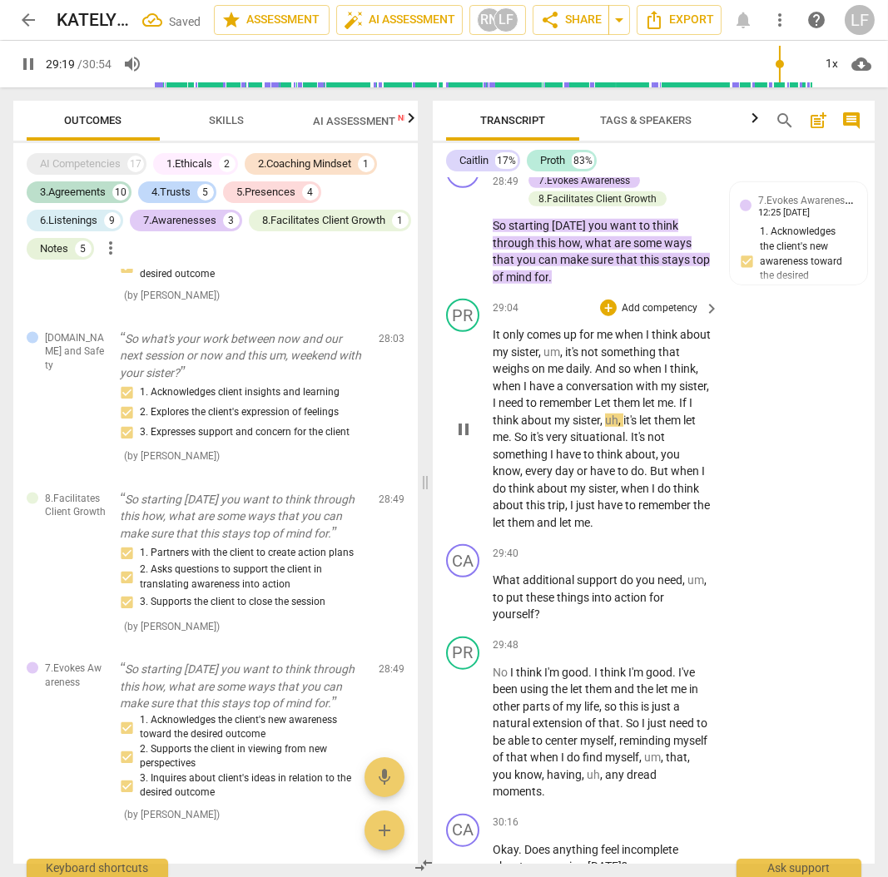
scroll to position [13167, 0]
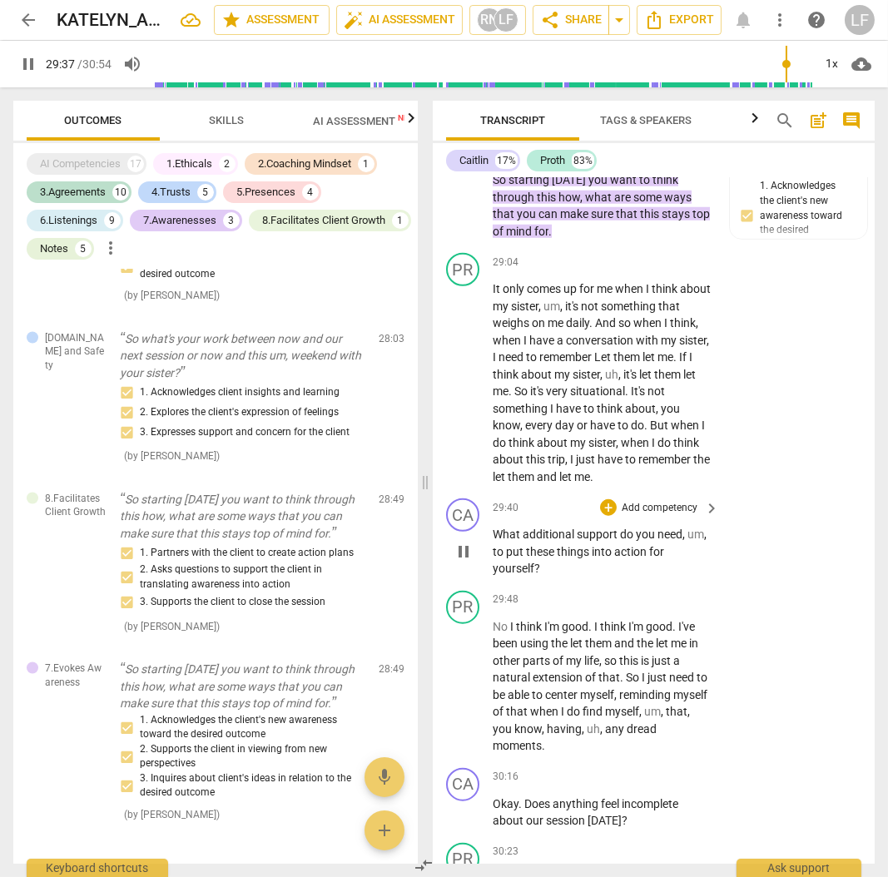
click at [658, 516] on p "Add competency" at bounding box center [659, 508] width 79 height 15
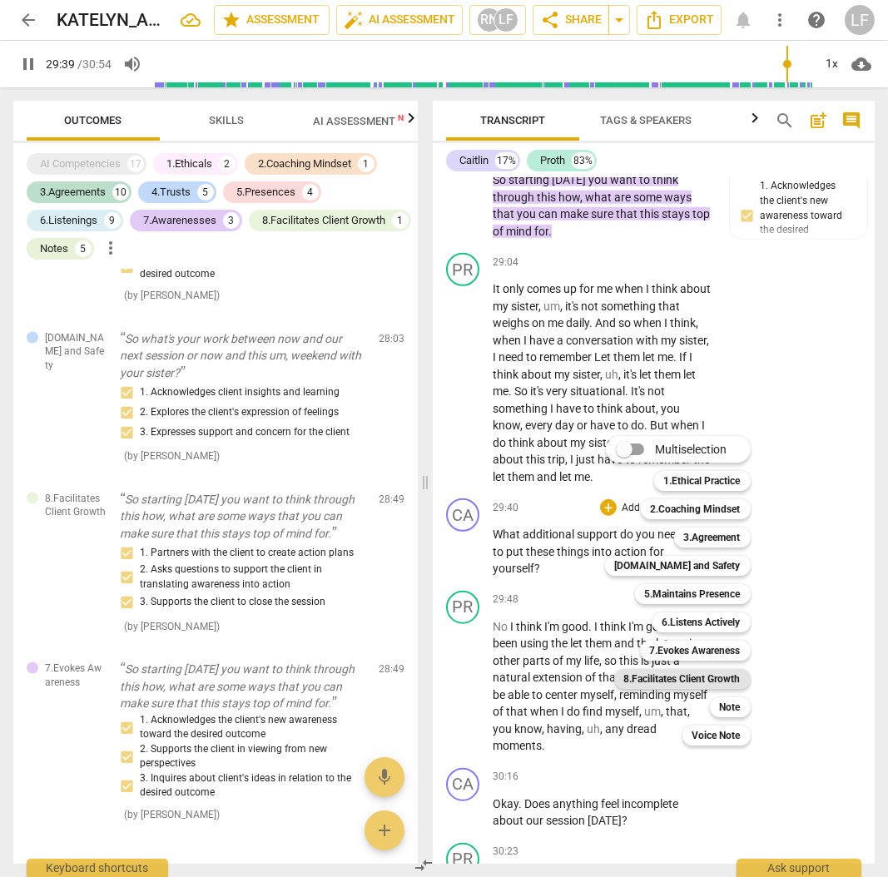
click at [695, 680] on b "8.Facilitates Client Growth" at bounding box center [682, 679] width 117 height 20
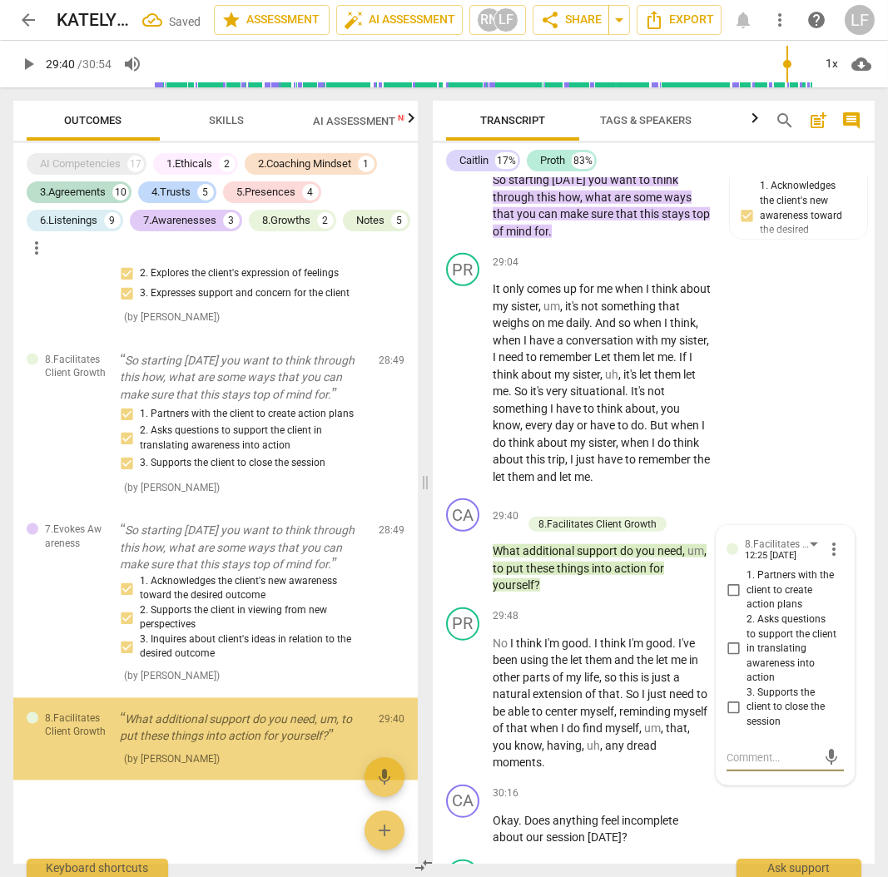
scroll to position [5551, 0]
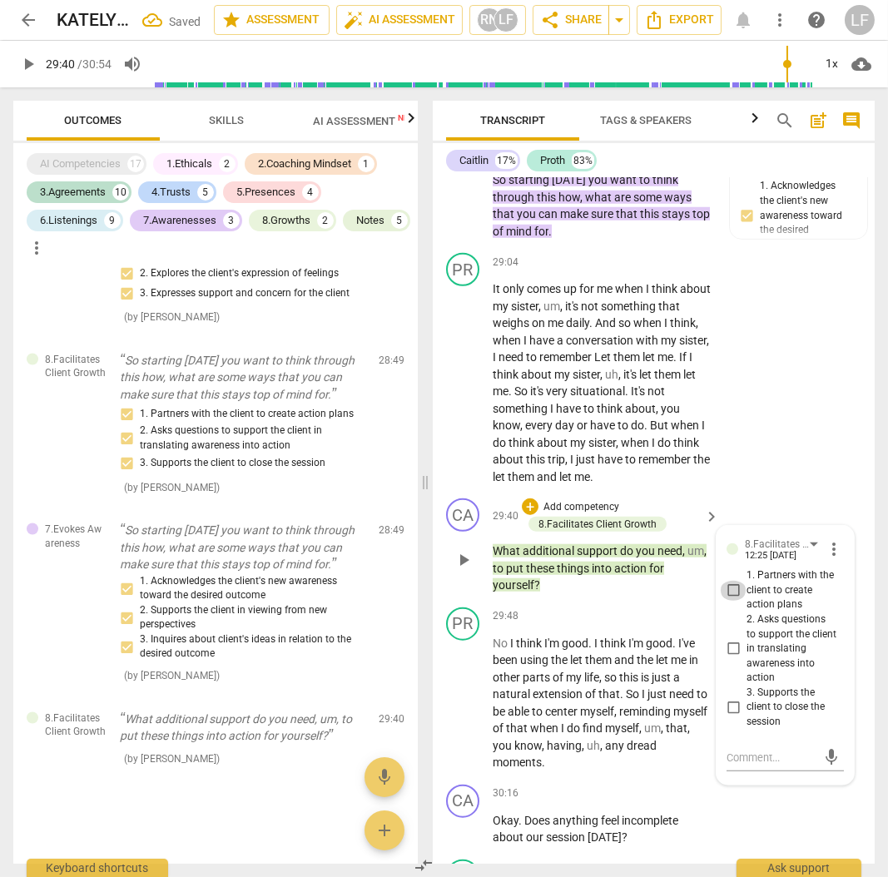
drag, startPoint x: 737, startPoint y: 672, endPoint x: 768, endPoint y: 677, distance: 31.2
click at [737, 601] on input "1. Partners with the client to create action plans" at bounding box center [733, 591] width 27 height 20
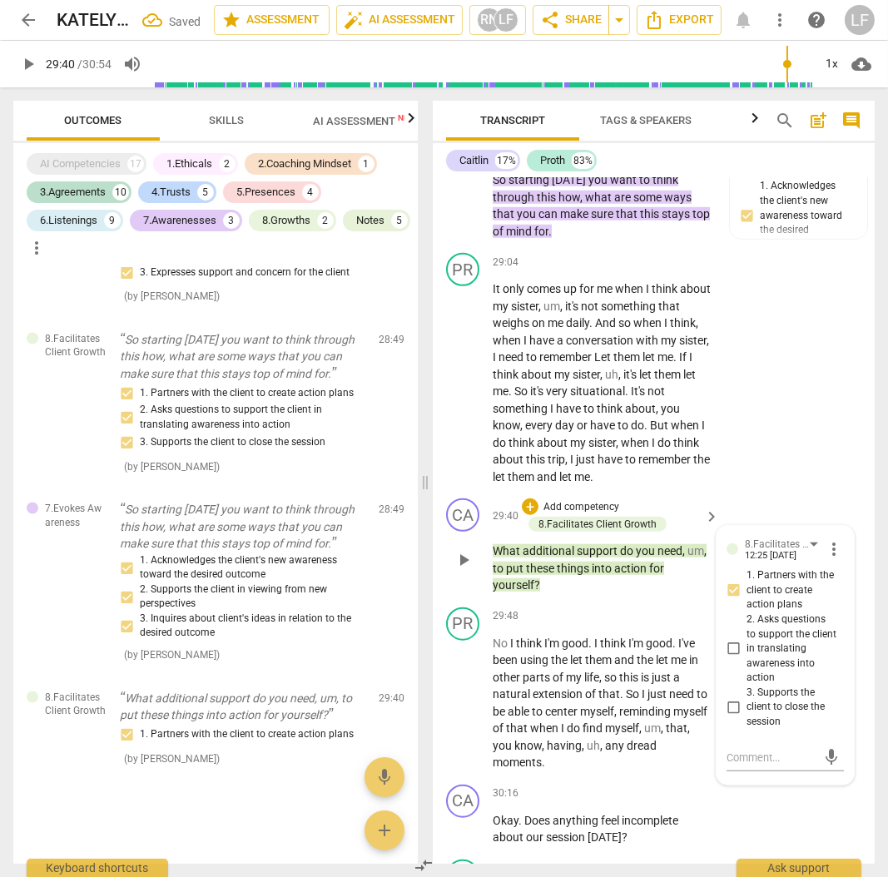
click at [734, 659] on input "2. Asks questions to support the client in translating awareness into action" at bounding box center [733, 649] width 27 height 20
click at [734, 718] on input "3. Supports the client to close the session" at bounding box center [733, 708] width 27 height 20
click at [29, 70] on span "play_arrow" at bounding box center [28, 64] width 20 height 20
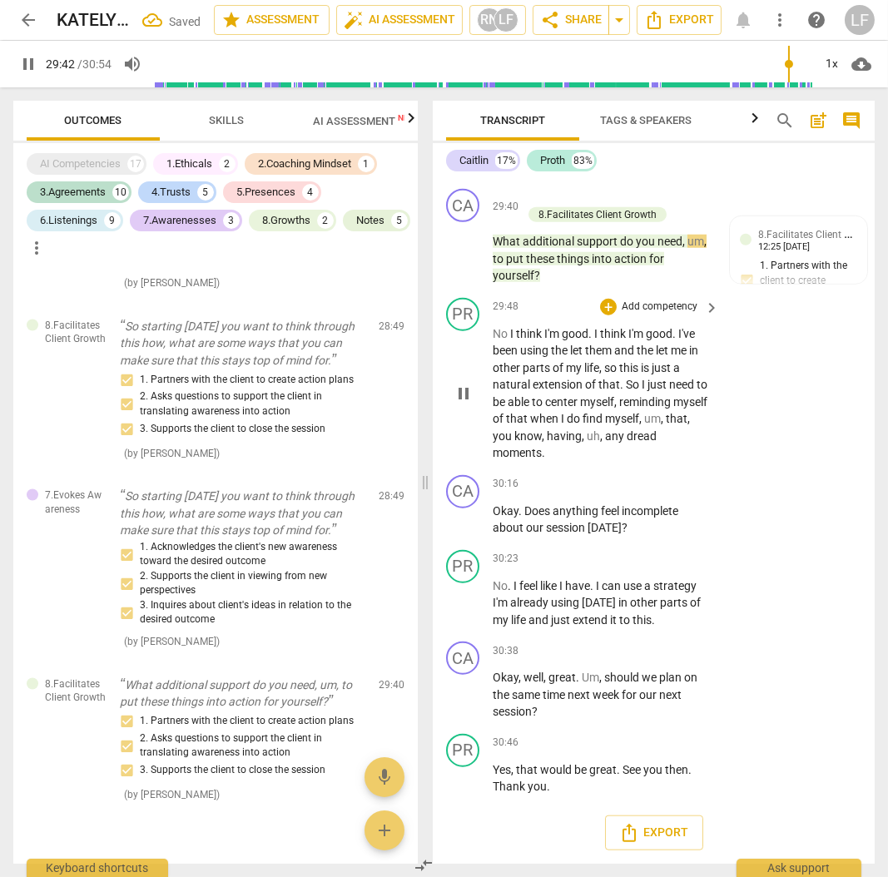
scroll to position [13555, 0]
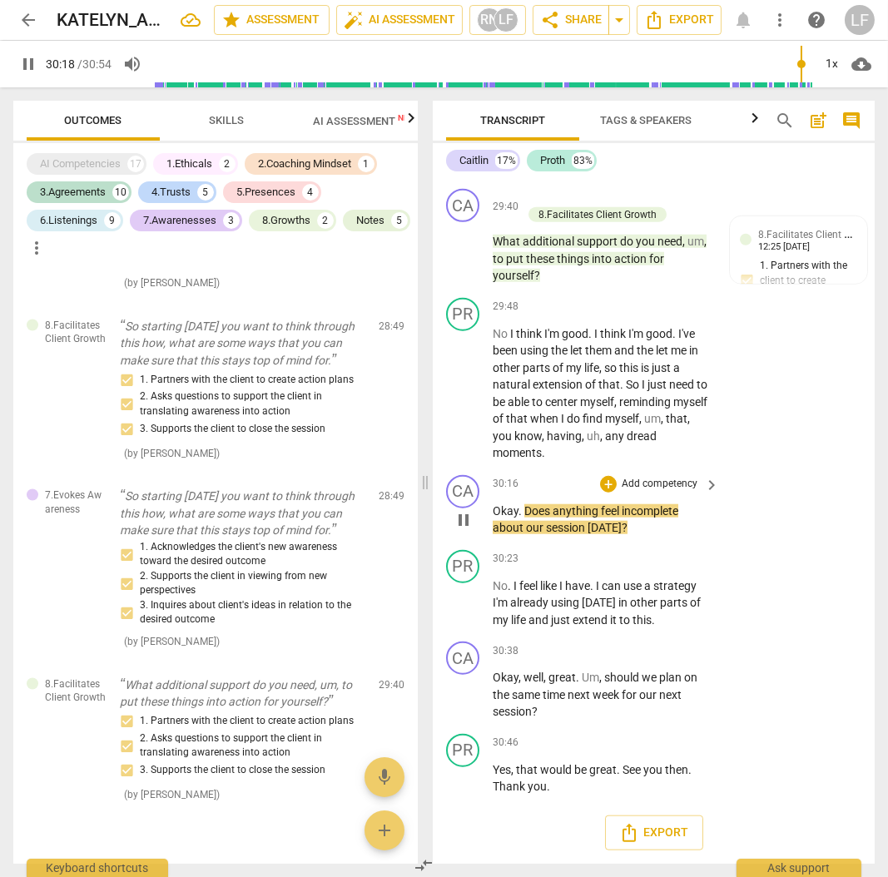
click at [653, 486] on p "Add competency" at bounding box center [659, 484] width 79 height 15
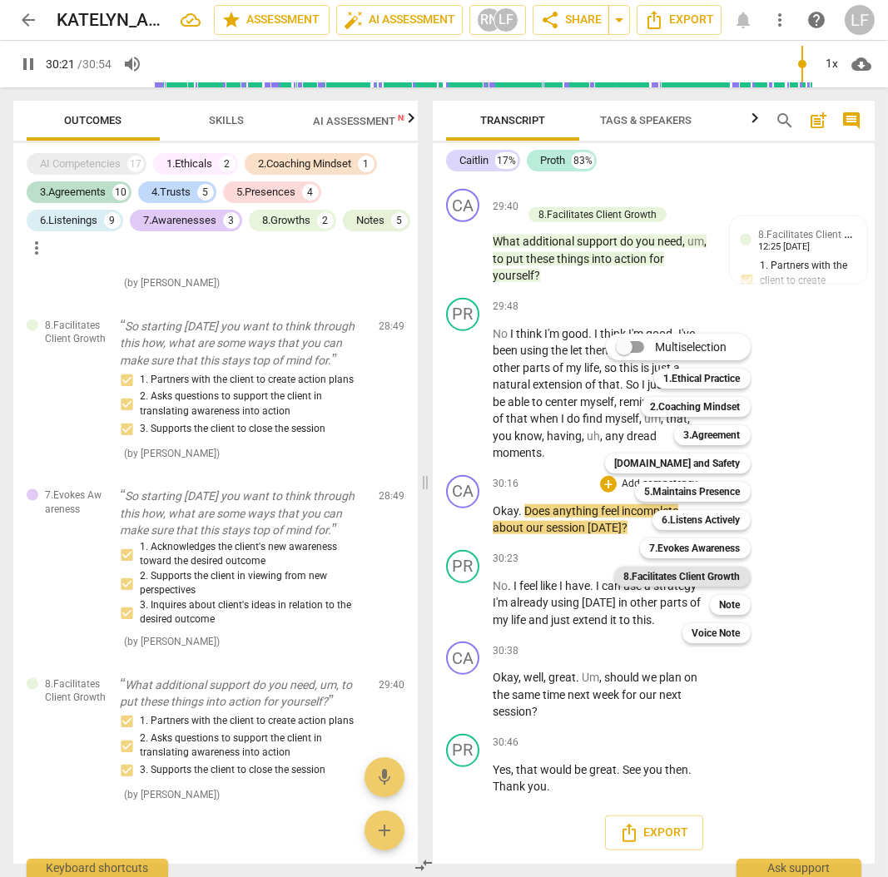
click at [697, 575] on b "8.Facilitates Client Growth" at bounding box center [682, 577] width 117 height 20
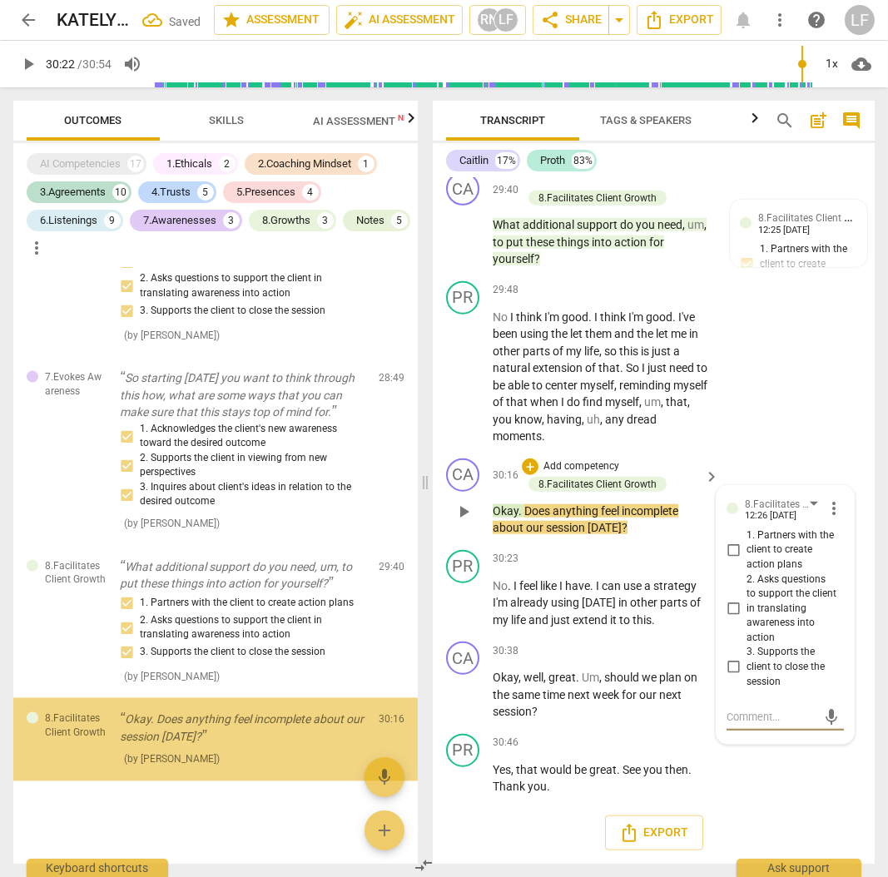
scroll to position [5705, 0]
click at [737, 678] on input "3. Supports the client to close the session" at bounding box center [733, 668] width 27 height 20
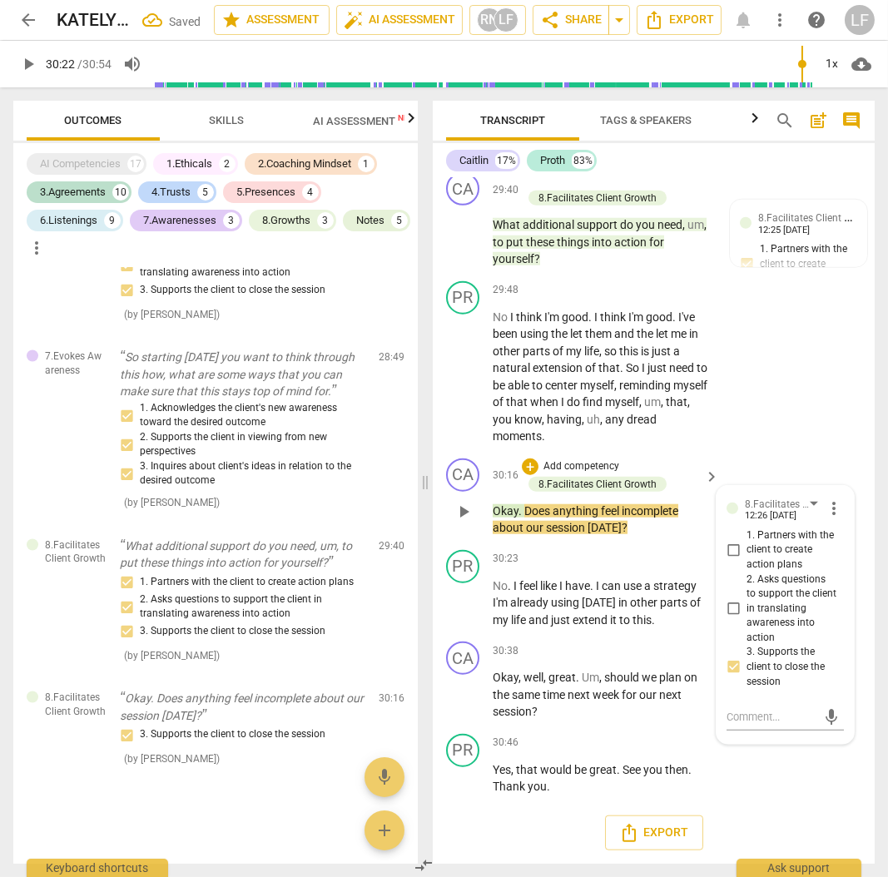
click at [462, 522] on span "play_arrow" at bounding box center [464, 512] width 20 height 20
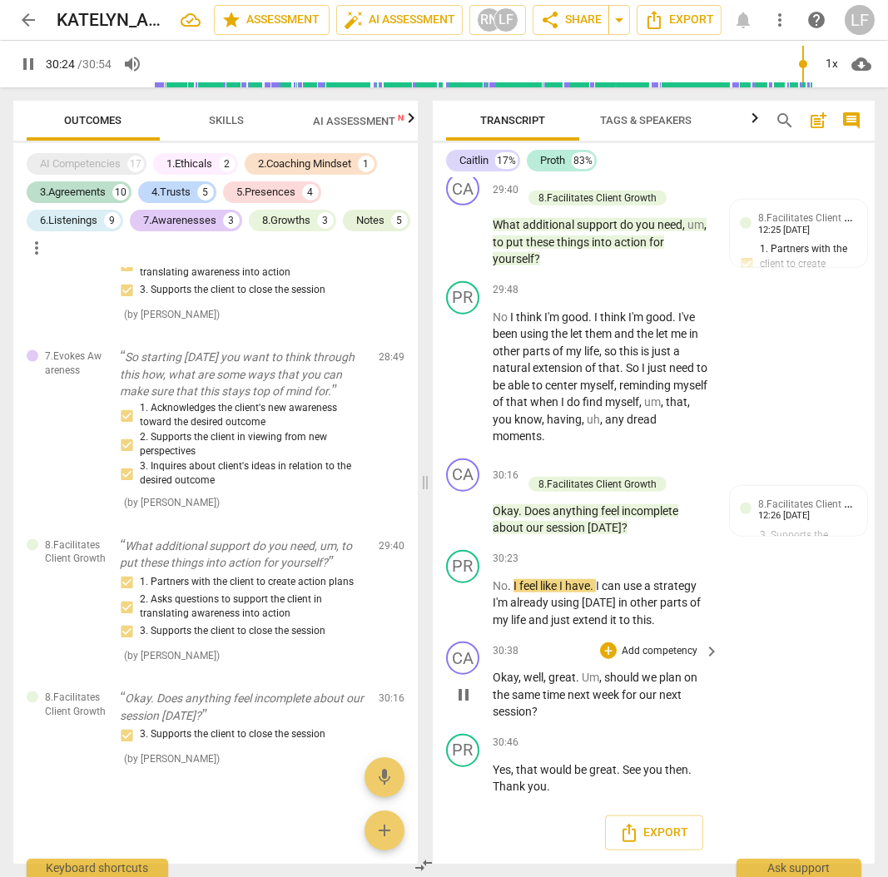
scroll to position [13575, 0]
click at [579, 467] on p "Add competency" at bounding box center [581, 467] width 79 height 15
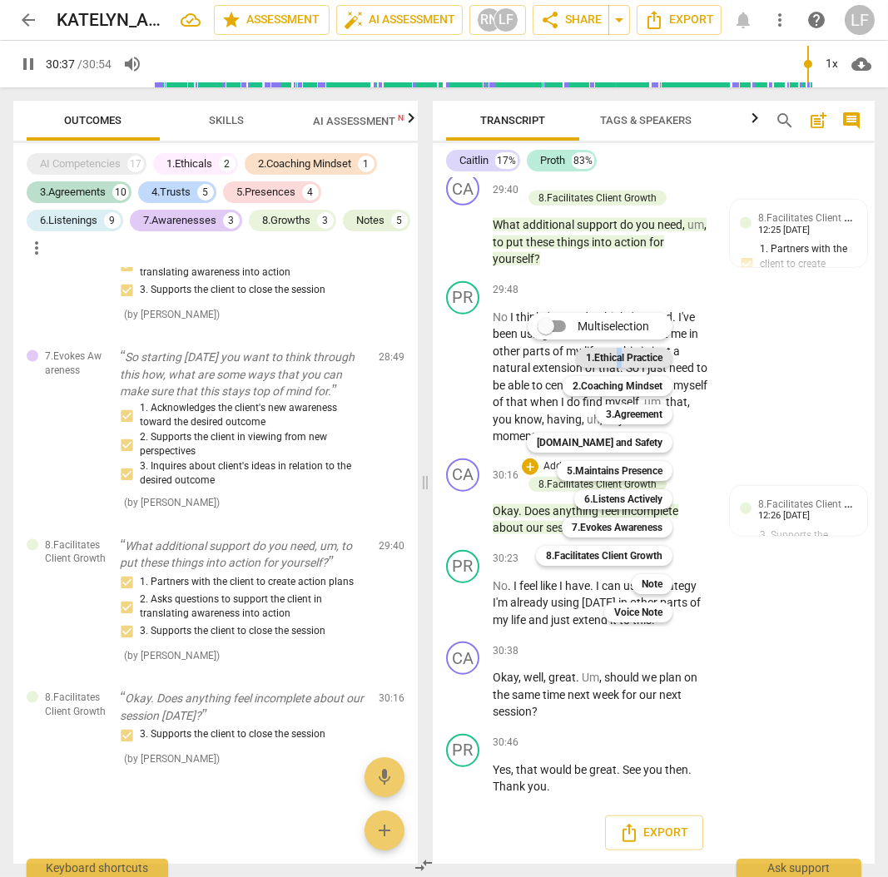
click at [618, 353] on b "1.Ethical Practice" at bounding box center [624, 358] width 77 height 20
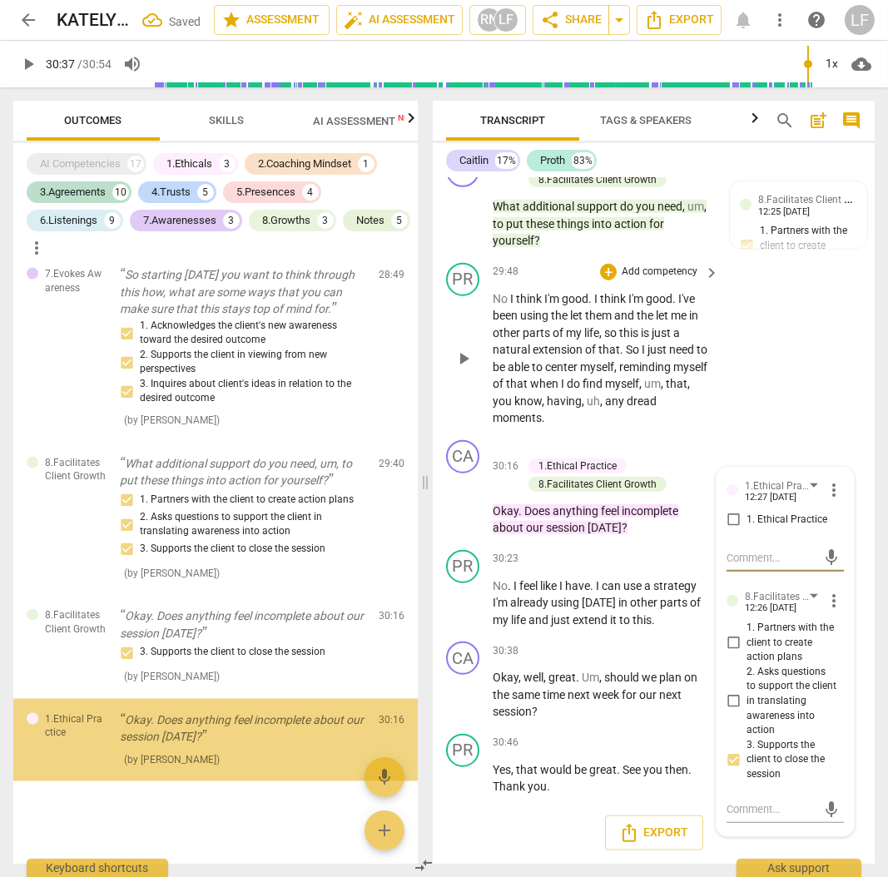
scroll to position [5808, 0]
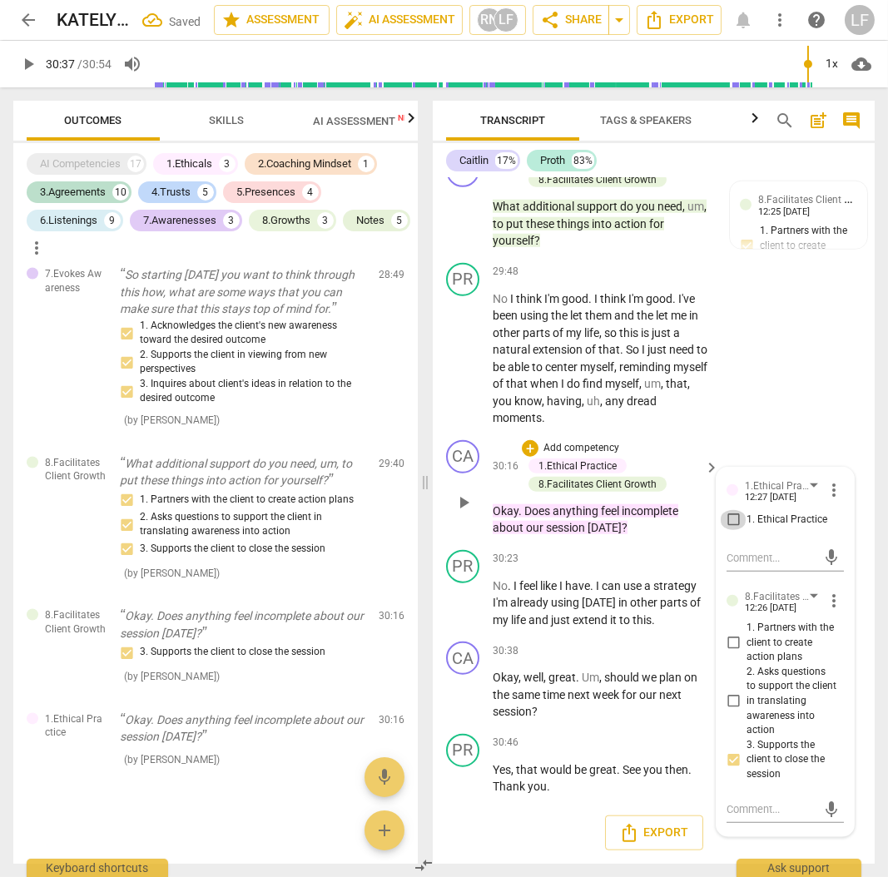
click at [733, 530] on input "1. Ethical Practice" at bounding box center [733, 520] width 27 height 20
drag, startPoint x: 330, startPoint y: 165, endPoint x: 668, endPoint y: 269, distance: 352.8
click at [330, 165] on div "2.Coaching Mindset" at bounding box center [304, 164] width 93 height 17
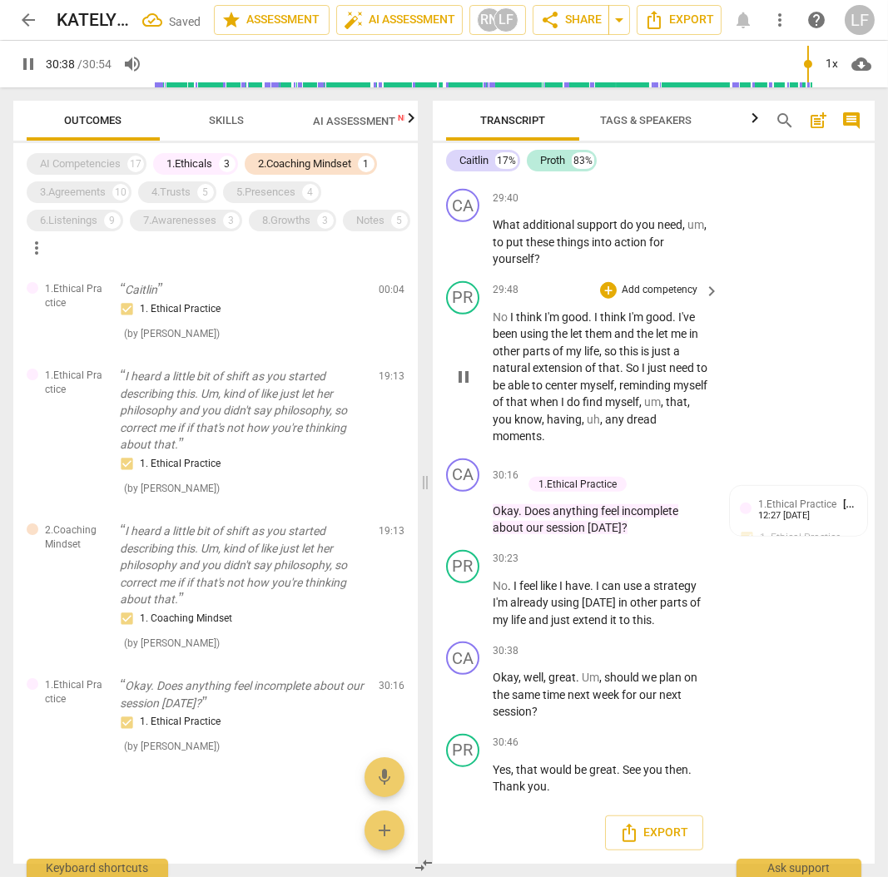
scroll to position [13079, 0]
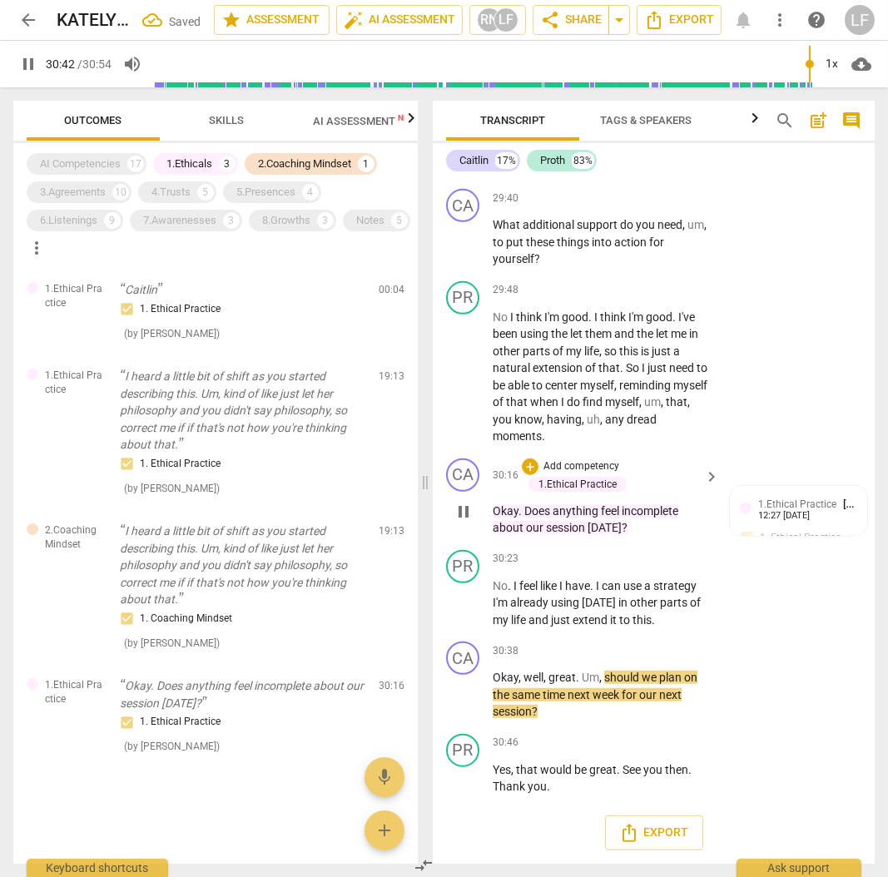
click at [606, 466] on p "Add competency" at bounding box center [581, 467] width 79 height 15
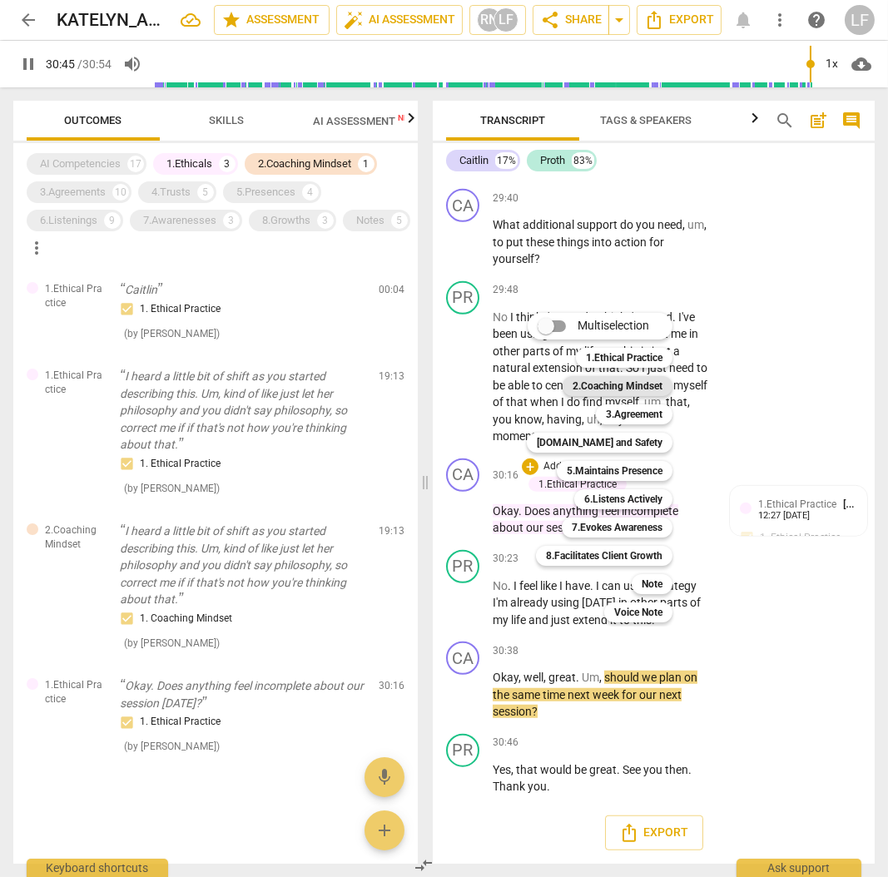
click at [628, 384] on b "2.Coaching Mindset" at bounding box center [618, 386] width 90 height 20
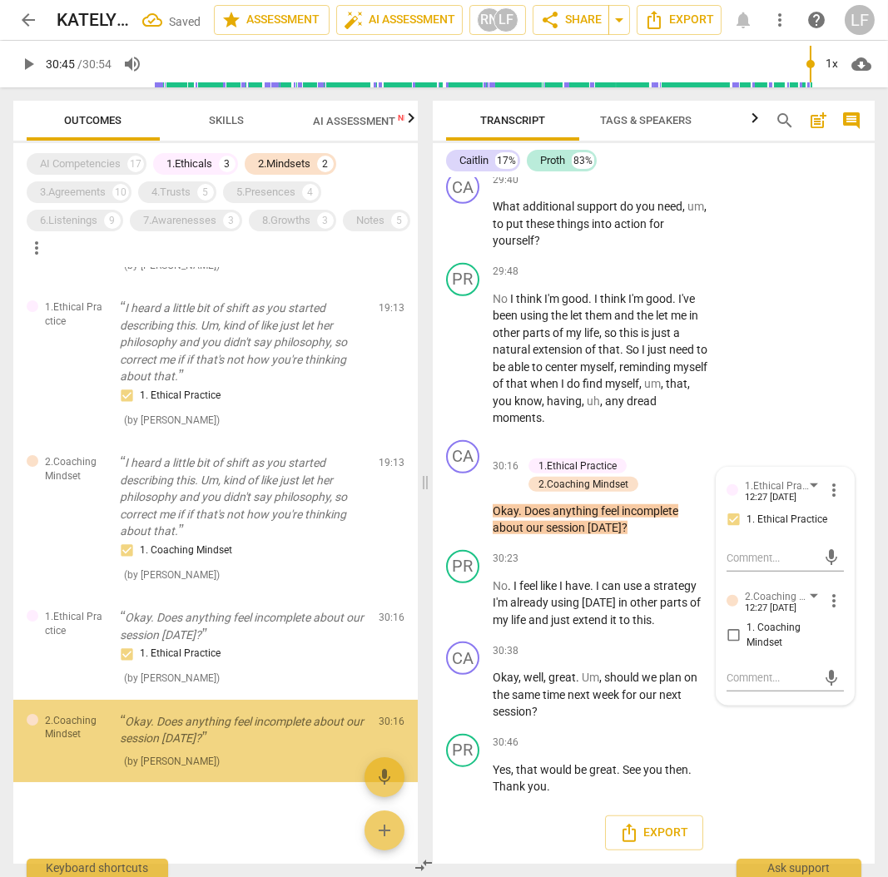
scroll to position [71, 0]
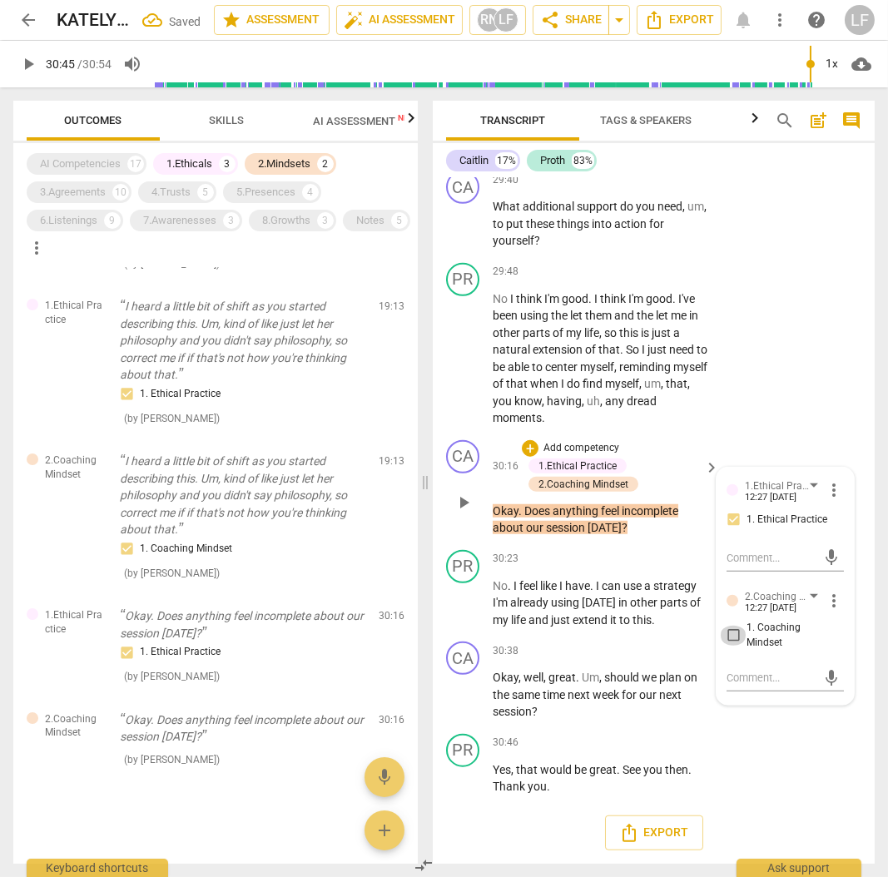
click at [733, 638] on input "1. Coaching Mindset" at bounding box center [733, 636] width 27 height 20
click at [21, 59] on span "play_arrow" at bounding box center [28, 64] width 20 height 20
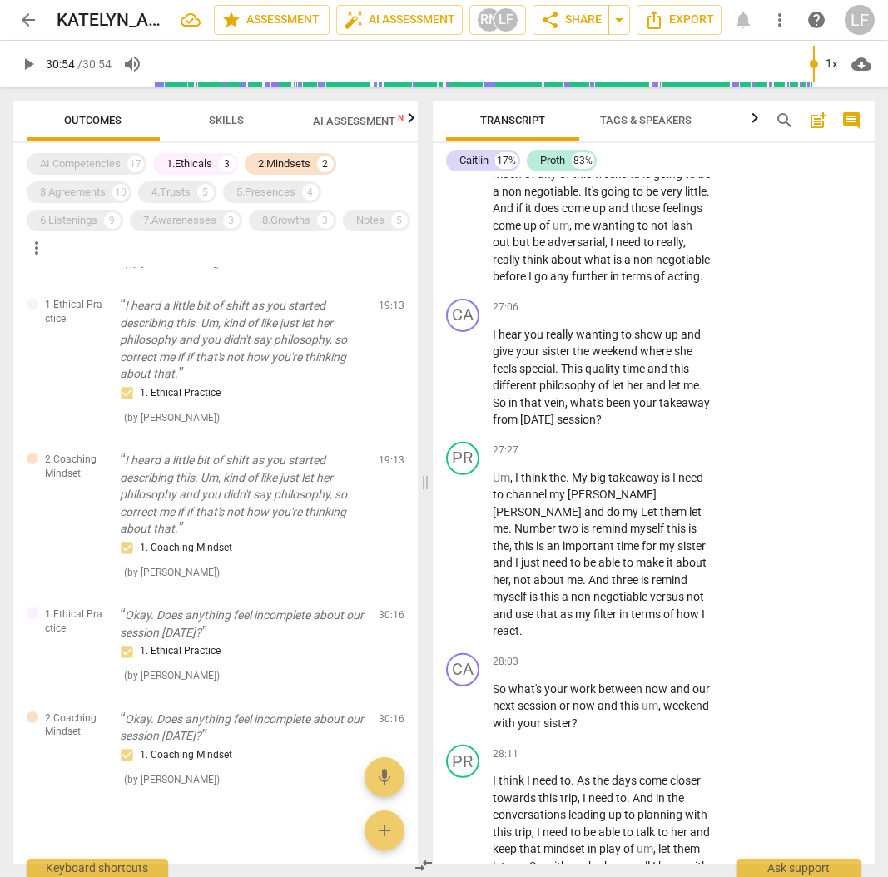
scroll to position [11819, 0]
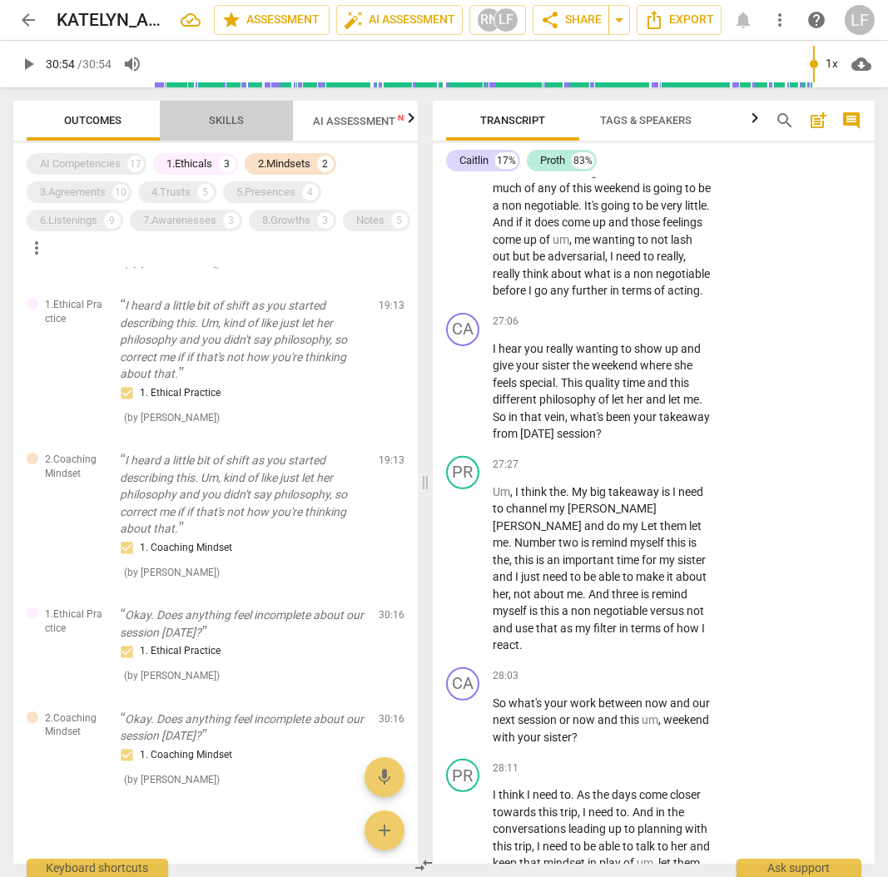
click at [231, 119] on span "Skills" at bounding box center [226, 120] width 35 height 12
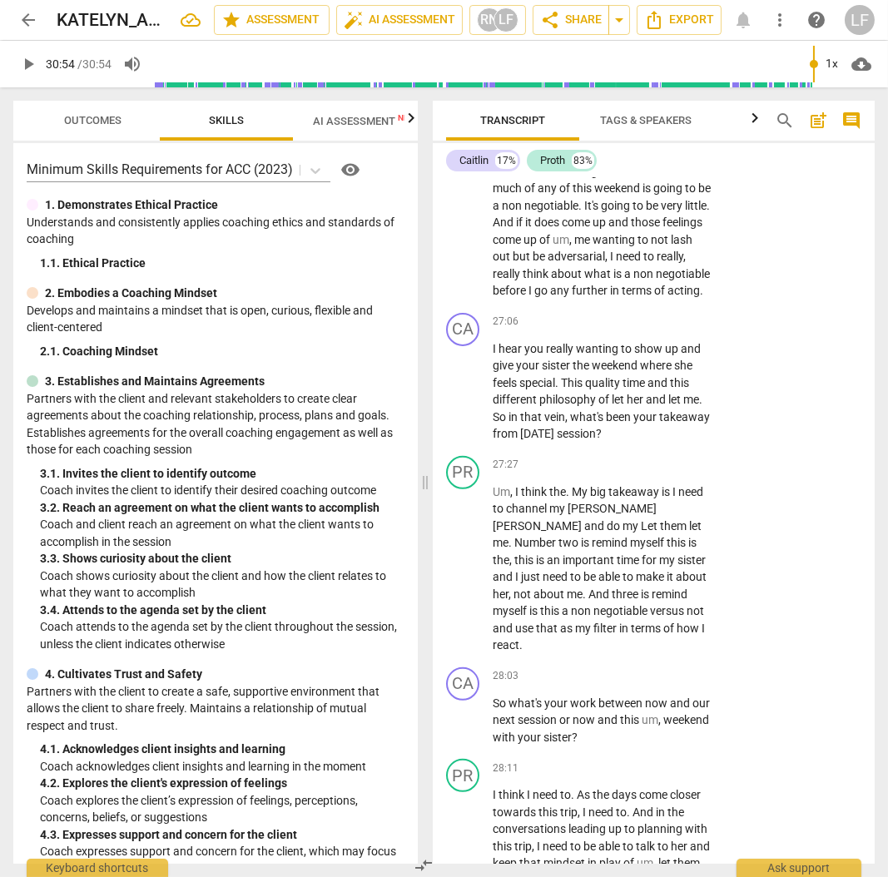
click at [75, 120] on span "Outcomes" at bounding box center [93, 120] width 57 height 12
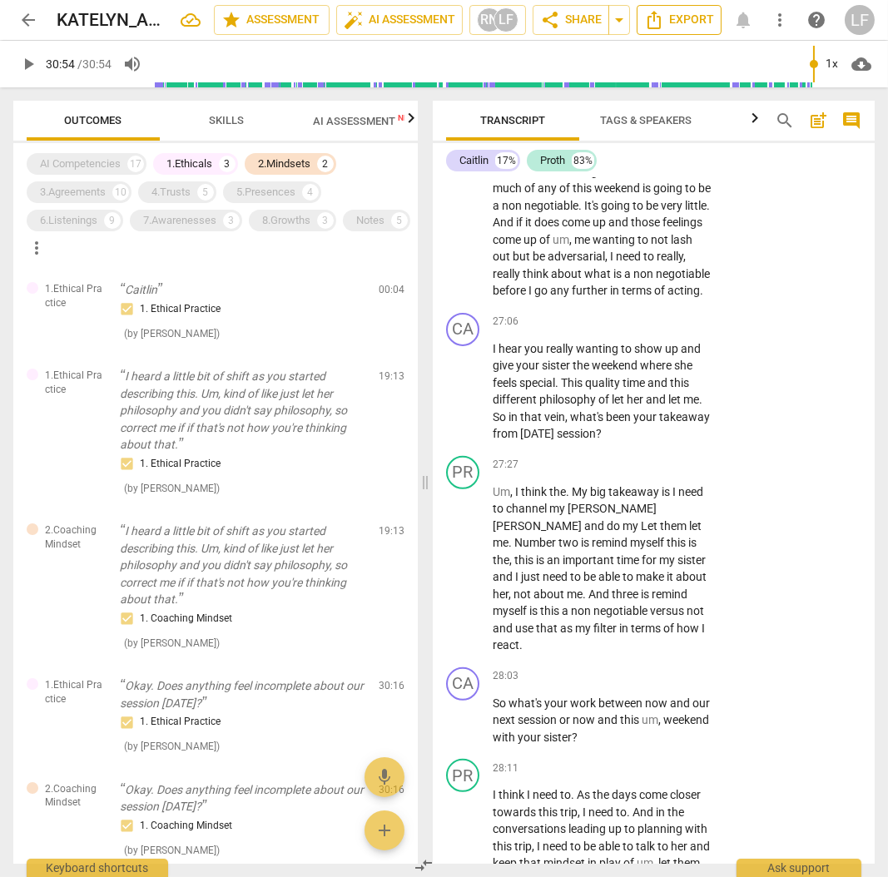
click at [663, 18] on icon "Export" at bounding box center [654, 20] width 20 height 20
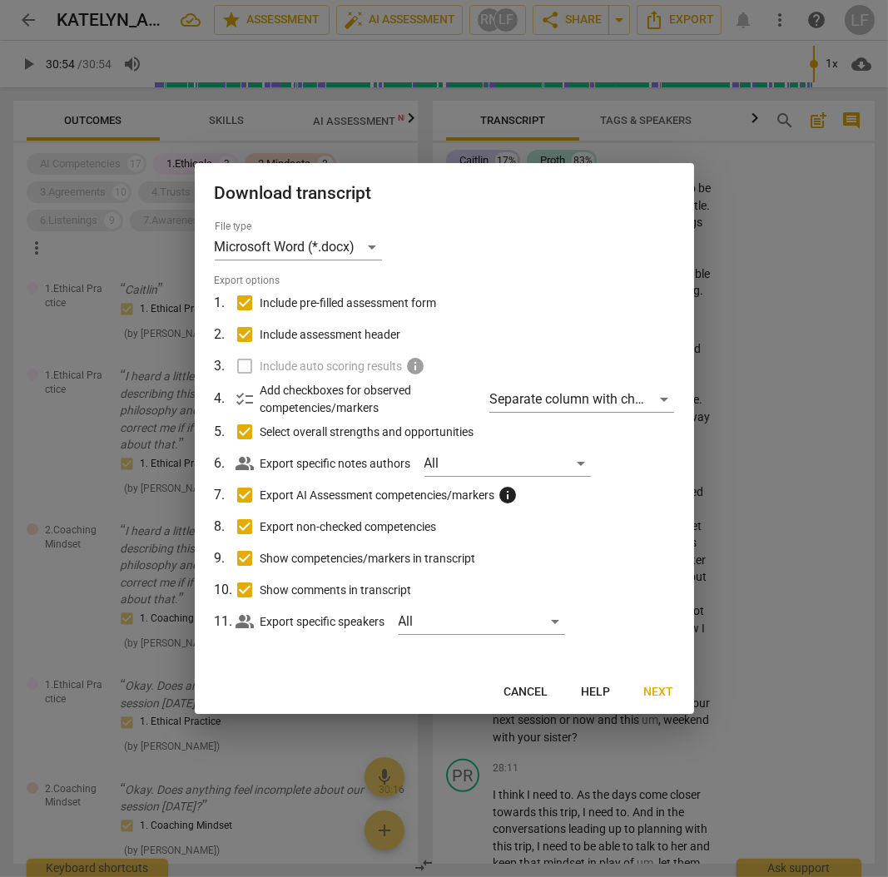
click at [243, 371] on label "Include auto scoring results info" at bounding box center [443, 366] width 436 height 32
click at [416, 366] on span "info" at bounding box center [416, 366] width 20 height 20
click at [420, 368] on span "info" at bounding box center [416, 366] width 20 height 20
click at [239, 362] on label "Include auto scoring results info" at bounding box center [443, 366] width 436 height 32
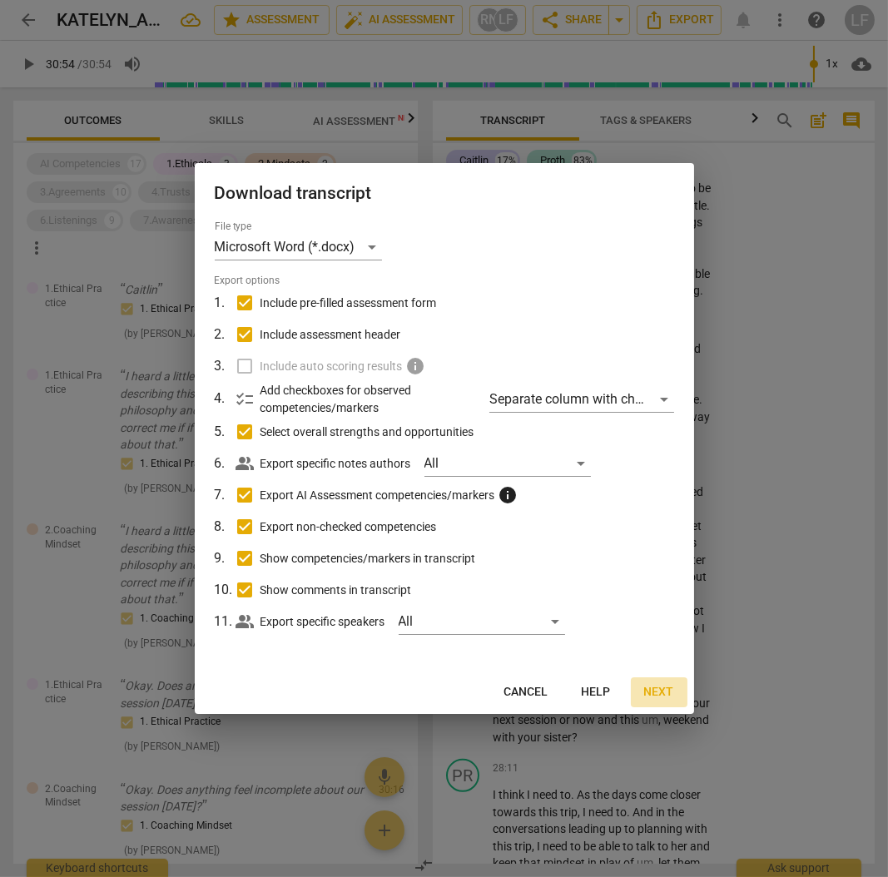
click at [653, 693] on span "Next" at bounding box center [659, 692] width 30 height 17
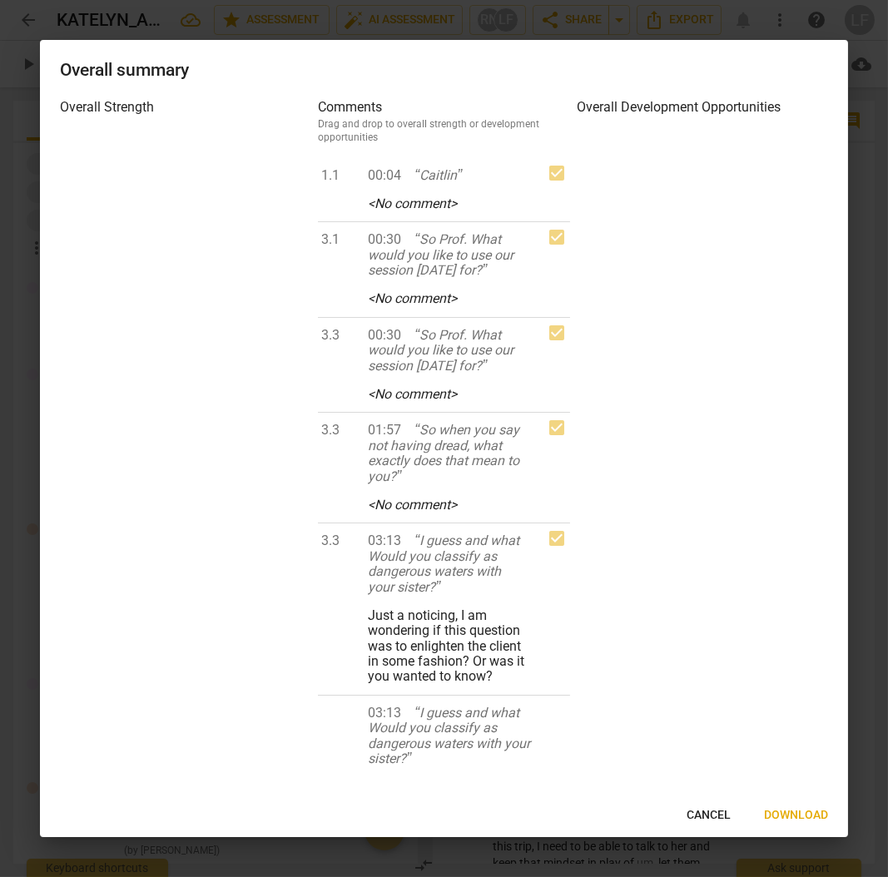
click at [784, 815] on span "Download" at bounding box center [796, 815] width 64 height 17
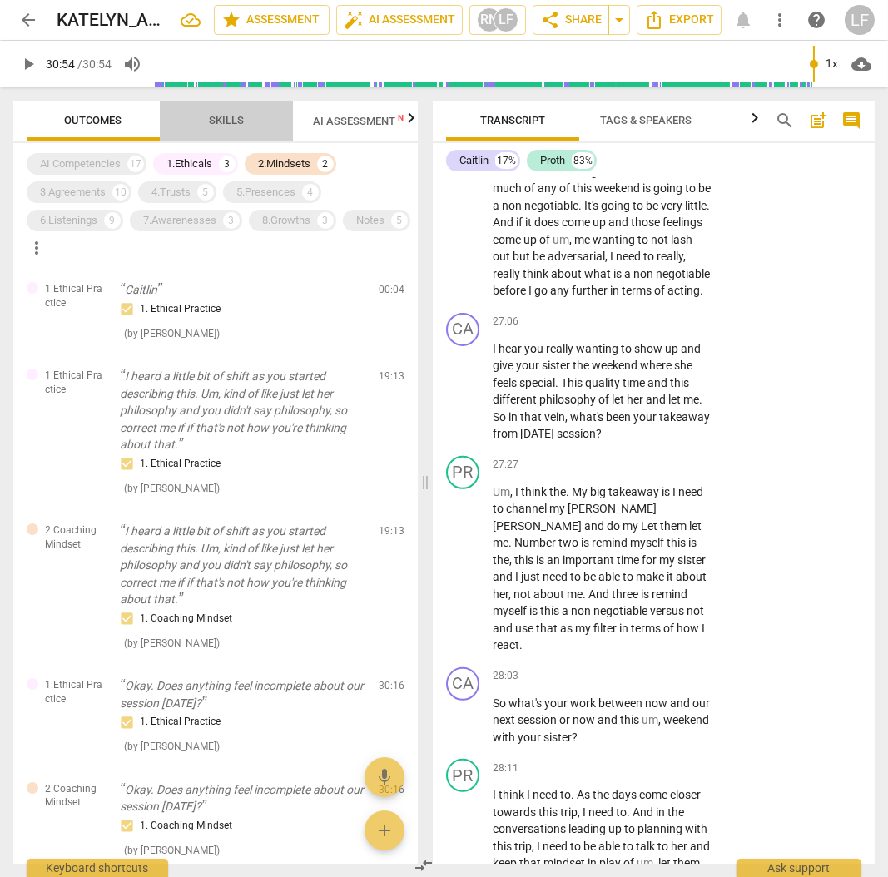
click at [229, 127] on span "Skills" at bounding box center [226, 121] width 75 height 22
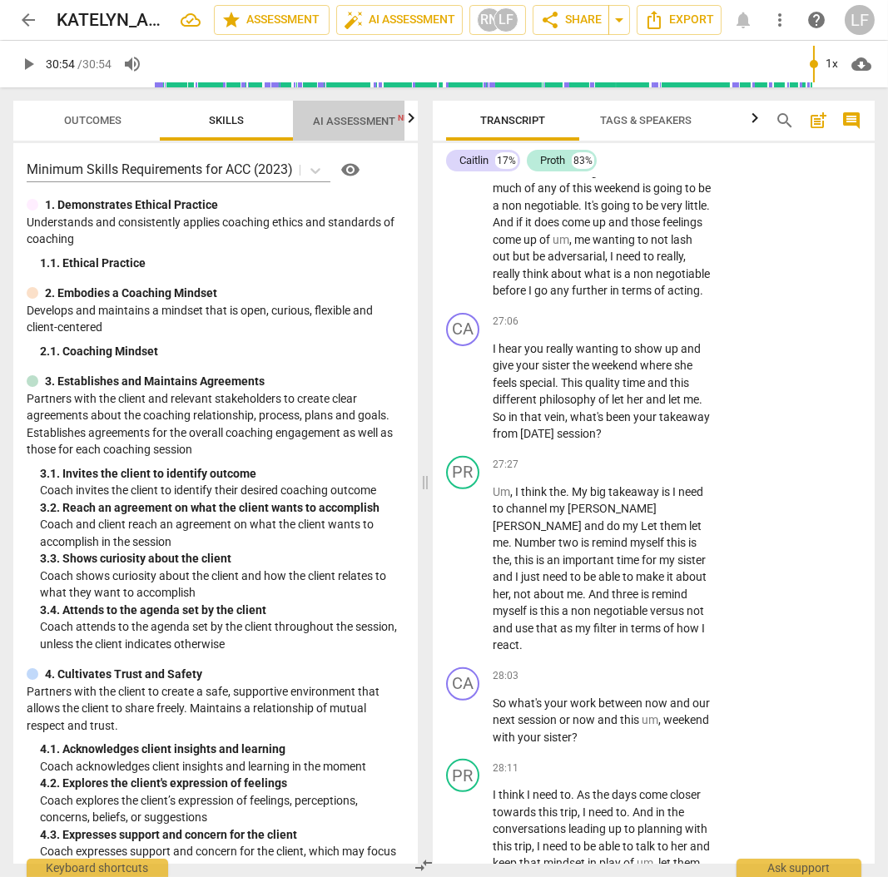
click at [352, 120] on span "AI Assessment New" at bounding box center [364, 121] width 103 height 12
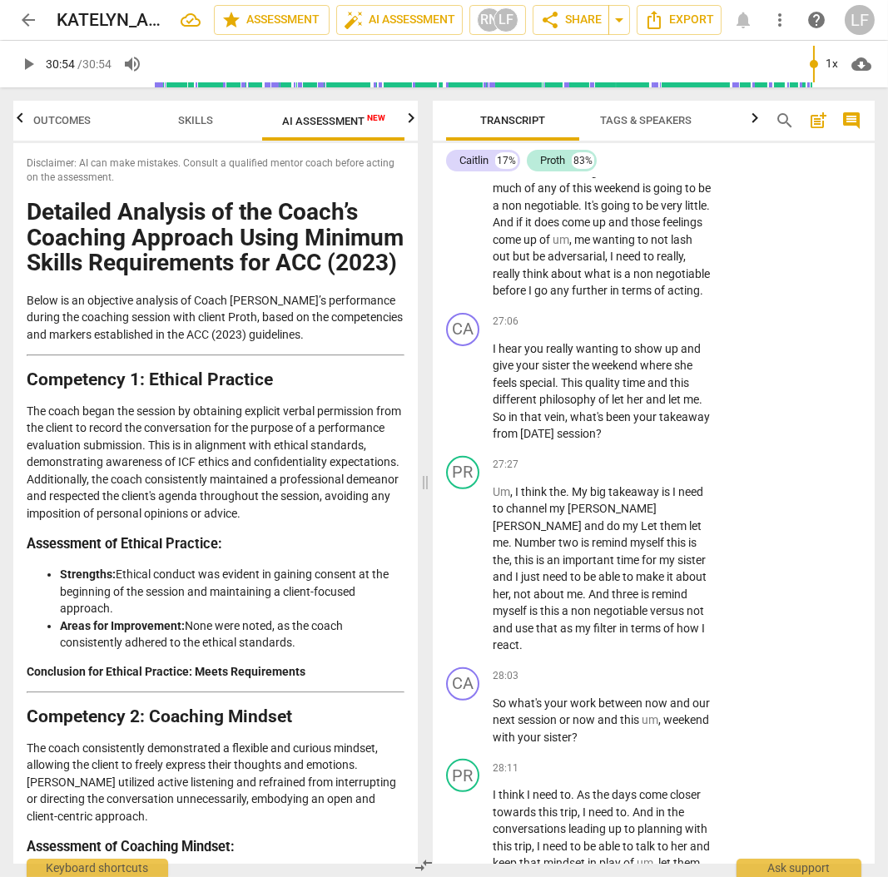
scroll to position [55, 0]
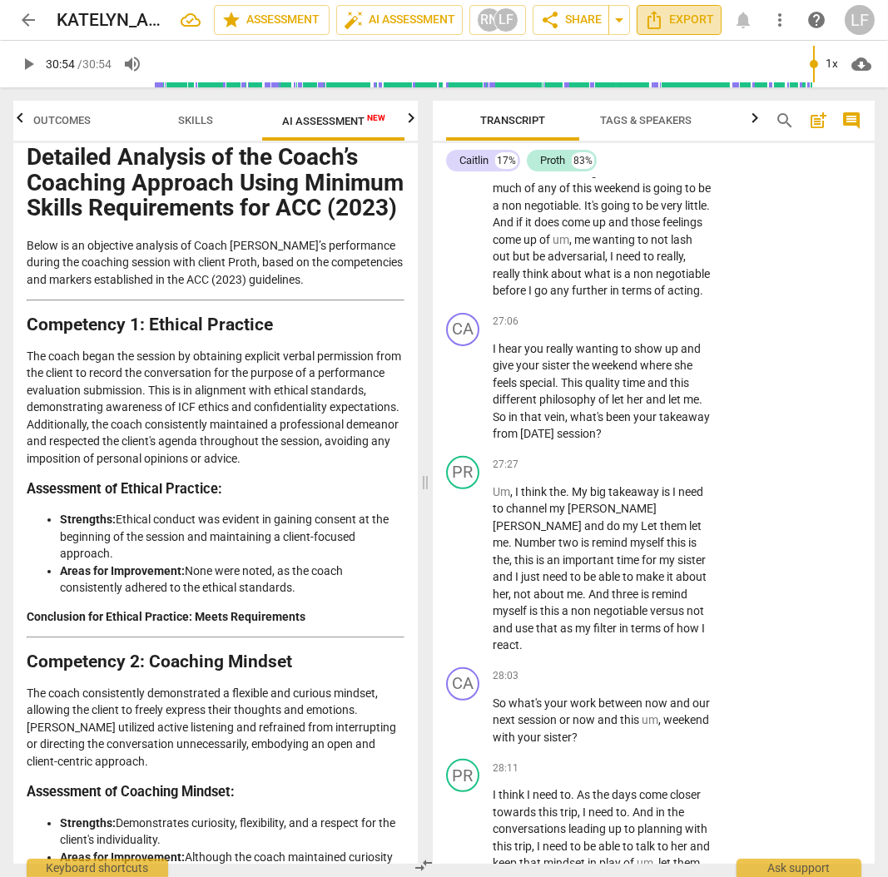
click at [678, 22] on span "Export" at bounding box center [679, 20] width 70 height 20
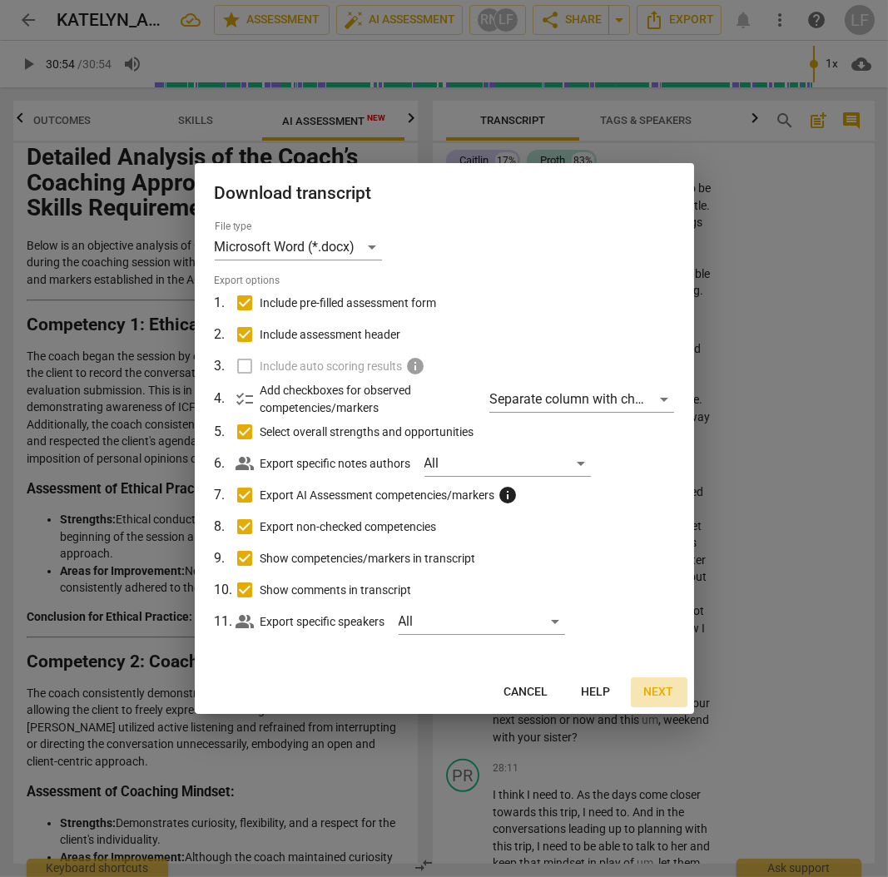
click at [655, 684] on span "Next" at bounding box center [659, 692] width 30 height 17
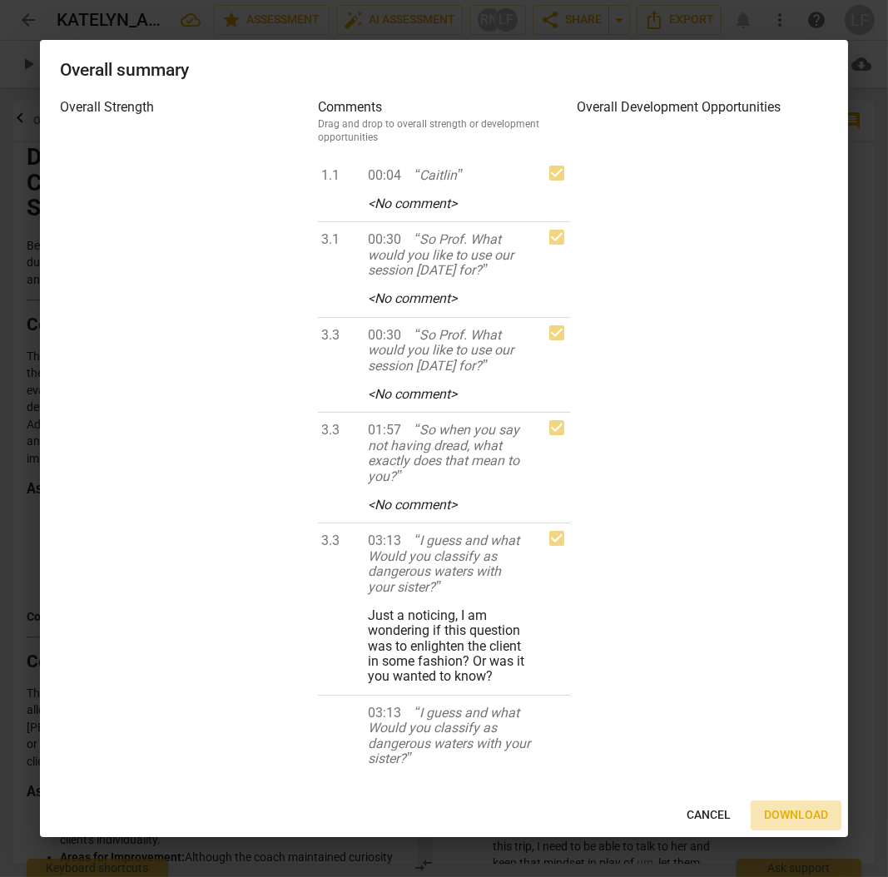
click at [790, 817] on span "Download" at bounding box center [796, 815] width 64 height 17
